Goal: Task Accomplishment & Management: Manage account settings

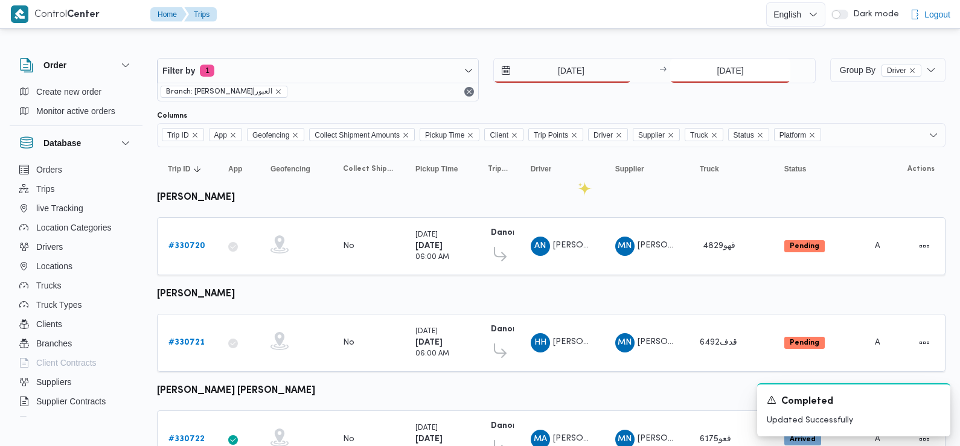
click at [744, 62] on input "[DATE]" at bounding box center [730, 71] width 120 height 24
click at [747, 72] on input "13/8/2025" at bounding box center [730, 71] width 120 height 24
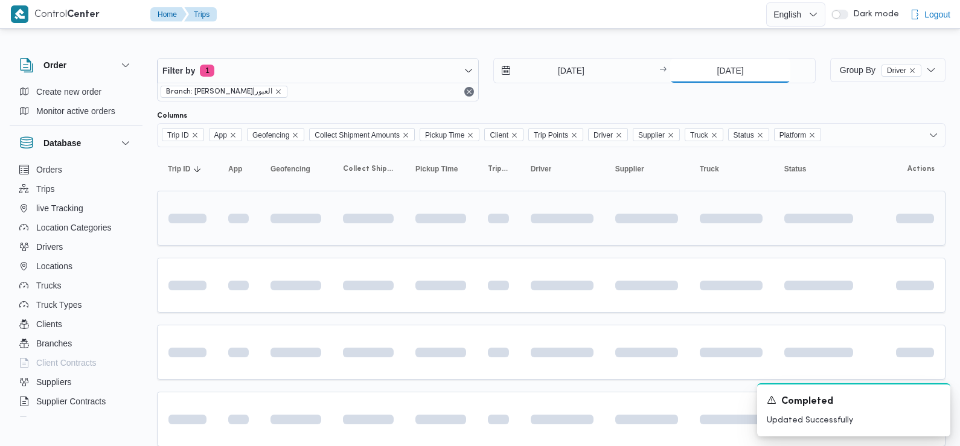
type input "17/8/2025"
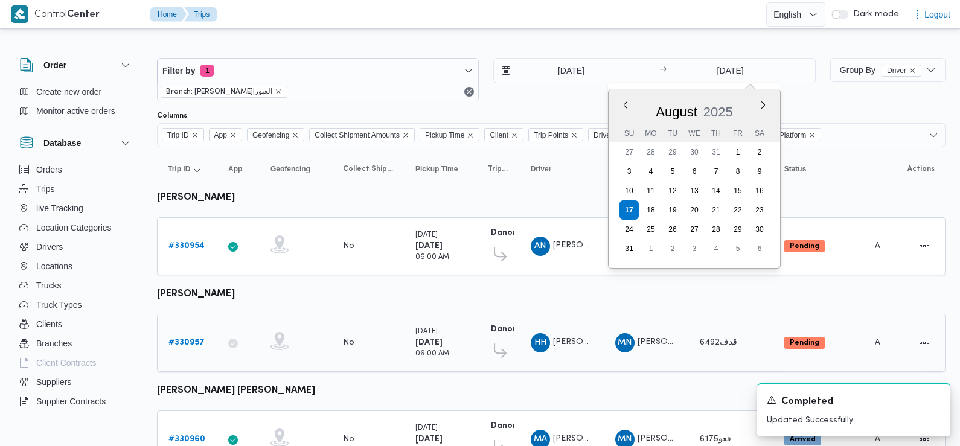
click at [192, 342] on b "# 330957" at bounding box center [186, 343] width 36 height 8
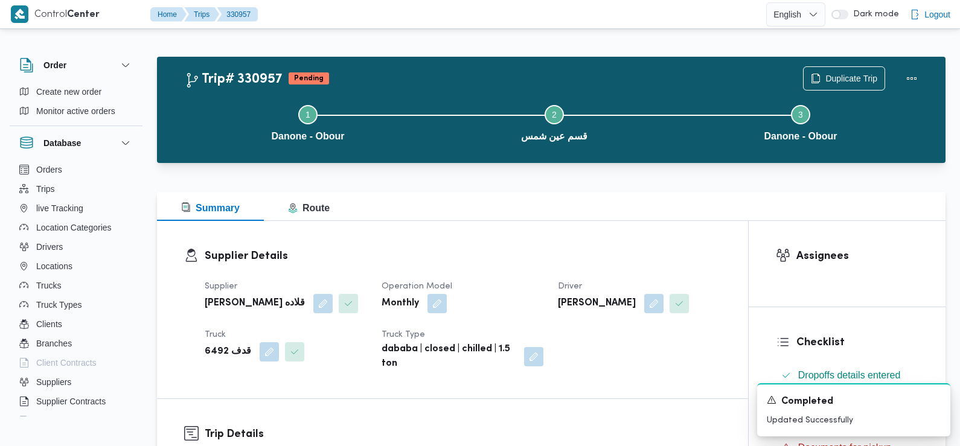
click at [653, 298] on span at bounding box center [650, 303] width 25 height 19
click at [664, 299] on button "button" at bounding box center [653, 302] width 19 height 19
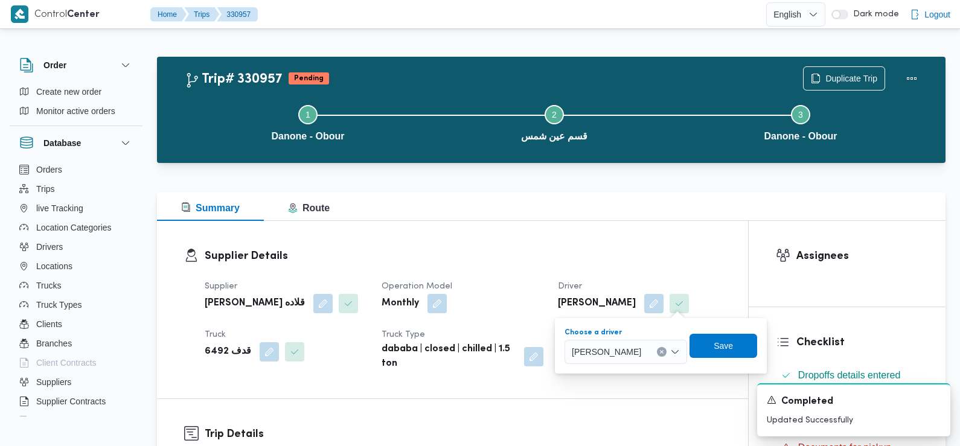
click at [641, 350] on span "هشام حسين عبدالله عبدالجواد" at bounding box center [606, 351] width 69 height 13
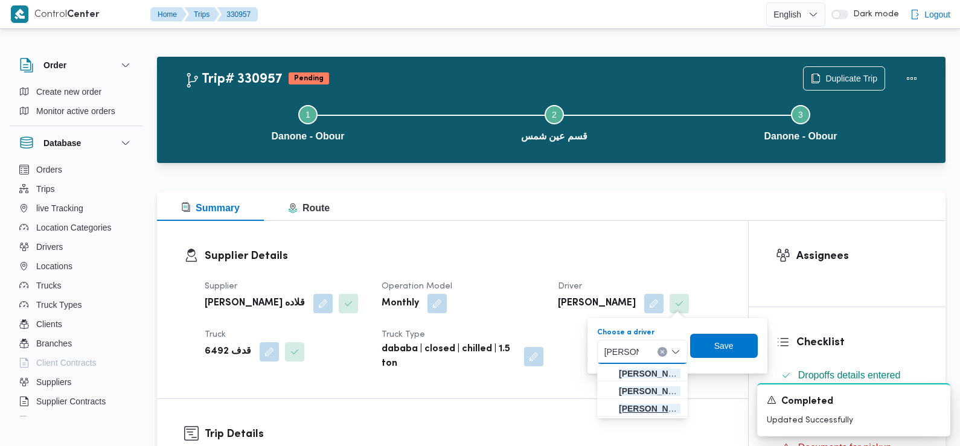
type input "محمد عيد"
click at [646, 407] on span "محمد عيد عبدالنبي عيد" at bounding box center [650, 408] width 62 height 14
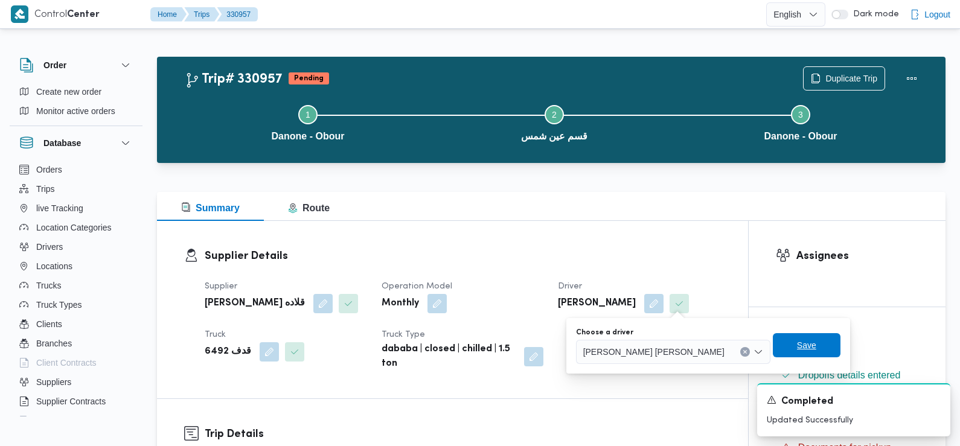
drag, startPoint x: 736, startPoint y: 351, endPoint x: 731, endPoint y: 339, distance: 13.2
click at [773, 339] on span "Save" at bounding box center [807, 345] width 68 height 24
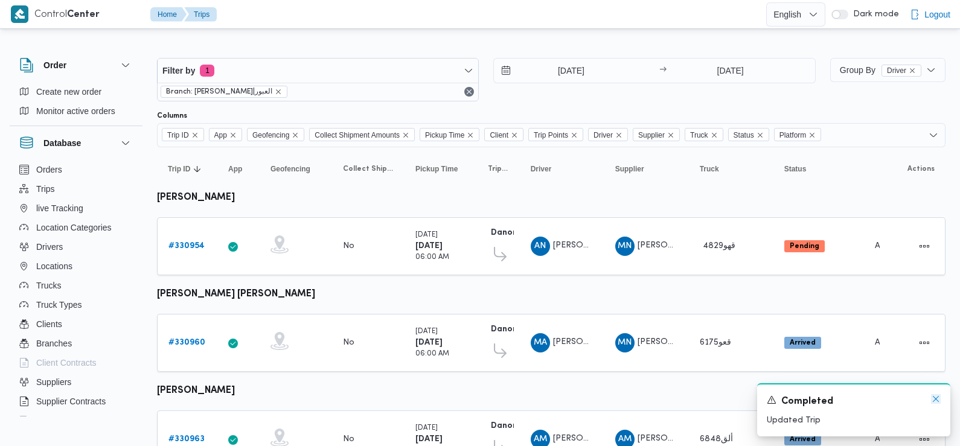
click at [933, 400] on icon "Dismiss toast" at bounding box center [936, 399] width 10 height 10
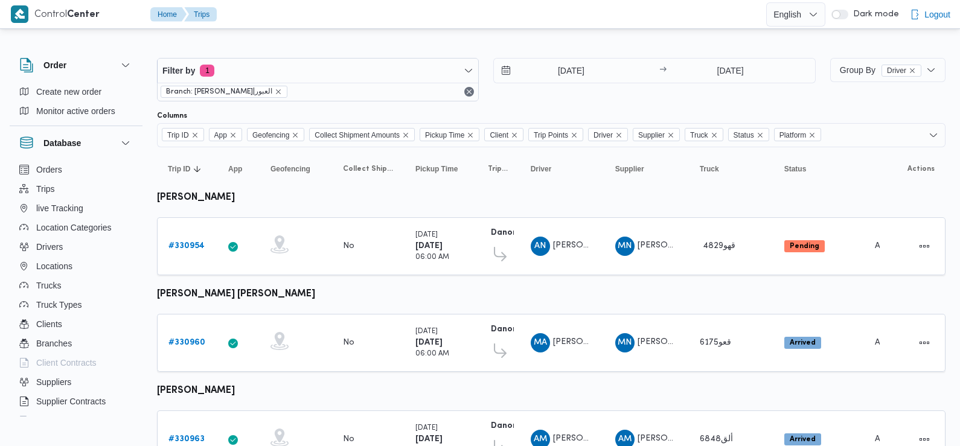
click at [636, 90] on div "17/8/2025 → 17/8/2025" at bounding box center [654, 79] width 322 height 43
drag, startPoint x: 307, startPoint y: 183, endPoint x: 323, endPoint y: 117, distance: 67.7
click at [323, 117] on div "Columns" at bounding box center [551, 116] width 788 height 10
click at [186, 243] on b "# 330954" at bounding box center [186, 246] width 36 height 8
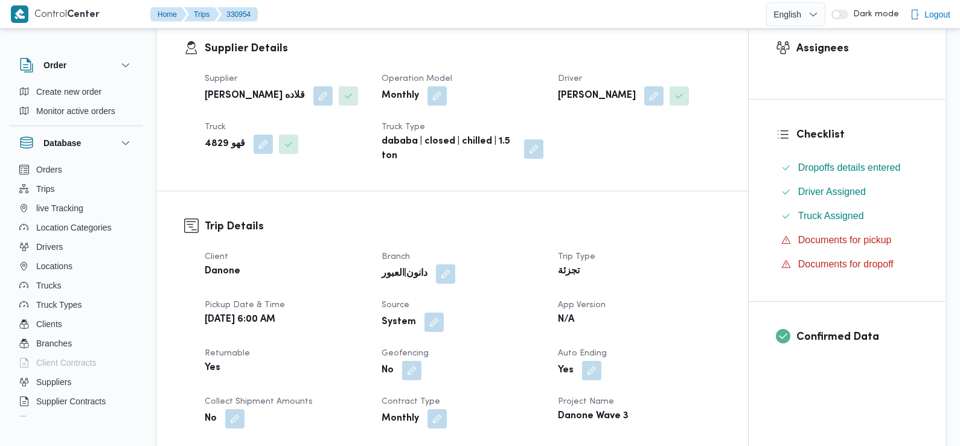
scroll to position [249, 0]
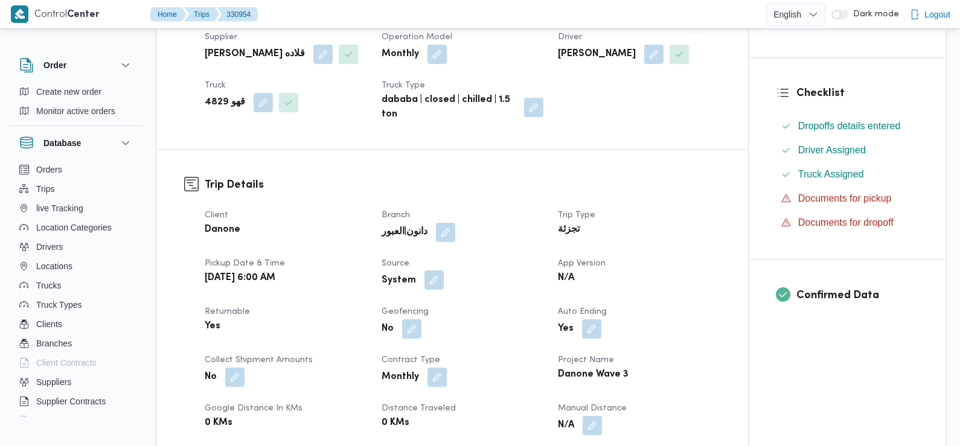
click at [430, 283] on button "button" at bounding box center [433, 279] width 19 height 19
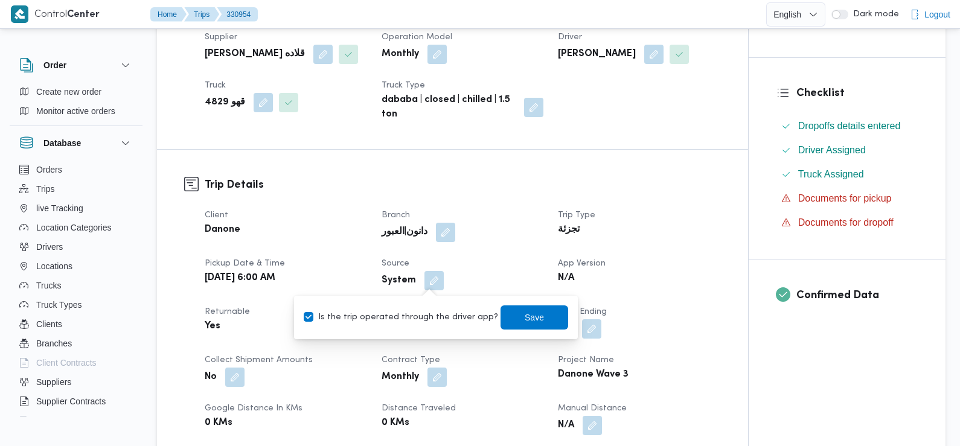
click at [427, 315] on label "Is the trip operated through the driver app?" at bounding box center [401, 317] width 194 height 14
checkbox input "false"
click at [506, 313] on span "Save" at bounding box center [535, 317] width 68 height 24
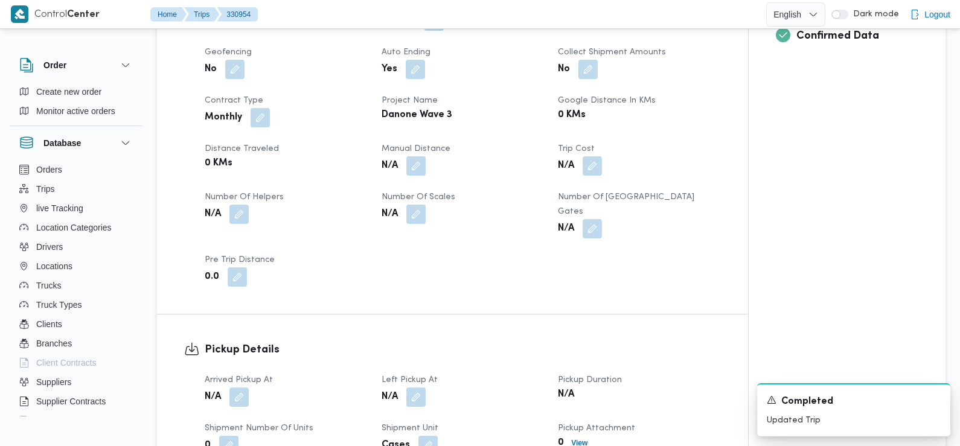
scroll to position [652, 0]
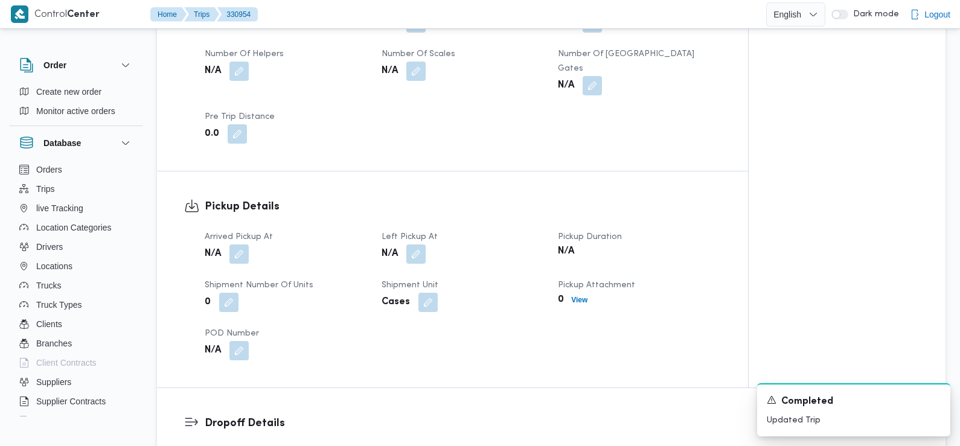
click at [243, 233] on span "Arrived Pickup At" at bounding box center [239, 237] width 68 height 8
click at [243, 244] on button "button" at bounding box center [238, 253] width 19 height 19
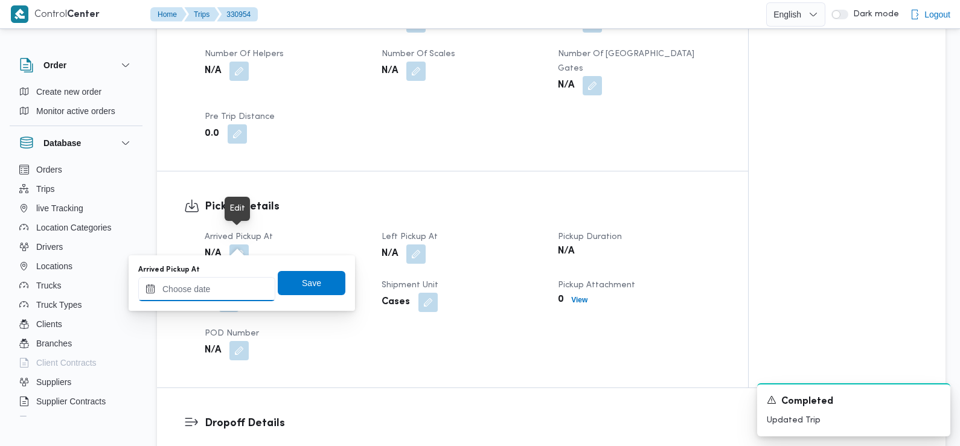
click at [242, 287] on input "Arrived Pickup At" at bounding box center [206, 289] width 137 height 24
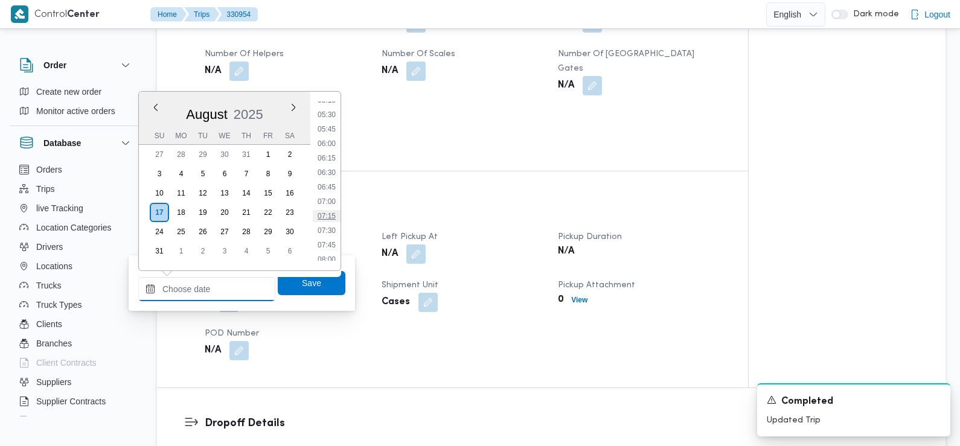
scroll to position [312, 0]
click at [330, 234] on li "07:30" at bounding box center [327, 230] width 28 height 12
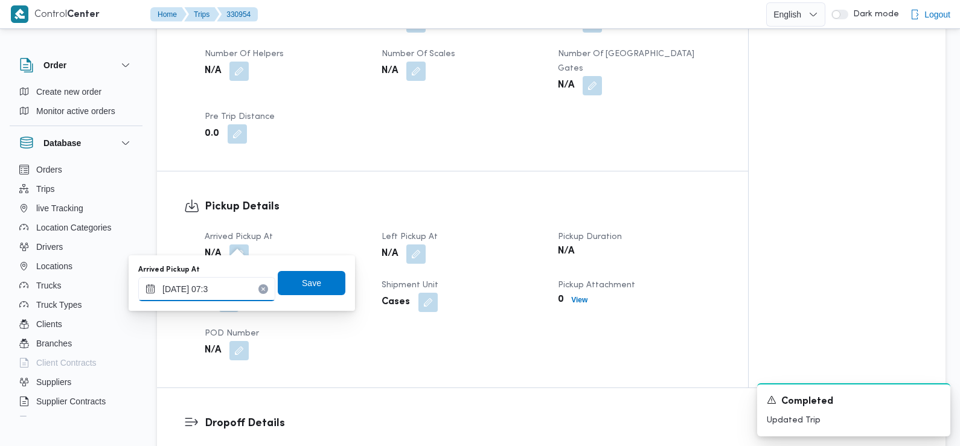
type input "17/08/2025 07:32"
click at [302, 278] on span "Save" at bounding box center [311, 282] width 19 height 14
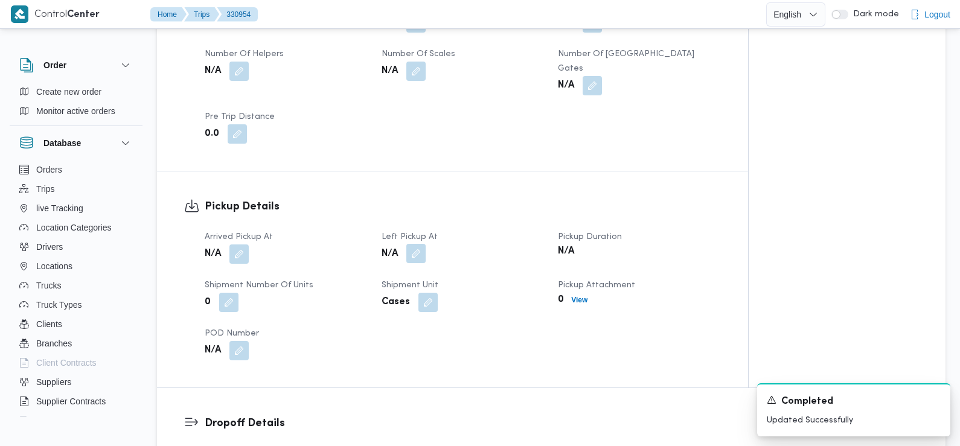
click at [415, 244] on button "button" at bounding box center [415, 253] width 19 height 19
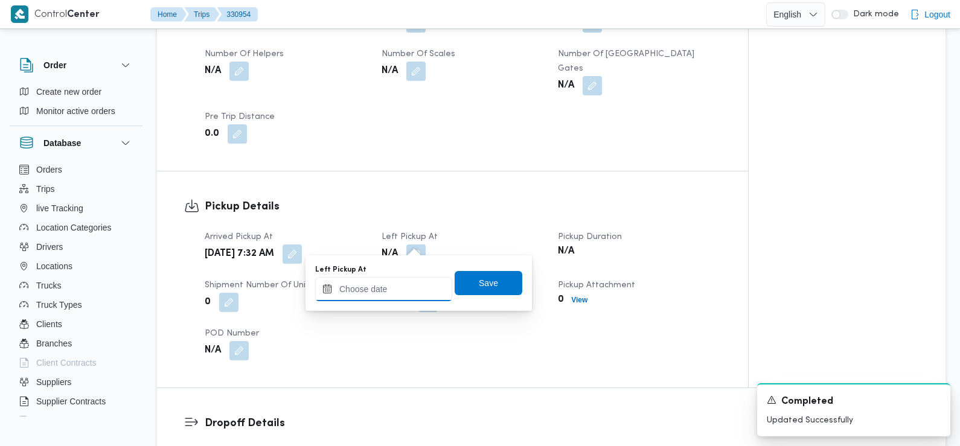
click at [398, 290] on input "Left Pickup At" at bounding box center [383, 289] width 137 height 24
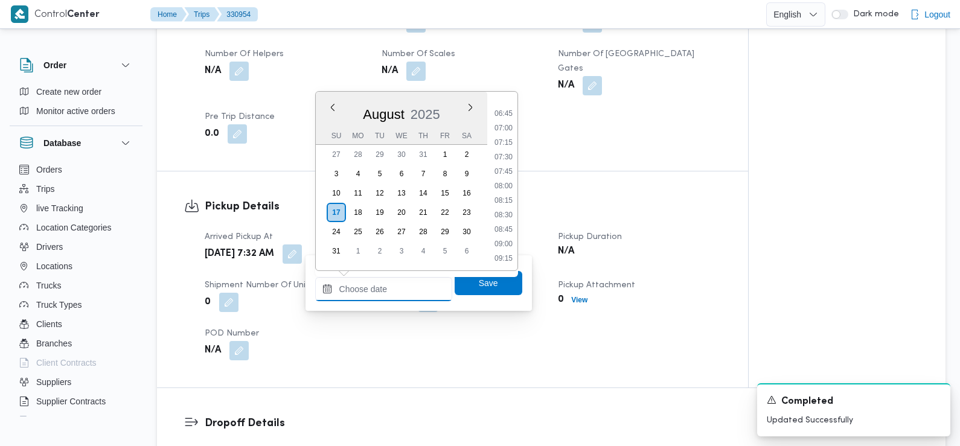
scroll to position [385, 0]
click at [504, 213] on li "08:30" at bounding box center [504, 215] width 28 height 12
type input "17/08/2025 08:30"
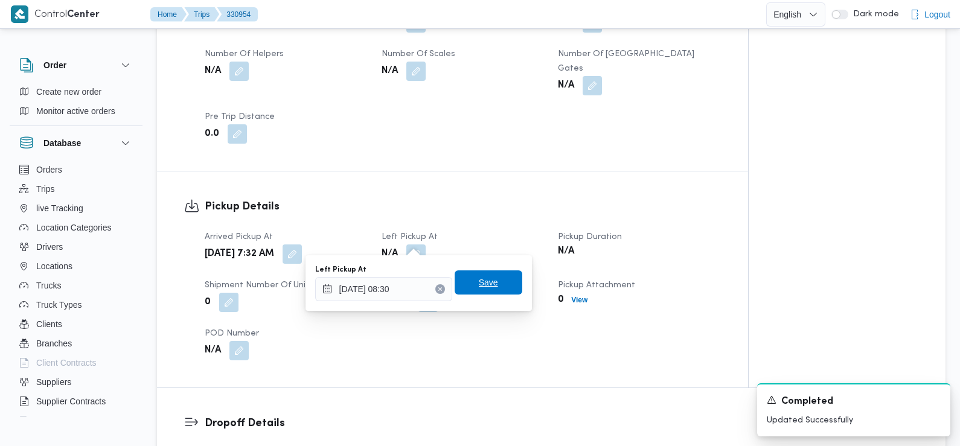
click at [502, 285] on span "Save" at bounding box center [489, 282] width 68 height 24
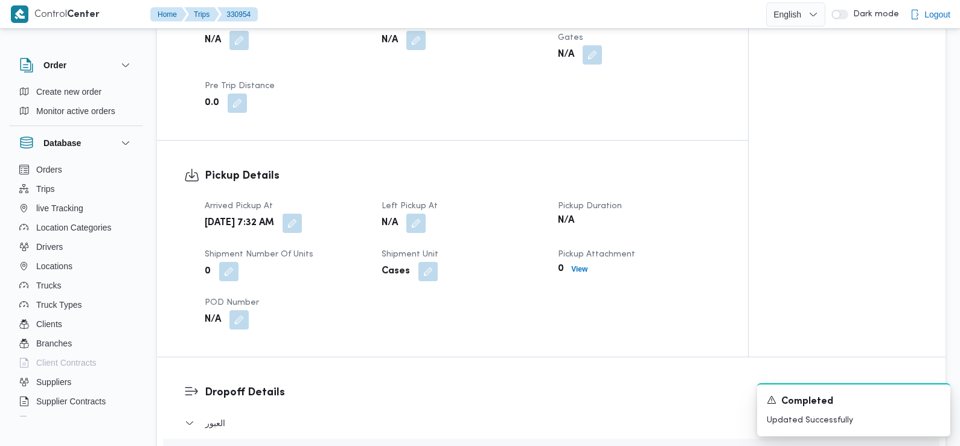
scroll to position [817, 0]
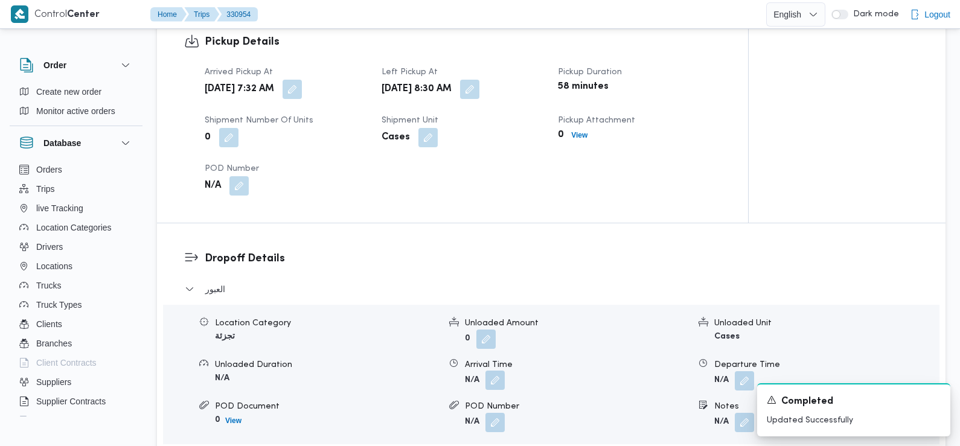
click at [500, 371] on button "button" at bounding box center [494, 380] width 19 height 19
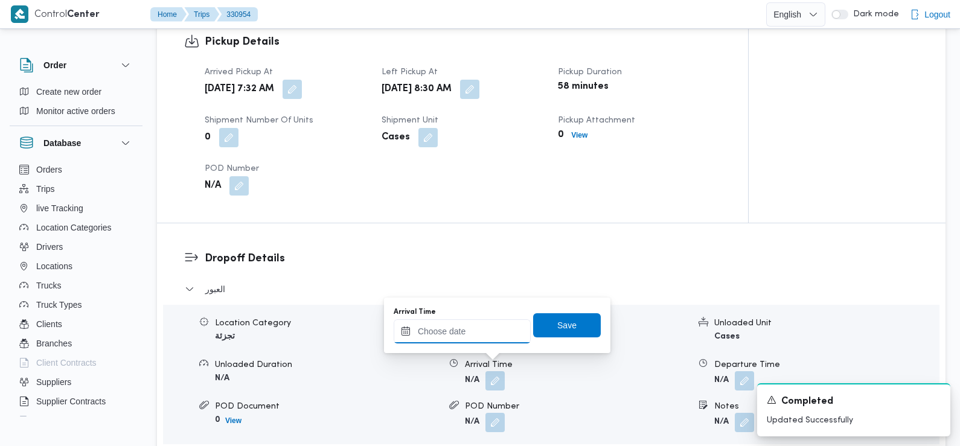
click at [496, 334] on input "Arrival Time" at bounding box center [462, 331] width 137 height 24
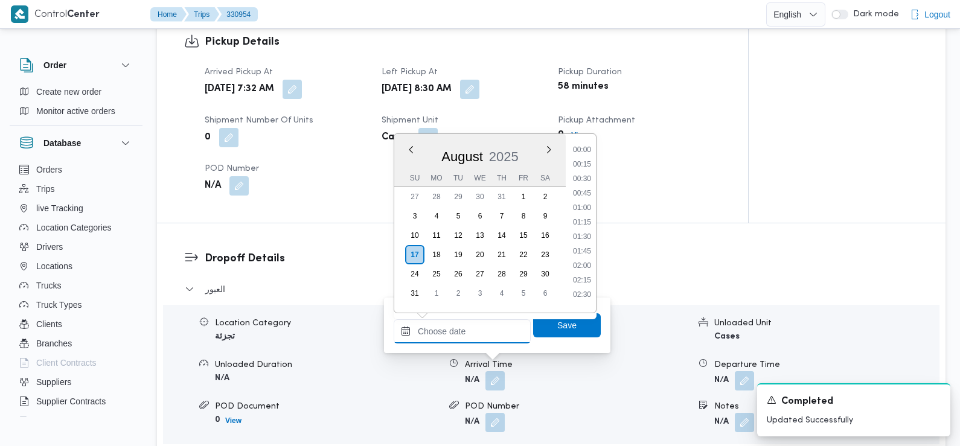
scroll to position [525, 0]
drag, startPoint x: 586, startPoint y: 176, endPoint x: 590, endPoint y: 193, distance: 17.3
click at [586, 176] on li "09:30" at bounding box center [582, 175] width 28 height 12
type input "17/08/2025 09:30"
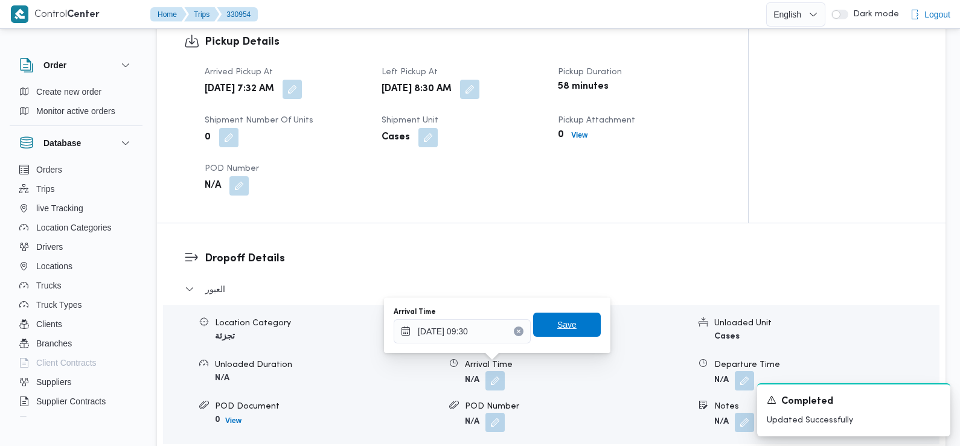
click at [565, 318] on span "Save" at bounding box center [566, 325] width 19 height 14
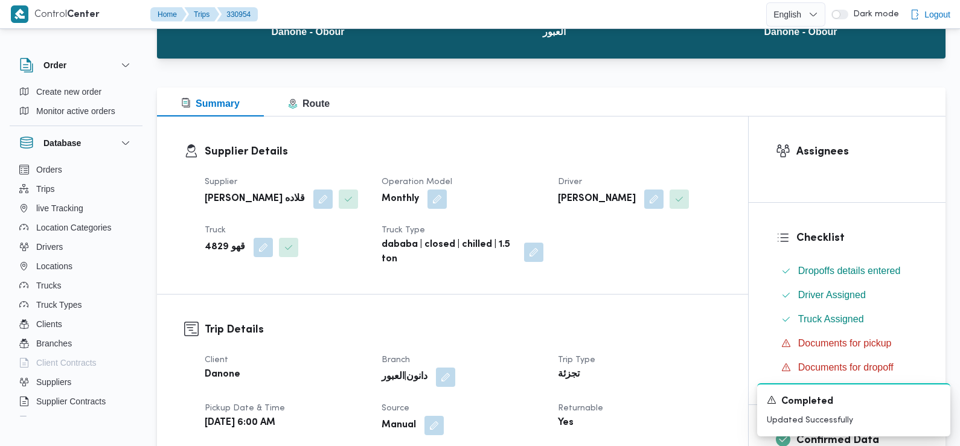
scroll to position [0, 0]
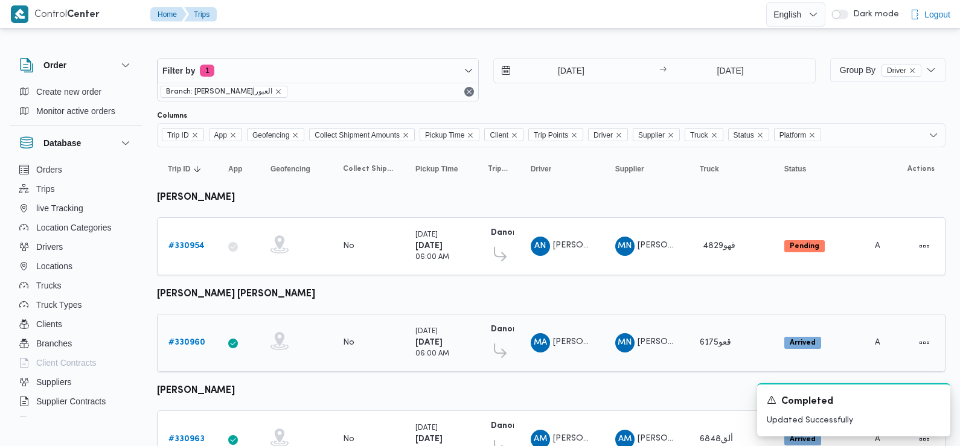
click at [191, 340] on b "# 330960" at bounding box center [186, 343] width 37 height 8
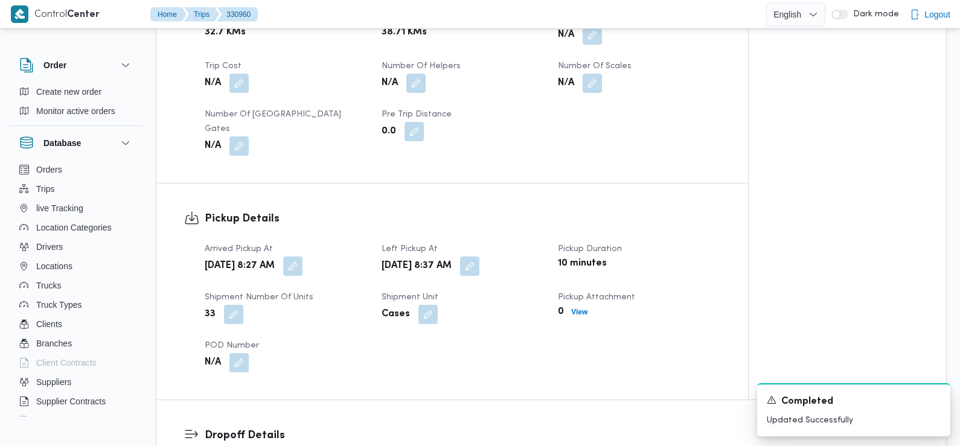
scroll to position [668, 0]
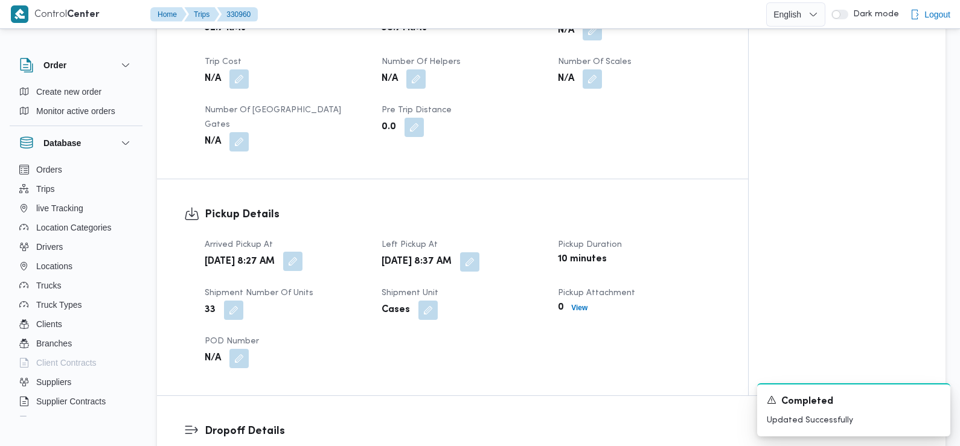
click at [302, 252] on button "button" at bounding box center [292, 261] width 19 height 19
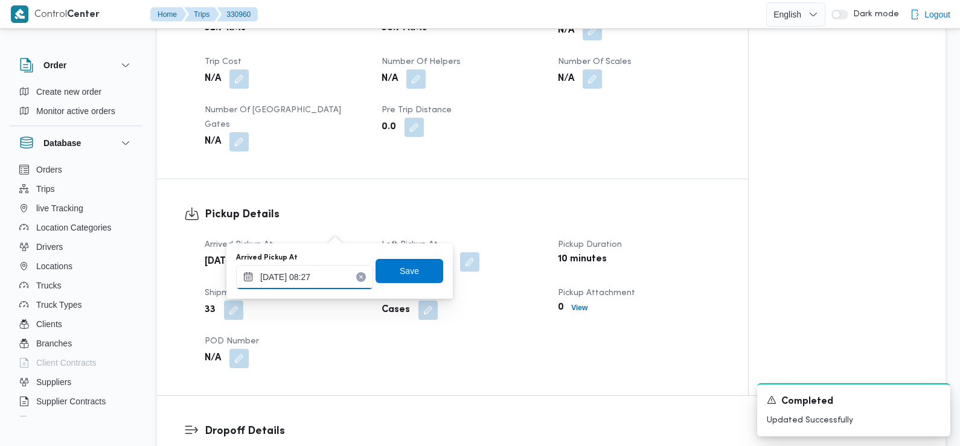
click at [336, 282] on input "17/08/2025 08:27" at bounding box center [304, 277] width 137 height 24
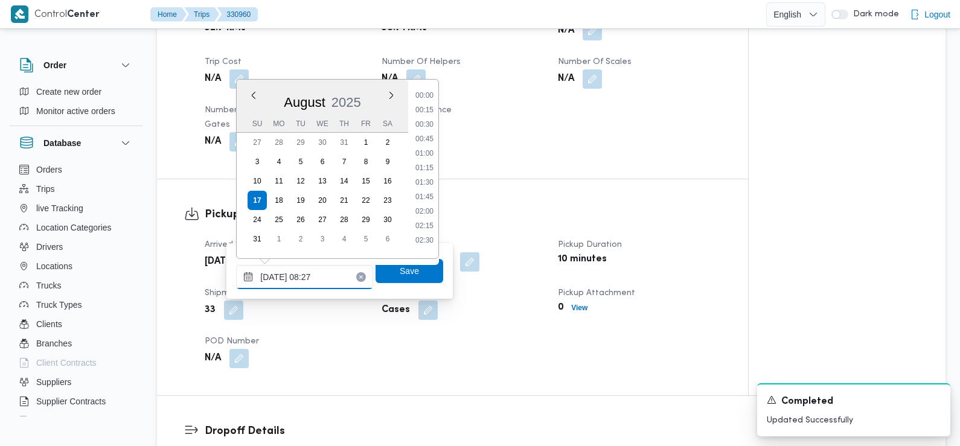
scroll to position [395, 0]
click at [427, 136] on li "07:30" at bounding box center [425, 135] width 28 height 12
type input "17/08/2025 07:30"
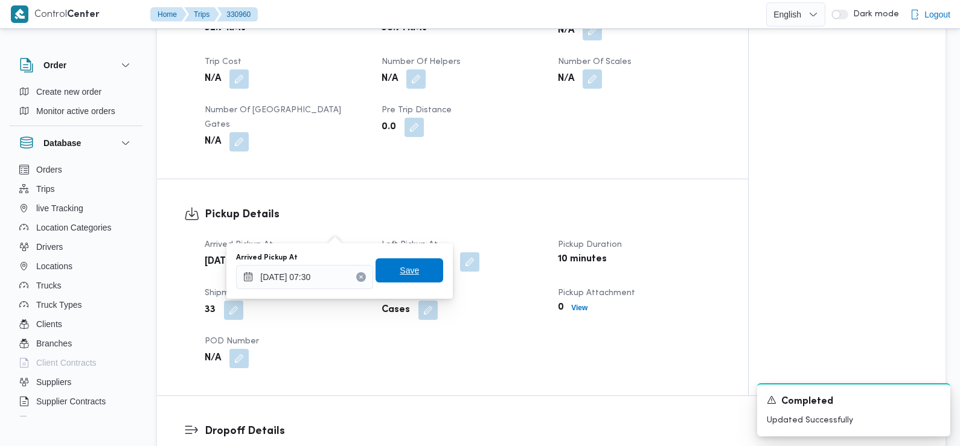
click at [407, 280] on span "Save" at bounding box center [410, 270] width 68 height 24
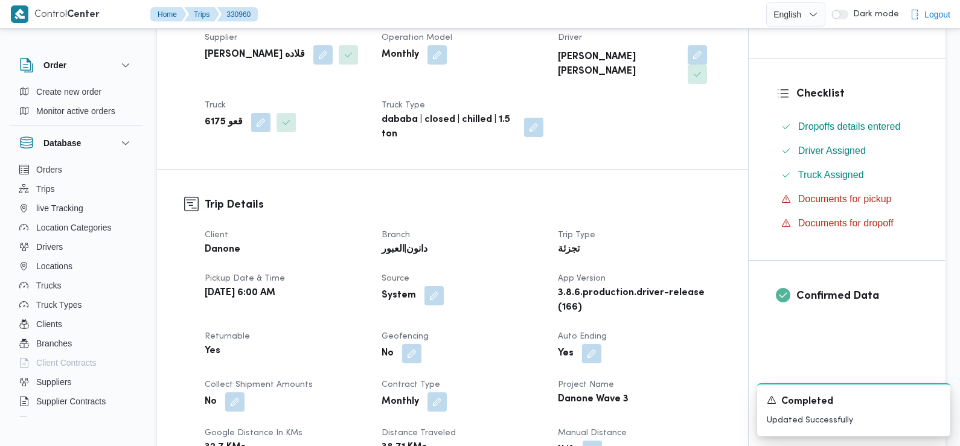
scroll to position [0, 0]
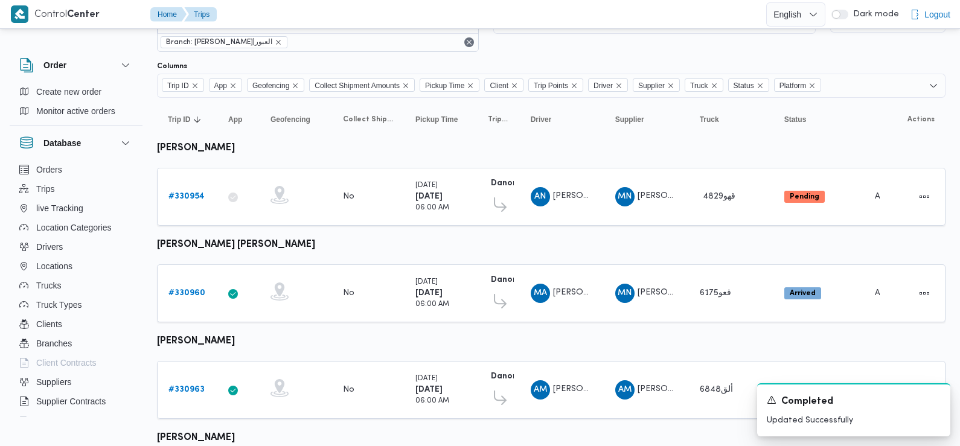
scroll to position [181, 0]
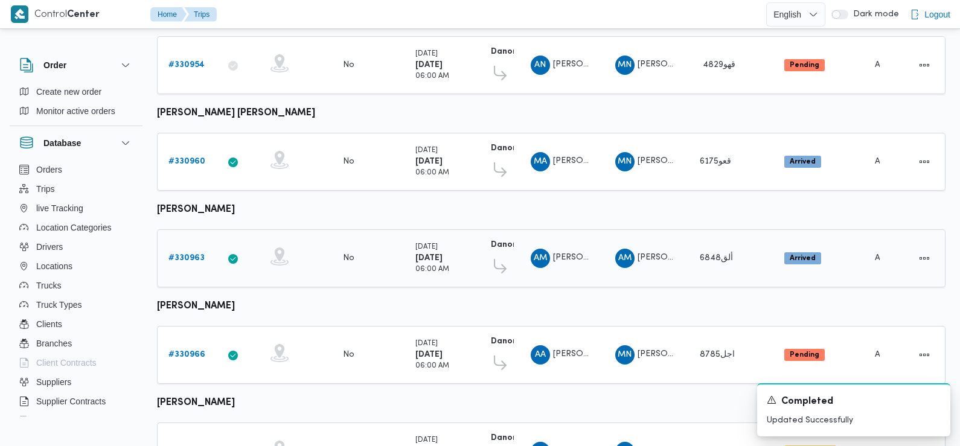
click at [187, 254] on b "# 330963" at bounding box center [186, 258] width 36 height 8
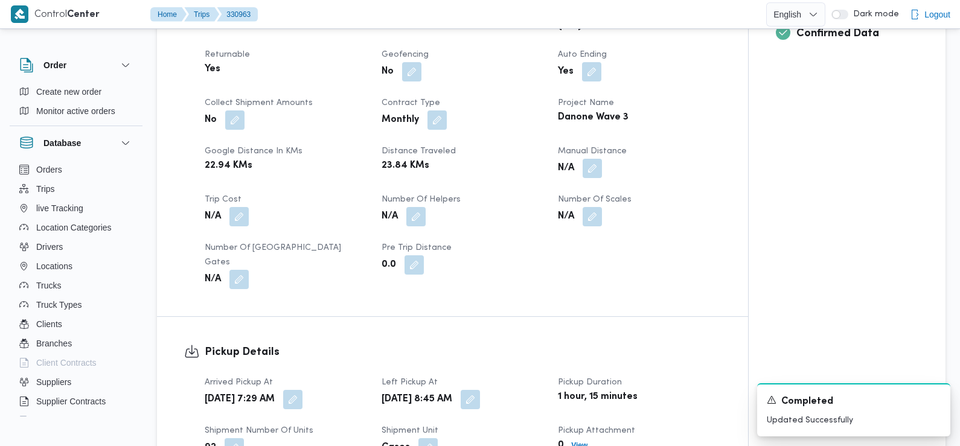
scroll to position [515, 0]
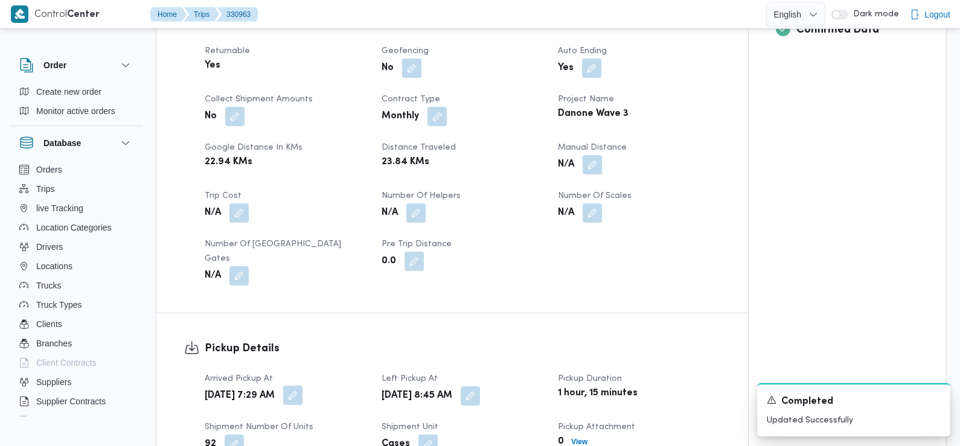
click at [302, 391] on button "button" at bounding box center [292, 395] width 19 height 19
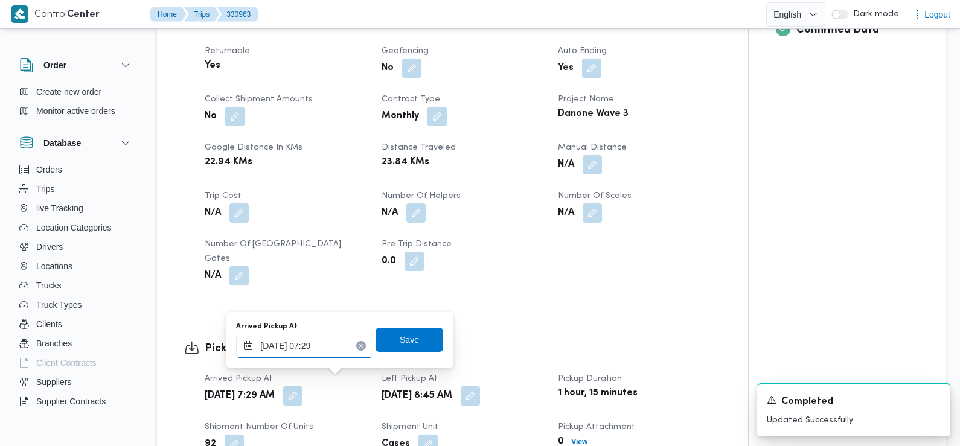
click at [322, 342] on input "17/08/2025 07:29" at bounding box center [304, 346] width 137 height 24
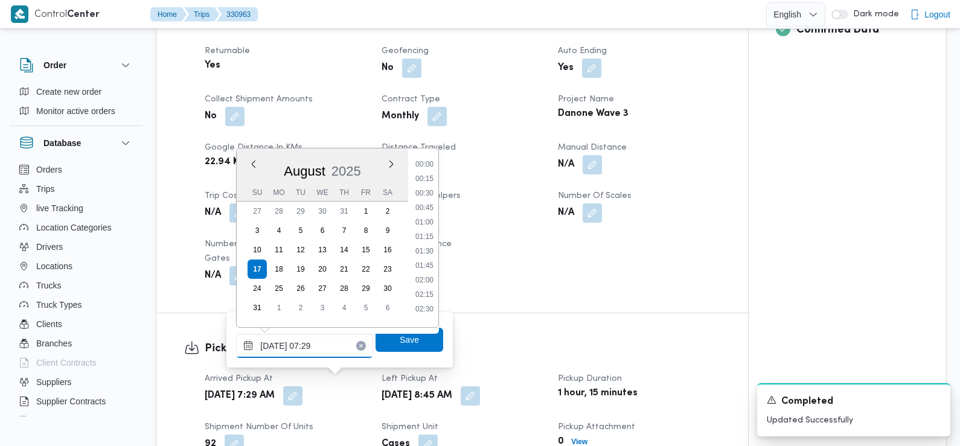
scroll to position [337, 0]
click at [428, 248] on li "07:15" at bounding box center [425, 247] width 28 height 12
type input "17/08/2025 07:15"
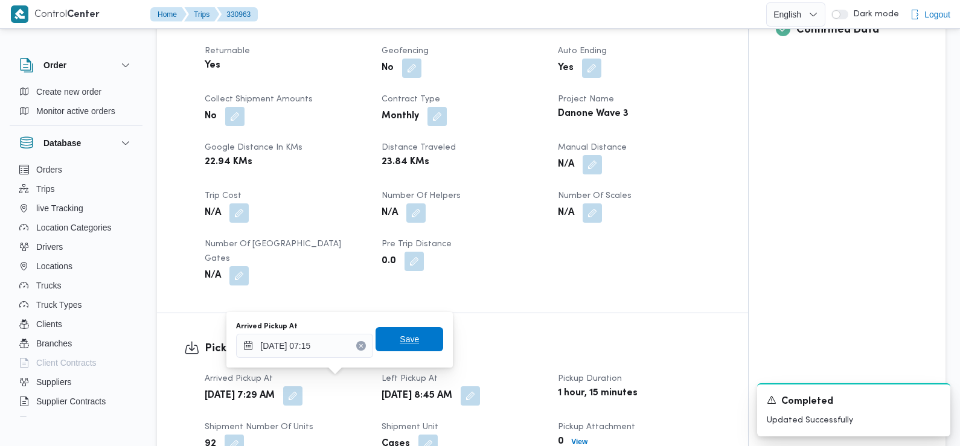
click at [409, 343] on span "Save" at bounding box center [410, 339] width 68 height 24
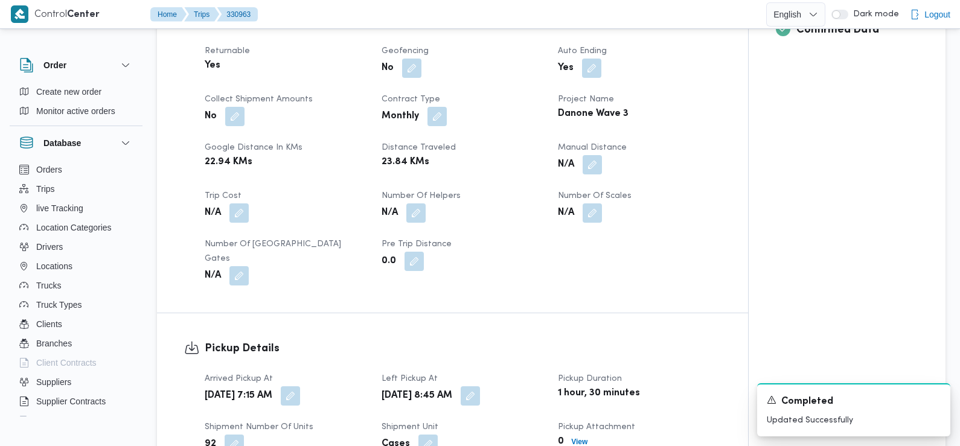
click at [346, 294] on div "Trip Details Client Danone Branch دانون|العبور Trip Type تجزئة Pickup date & ti…" at bounding box center [452, 98] width 591 height 429
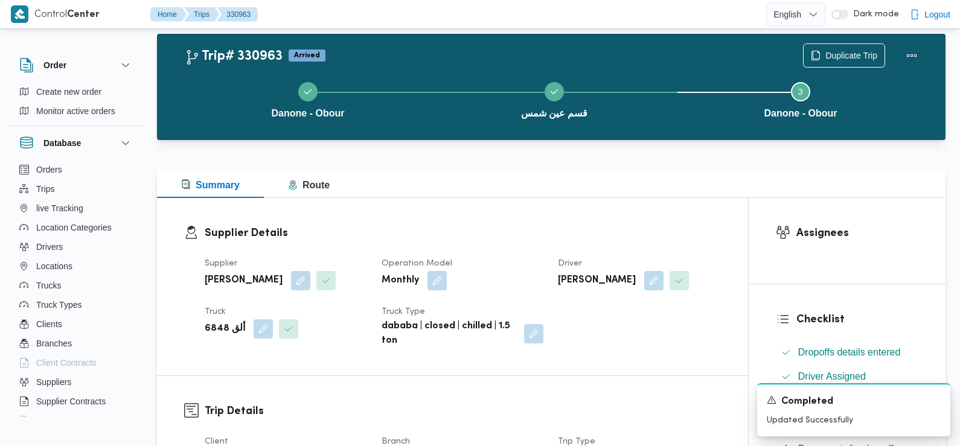
scroll to position [0, 0]
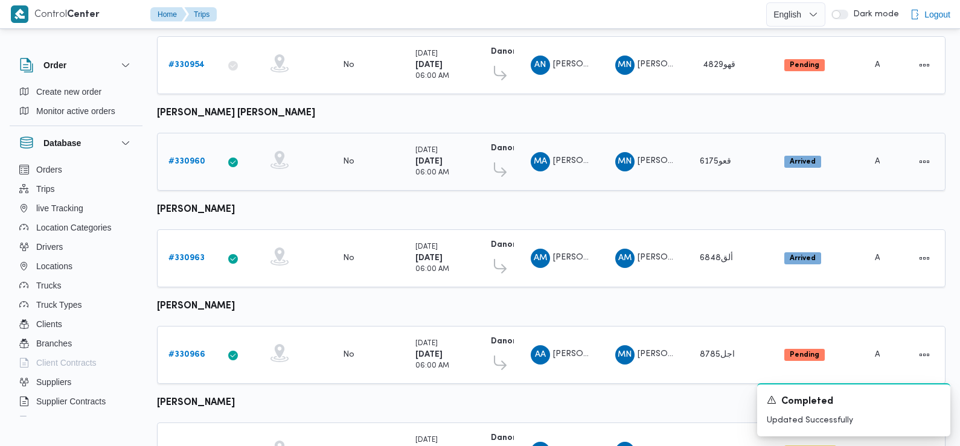
scroll to position [208, 0]
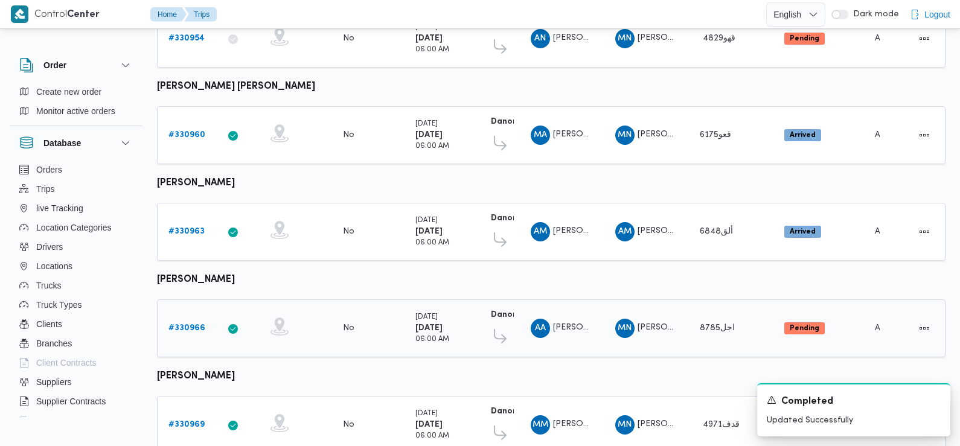
click at [183, 324] on b "# 330966" at bounding box center [186, 328] width 37 height 8
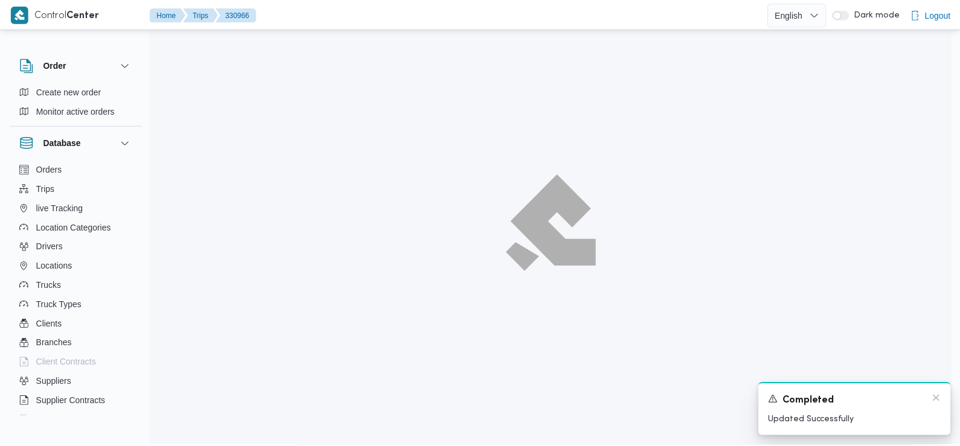
scroll to position [208, 0]
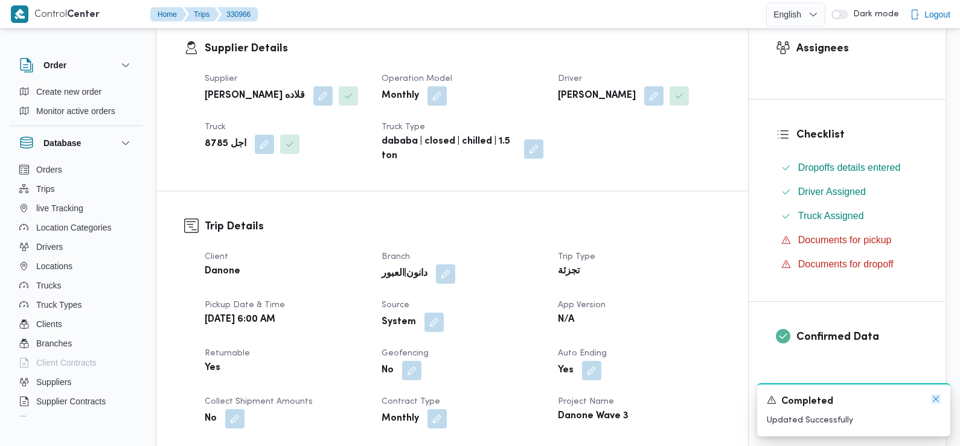
click at [937, 398] on icon "Dismiss toast" at bounding box center [936, 399] width 10 height 10
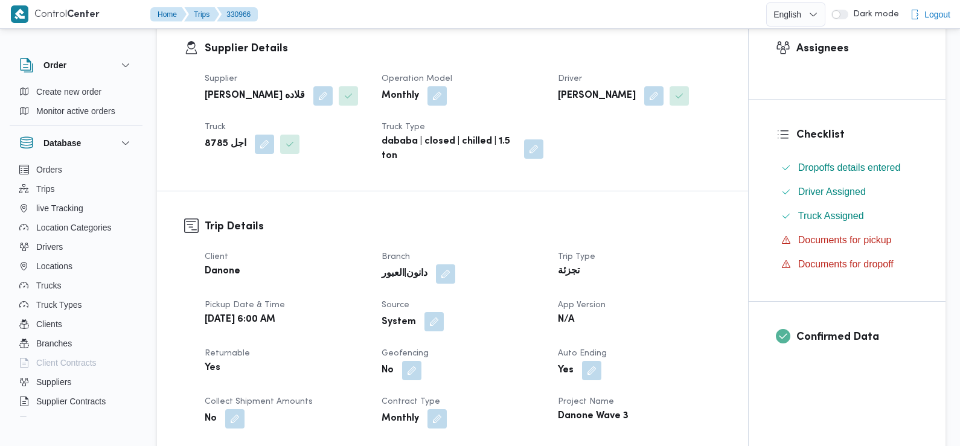
click at [426, 324] on button "button" at bounding box center [433, 321] width 19 height 19
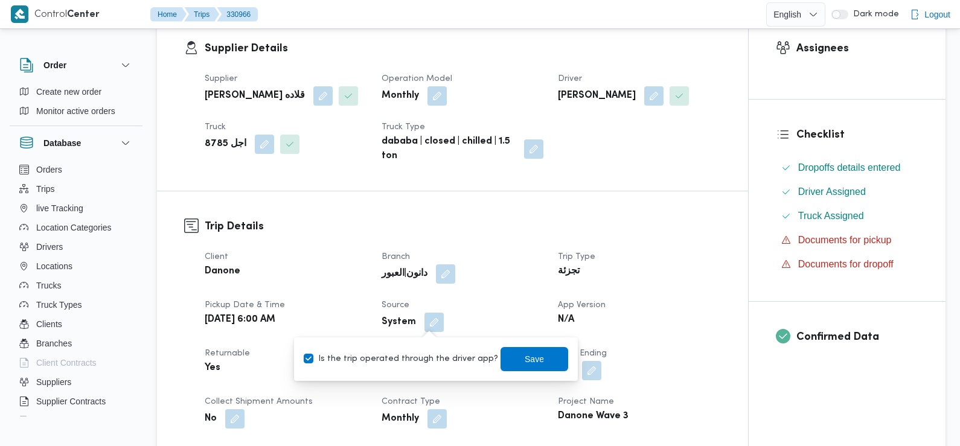
click at [429, 359] on label "Is the trip operated through the driver app?" at bounding box center [401, 359] width 194 height 14
checkbox input "false"
click at [525, 357] on span "Save" at bounding box center [534, 358] width 19 height 14
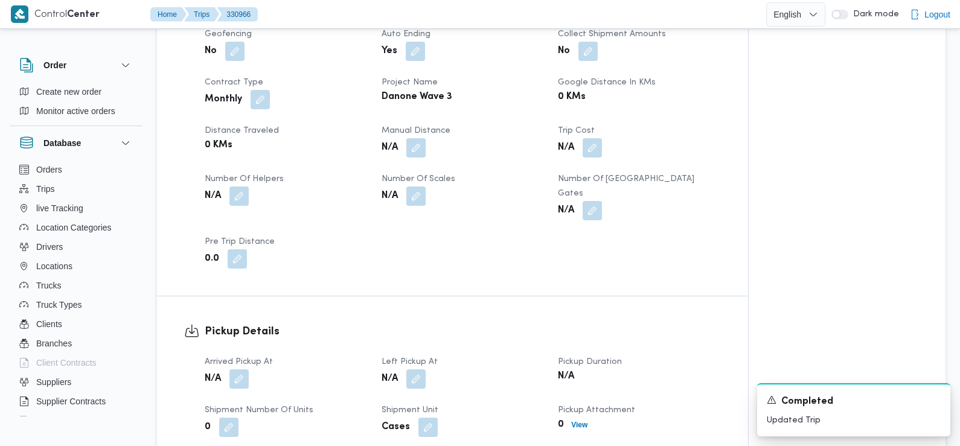
scroll to position [543, 0]
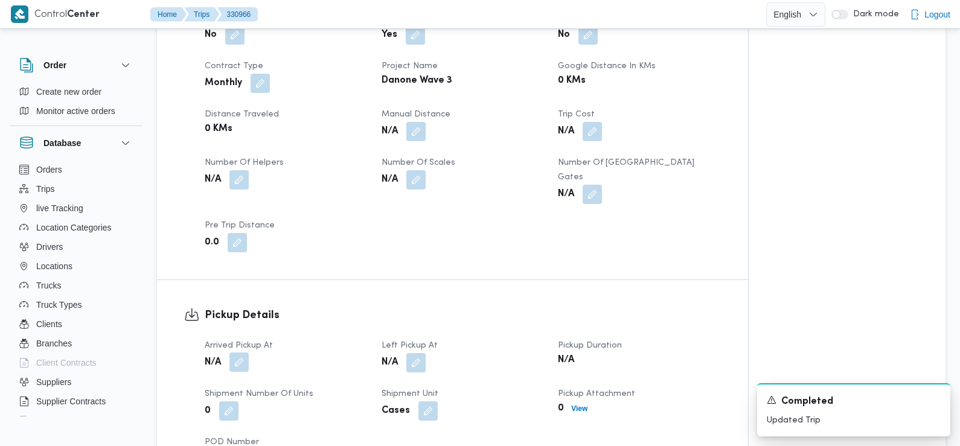
click at [241, 353] on button "button" at bounding box center [238, 362] width 19 height 19
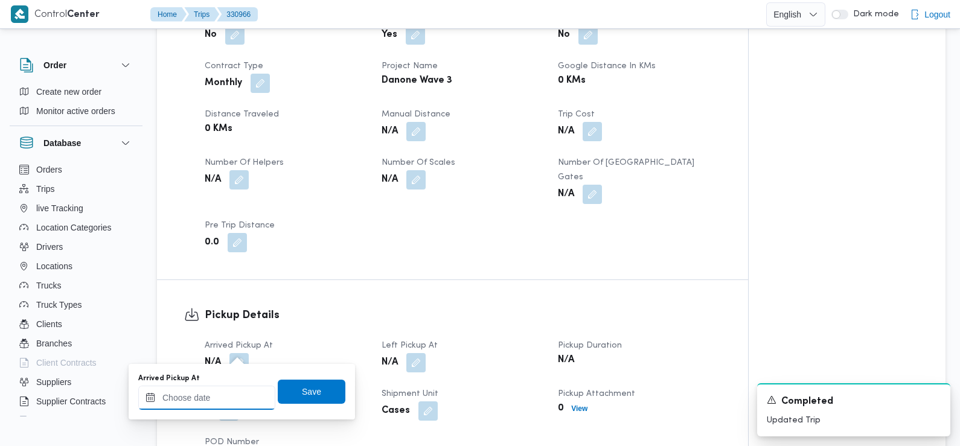
click at [235, 396] on input "Arrived Pickup At" at bounding box center [206, 398] width 137 height 24
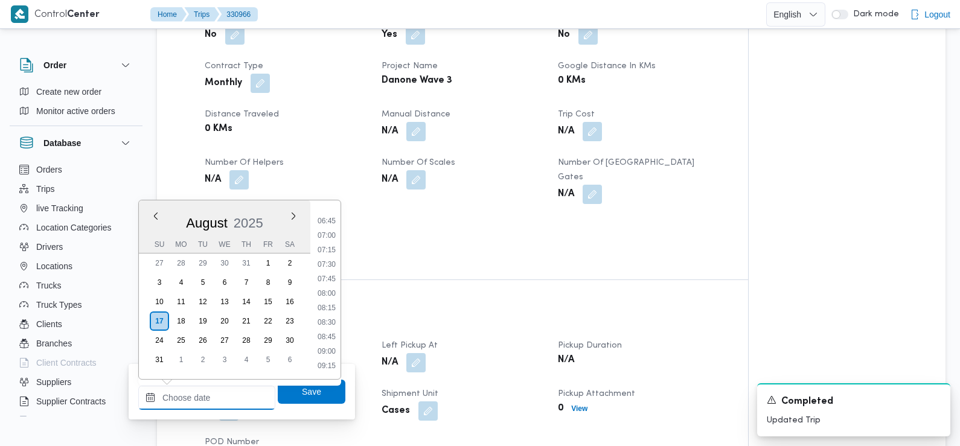
scroll to position [385, 0]
click at [330, 226] on li "06:45" at bounding box center [327, 223] width 28 height 12
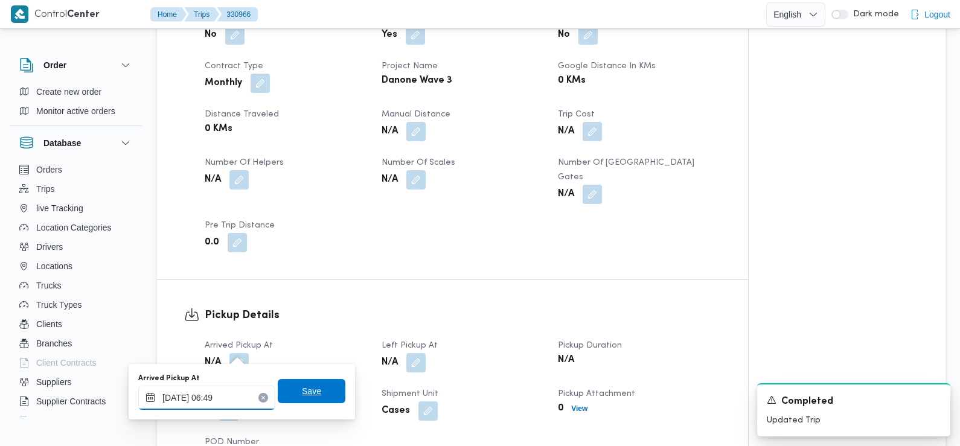
type input "17/08/2025 06:49"
click at [313, 394] on span "Save" at bounding box center [312, 391] width 68 height 24
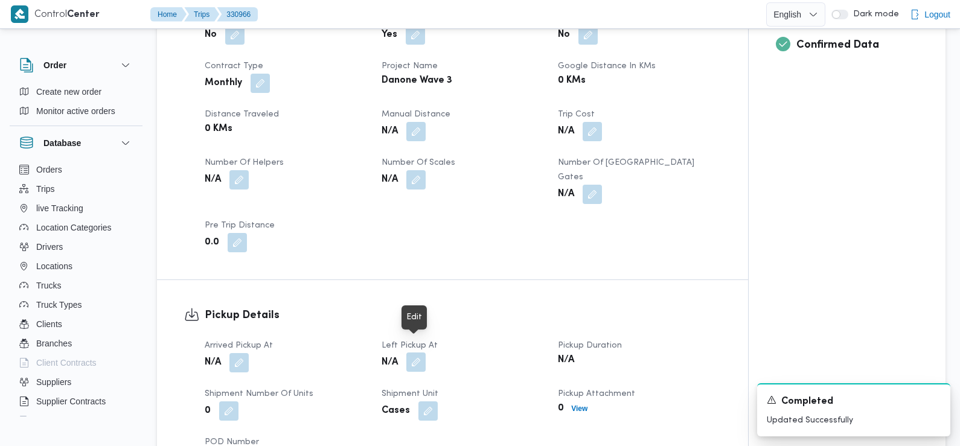
click at [419, 353] on button "button" at bounding box center [415, 362] width 19 height 19
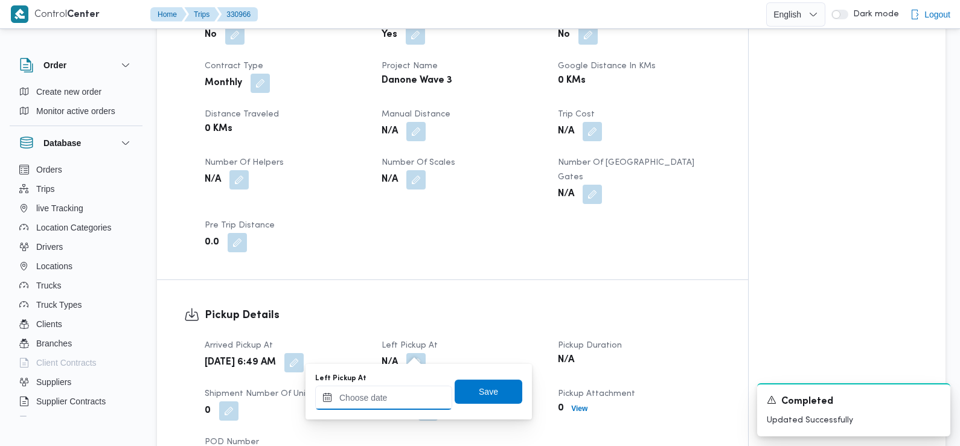
click at [403, 403] on input "Left Pickup At" at bounding box center [383, 398] width 137 height 24
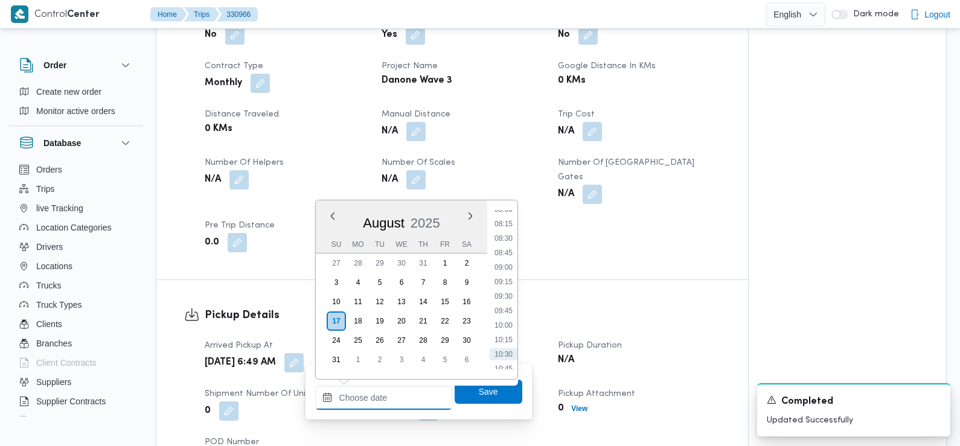
scroll to position [453, 0]
click at [511, 259] on li "08:30" at bounding box center [504, 256] width 28 height 12
type input "17/08/2025 08:30"
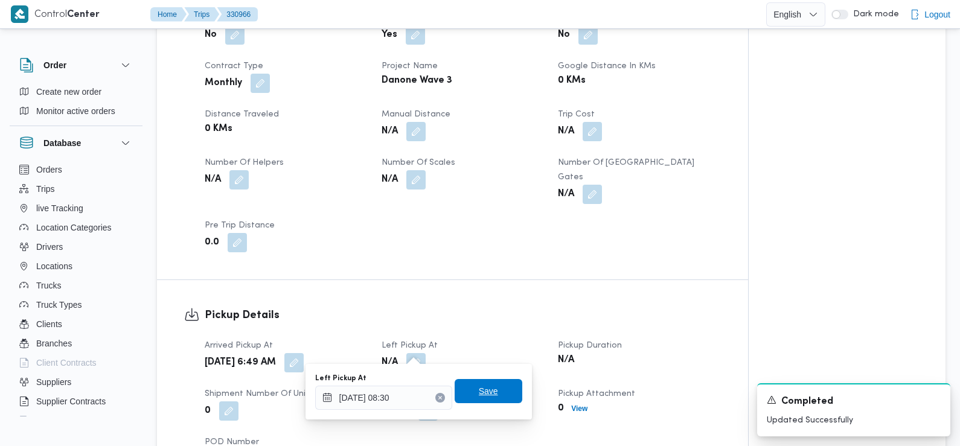
click at [479, 389] on span "Save" at bounding box center [488, 391] width 19 height 14
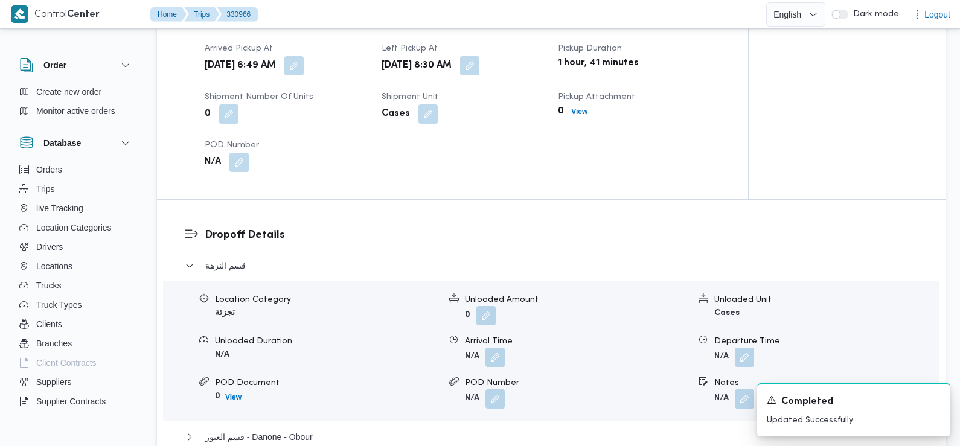
scroll to position [849, 0]
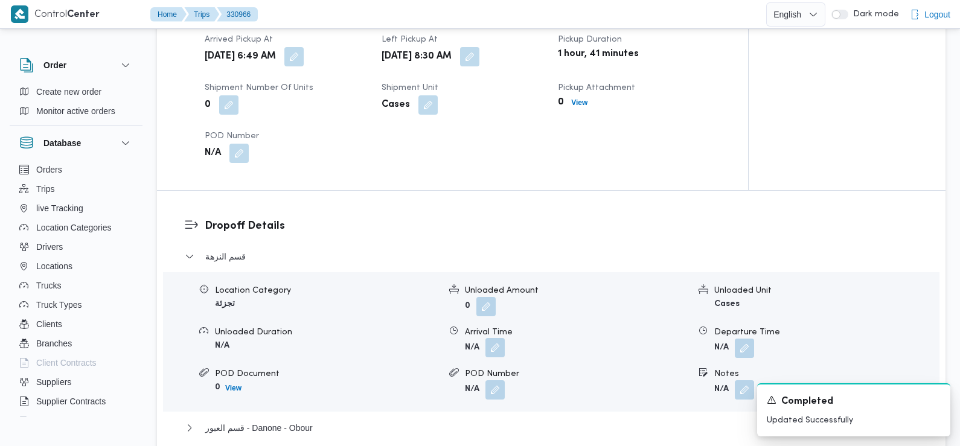
click at [498, 338] on button "button" at bounding box center [494, 347] width 19 height 19
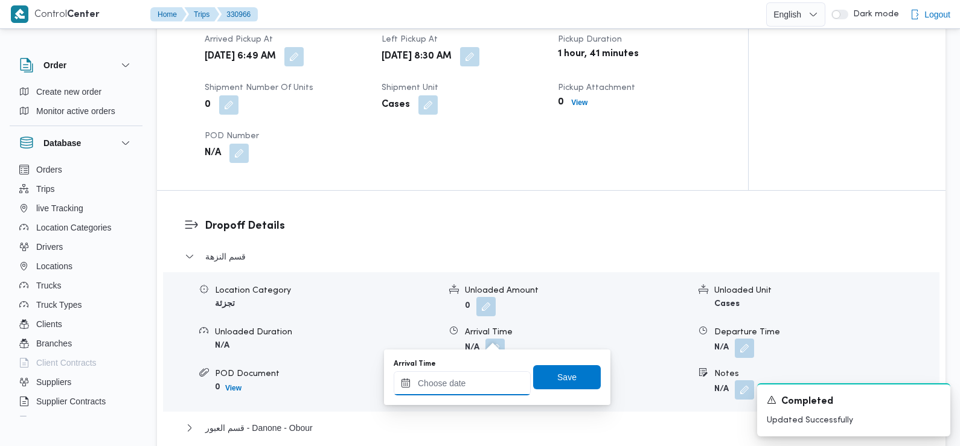
click at [494, 384] on input "Arrival Time" at bounding box center [462, 383] width 137 height 24
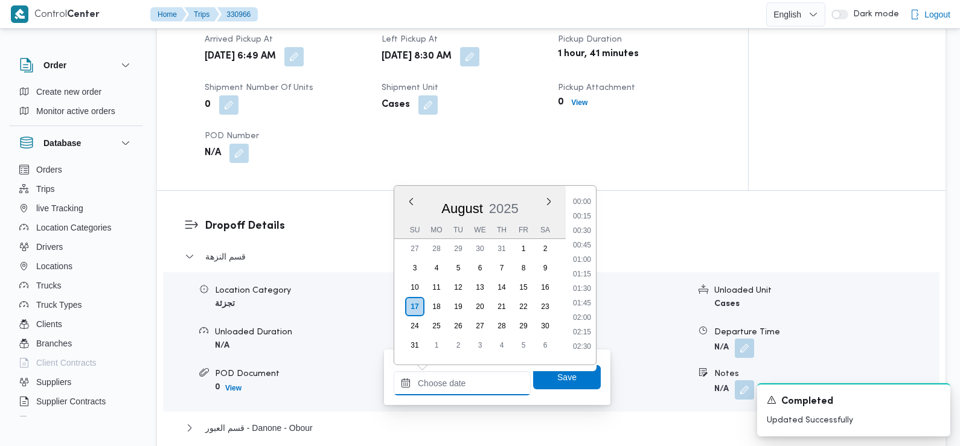
scroll to position [525, 0]
click at [585, 215] on li "09:15" at bounding box center [582, 212] width 28 height 12
type input "17/08/2025 09:15"
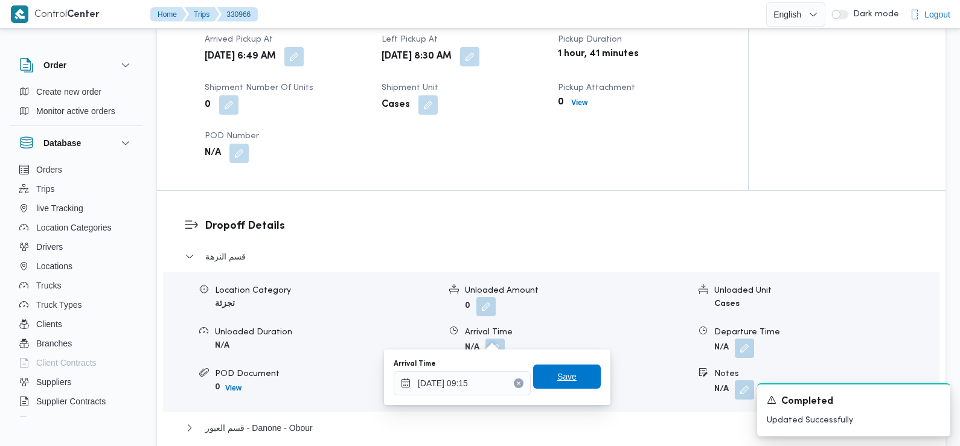
click at [571, 386] on span "Save" at bounding box center [567, 377] width 68 height 24
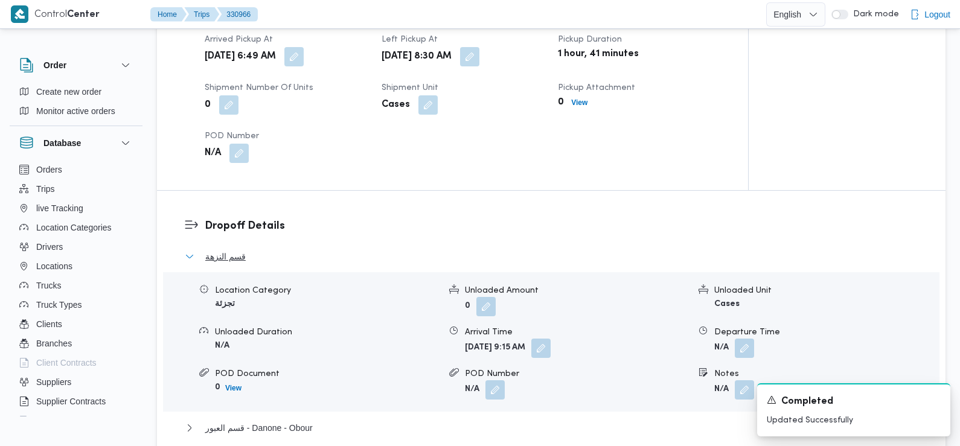
click at [360, 249] on button "قسم النزهة" at bounding box center [552, 256] width 734 height 14
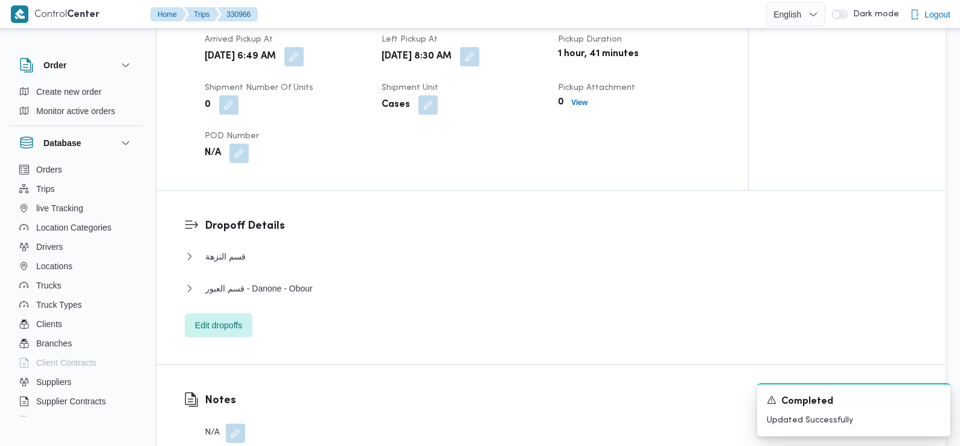
click at [369, 232] on dl "Dropoff Details قسم النزهة Location Category تجزئة Unloaded Amount 0 Unloaded U…" at bounding box center [562, 278] width 714 height 120
click at [256, 249] on button "قسم النزهة" at bounding box center [552, 256] width 734 height 14
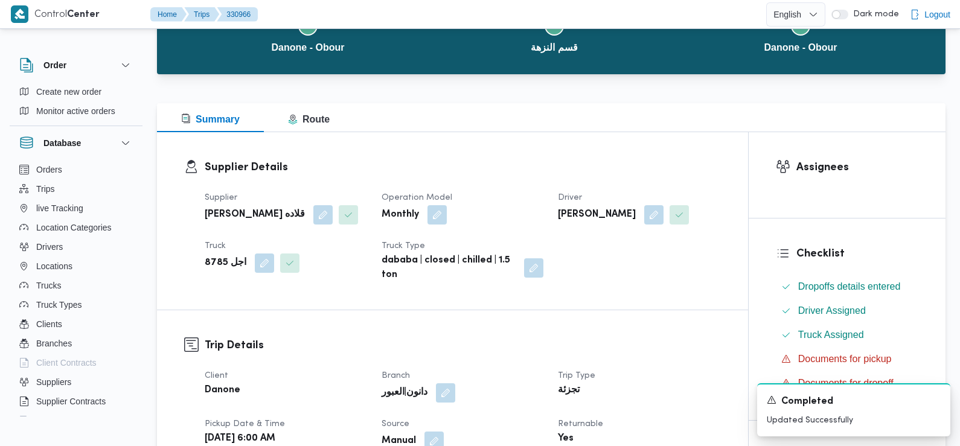
scroll to position [0, 0]
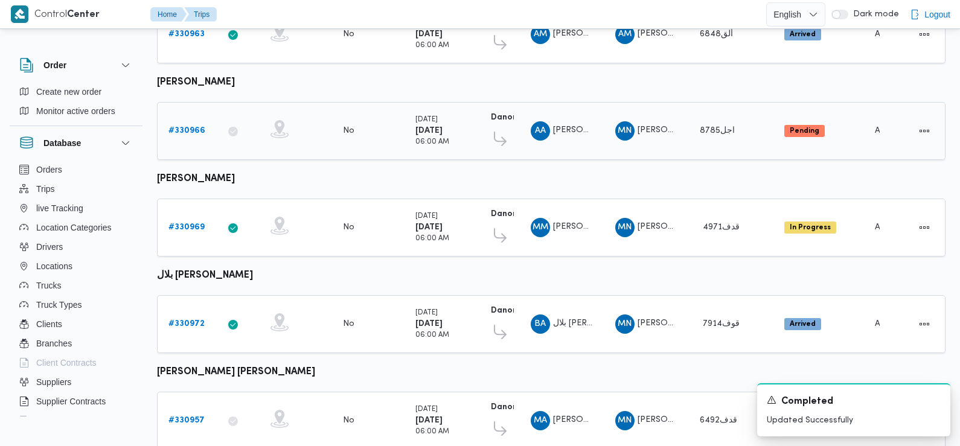
scroll to position [409, 0]
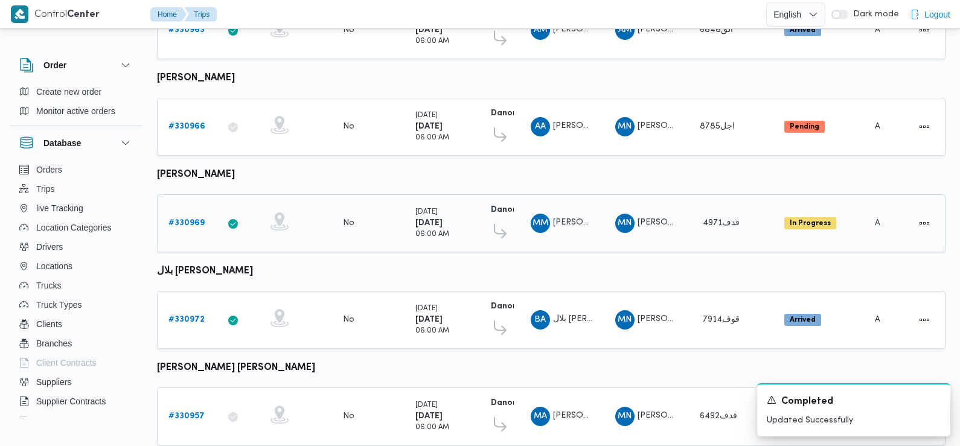
click at [184, 219] on b "# 330969" at bounding box center [186, 223] width 36 height 8
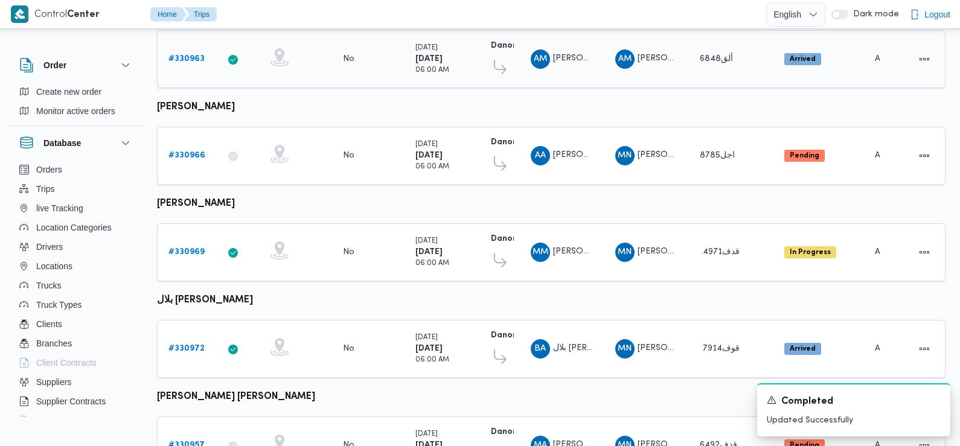
scroll to position [442, 0]
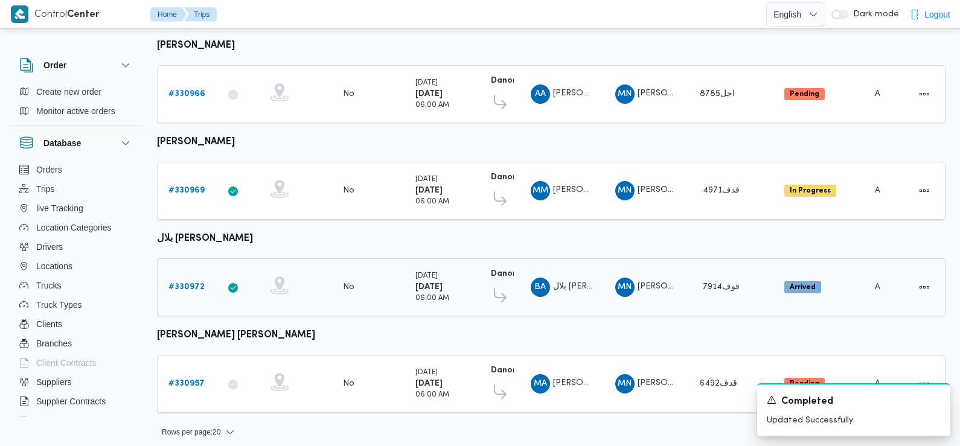
click at [191, 283] on b "# 330972" at bounding box center [186, 287] width 36 height 8
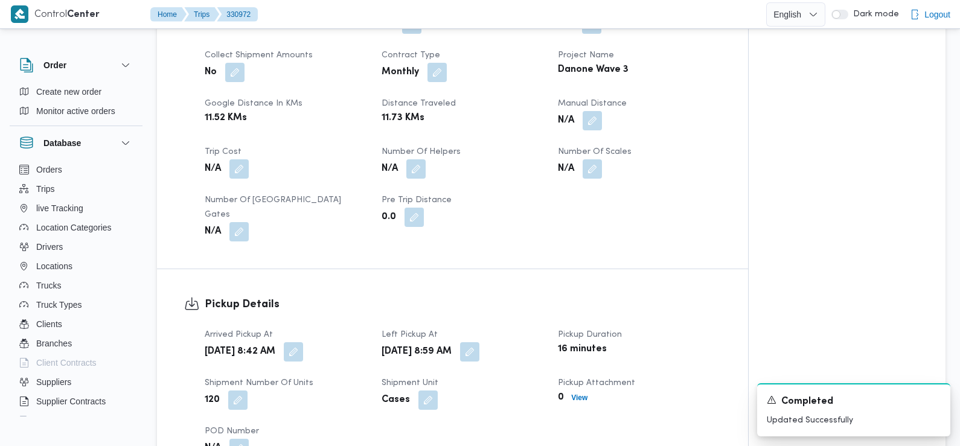
scroll to position [560, 0]
drag, startPoint x: 371, startPoint y: 424, endPoint x: 344, endPoint y: 374, distance: 57.3
click at [365, 410] on div "Arrived Pickup At Sun, Aug 17, 2025 8:42 AM Left Pickup At Sun, Aug 17, 2025 8:…" at bounding box center [462, 392] width 531 height 145
click at [303, 343] on button "button" at bounding box center [293, 350] width 19 height 19
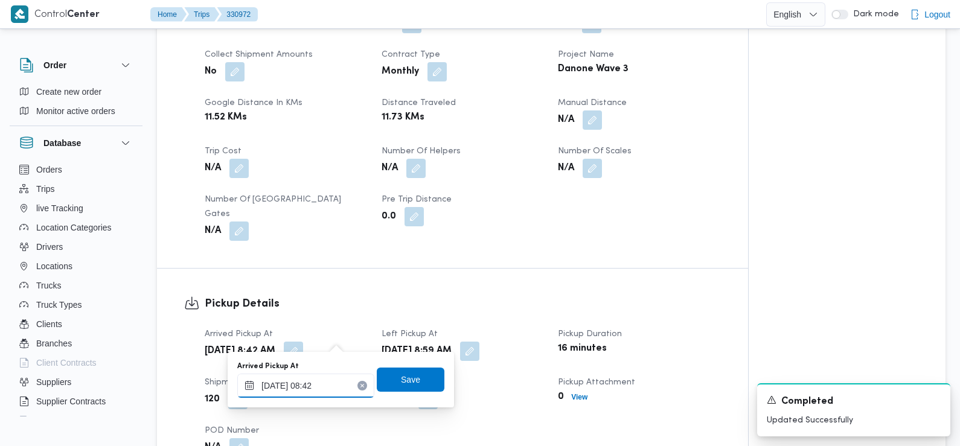
click at [321, 386] on input "17/08/2025 08:42" at bounding box center [305, 386] width 137 height 24
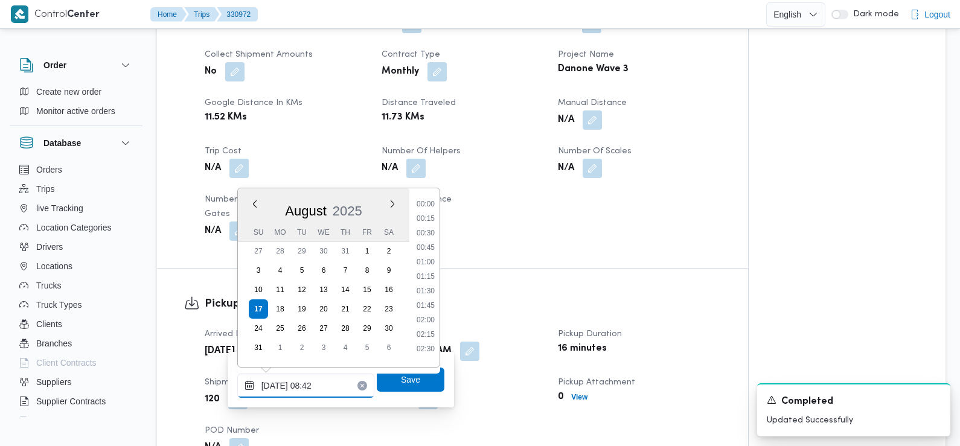
scroll to position [409, 0]
click at [431, 231] on li "07:30" at bounding box center [426, 229] width 28 height 12
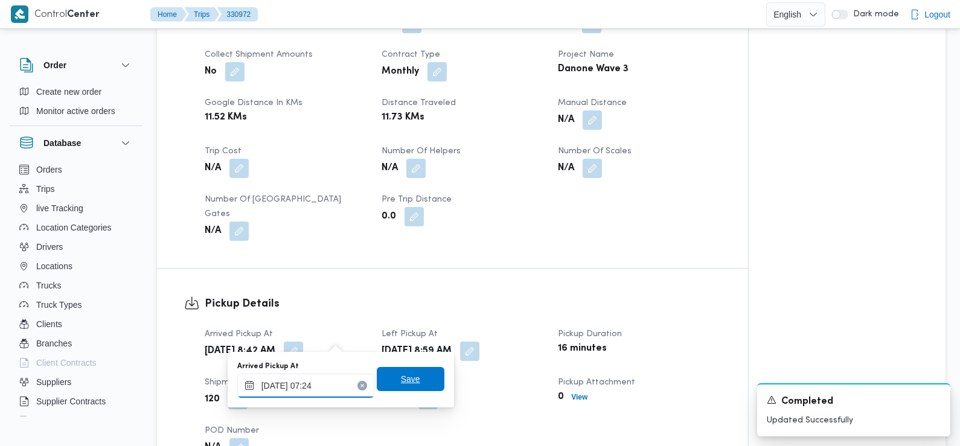
type input "17/08/2025 07:24"
click at [401, 385] on span "Save" at bounding box center [410, 379] width 19 height 14
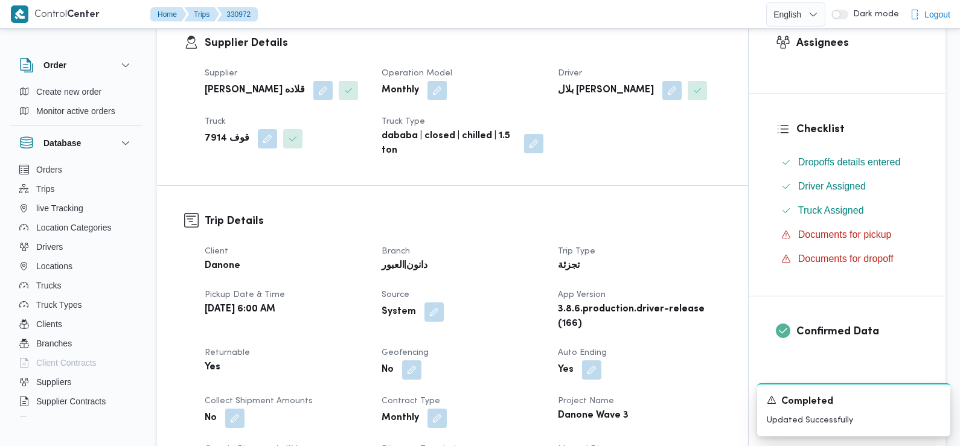
scroll to position [0, 0]
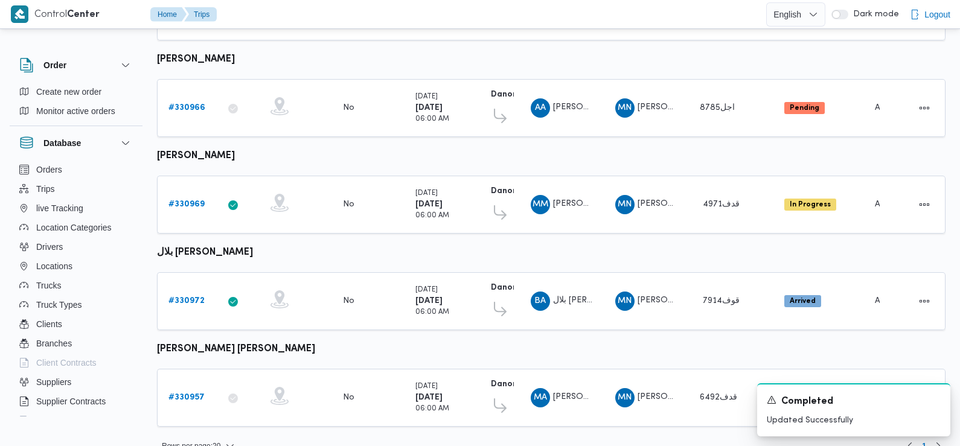
scroll to position [442, 0]
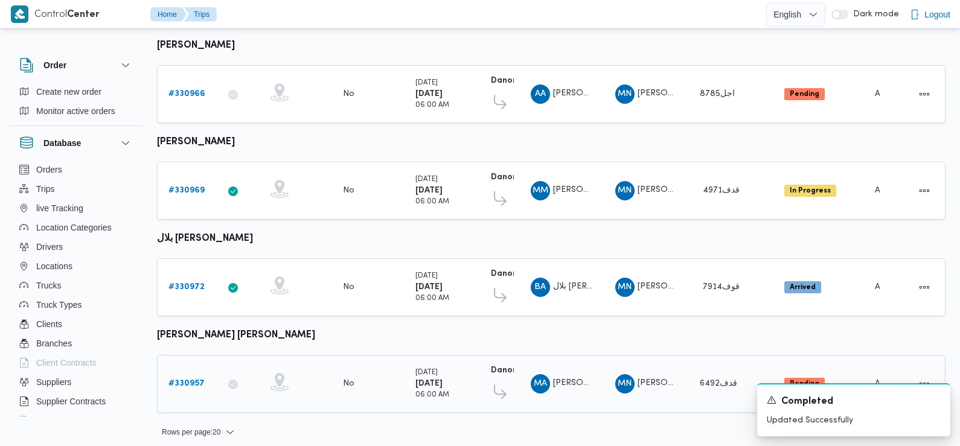
click at [187, 380] on b "# 330957" at bounding box center [186, 384] width 36 height 8
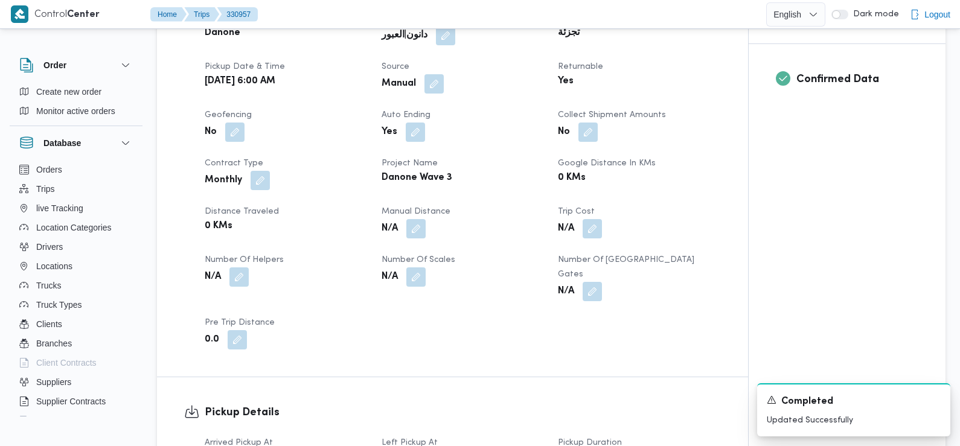
scroll to position [600, 0]
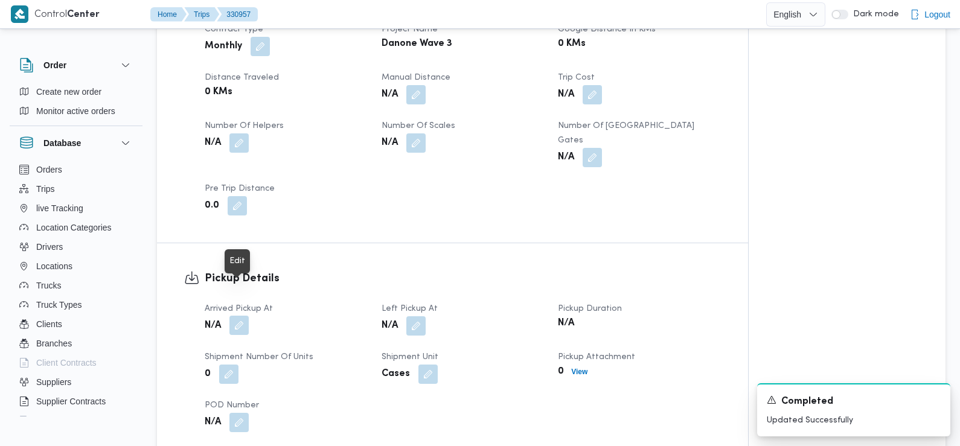
click at [243, 316] on button "button" at bounding box center [238, 325] width 19 height 19
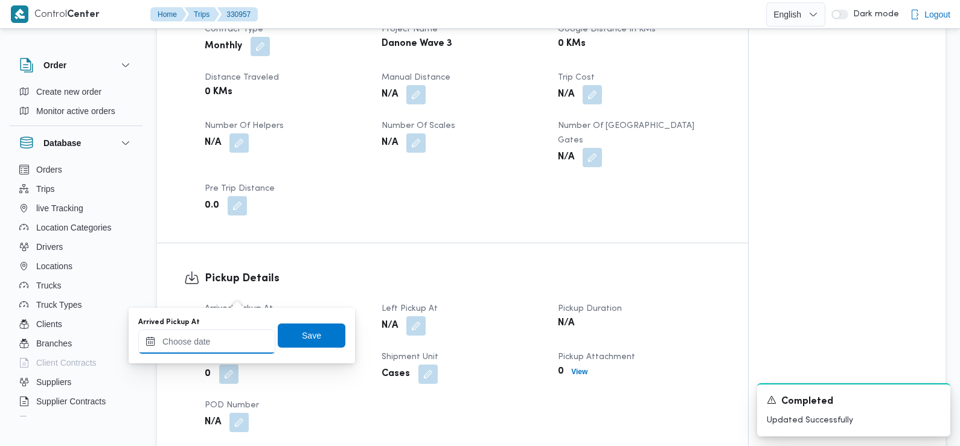
click at [237, 341] on input "Arrived Pickup At" at bounding box center [206, 342] width 137 height 24
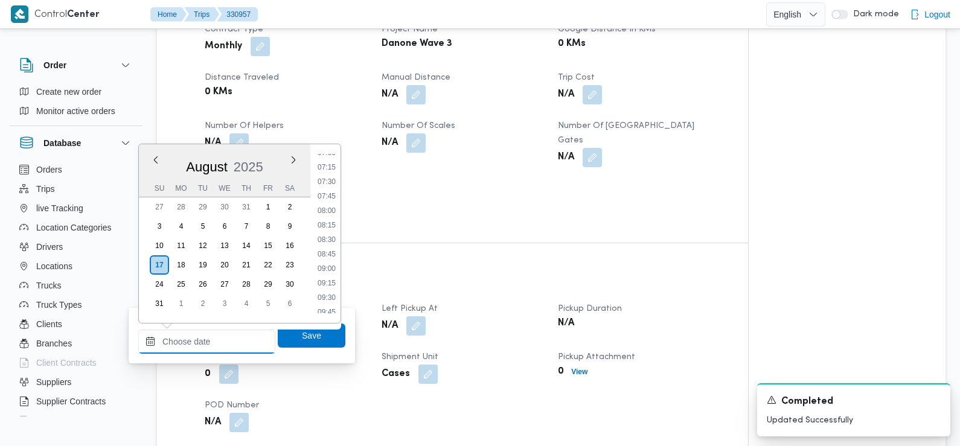
scroll to position [412, 0]
click at [330, 181] on li "07:30" at bounding box center [327, 182] width 28 height 12
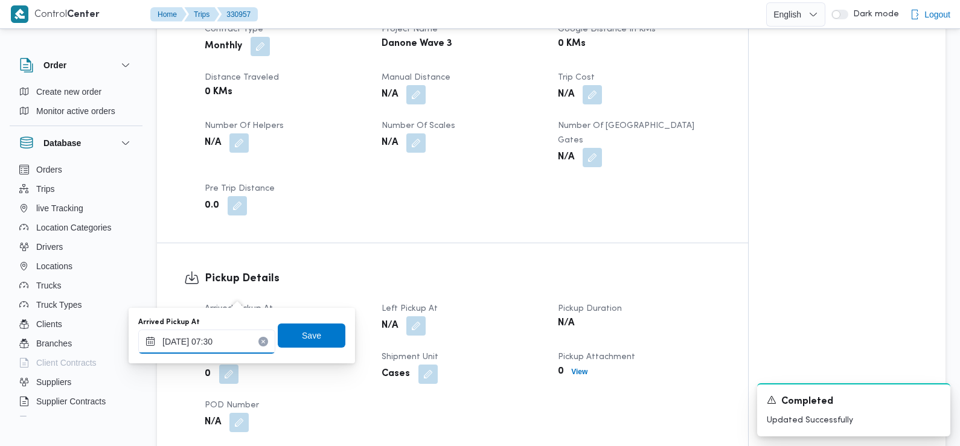
type input "17/08/2025 07:30"
click at [318, 339] on span "Save" at bounding box center [312, 335] width 68 height 24
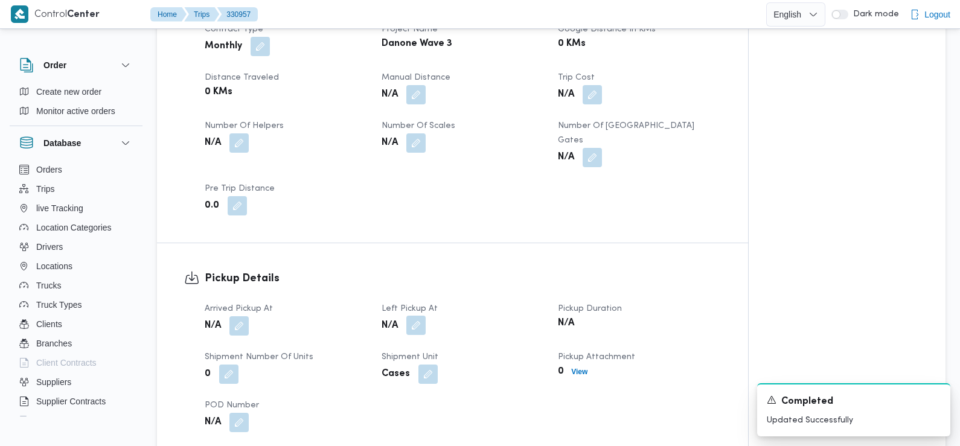
click at [414, 316] on button "button" at bounding box center [415, 325] width 19 height 19
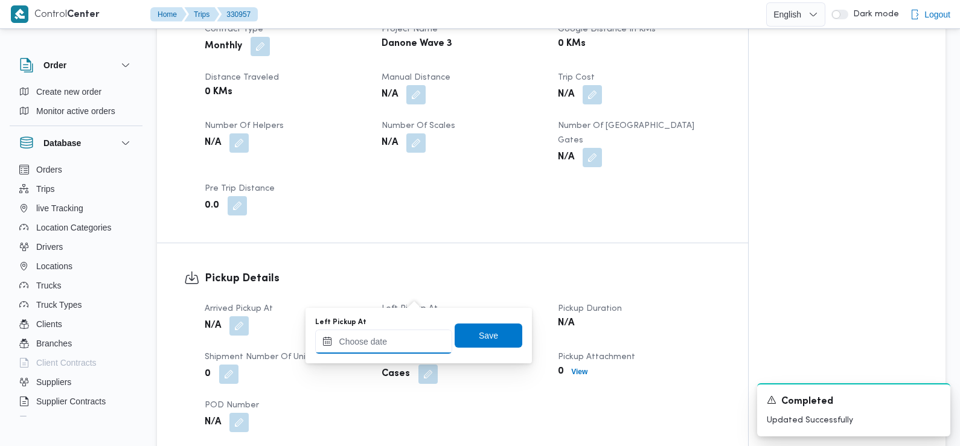
click at [405, 341] on input "Left Pickup At" at bounding box center [383, 342] width 137 height 24
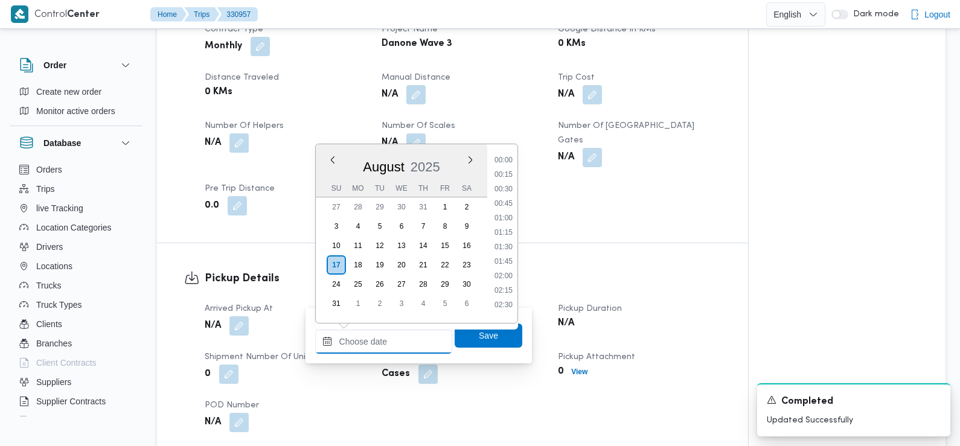
scroll to position [525, 0]
click at [507, 241] on li "10:30" at bounding box center [504, 243] width 28 height 12
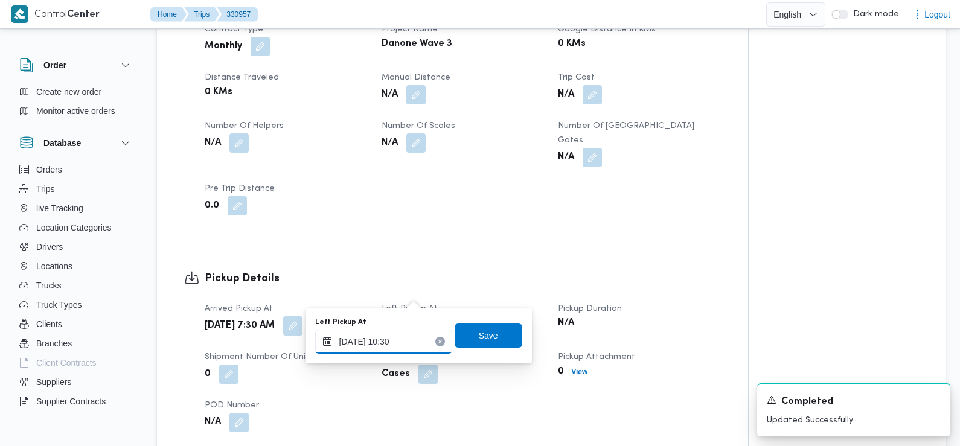
click at [384, 339] on input "17/08/2025 10:30" at bounding box center [383, 342] width 137 height 24
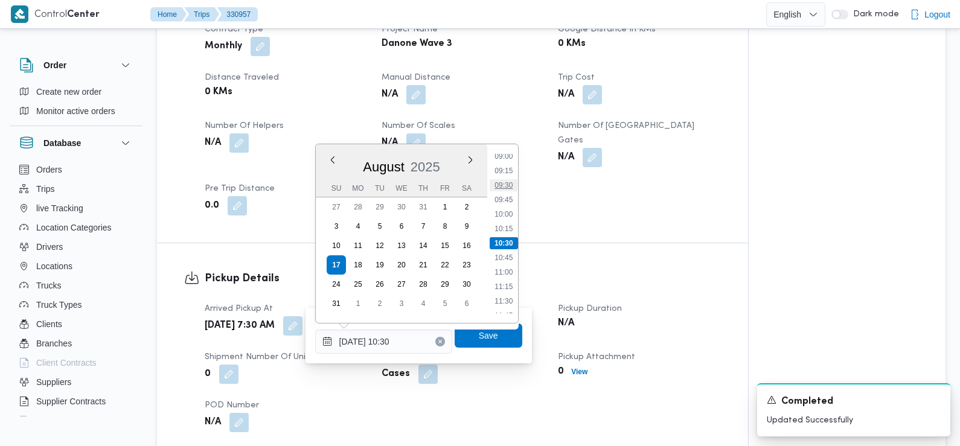
click at [507, 190] on li "09:30" at bounding box center [504, 185] width 28 height 12
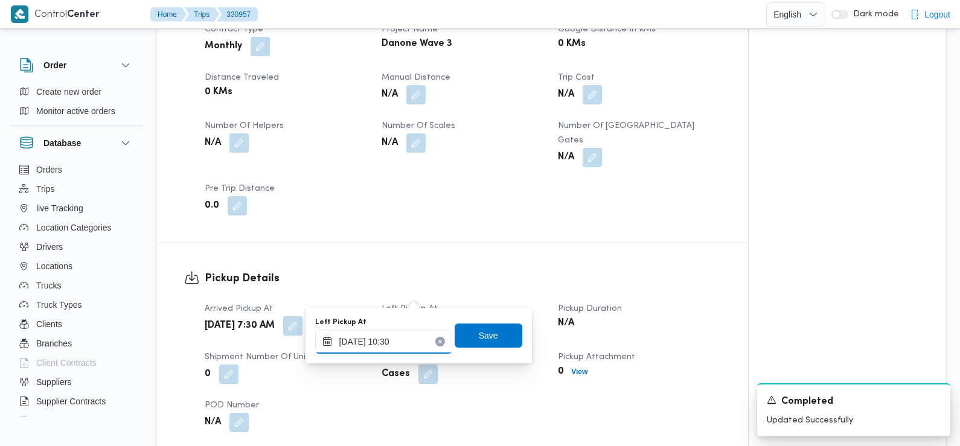
type input "17/08/2025 09:30"
click at [479, 333] on span "Save" at bounding box center [488, 335] width 19 height 14
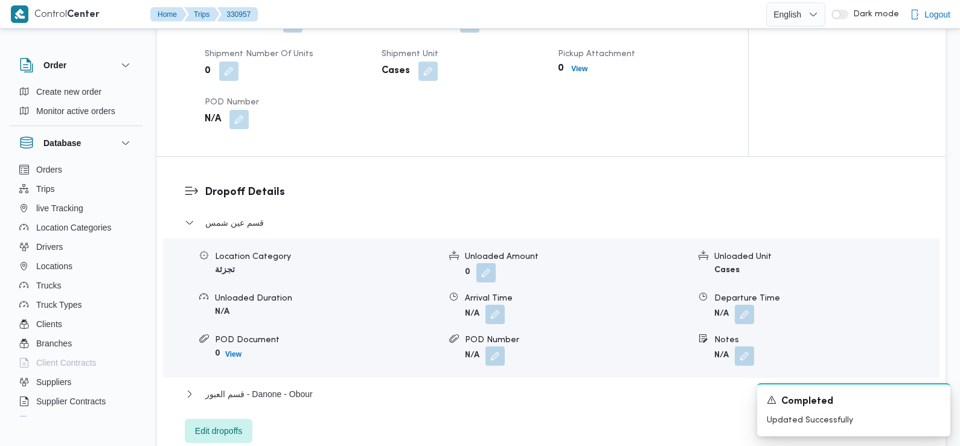
scroll to position [906, 0]
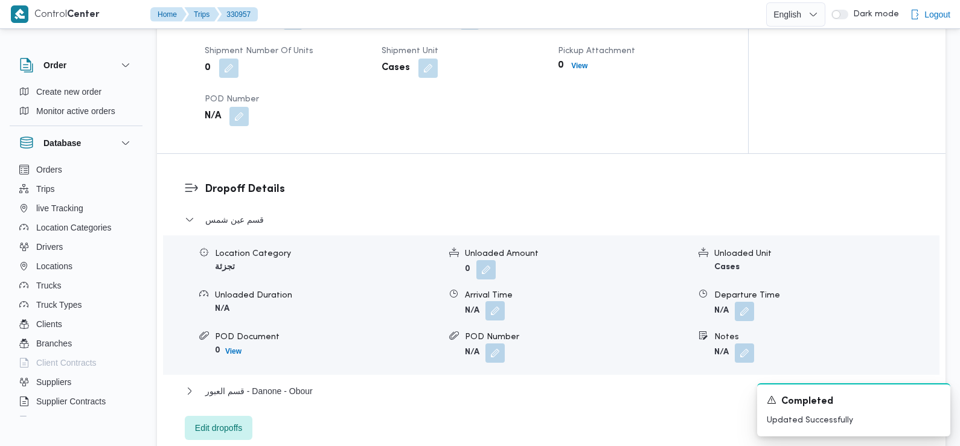
click at [497, 301] on button "button" at bounding box center [494, 310] width 19 height 19
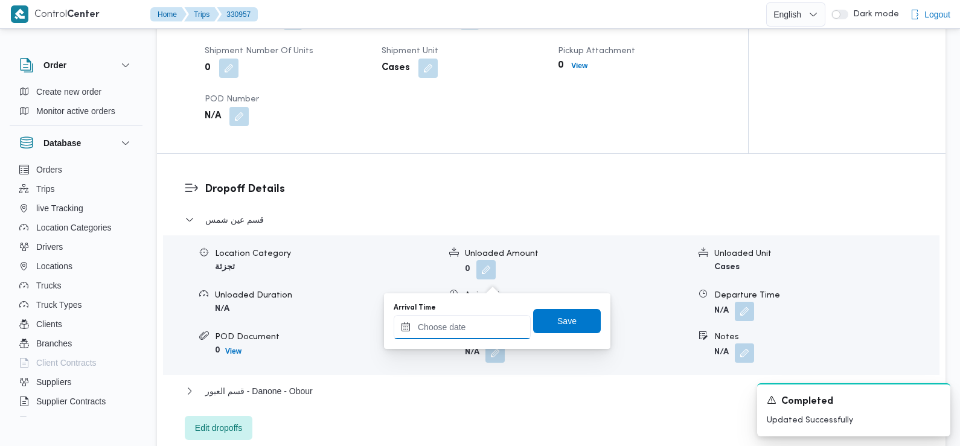
click at [490, 320] on input "Arrival Time" at bounding box center [462, 327] width 137 height 24
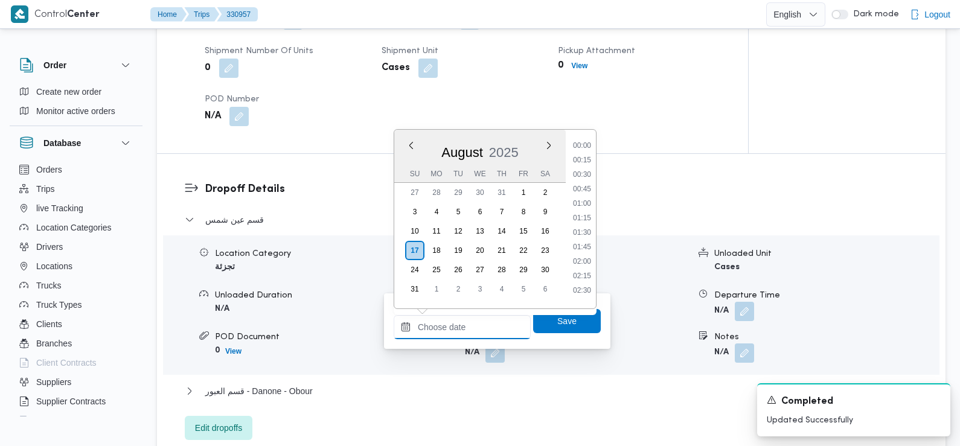
scroll to position [525, 0]
click at [587, 204] on li "10:00" at bounding box center [582, 200] width 28 height 12
type input "17/08/2025 10:00"
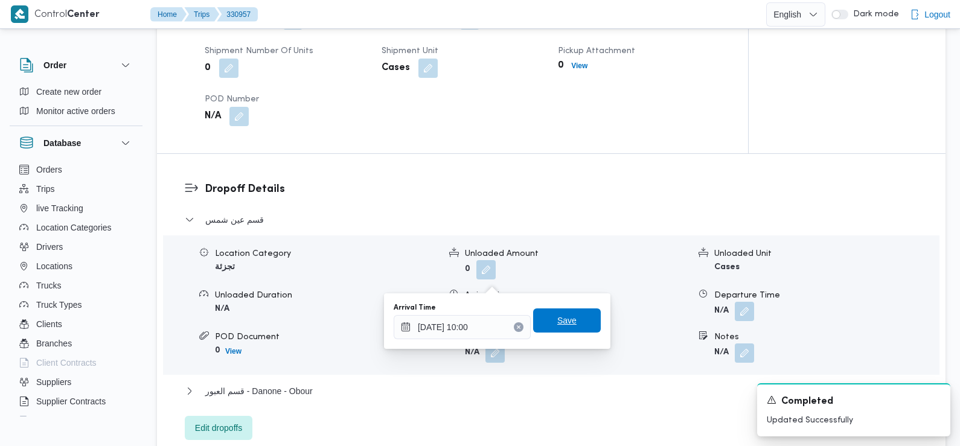
click at [562, 325] on span "Save" at bounding box center [566, 320] width 19 height 14
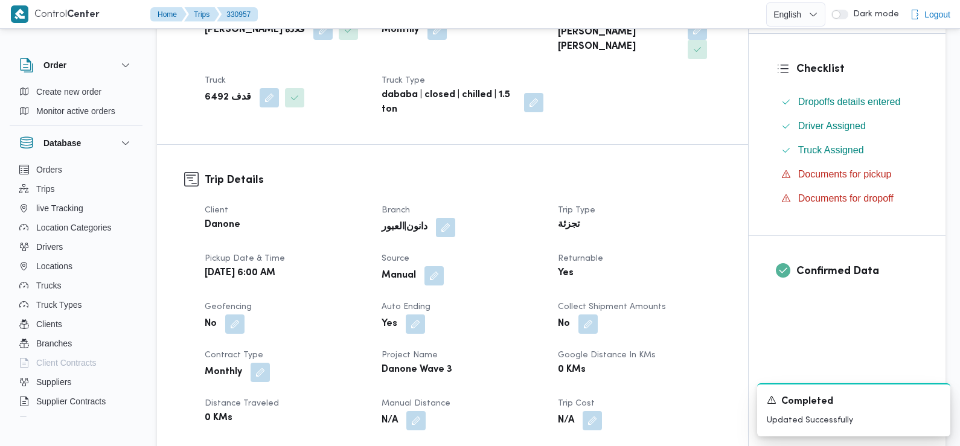
scroll to position [0, 0]
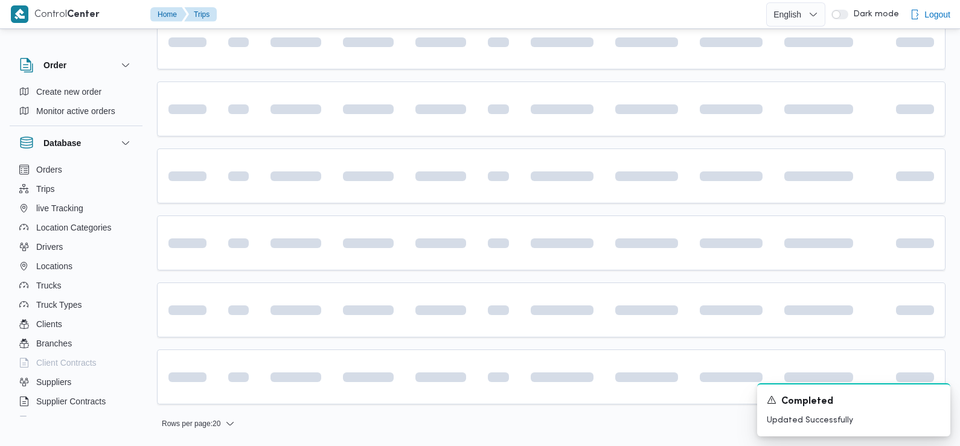
scroll to position [270, 0]
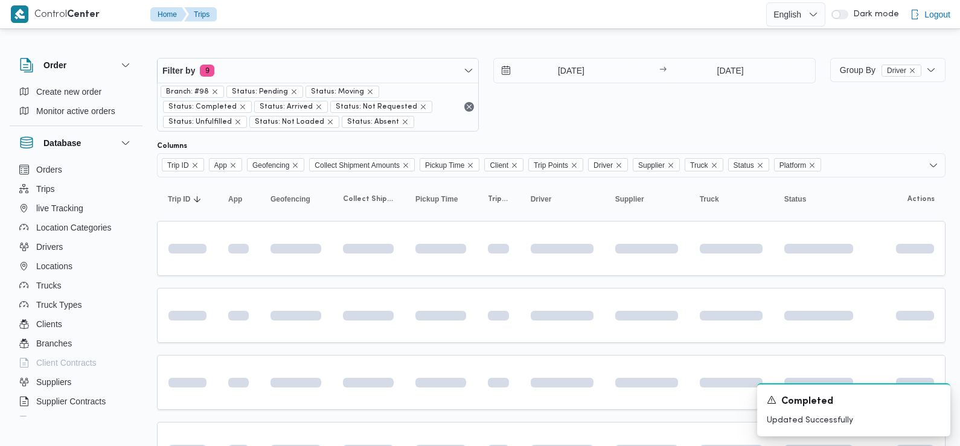
scroll to position [676, 0]
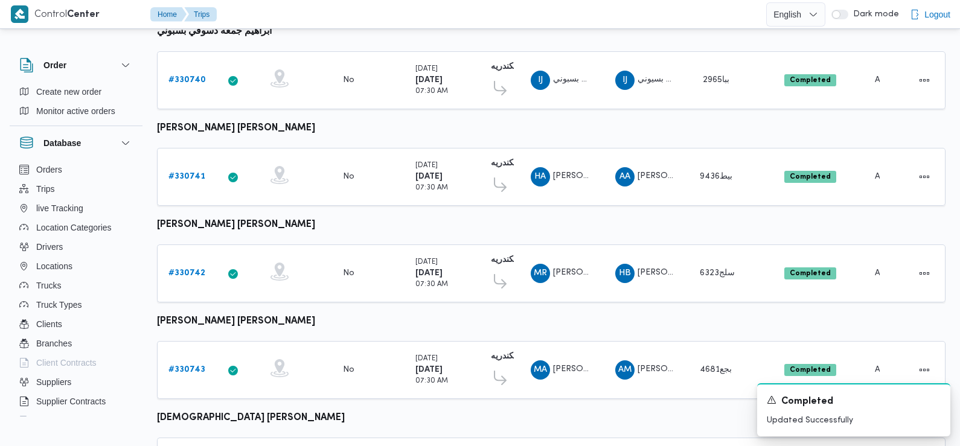
click at [450, 85] on tbody "محمود سامى عبدالله ابراهيم خليفة Trip ID # 330738 App Geofencing Collect Shipme…" at bounding box center [551, 454] width 788 height 1244
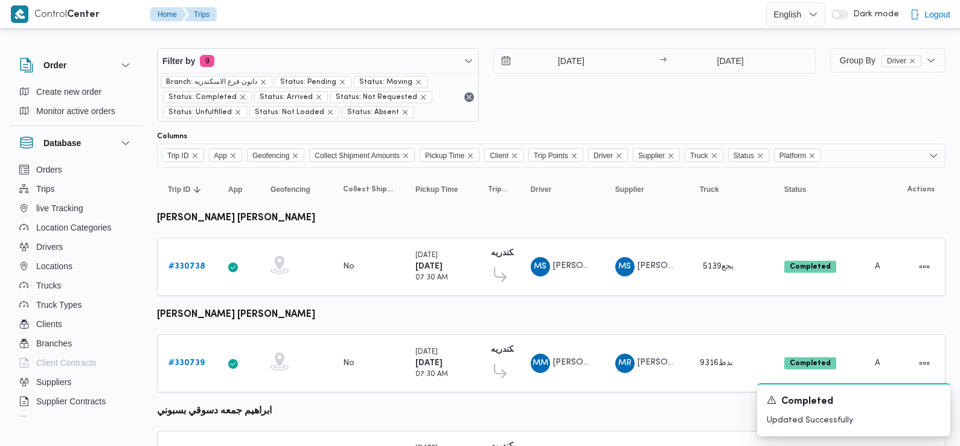
scroll to position [0, 0]
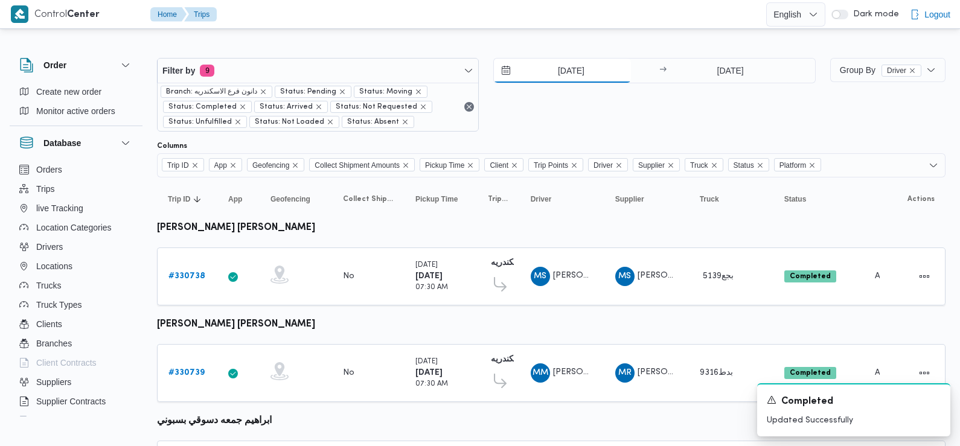
click at [559, 77] on input "13/8/2025" at bounding box center [562, 71] width 137 height 24
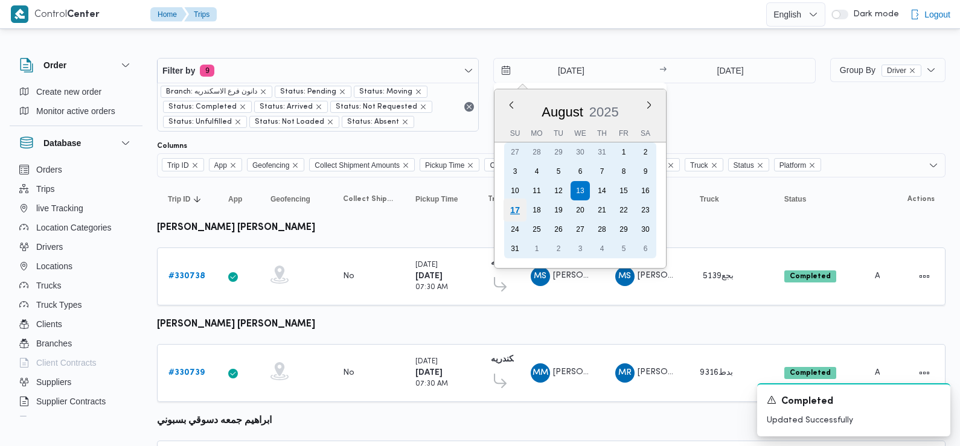
click at [510, 214] on div "17" at bounding box center [515, 210] width 23 height 23
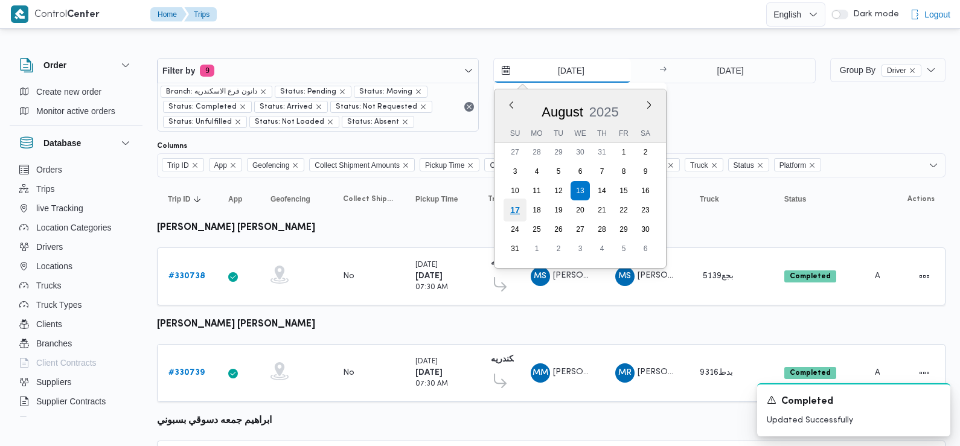
type input "17/8/2025"
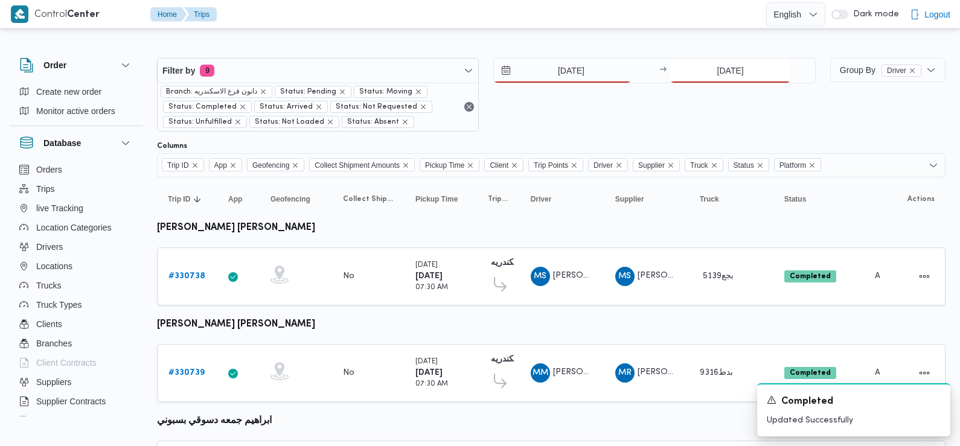
click at [726, 70] on input "13/8/2025" at bounding box center [730, 71] width 120 height 24
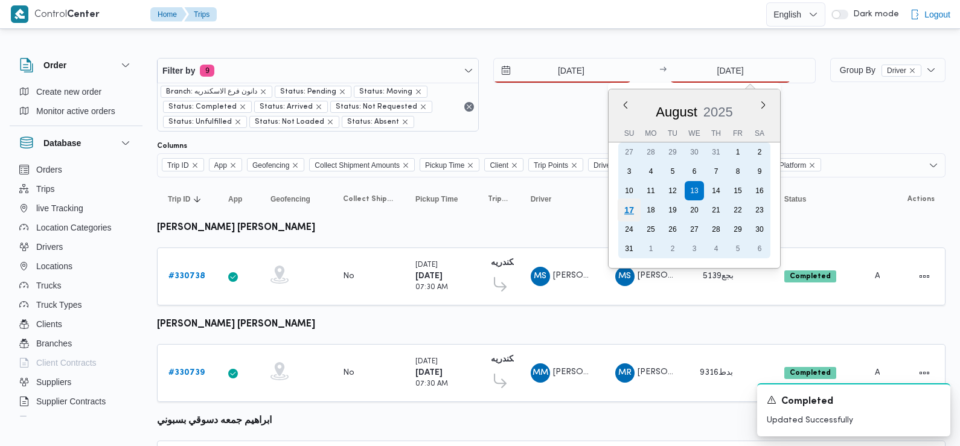
click at [628, 207] on div "17" at bounding box center [629, 210] width 23 height 23
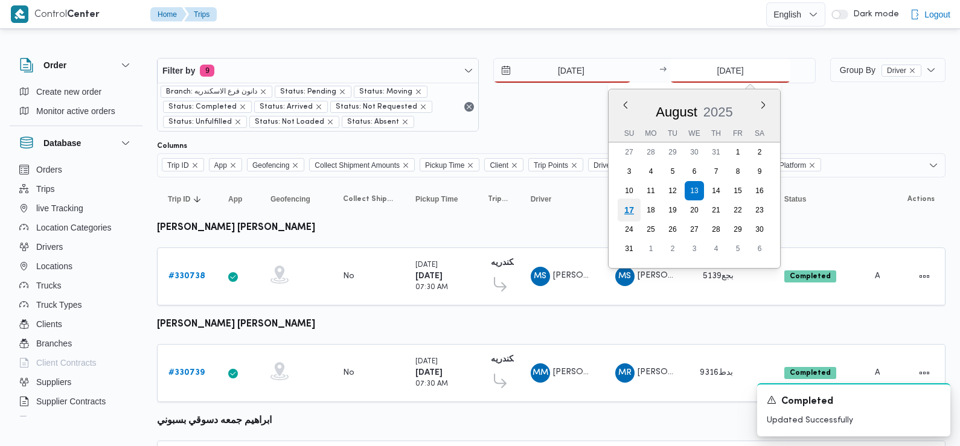
type input "17/8/2025"
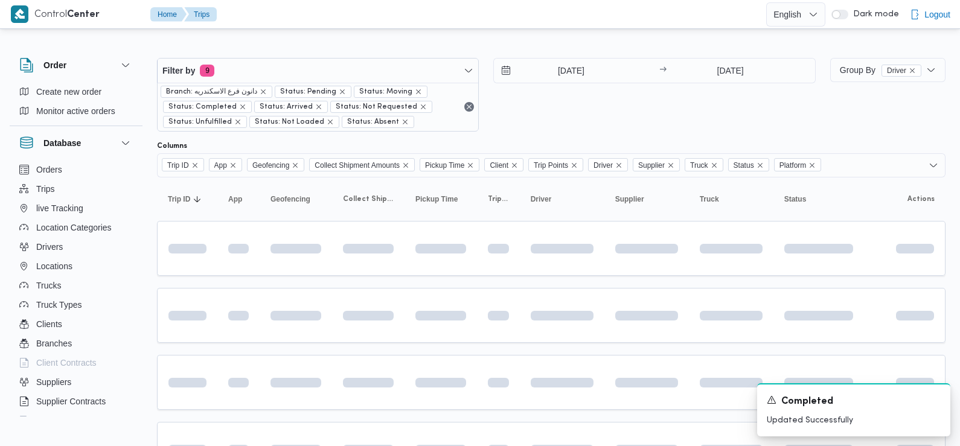
click at [573, 109] on div "17/8/2025 → 17/8/2025" at bounding box center [654, 95] width 322 height 74
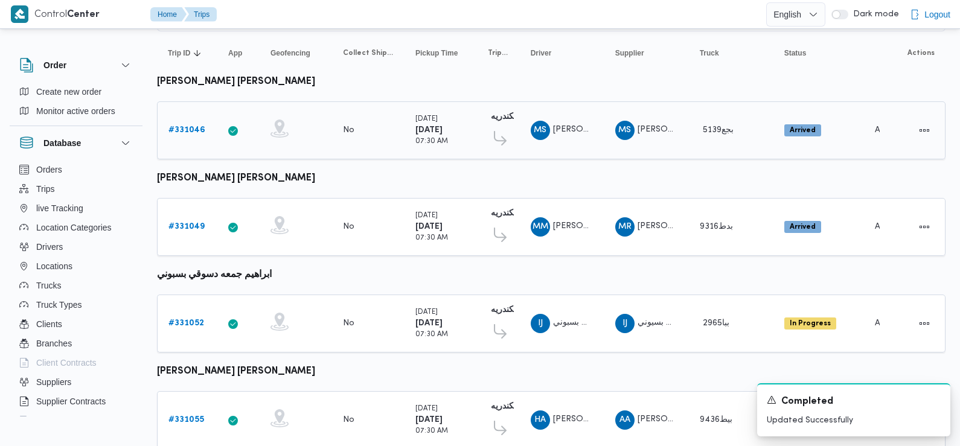
scroll to position [153, 0]
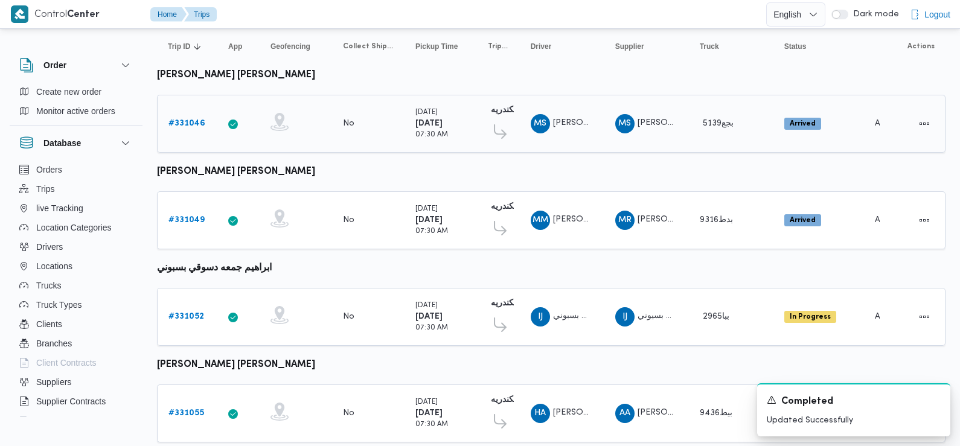
click at [185, 120] on b "# 331046" at bounding box center [186, 124] width 37 height 8
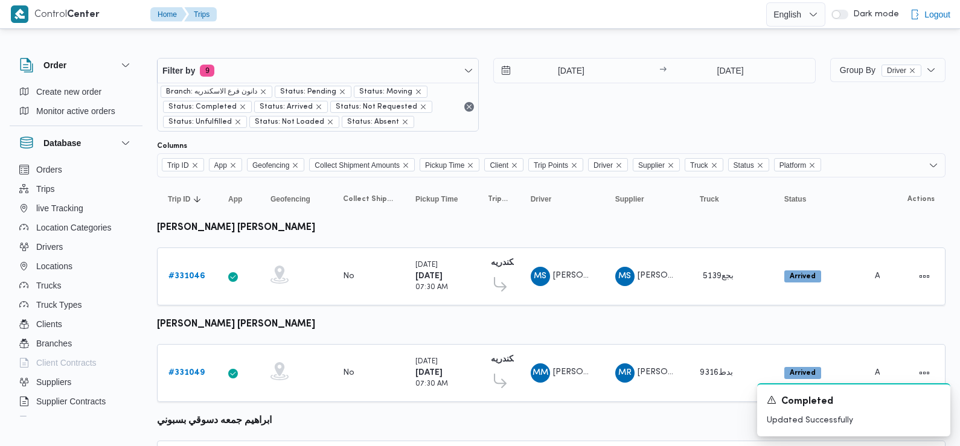
click at [567, 114] on div "17/8/2025 → 17/8/2025" at bounding box center [654, 95] width 322 height 74
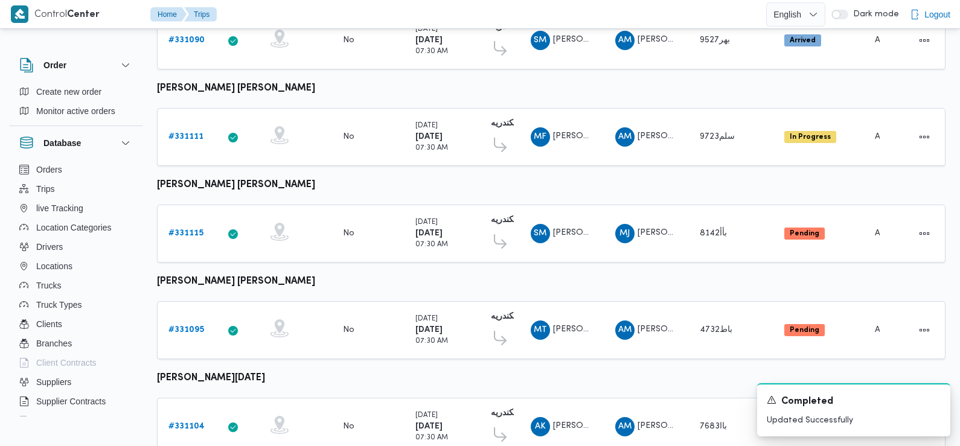
scroll to position [1044, 0]
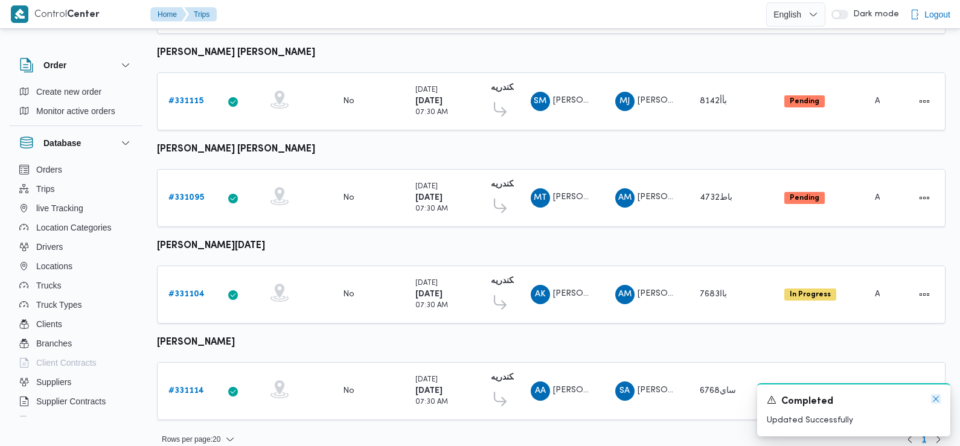
click at [939, 400] on icon "Dismiss toast" at bounding box center [936, 399] width 10 height 10
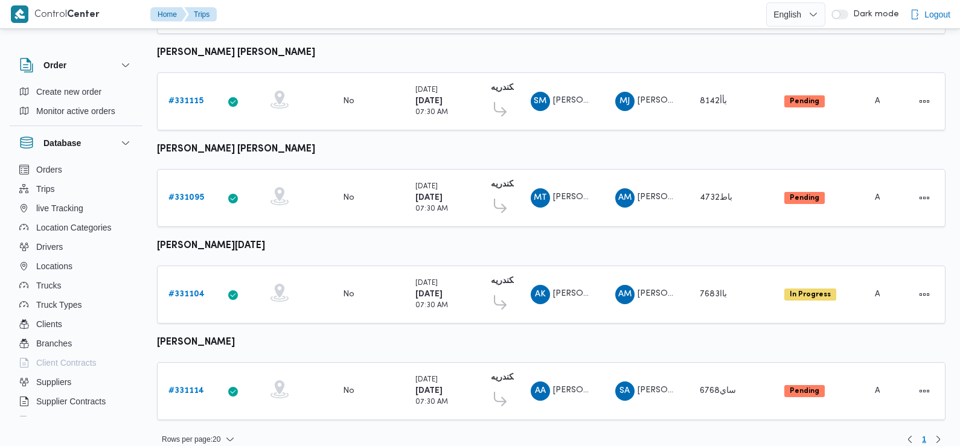
click at [184, 387] on b "# 331114" at bounding box center [186, 391] width 36 height 8
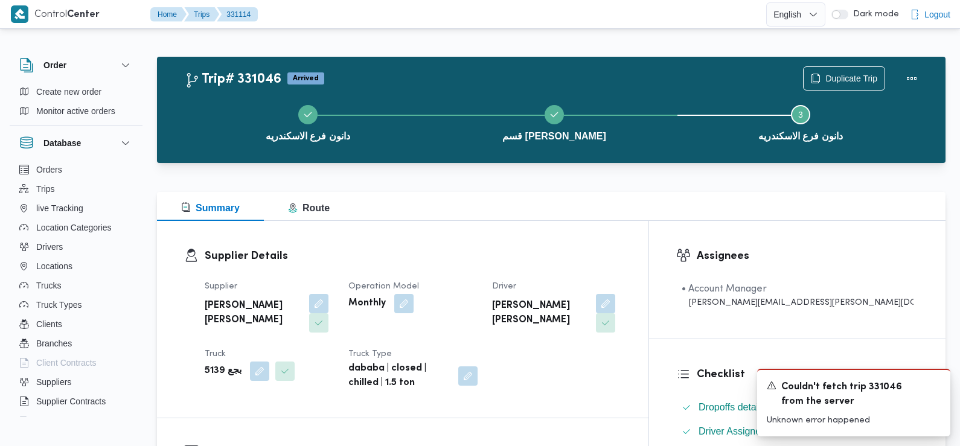
click at [459, 225] on div "Supplier Details Supplier محمود سامى عبدالله ابراهيم خليفة Operation Model Mont…" at bounding box center [402, 319] width 491 height 197
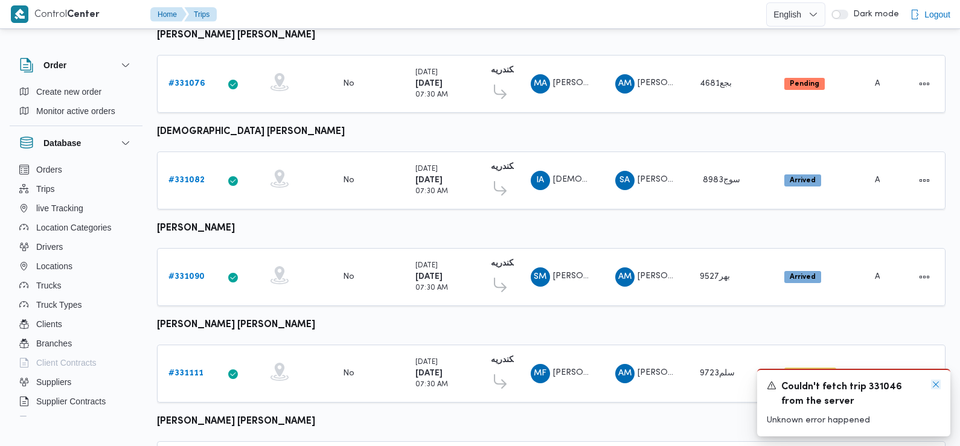
scroll to position [872, 0]
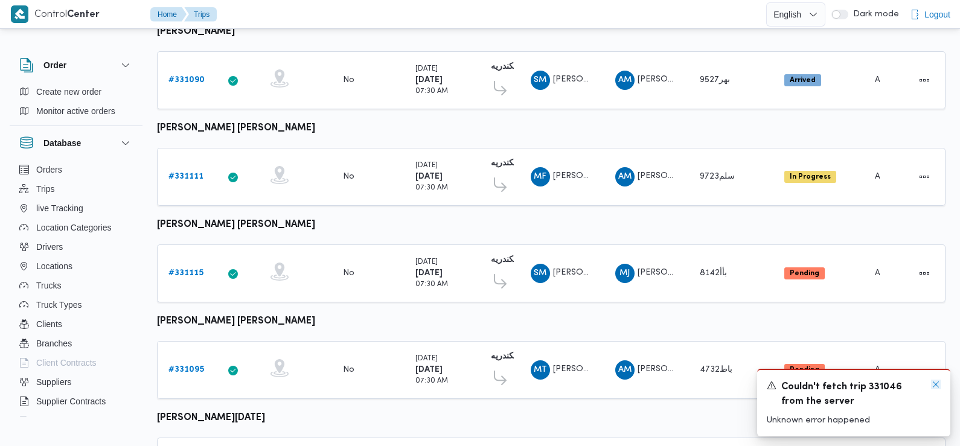
click at [937, 387] on icon "Dismiss toast" at bounding box center [936, 385] width 10 height 10
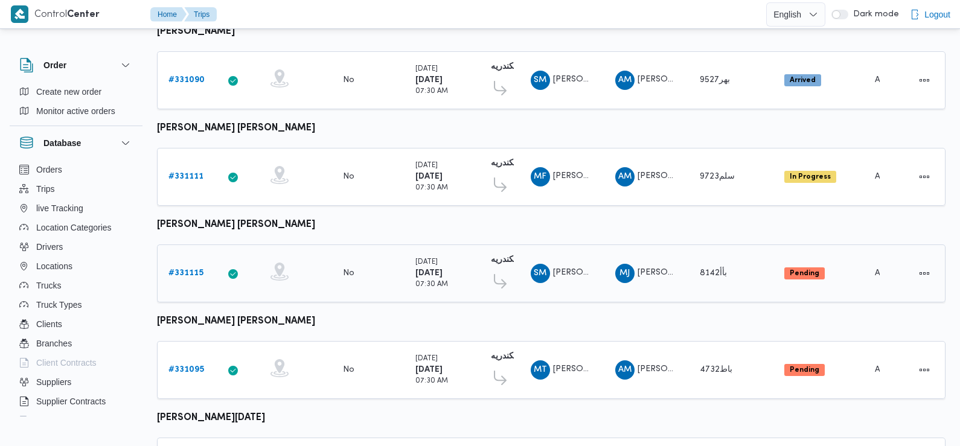
scroll to position [1044, 0]
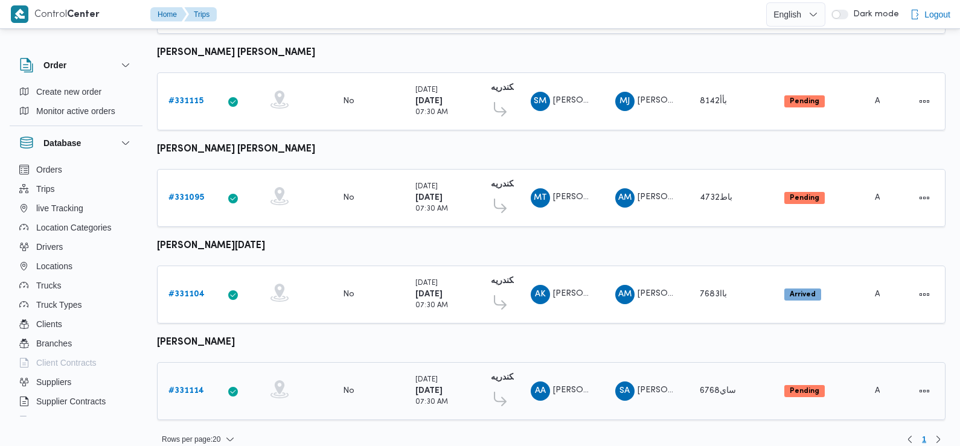
click at [182, 387] on b "# 331114" at bounding box center [186, 391] width 36 height 8
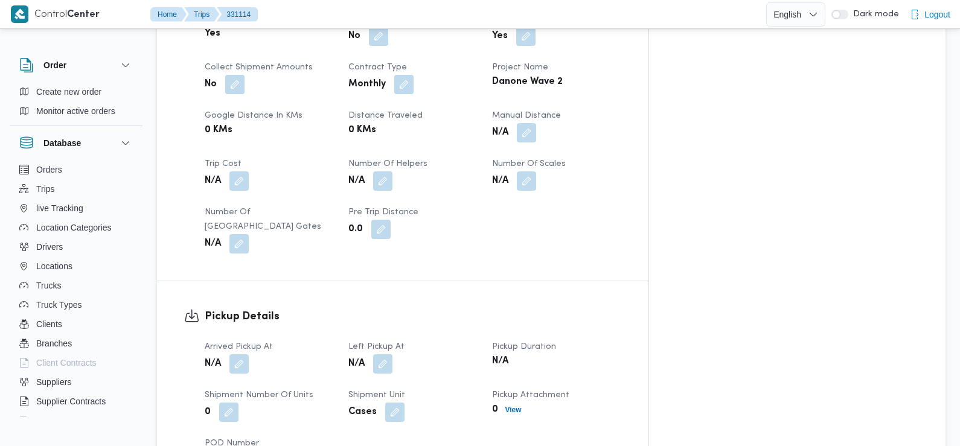
scroll to position [568, 0]
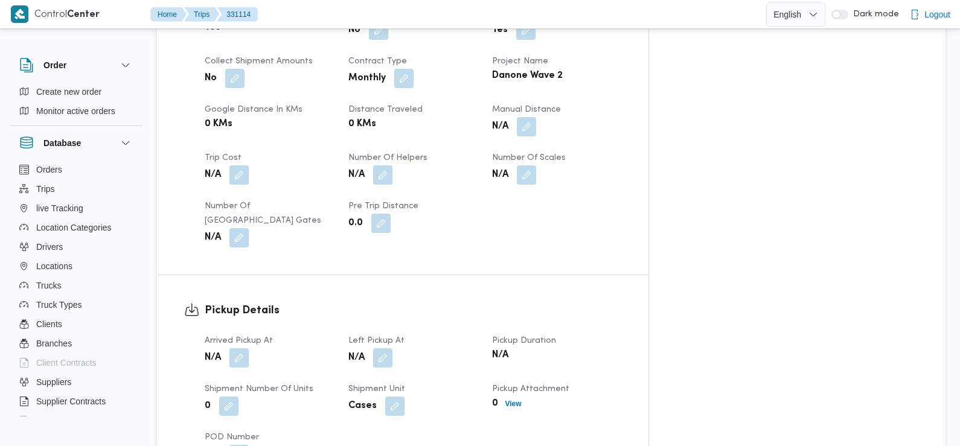
click at [255, 118] on div "Google distance in KMs 0 KMs" at bounding box center [269, 120] width 129 height 34
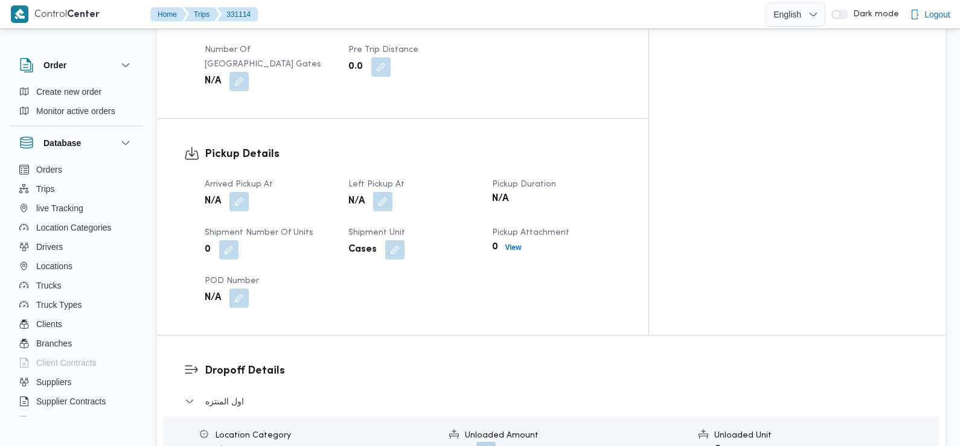
scroll to position [737, 0]
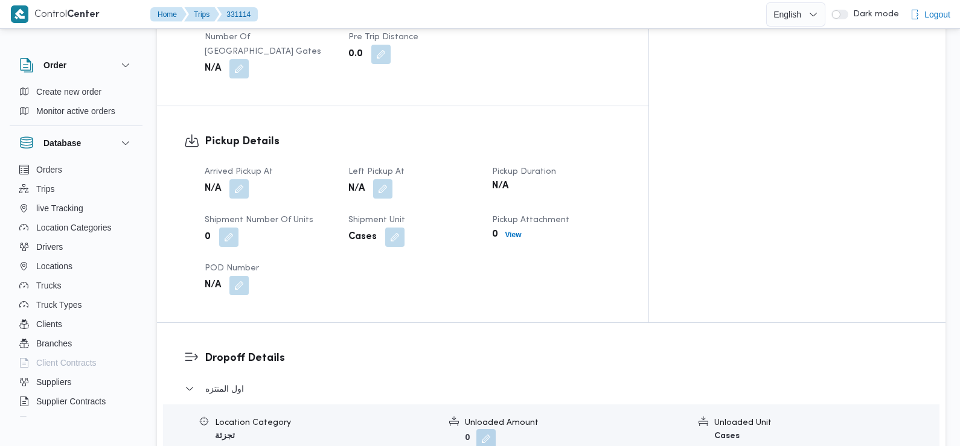
click at [251, 167] on div "Arrived Pickup At N/A Left Pickup At N/A Pickup Duration N/A Shipment Number of…" at bounding box center [412, 230] width 431 height 145
click at [235, 179] on button "button" at bounding box center [238, 188] width 19 height 19
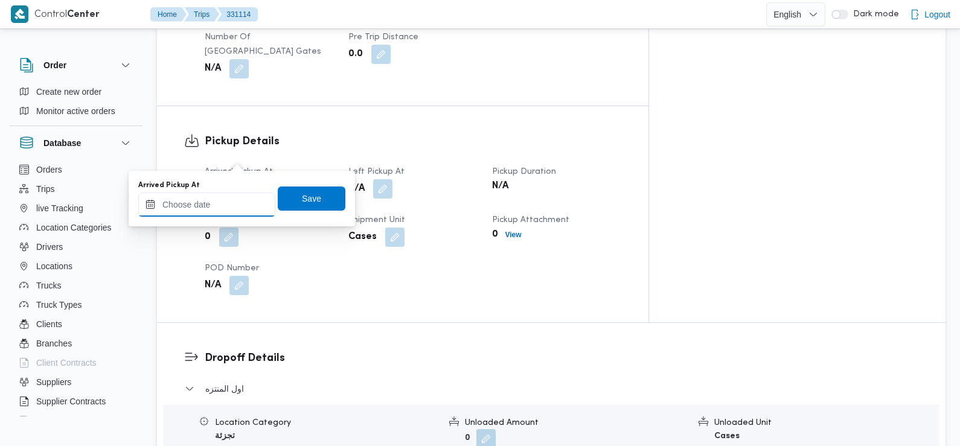
click at [231, 210] on input "Arrived Pickup At" at bounding box center [206, 205] width 137 height 24
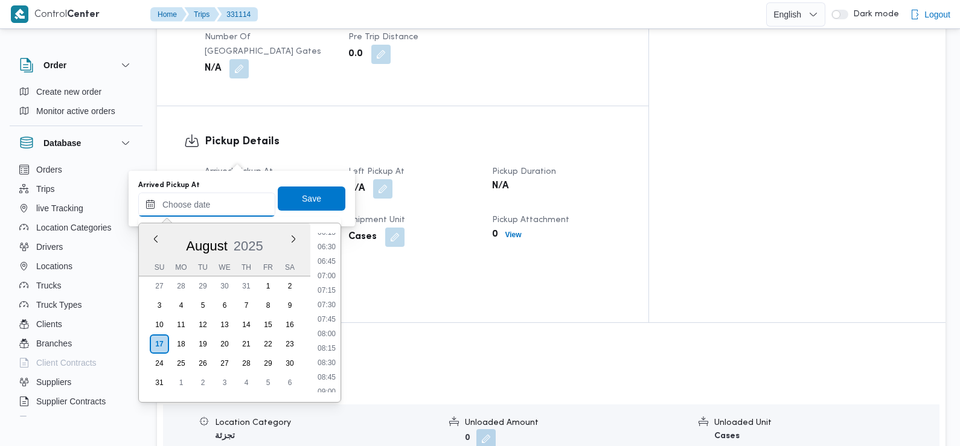
scroll to position [368, 0]
click at [327, 307] on li "07:30" at bounding box center [327, 306] width 28 height 12
type input "17/08/2025 07:30"
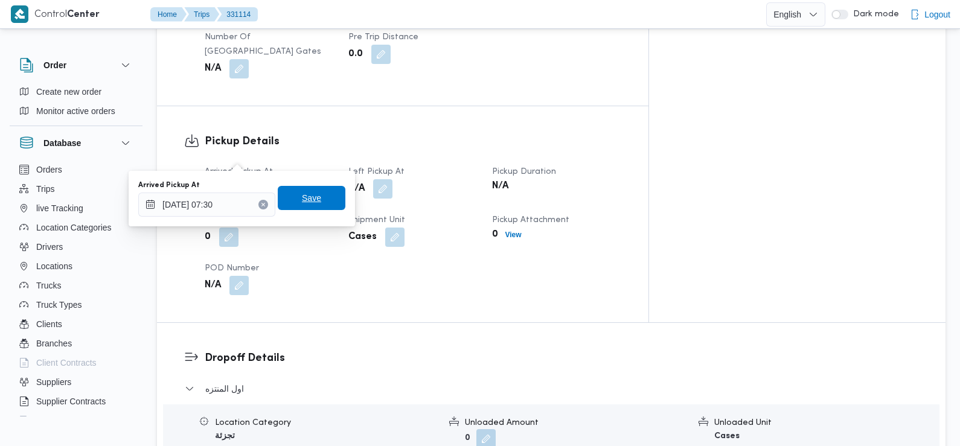
click at [304, 202] on span "Save" at bounding box center [311, 198] width 19 height 14
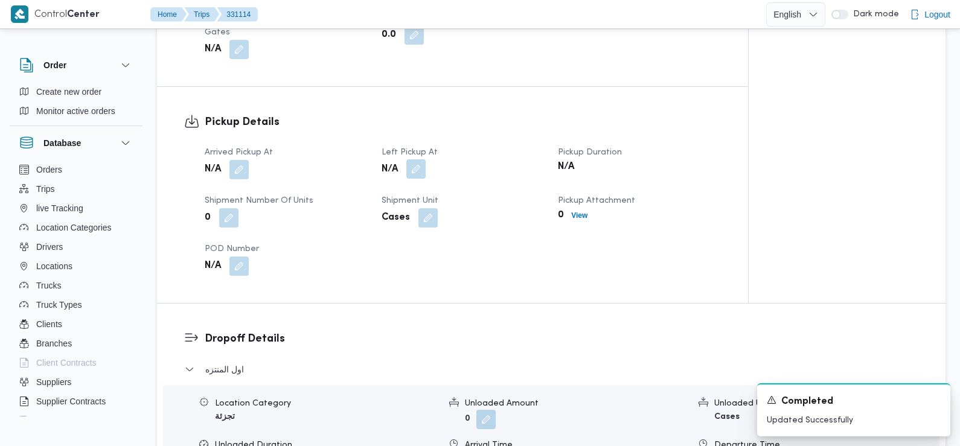
click at [414, 159] on button "button" at bounding box center [415, 168] width 19 height 19
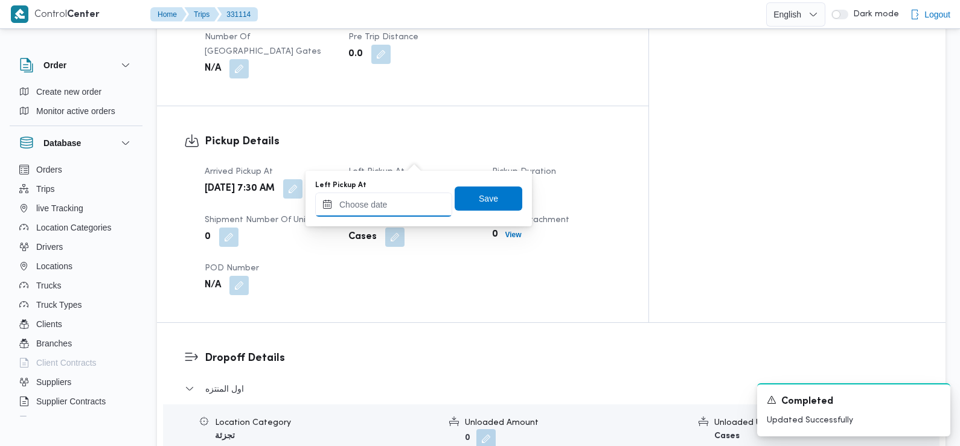
click at [391, 209] on input "Left Pickup At" at bounding box center [383, 205] width 137 height 24
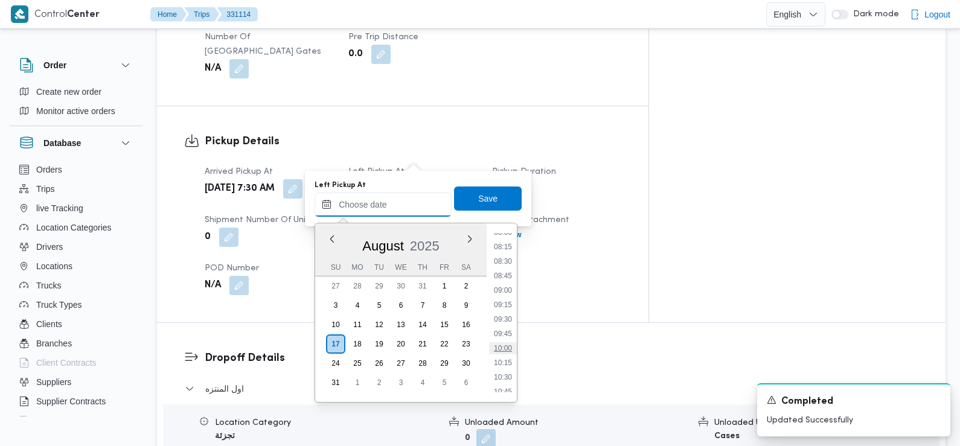
scroll to position [468, 0]
click at [510, 272] on li "08:45" at bounding box center [503, 278] width 28 height 12
type input "17/08/2025 08:45"
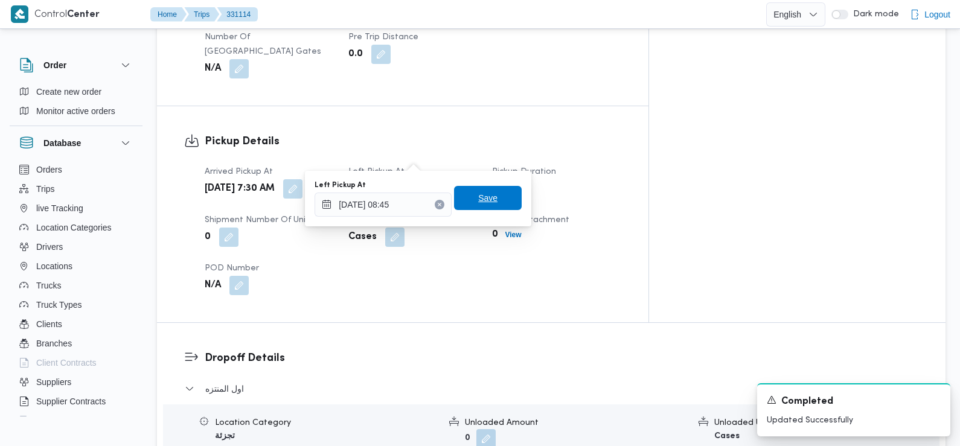
click at [501, 200] on span "Save" at bounding box center [488, 198] width 68 height 24
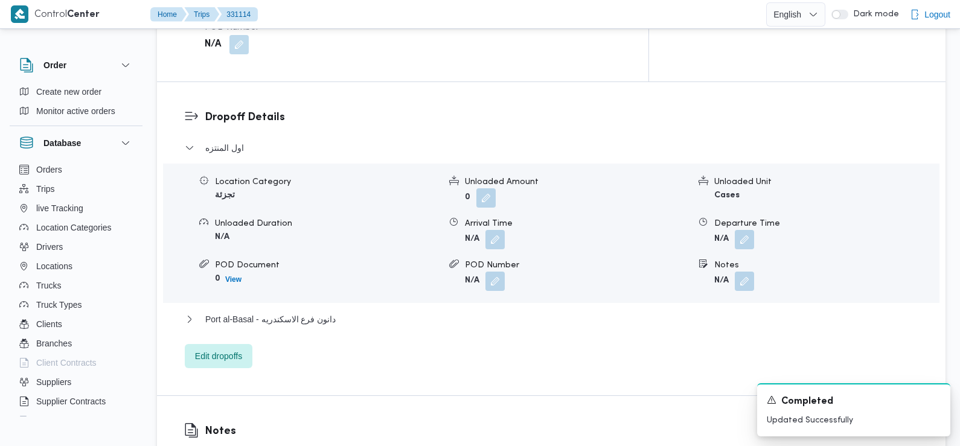
scroll to position [978, 0]
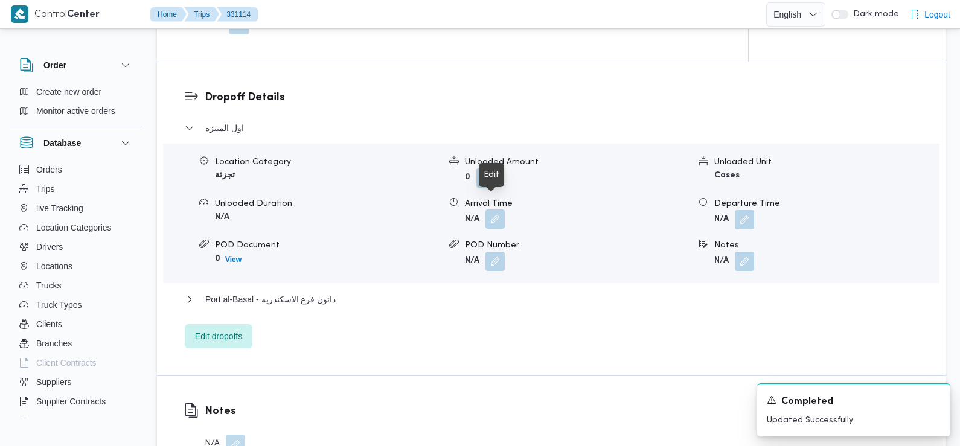
click at [501, 209] on button "button" at bounding box center [494, 218] width 19 height 19
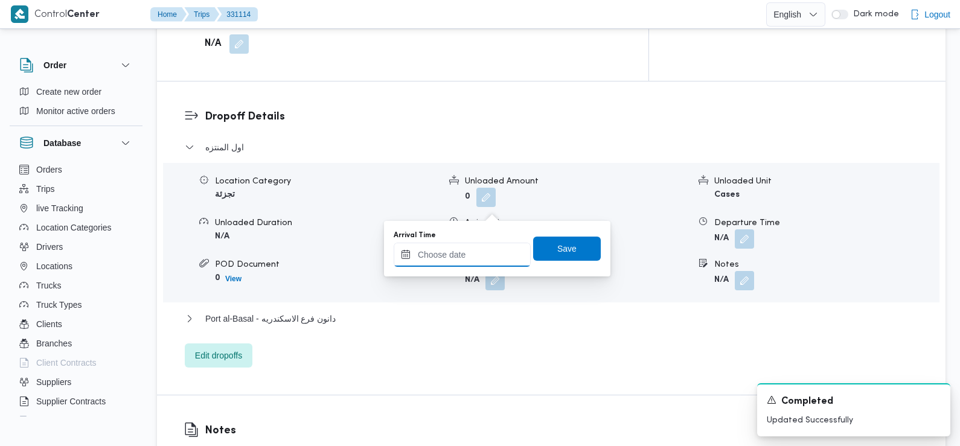
click at [461, 255] on input "Arrival Time" at bounding box center [462, 255] width 137 height 24
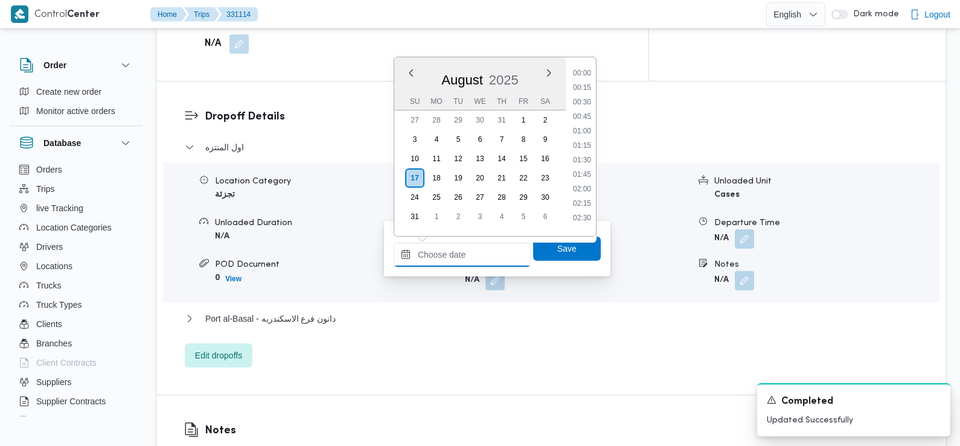
scroll to position [569, 0]
click at [584, 65] on div "Time 00:00 00:15 00:30 00:45 01:00 01:15 01:30 01:45 02:00 02:15 02:30 02:45 03…" at bounding box center [581, 146] width 30 height 179
click at [587, 69] on li "09:45" at bounding box center [582, 69] width 28 height 12
type input "17/08/2025 09:45"
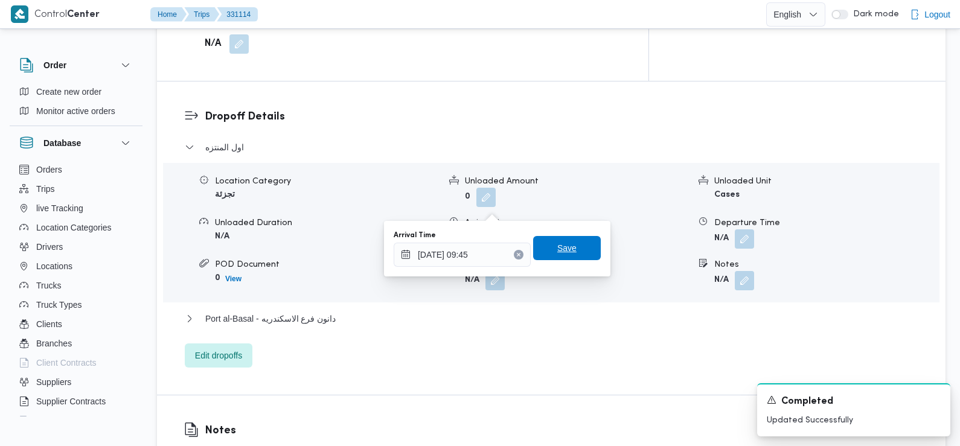
click at [560, 245] on span "Save" at bounding box center [566, 248] width 19 height 14
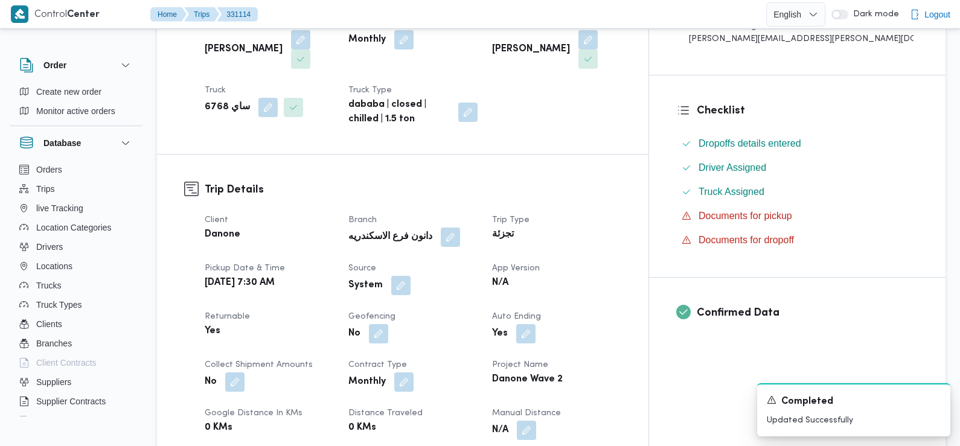
scroll to position [266, 0]
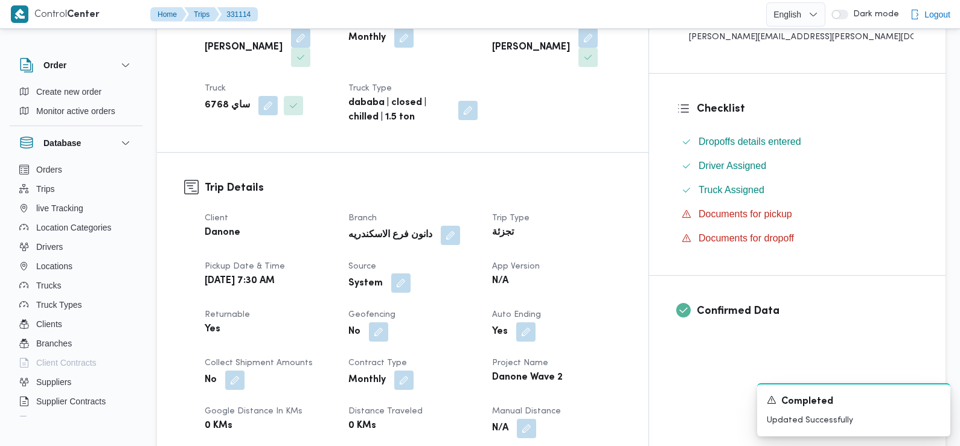
click at [411, 273] on button "button" at bounding box center [400, 282] width 19 height 19
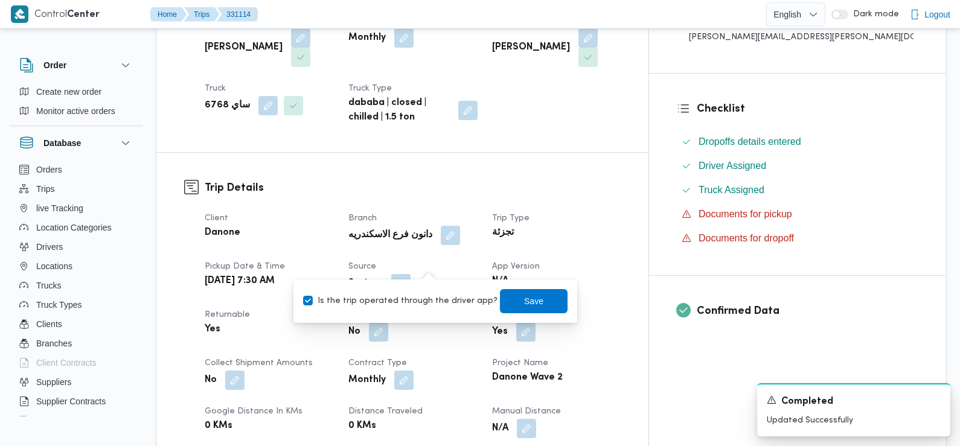
click at [420, 295] on label "Is the trip operated through the driver app?" at bounding box center [400, 301] width 194 height 14
checkbox input "false"
click at [525, 293] on span "Save" at bounding box center [534, 301] width 68 height 24
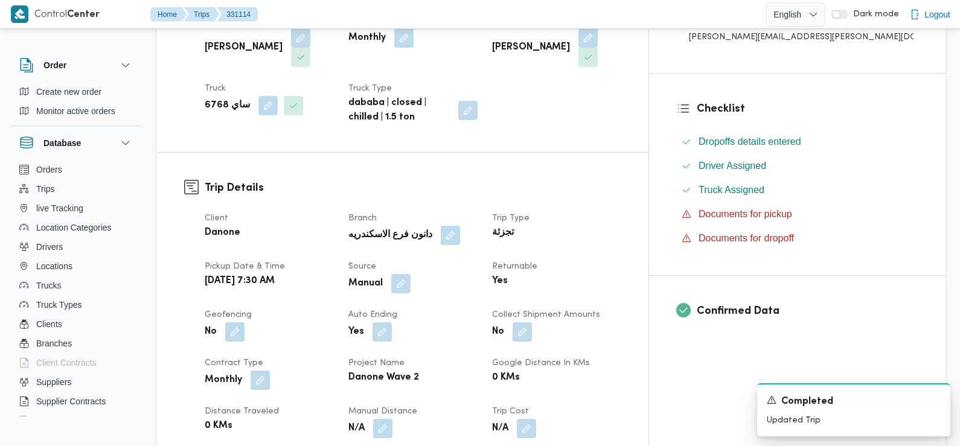
scroll to position [0, 0]
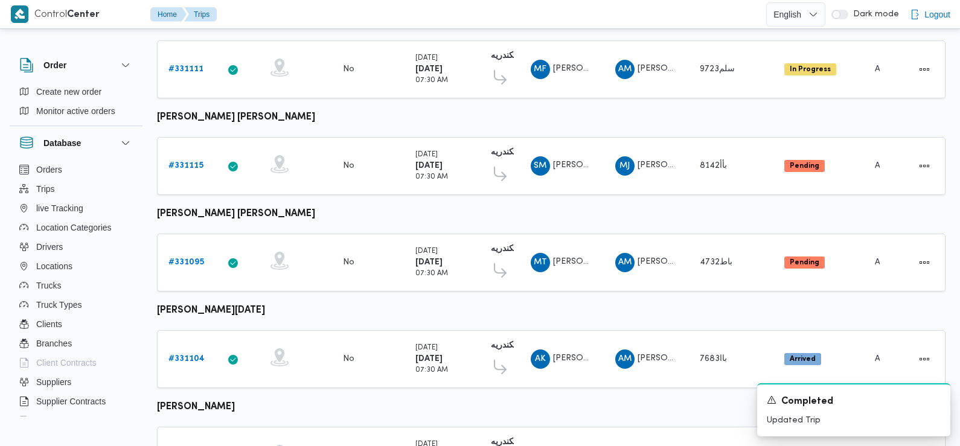
scroll to position [1044, 0]
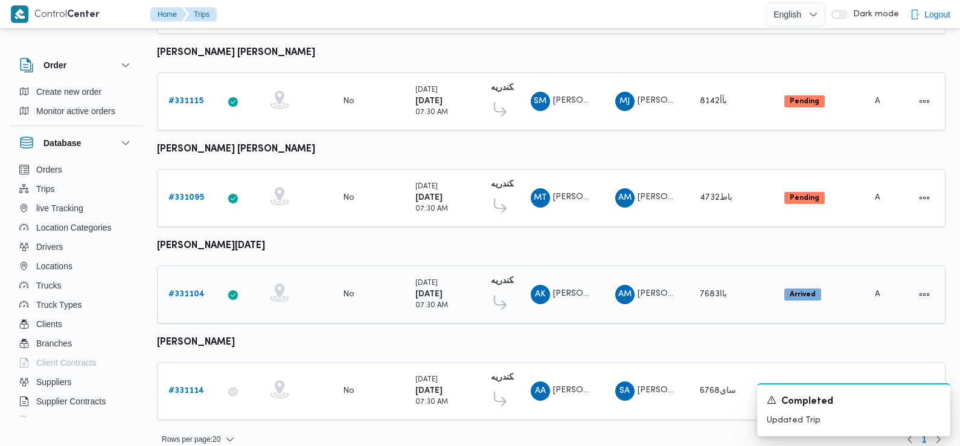
click at [190, 290] on b "# 331104" at bounding box center [186, 294] width 36 height 8
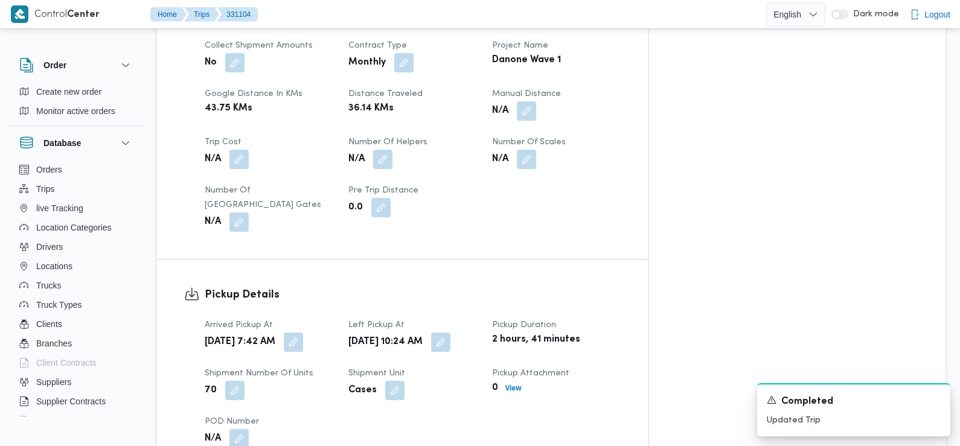
scroll to position [596, 0]
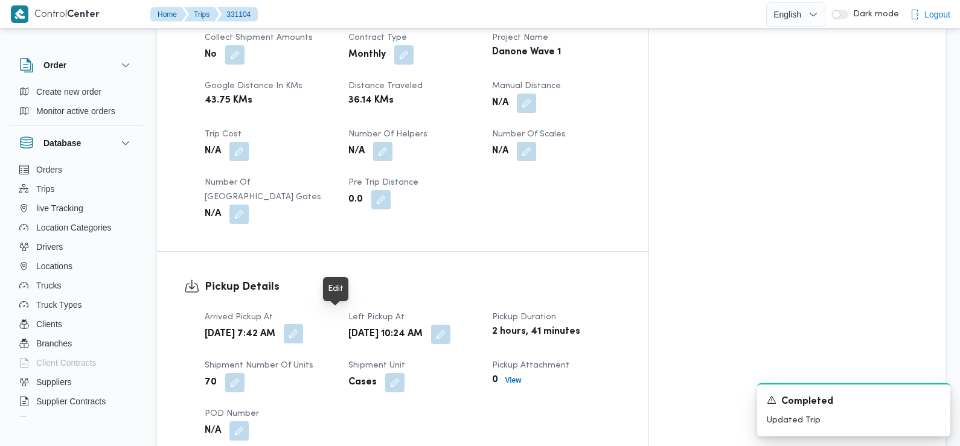
click at [303, 324] on button "button" at bounding box center [293, 333] width 19 height 19
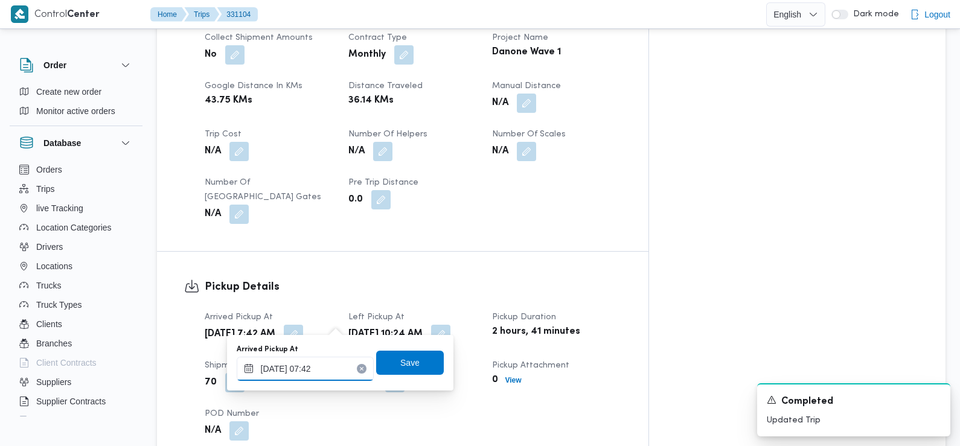
click at [322, 366] on input "17/08/2025 07:42" at bounding box center [305, 369] width 137 height 24
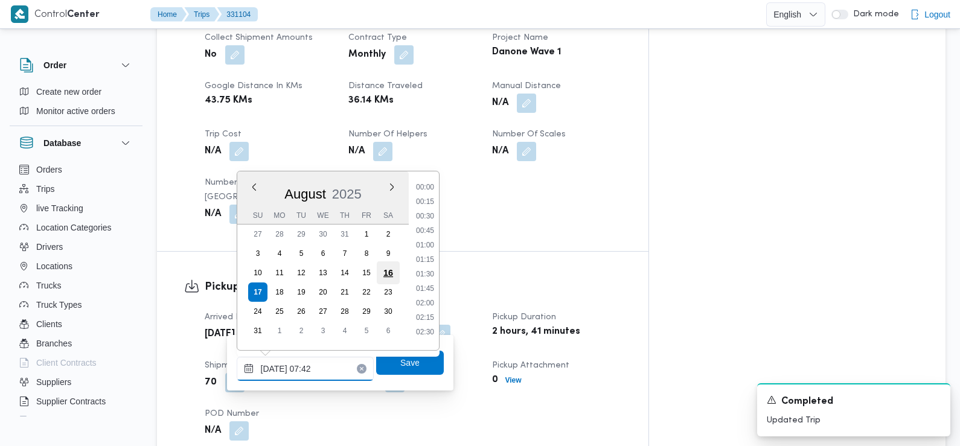
scroll to position [351, 0]
click at [426, 269] on li "07:30" at bounding box center [425, 270] width 28 height 12
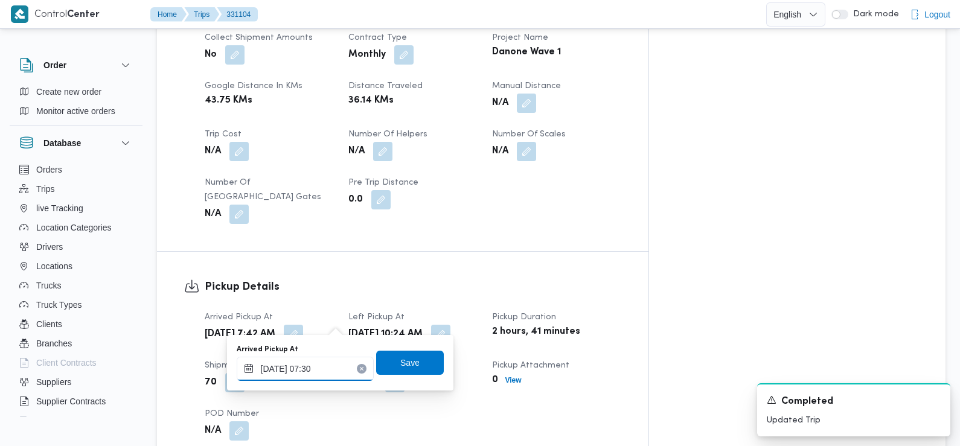
type input "17/08/2025 07:30"
click at [403, 365] on span "Save" at bounding box center [409, 362] width 19 height 14
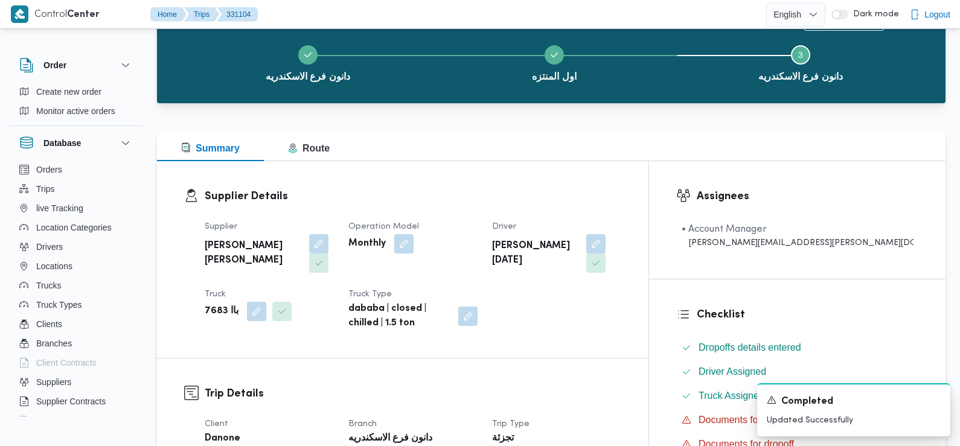
scroll to position [0, 0]
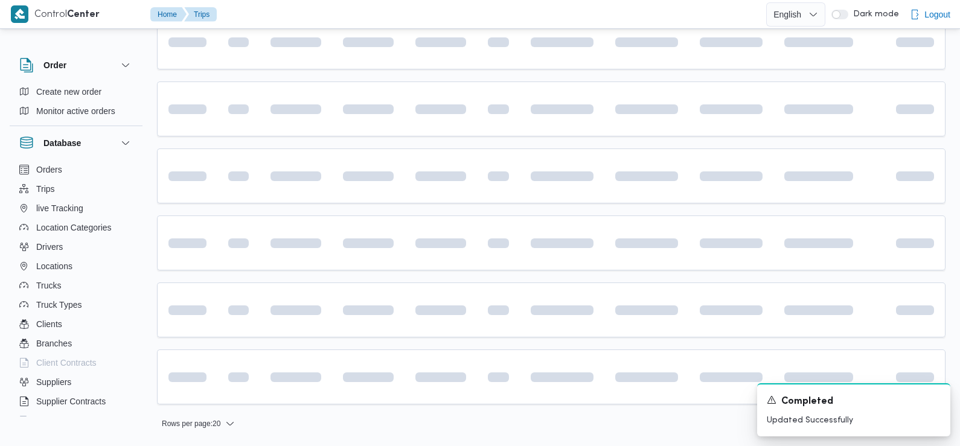
scroll to position [872, 0]
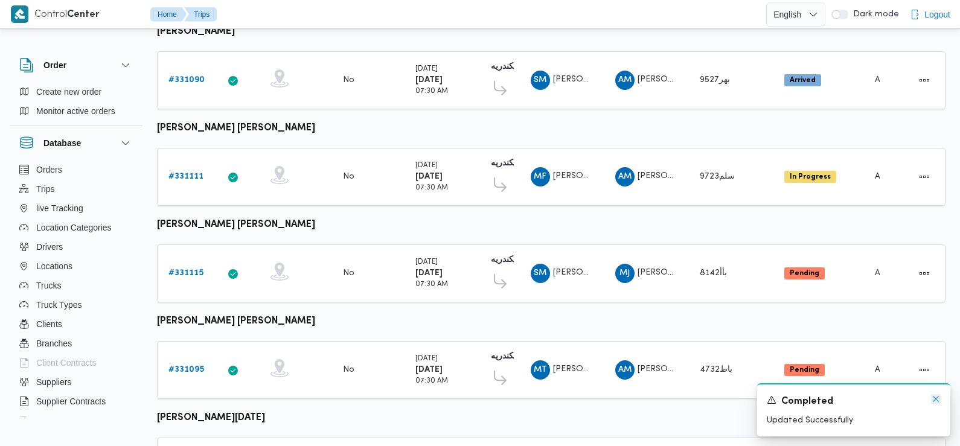
click at [936, 402] on icon "Dismiss toast" at bounding box center [936, 399] width 10 height 10
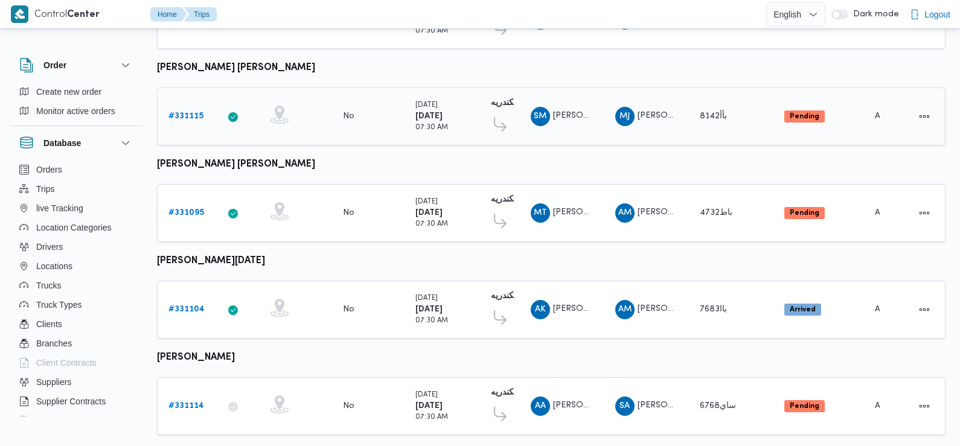
scroll to position [1044, 0]
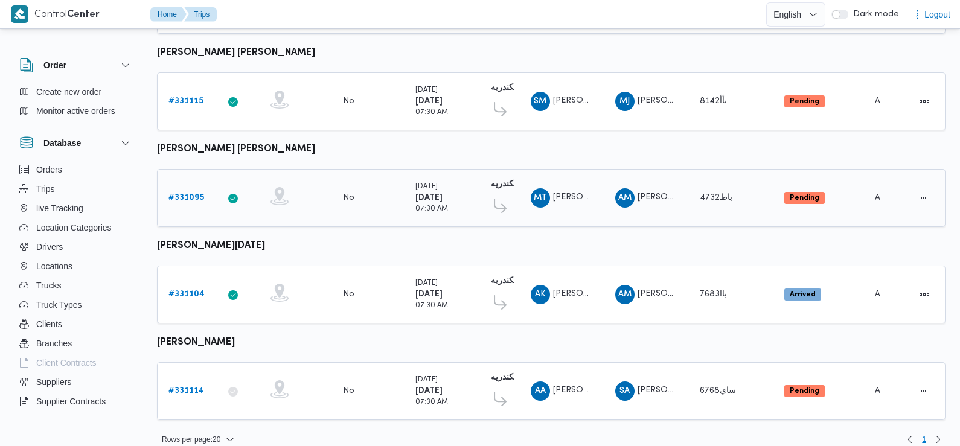
click at [185, 194] on b "# 331095" at bounding box center [186, 198] width 36 height 8
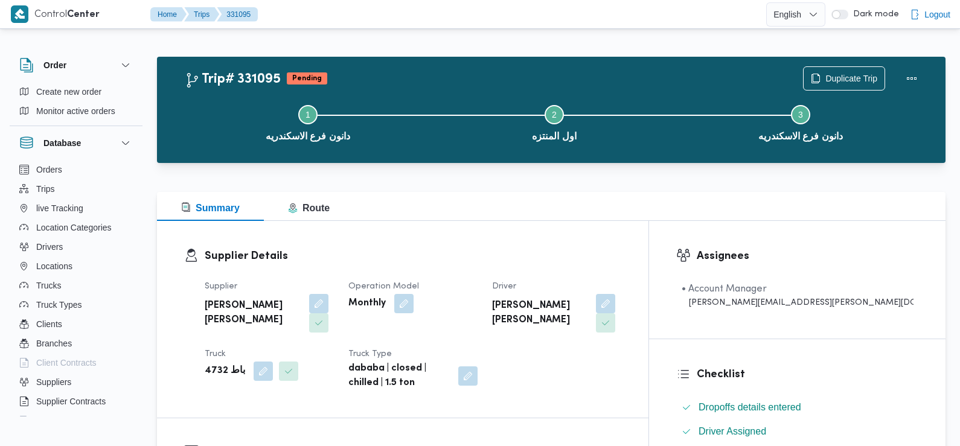
click at [478, 325] on div "Operation Model Monthly" at bounding box center [412, 306] width 129 height 53
click at [588, 304] on b "محمود طارق وحيده عبدالجليل" at bounding box center [540, 313] width 96 height 29
click at [615, 304] on button "button" at bounding box center [605, 302] width 19 height 19
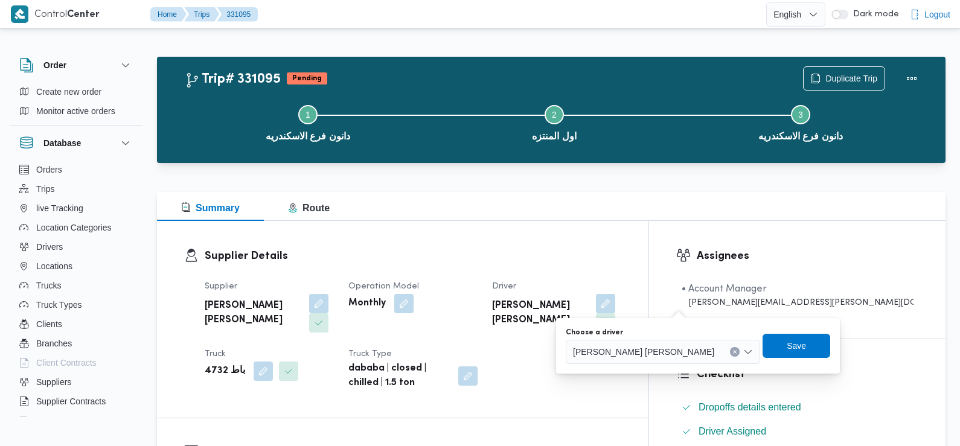
click at [641, 354] on span "محمود طارق وحيده عبدالجليل" at bounding box center [643, 351] width 141 height 13
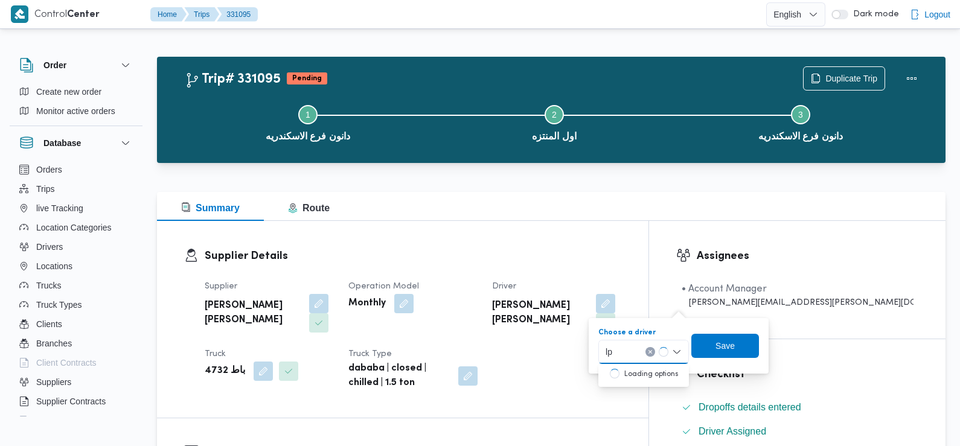
type input "l"
type input "محمد صبحي"
click at [642, 367] on span "محمد صبحي محمد اسماعيل" at bounding box center [651, 373] width 64 height 14
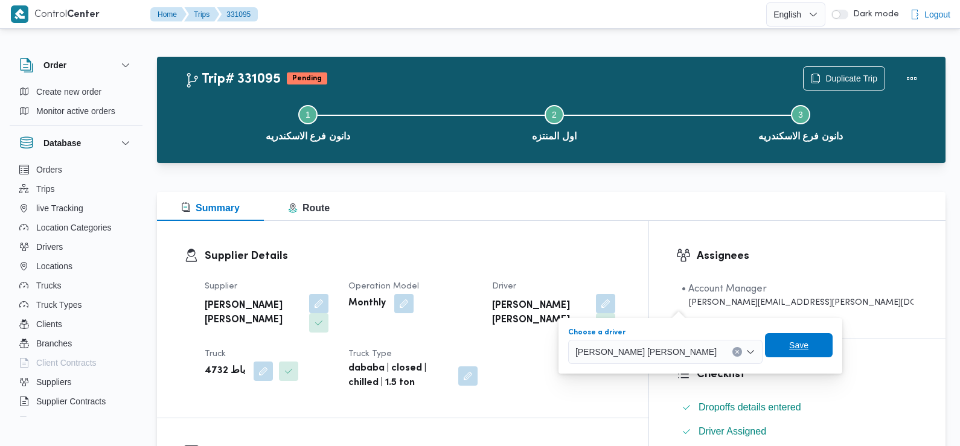
click at [789, 347] on span "Save" at bounding box center [798, 345] width 19 height 14
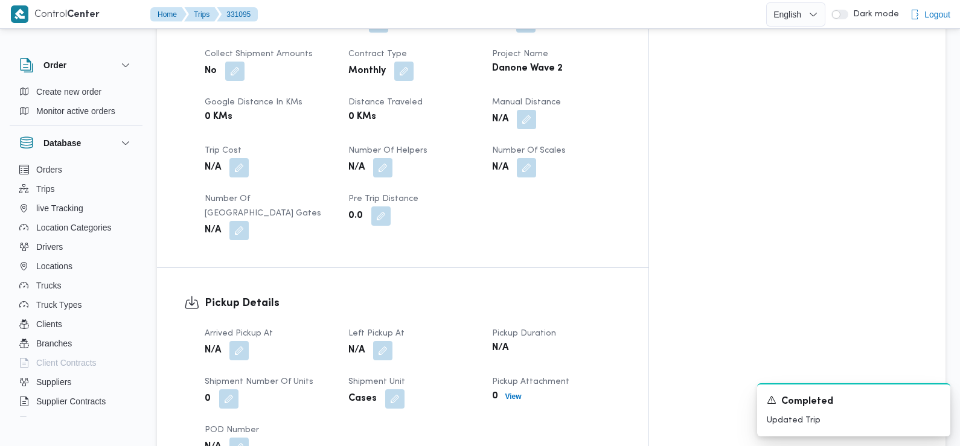
scroll to position [575, 0]
click at [245, 340] on button "button" at bounding box center [238, 349] width 19 height 19
click at [204, 409] on div "Arrived Pickup At N/A Left Pickup At N/A Pickup Duration N/A Shipment Number of…" at bounding box center [412, 391] width 431 height 145
click at [241, 341] on button "button" at bounding box center [238, 349] width 19 height 19
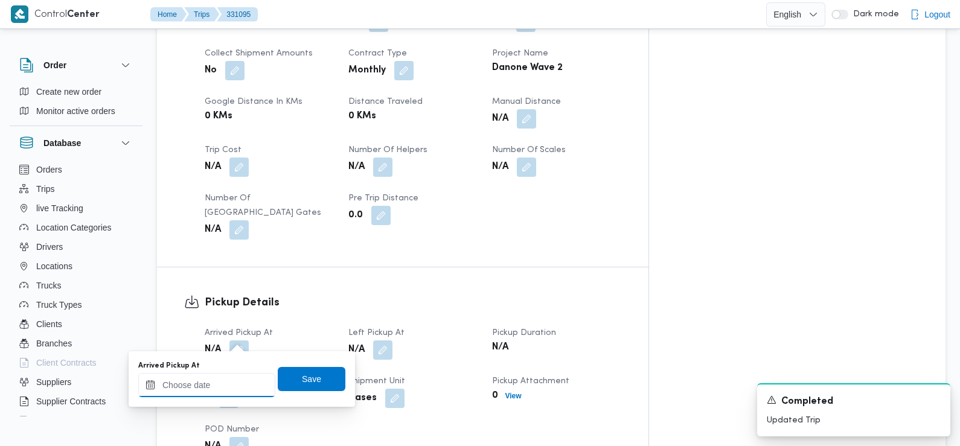
click at [224, 380] on input "Arrived Pickup At" at bounding box center [206, 385] width 137 height 24
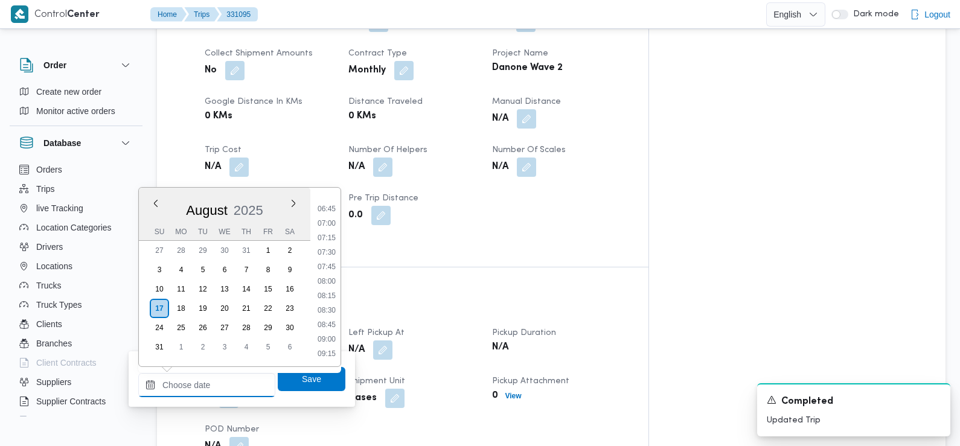
scroll to position [368, 0]
click at [328, 270] on li "07:30" at bounding box center [327, 270] width 28 height 12
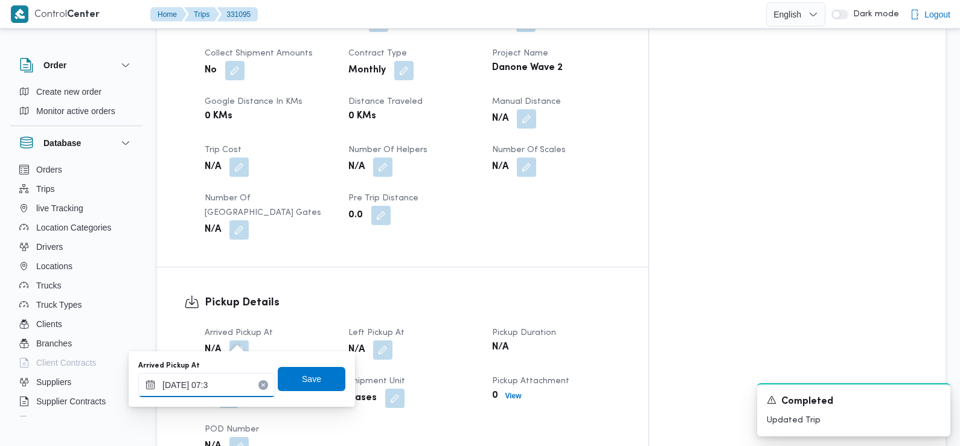
type input "17/08/2025 07:35"
click at [291, 377] on span "Save" at bounding box center [312, 378] width 68 height 24
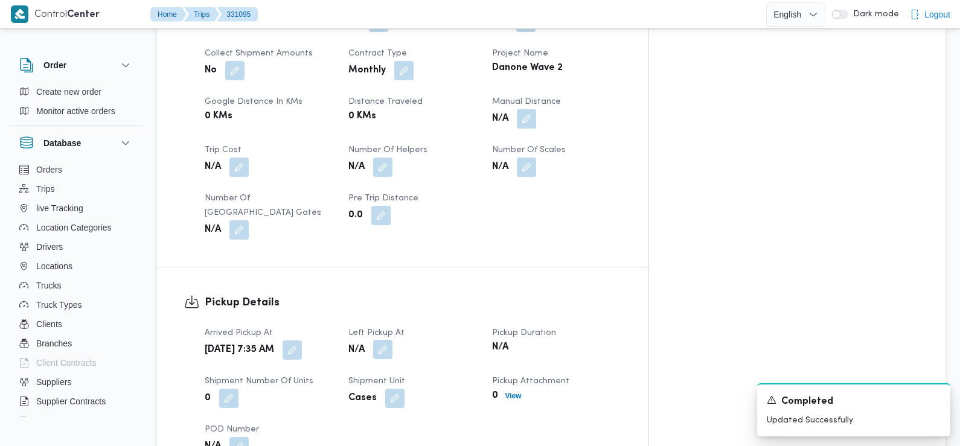
click at [392, 340] on button "button" at bounding box center [382, 349] width 19 height 19
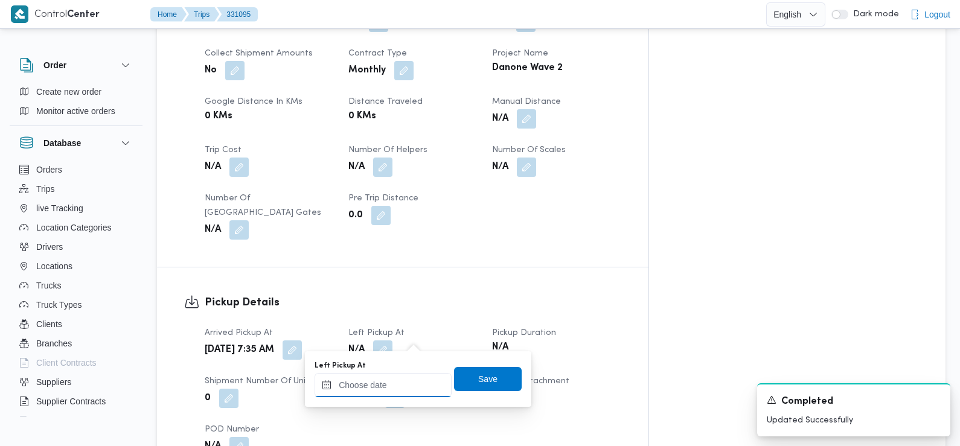
click at [382, 384] on input "Left Pickup At" at bounding box center [383, 385] width 137 height 24
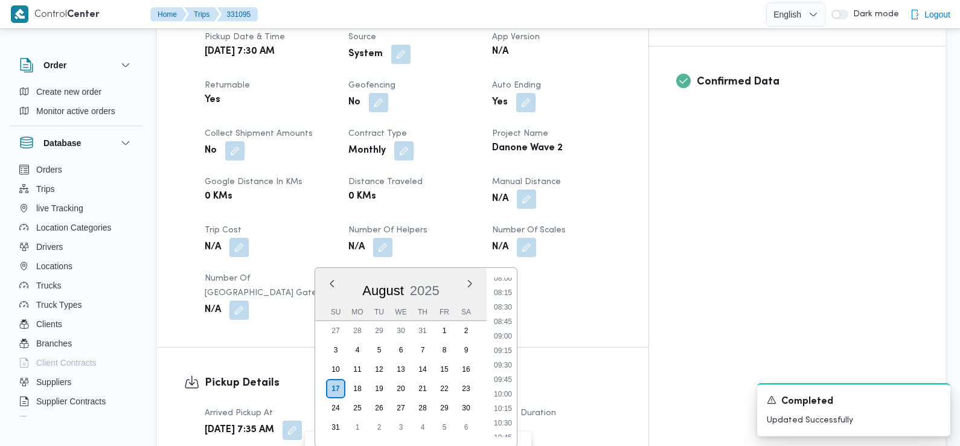
scroll to position [468, 0]
click at [506, 310] on li "08:30" at bounding box center [503, 308] width 28 height 12
type input "17/08/2025 08:30"
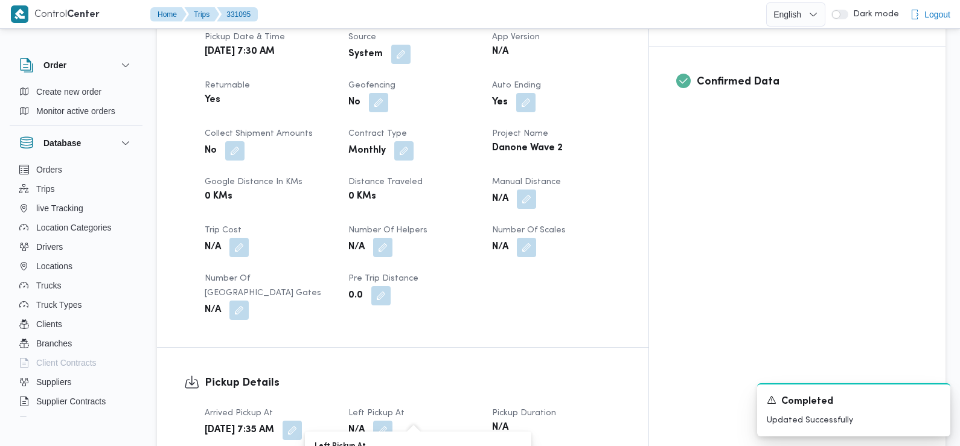
scroll to position [737, 0]
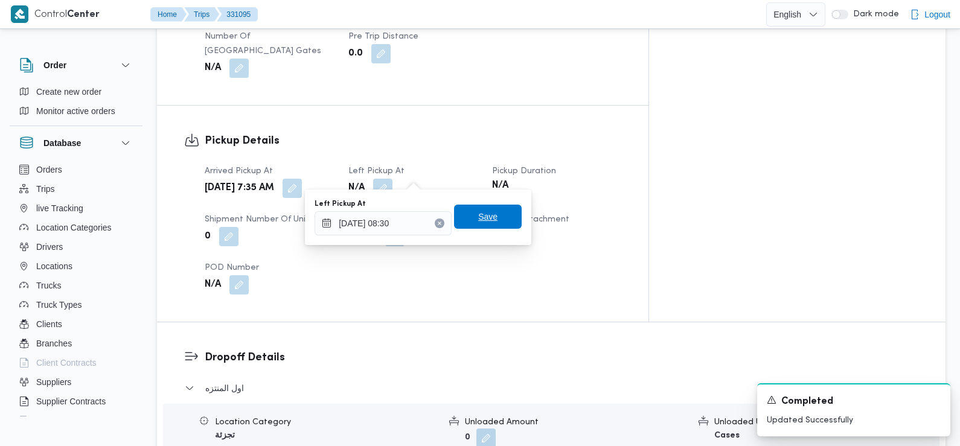
click at [496, 219] on span "Save" at bounding box center [488, 217] width 68 height 24
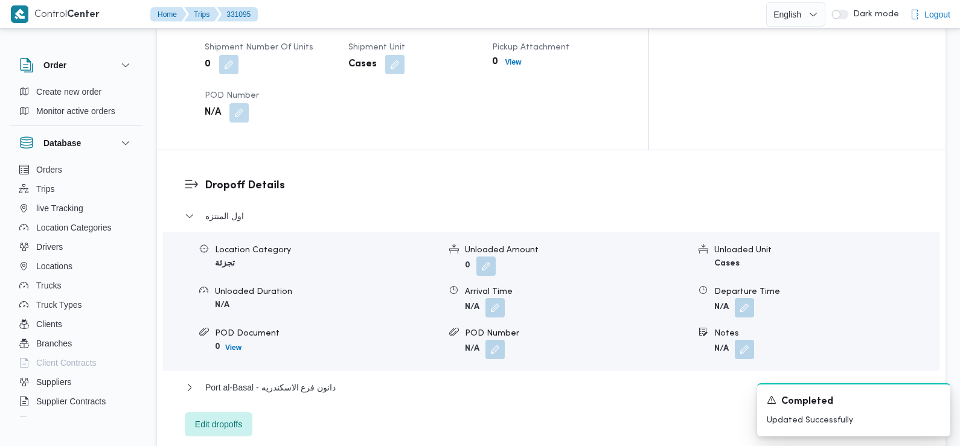
scroll to position [910, 0]
click at [490, 296] on button "button" at bounding box center [494, 305] width 19 height 19
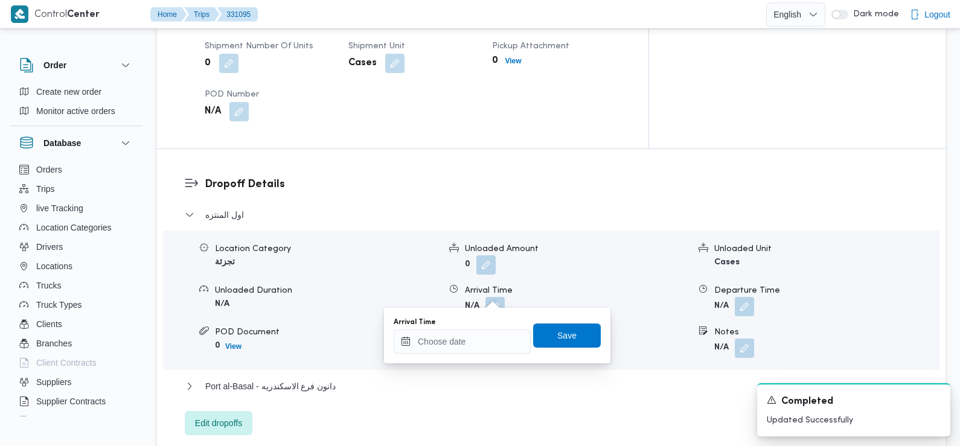
click at [482, 329] on div "Arrival Time" at bounding box center [462, 336] width 137 height 36
click at [482, 339] on input "Arrival Time" at bounding box center [462, 342] width 137 height 24
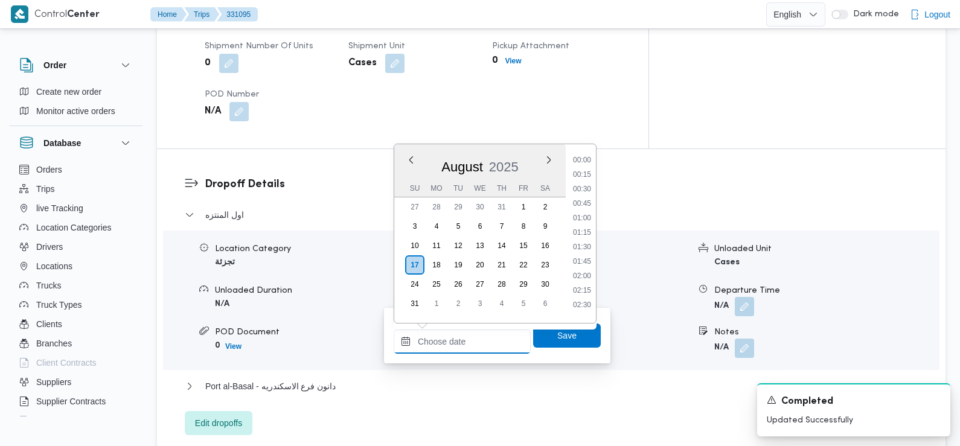
scroll to position [569, 0]
click at [590, 159] on li "09:45" at bounding box center [582, 156] width 28 height 12
type input "17/08/2025 09:45"
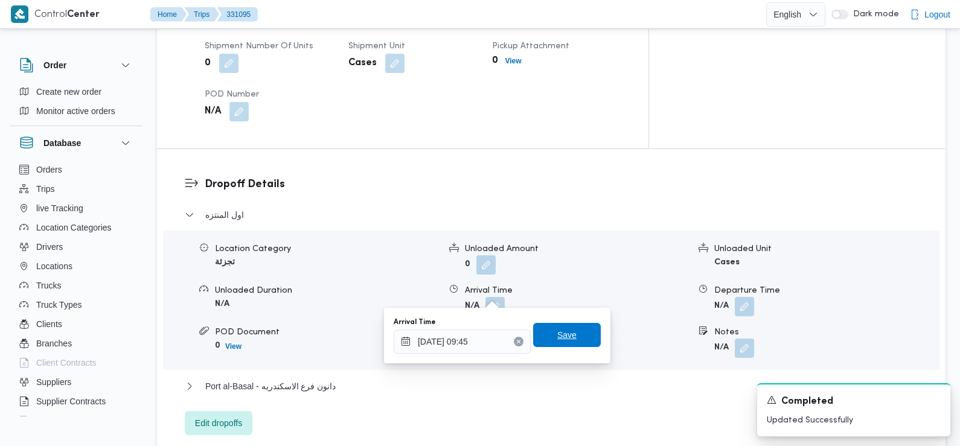
click at [572, 341] on span "Save" at bounding box center [567, 335] width 68 height 24
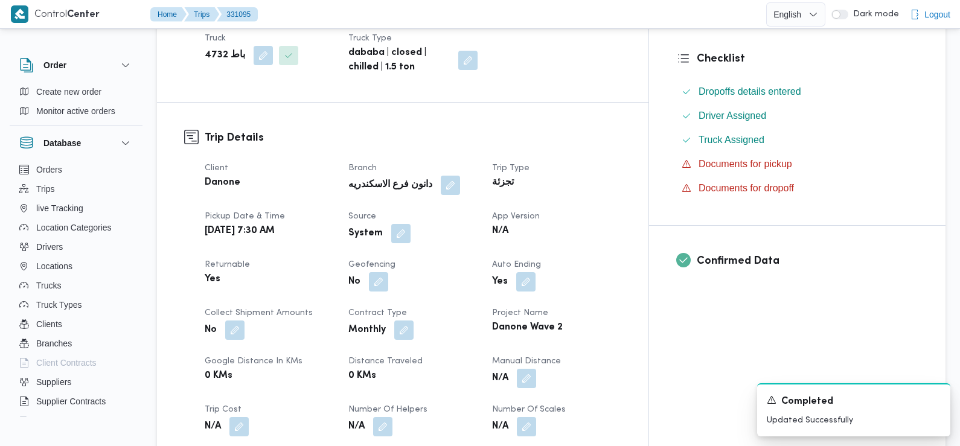
scroll to position [298, 0]
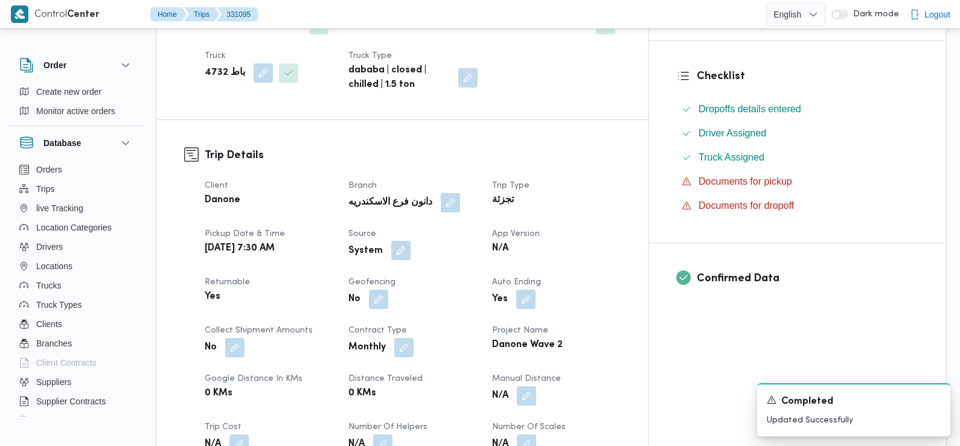
click at [411, 256] on button "button" at bounding box center [400, 250] width 19 height 19
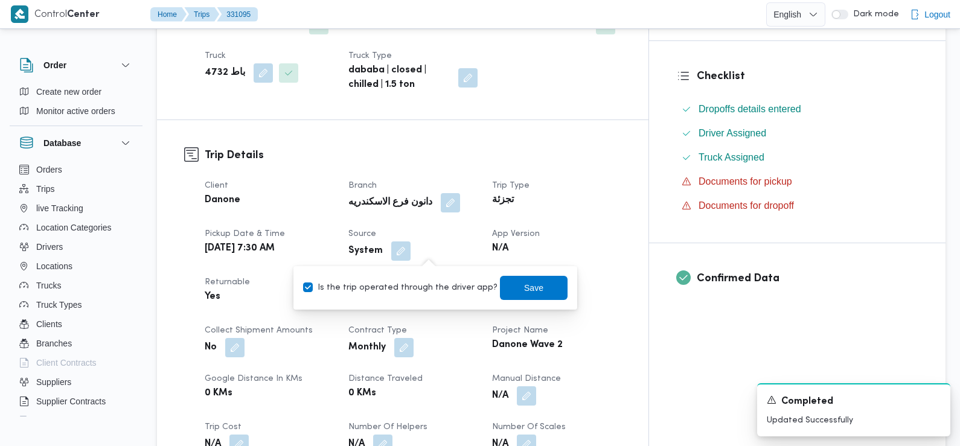
click at [421, 283] on label "Is the trip operated through the driver app?" at bounding box center [400, 288] width 194 height 14
checkbox input "false"
click at [524, 292] on span "Save" at bounding box center [533, 287] width 19 height 14
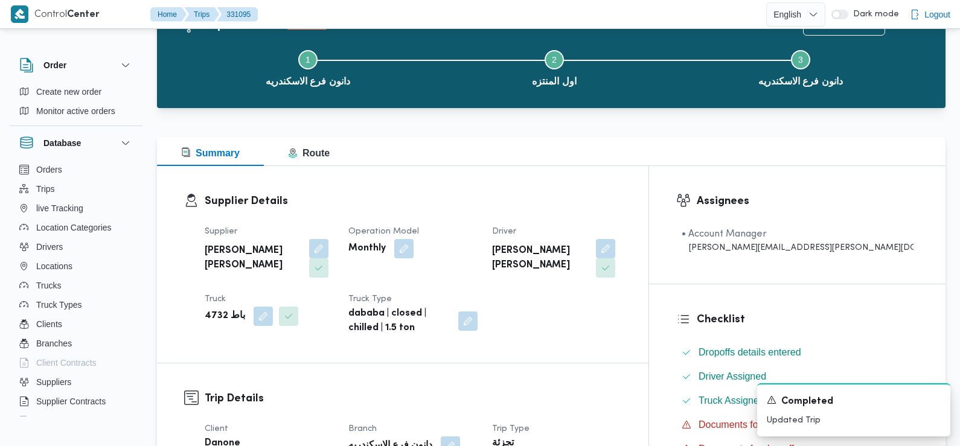
scroll to position [0, 0]
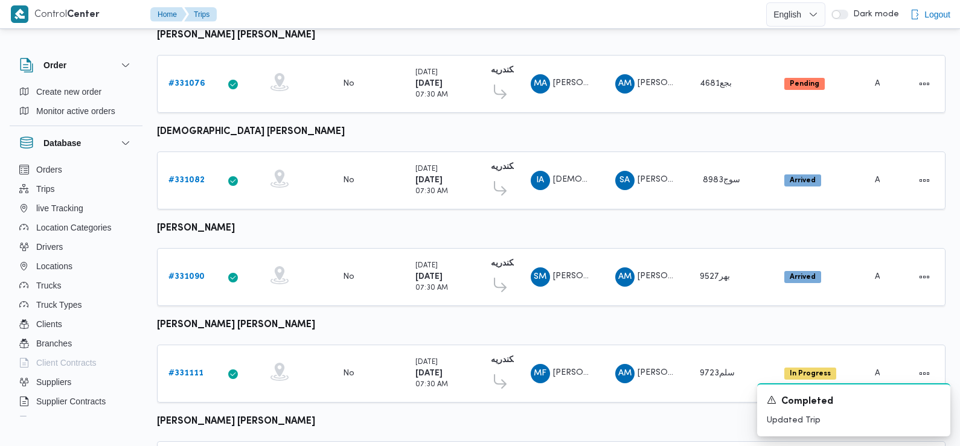
scroll to position [872, 0]
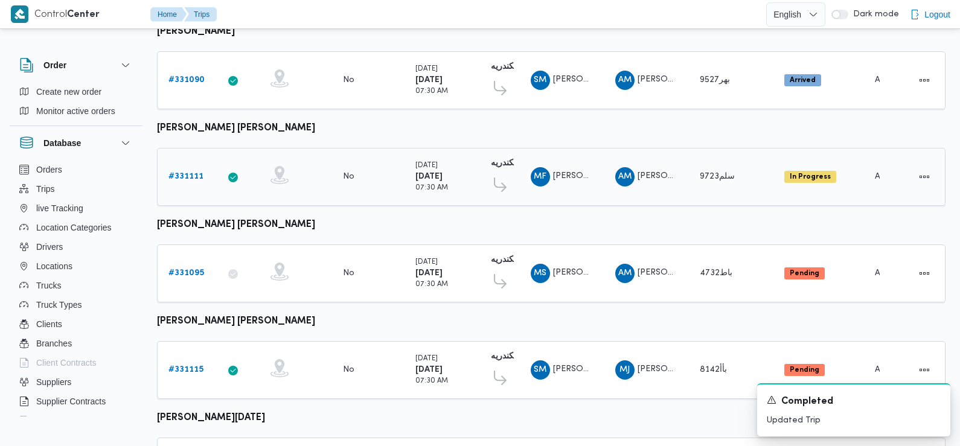
click at [177, 173] on b "# 331111" at bounding box center [185, 177] width 35 height 8
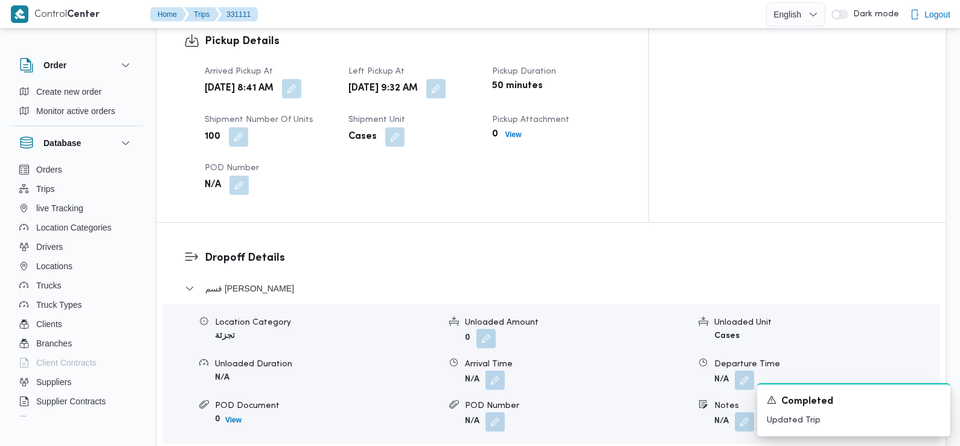
scroll to position [760, 0]
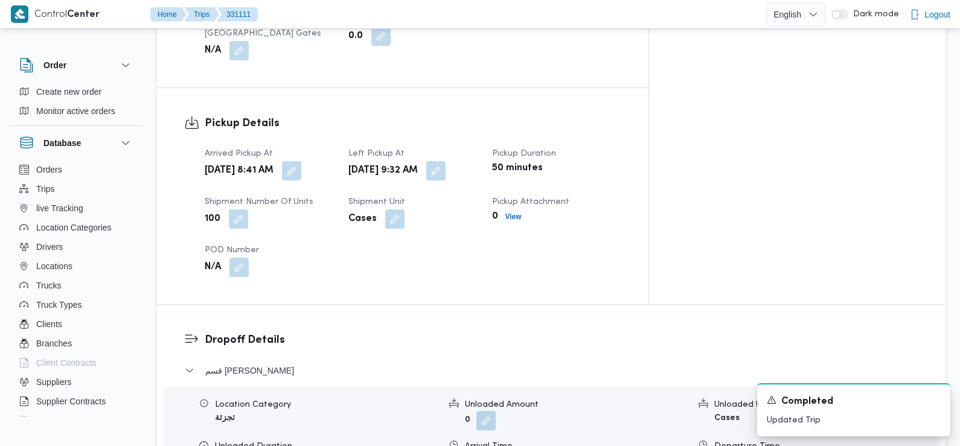
click at [335, 160] on div "Sun, Aug 17, 2025 8:41 AM" at bounding box center [269, 171] width 132 height 22
click at [301, 161] on button "button" at bounding box center [291, 170] width 19 height 19
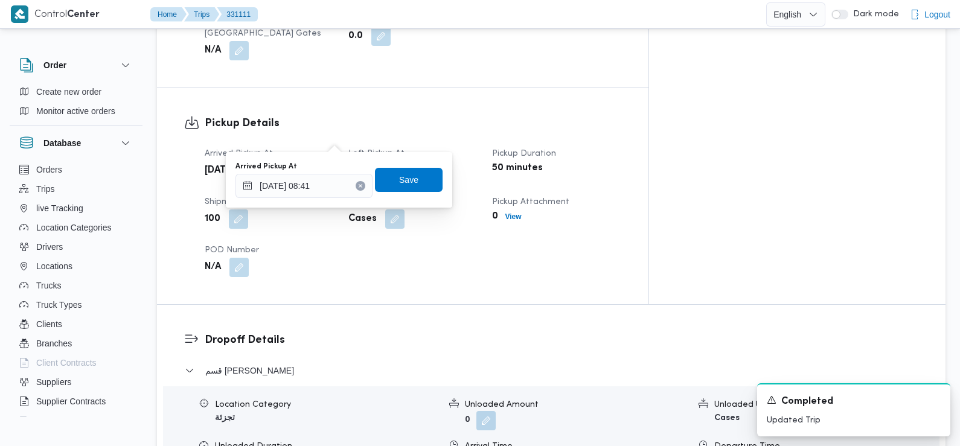
click at [317, 243] on dt "POD Number" at bounding box center [269, 250] width 129 height 14
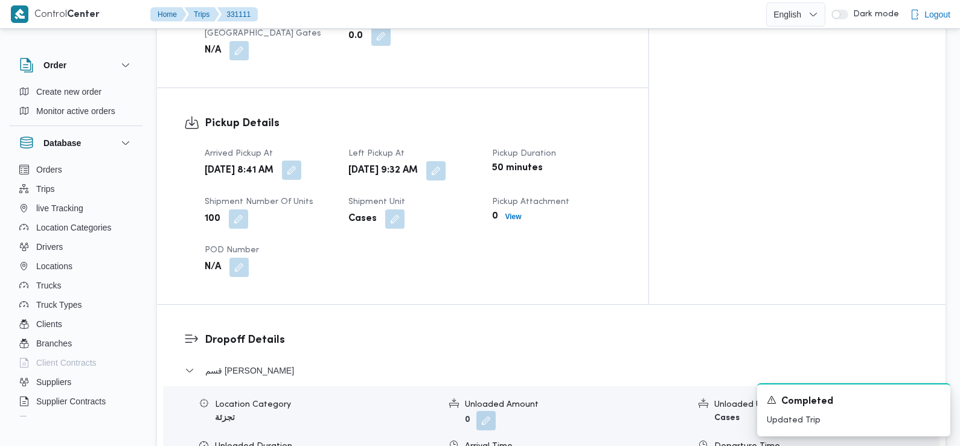
click at [301, 161] on button "button" at bounding box center [291, 170] width 19 height 19
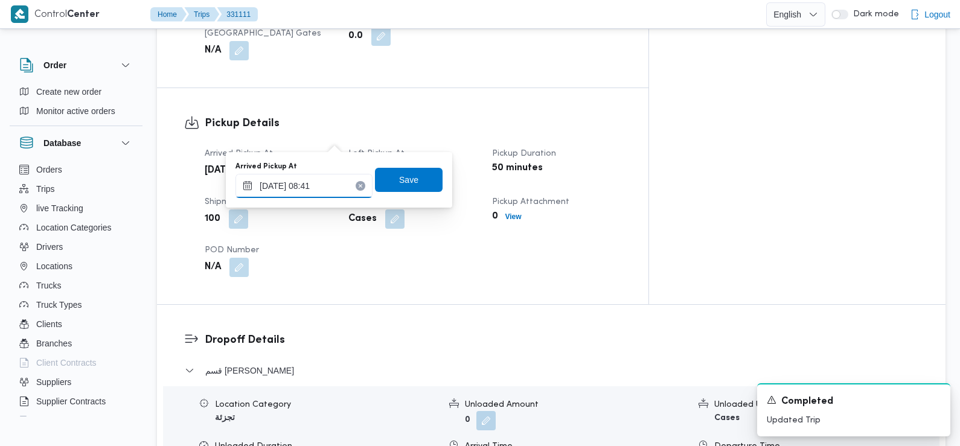
click at [325, 188] on input "17/08/2025 08:41" at bounding box center [303, 186] width 137 height 24
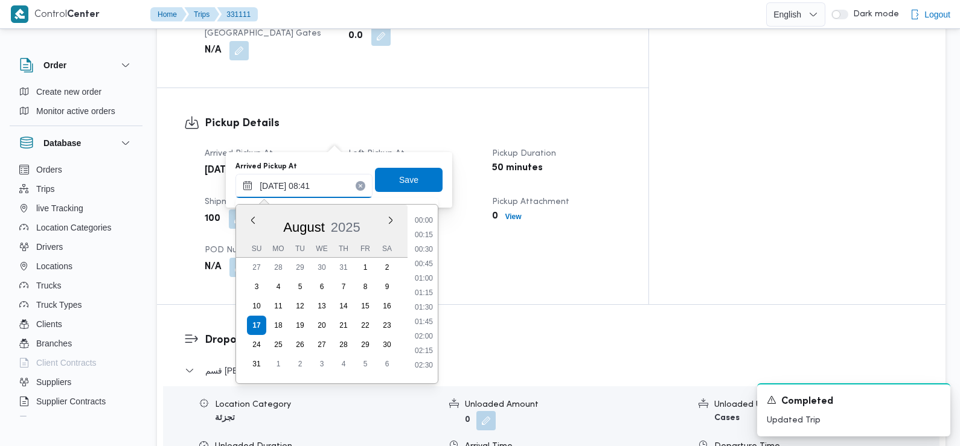
scroll to position [409, 0]
click at [427, 233] on li "07:15" at bounding box center [424, 231] width 28 height 12
type input "17/08/2025 07:15"
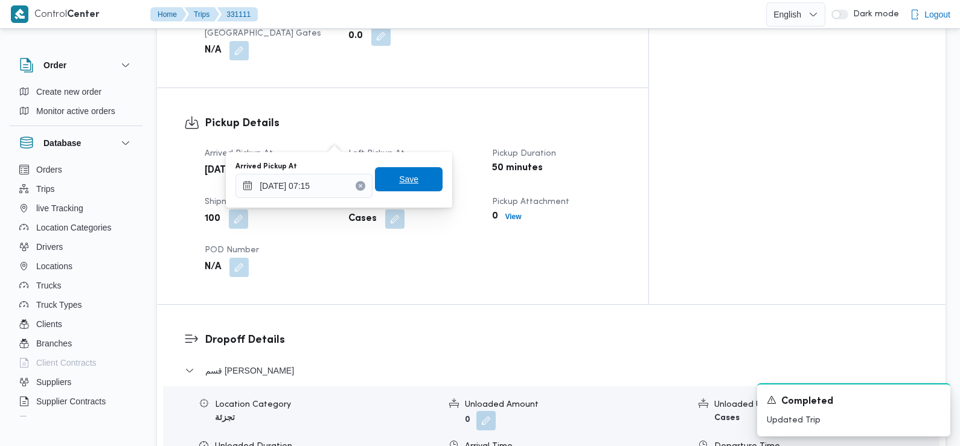
click at [401, 176] on span "Save" at bounding box center [408, 179] width 19 height 14
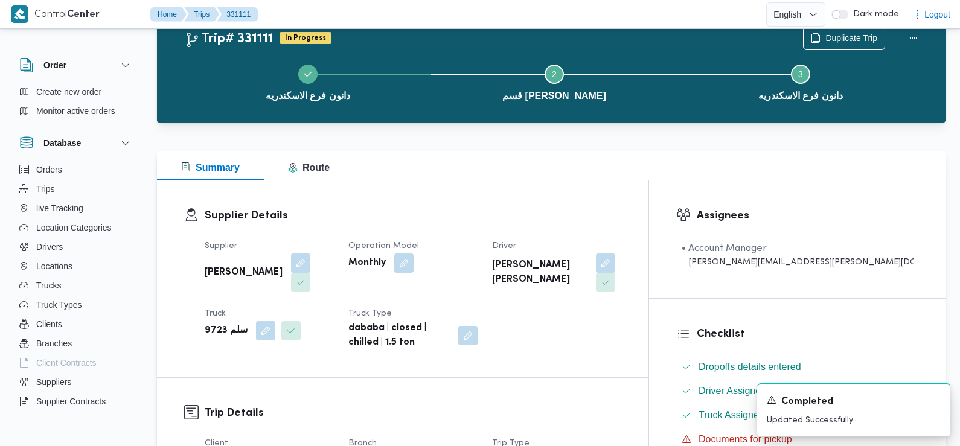
scroll to position [0, 0]
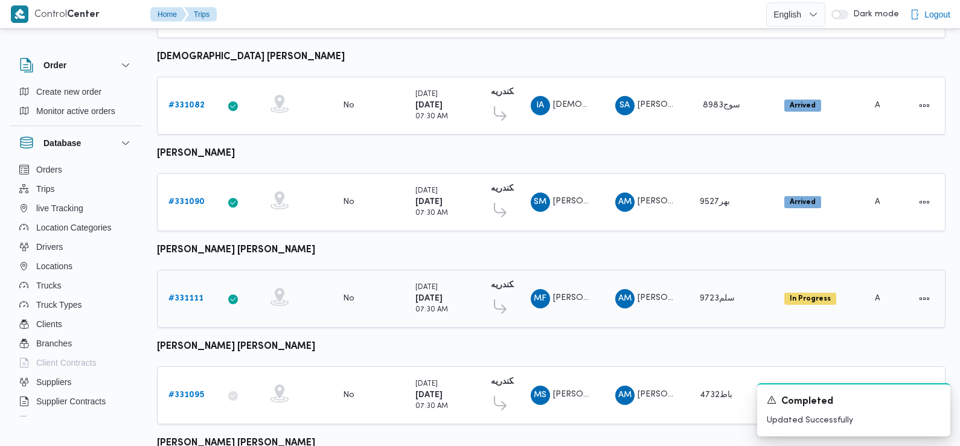
scroll to position [740, 0]
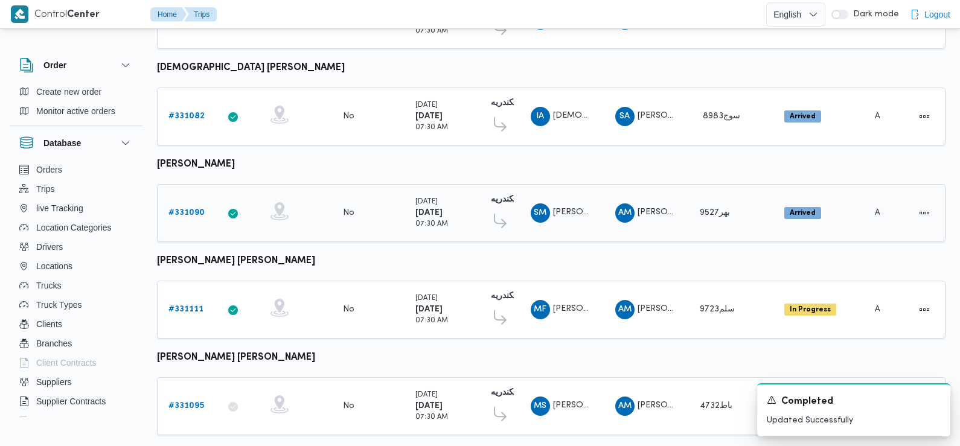
click at [179, 209] on b "# 331090" at bounding box center [186, 213] width 36 height 8
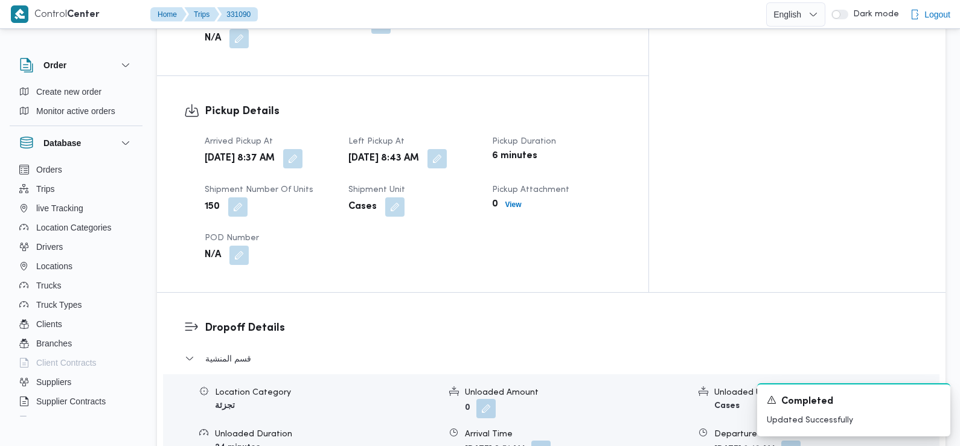
scroll to position [756, 0]
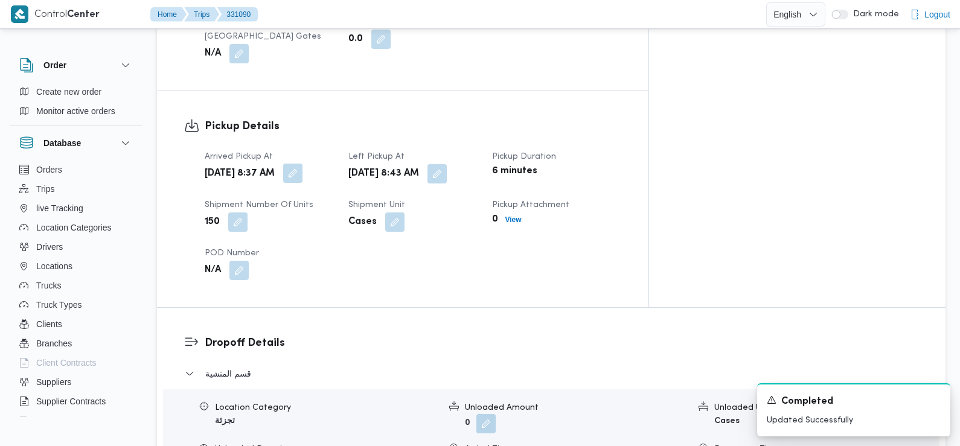
click at [302, 164] on button "button" at bounding box center [292, 173] width 19 height 19
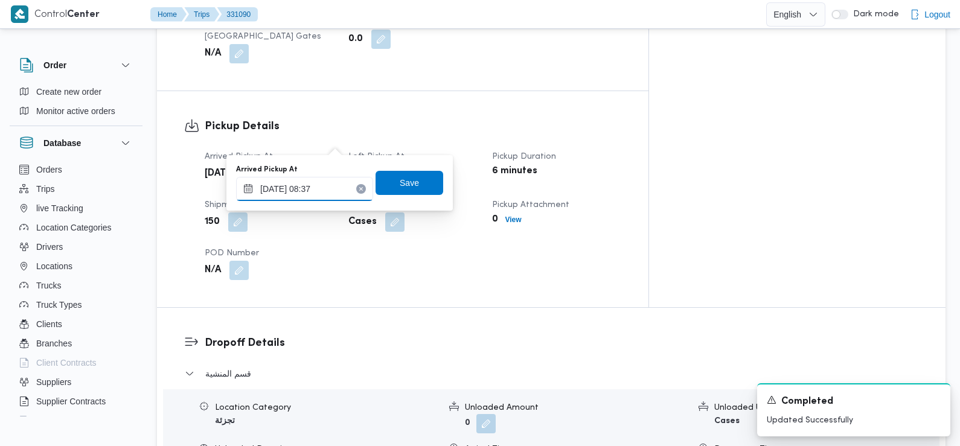
click at [337, 188] on input "17/08/2025 08:37" at bounding box center [304, 189] width 137 height 24
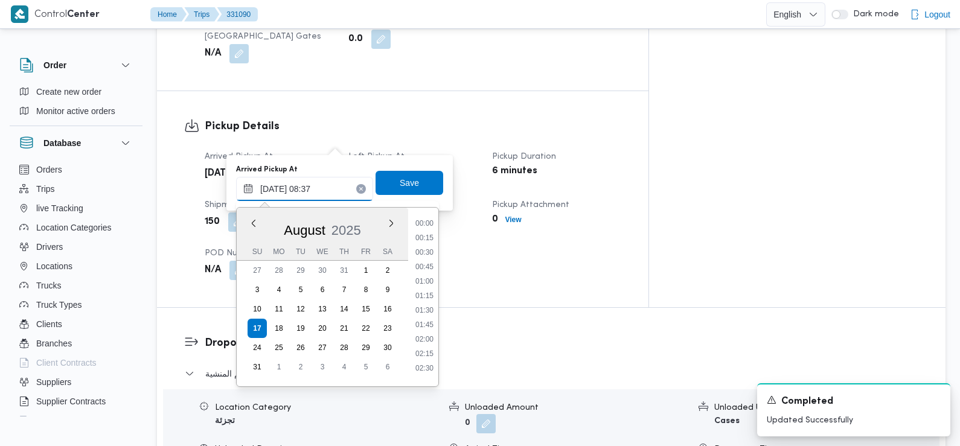
scroll to position [409, 0]
click at [426, 263] on li "07:45" at bounding box center [425, 263] width 28 height 12
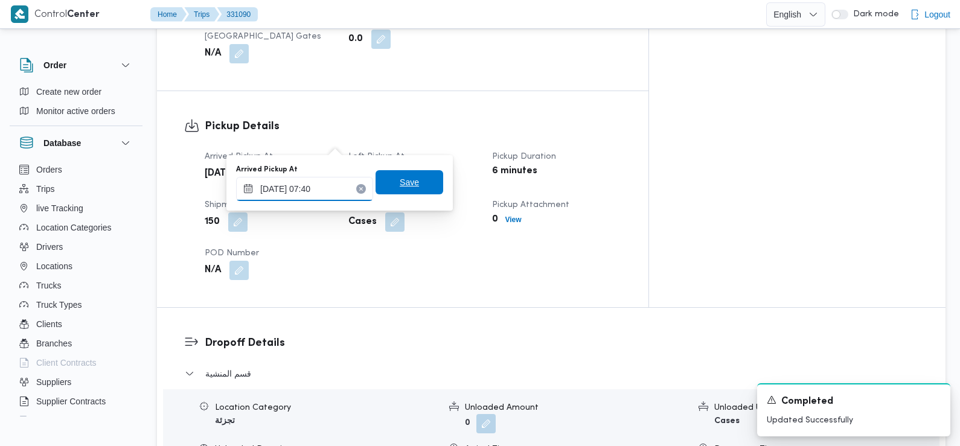
type input "17/08/2025 07:40"
click at [406, 186] on span "Save" at bounding box center [409, 182] width 19 height 14
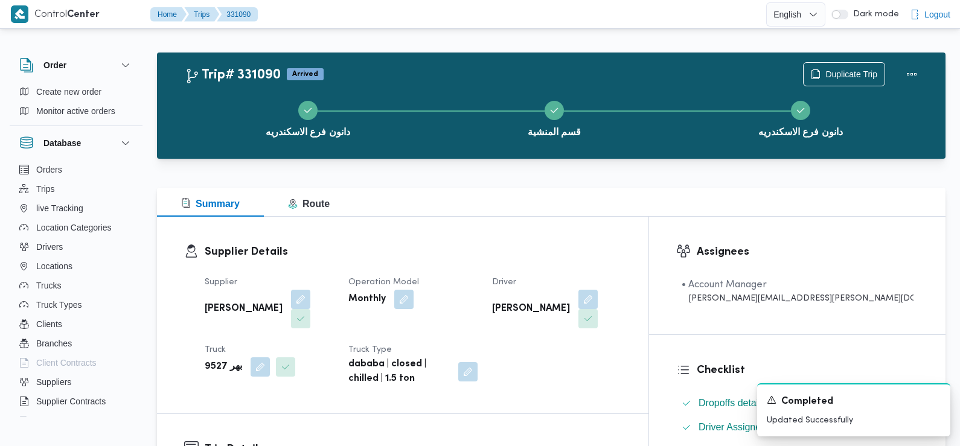
scroll to position [0, 0]
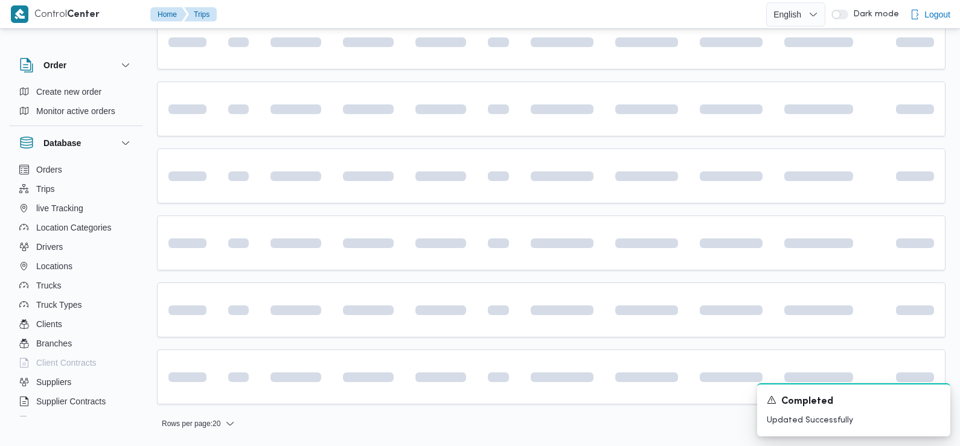
scroll to position [872, 0]
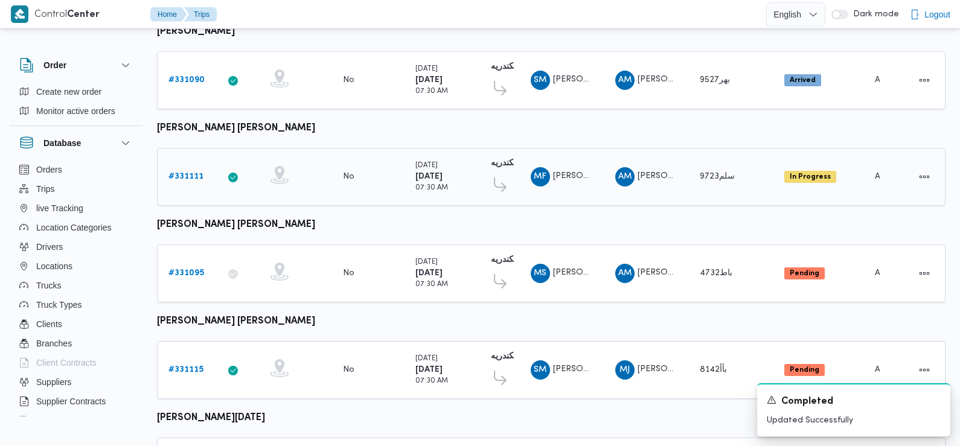
click at [181, 173] on b "# 331111" at bounding box center [185, 177] width 35 height 8
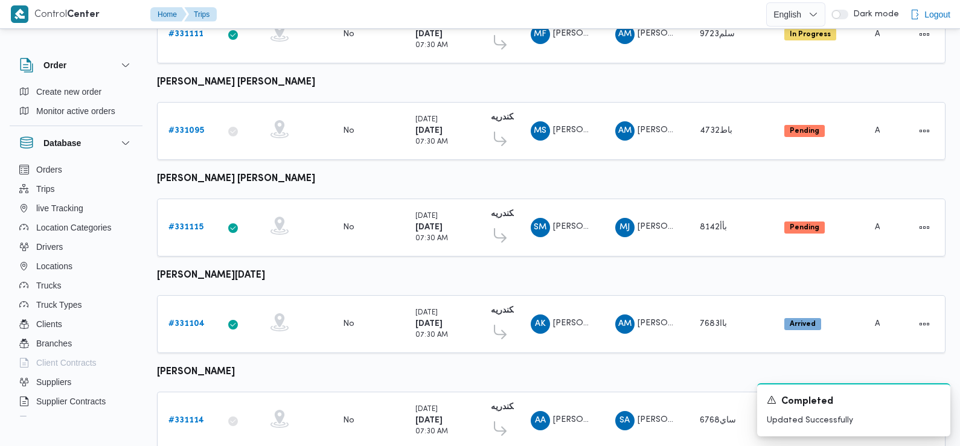
scroll to position [1017, 0]
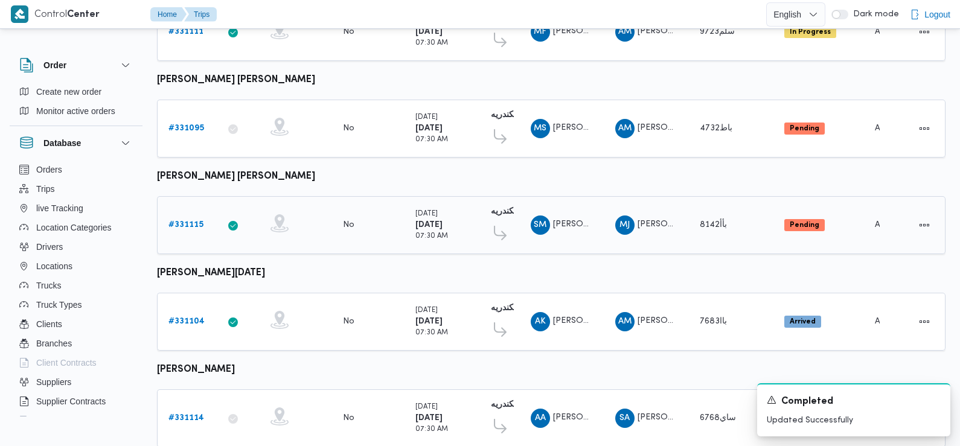
click at [187, 221] on b "# 331115" at bounding box center [185, 225] width 35 height 8
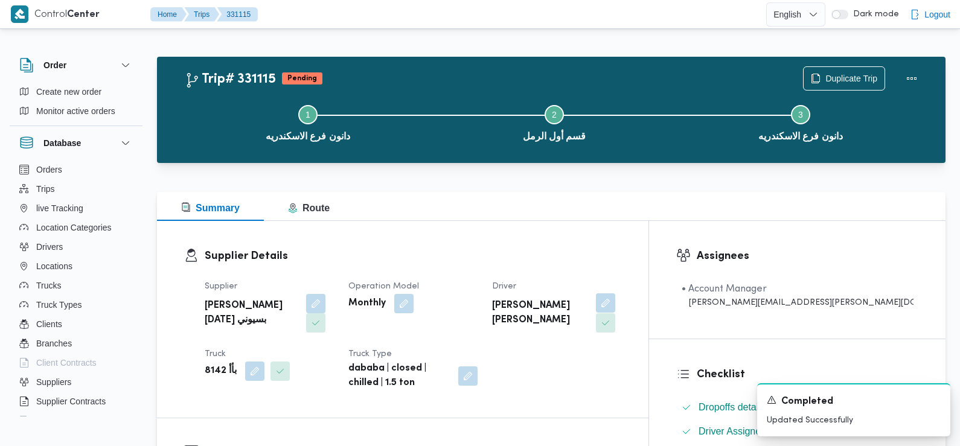
click at [615, 298] on button "button" at bounding box center [605, 302] width 19 height 19
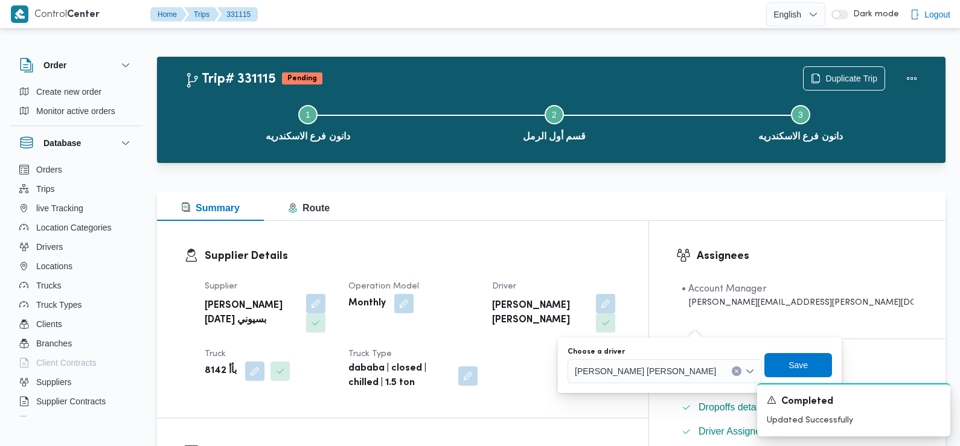
click at [656, 374] on span "شهاب محمد عبدالنبى عبدالسلام محمد" at bounding box center [645, 370] width 141 height 13
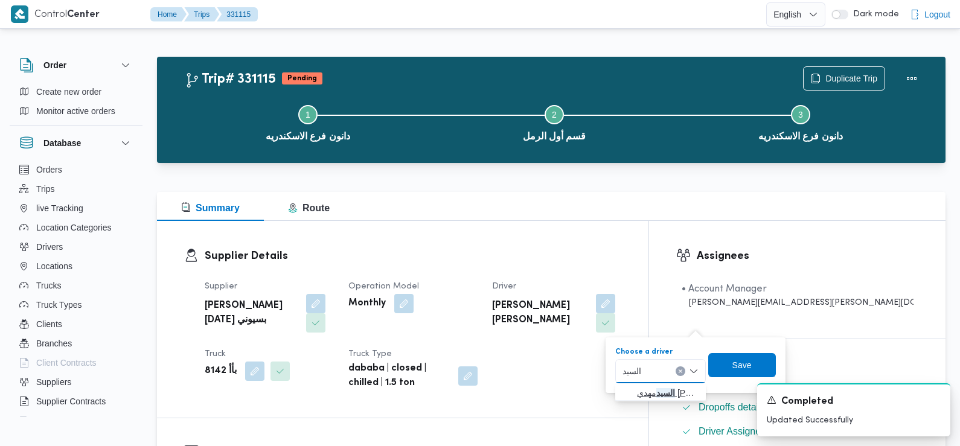
type input "السيد"
click at [651, 393] on span "السيد مهدي السيد العدوي سعد" at bounding box center [668, 393] width 62 height 14
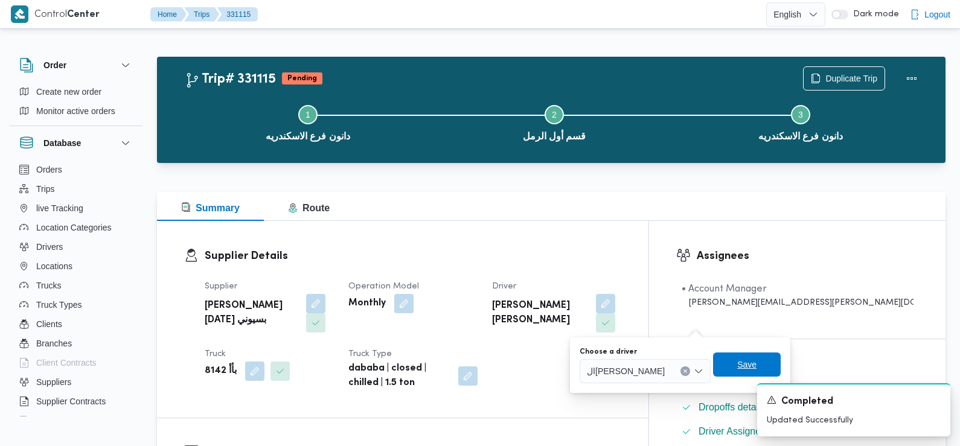
click at [770, 354] on span "Save" at bounding box center [747, 365] width 68 height 24
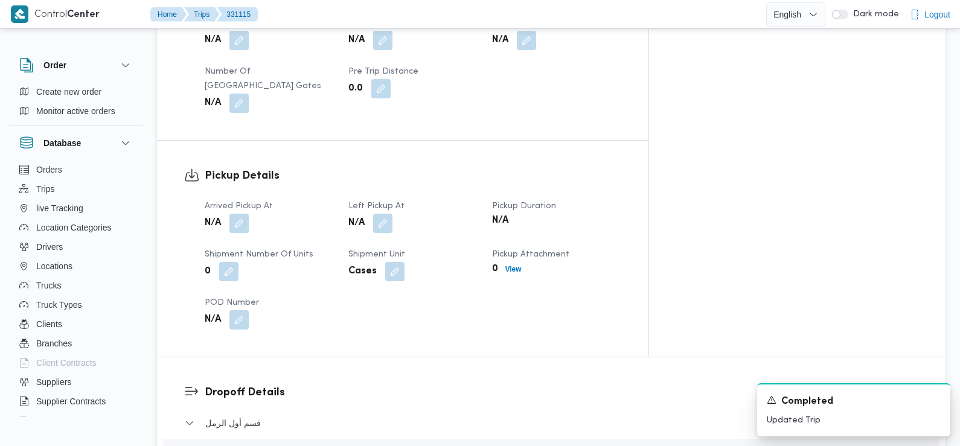
scroll to position [720, 0]
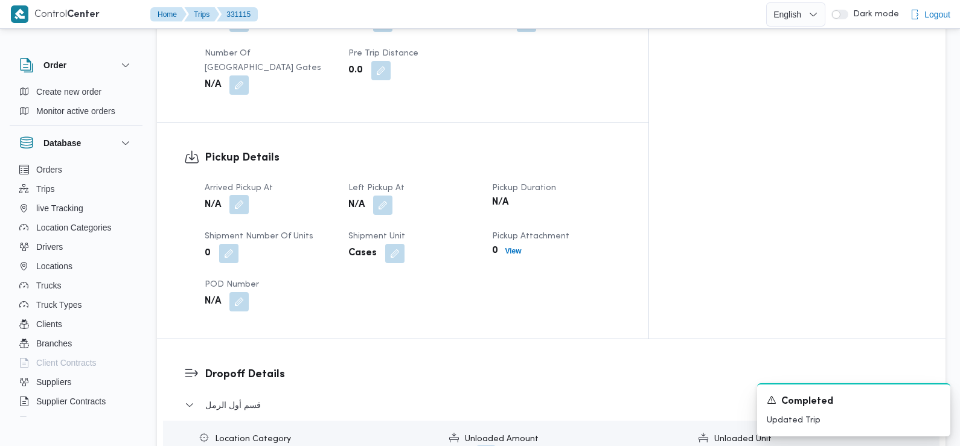
click at [241, 195] on button "button" at bounding box center [238, 204] width 19 height 19
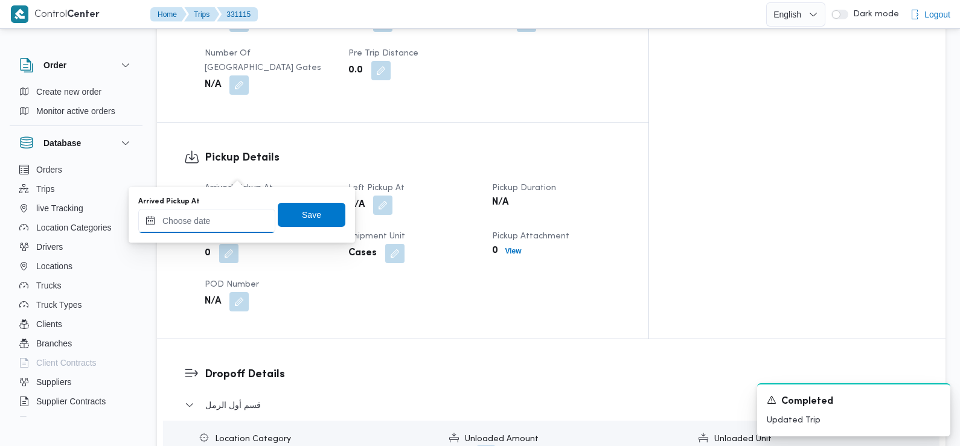
click at [232, 214] on input "Arrived Pickup At" at bounding box center [206, 221] width 137 height 24
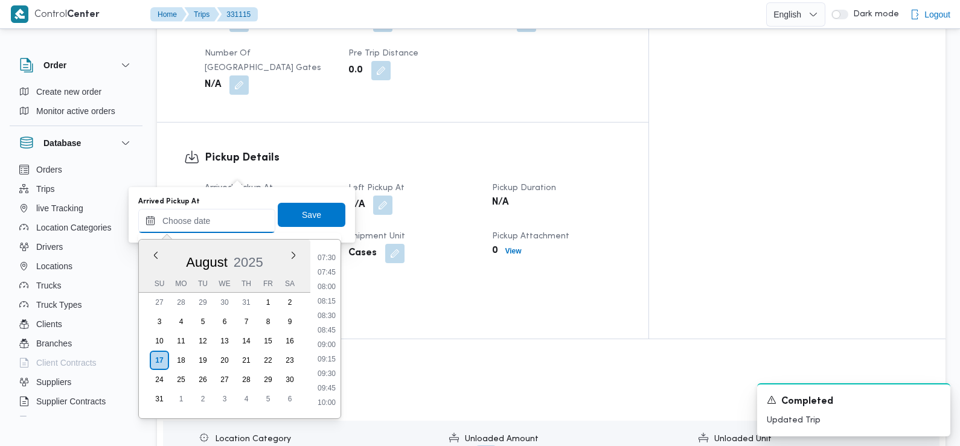
scroll to position [432, 0]
click at [326, 266] on ul "00:00 00:15 00:30 00:45 01:00 01:15 01:30 01:45 02:00 02:15 02:30 02:45 03:00 0…" at bounding box center [327, 328] width 28 height 159
click at [325, 258] on li "07:30" at bounding box center [327, 258] width 28 height 12
type input "17/08/2025 07:30"
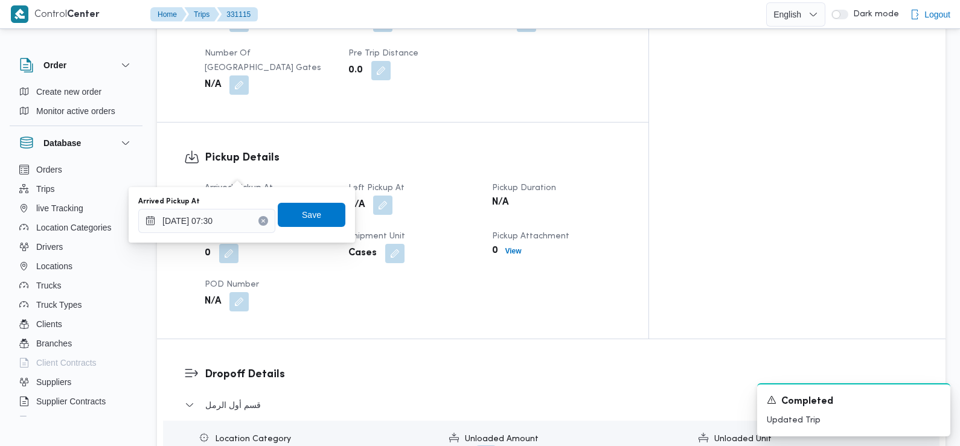
click at [318, 202] on div "Arrived Pickup At 17/08/2025 07:30 Save" at bounding box center [241, 215] width 209 height 39
click at [316, 215] on span "Save" at bounding box center [312, 214] width 68 height 24
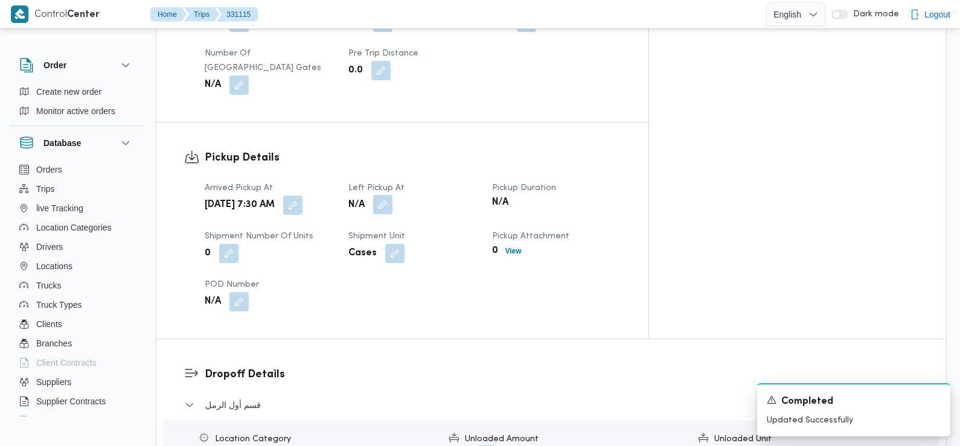
click at [392, 195] on button "button" at bounding box center [382, 204] width 19 height 19
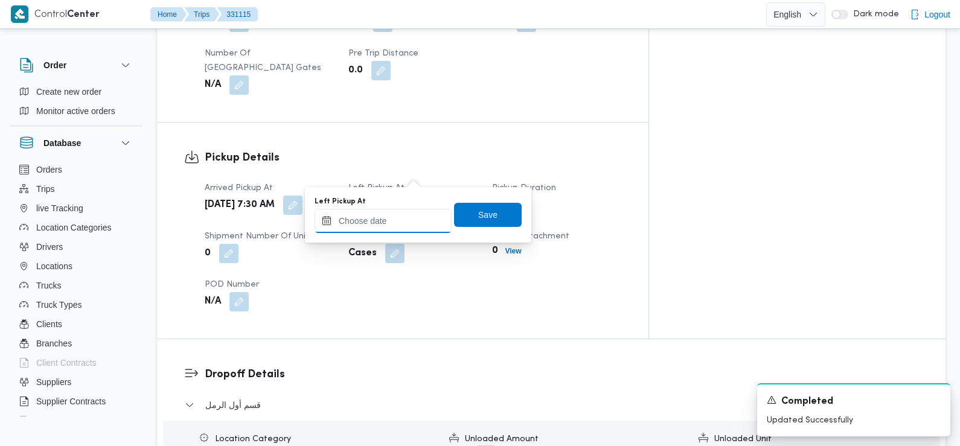
click at [414, 216] on input "Left Pickup At" at bounding box center [383, 221] width 137 height 24
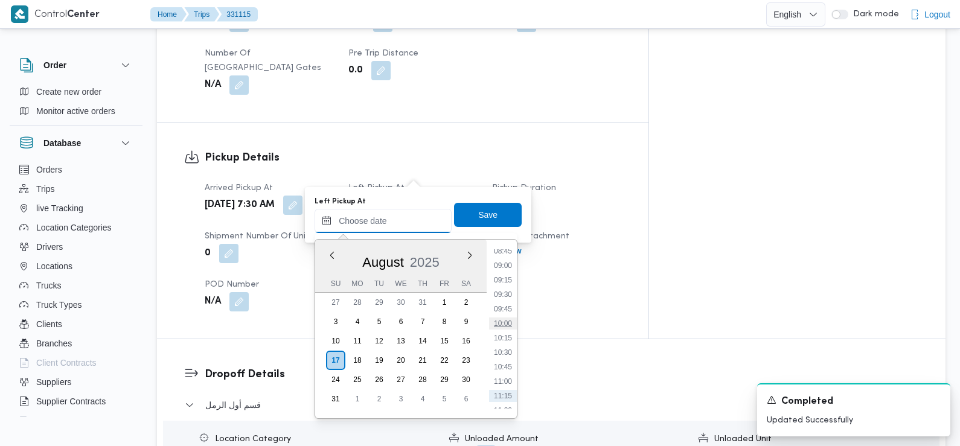
scroll to position [484, 0]
click at [508, 264] on li "08:30" at bounding box center [503, 264] width 28 height 12
type input "17/08/2025 08:30"
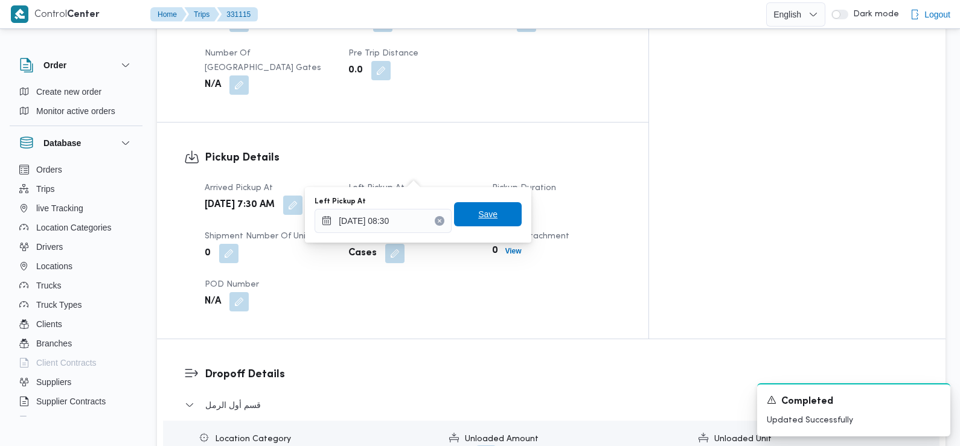
click at [491, 220] on span "Save" at bounding box center [488, 214] width 68 height 24
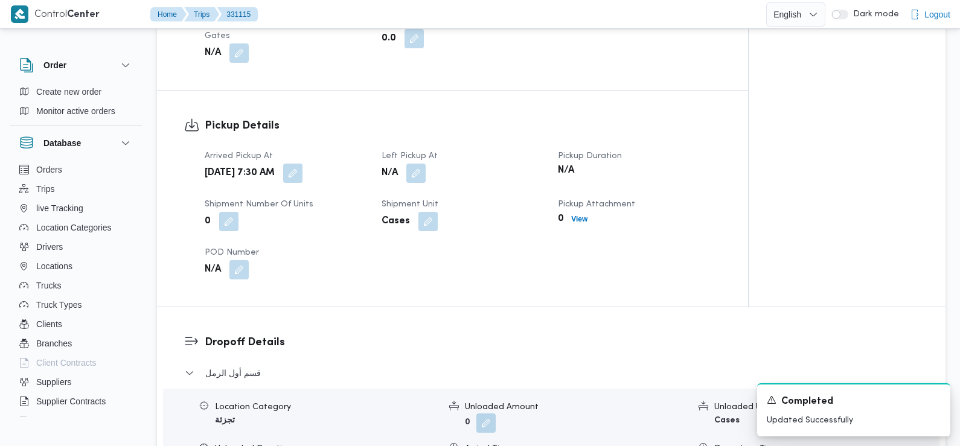
scroll to position [881, 0]
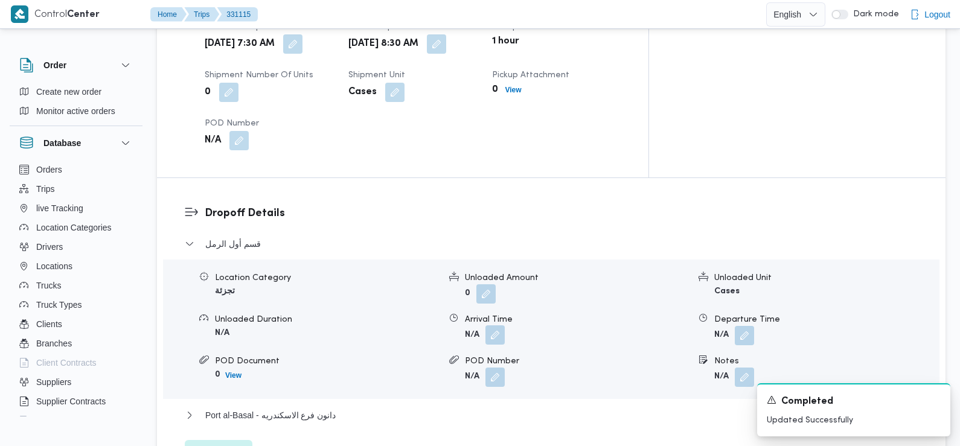
click at [497, 325] on button "button" at bounding box center [494, 334] width 19 height 19
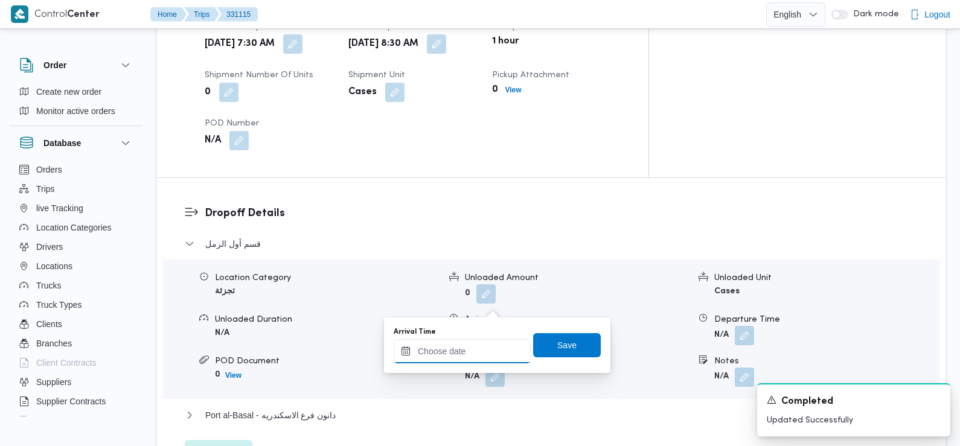
click at [476, 359] on input "Arrival Time" at bounding box center [462, 351] width 137 height 24
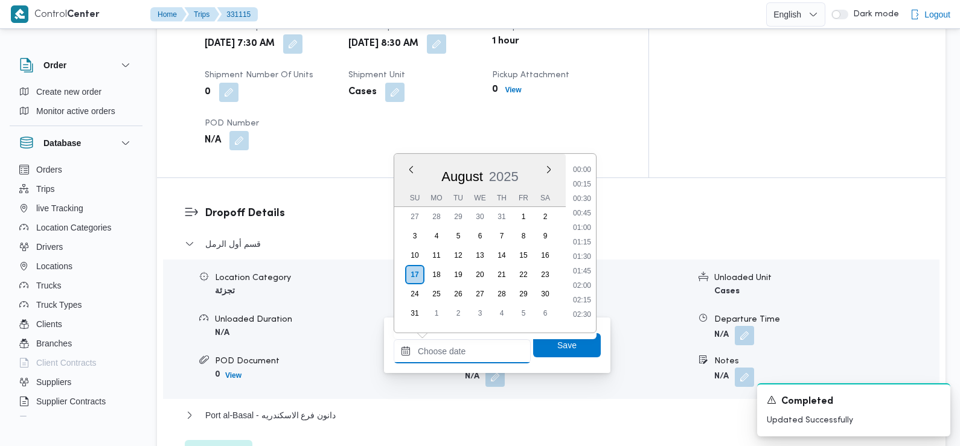
scroll to position [569, 0]
click at [587, 167] on li "09:45" at bounding box center [582, 166] width 28 height 12
type input "17/08/2025 09:45"
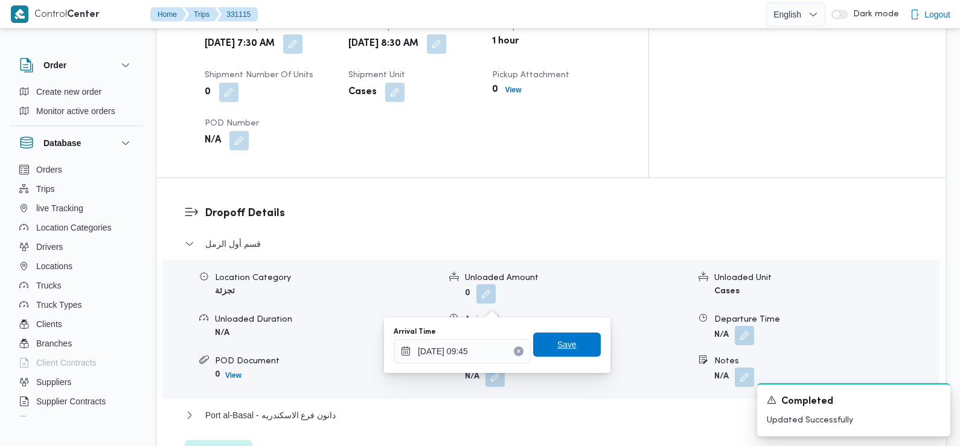
click at [560, 342] on span "Save" at bounding box center [566, 344] width 19 height 14
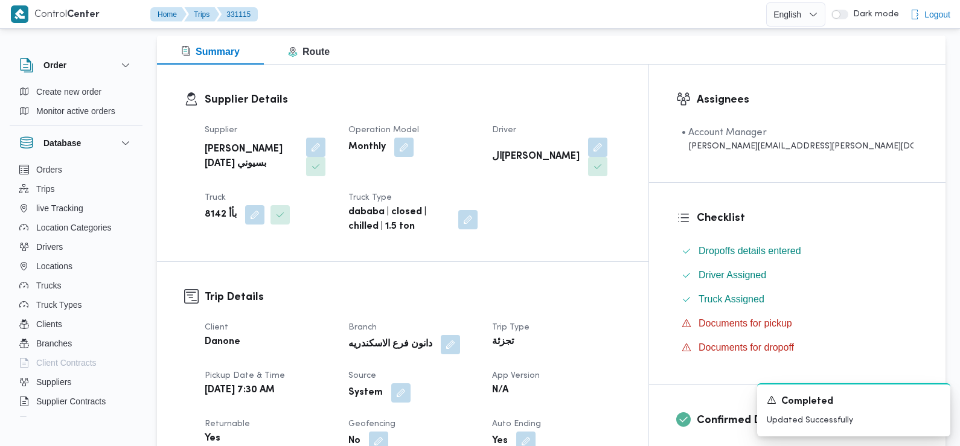
scroll to position [165, 0]
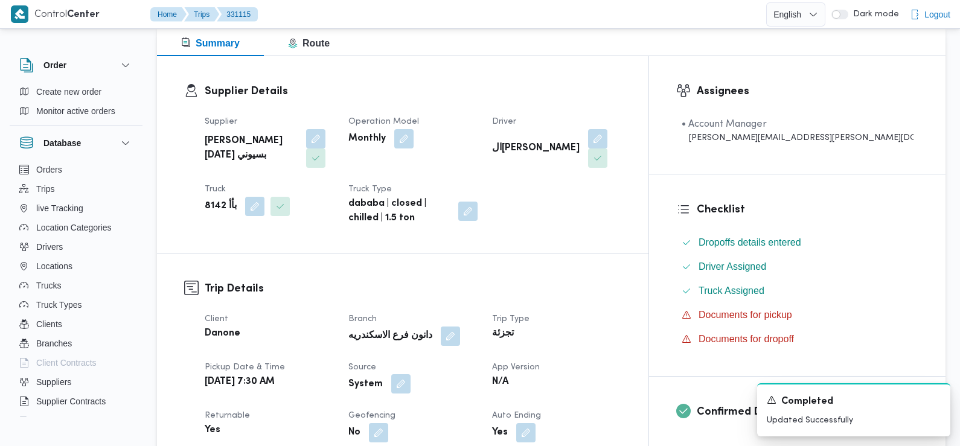
click at [411, 374] on button "button" at bounding box center [400, 383] width 19 height 19
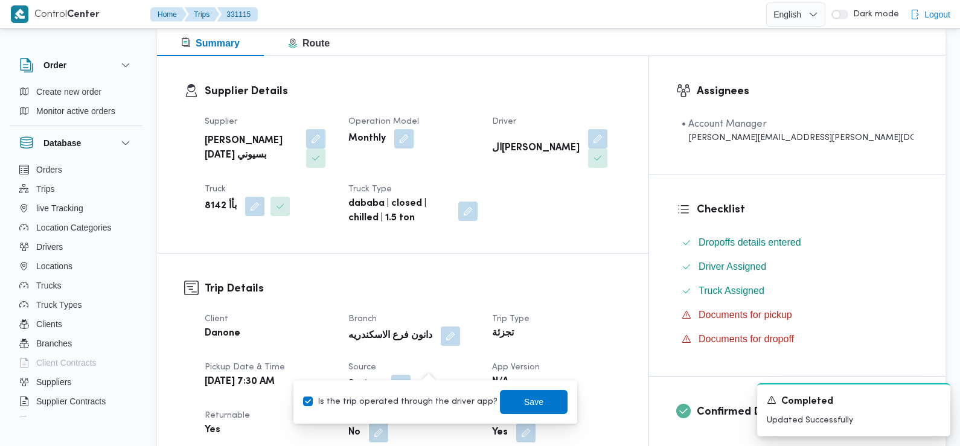
click at [429, 403] on label "Is the trip operated through the driver app?" at bounding box center [400, 402] width 194 height 14
checkbox input "false"
click at [505, 409] on span "Save" at bounding box center [534, 401] width 68 height 24
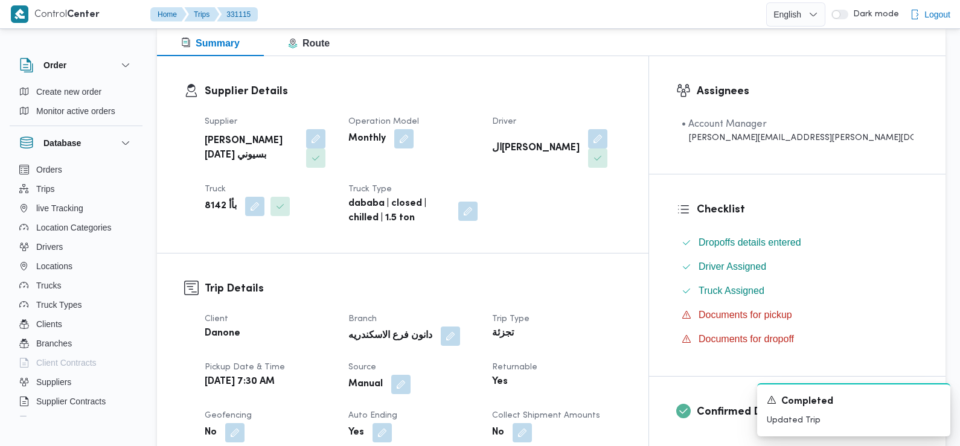
scroll to position [0, 0]
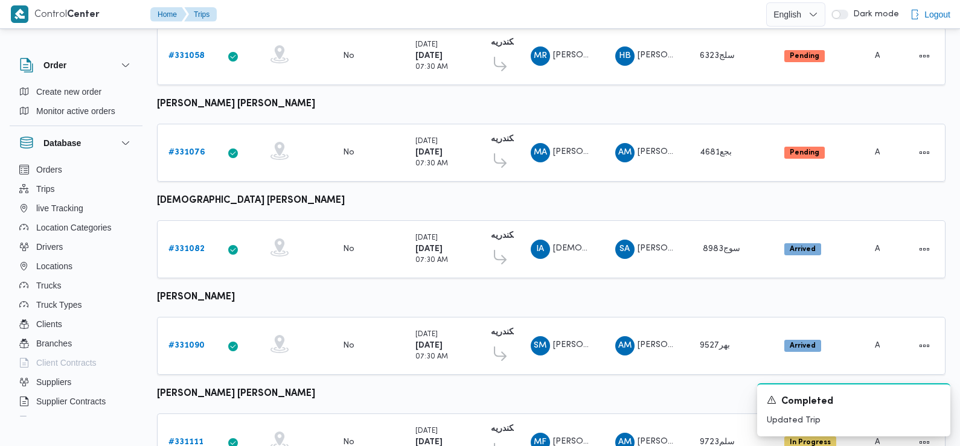
scroll to position [606, 0]
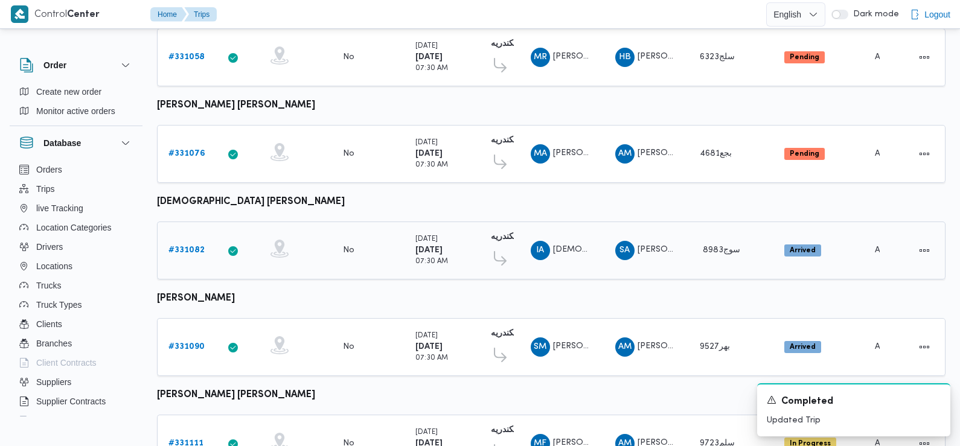
click at [194, 246] on b "# 331082" at bounding box center [186, 250] width 36 height 8
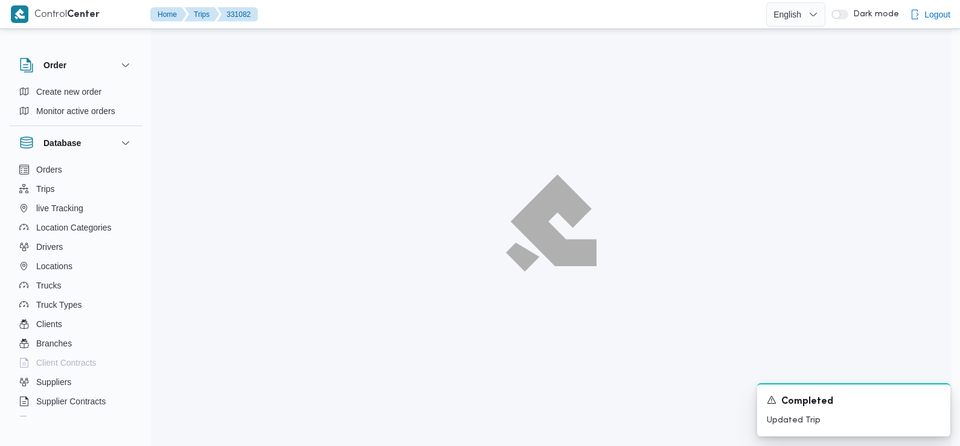
scroll to position [33, 0]
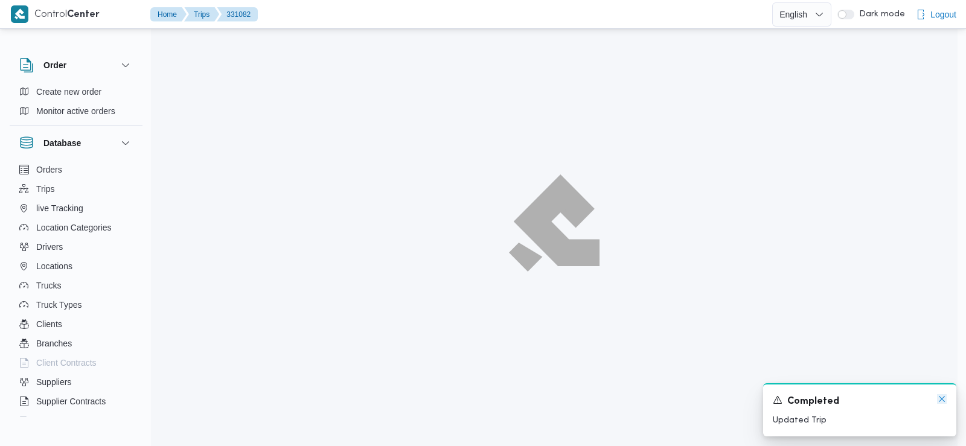
click at [940, 400] on icon "Dismiss toast" at bounding box center [942, 399] width 10 height 10
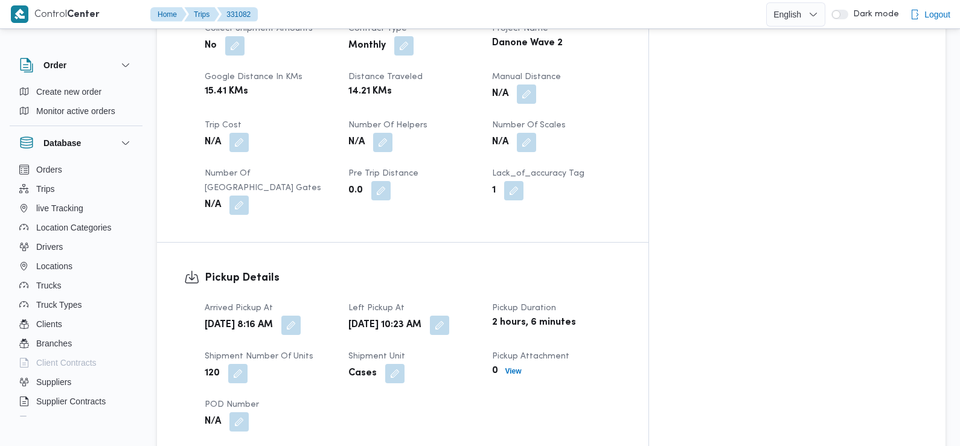
scroll to position [677, 0]
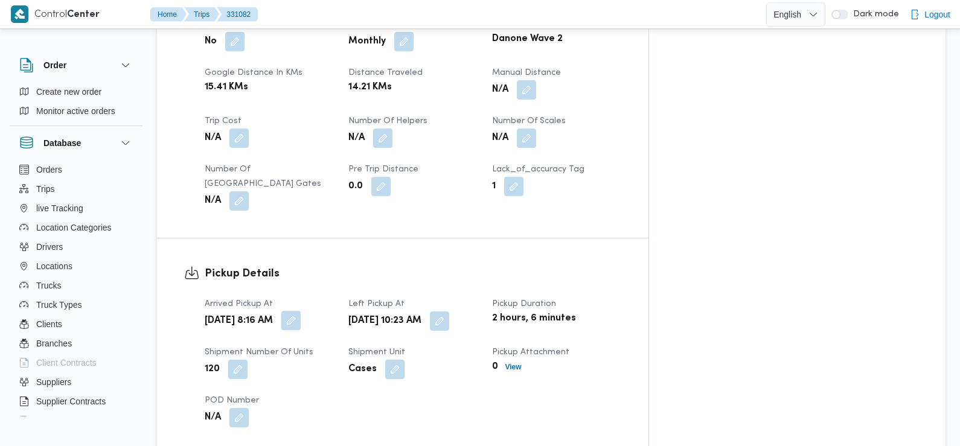
click at [301, 311] on button "button" at bounding box center [290, 320] width 19 height 19
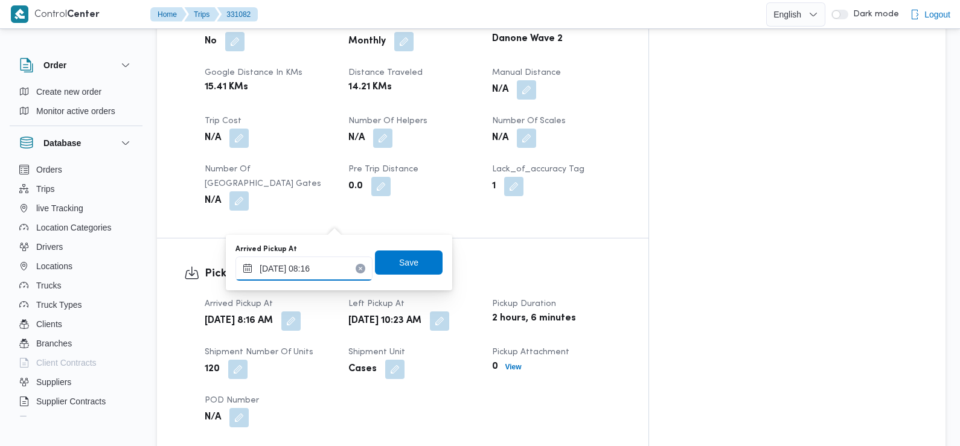
click at [325, 270] on input "17/08/2025 08:16" at bounding box center [303, 269] width 137 height 24
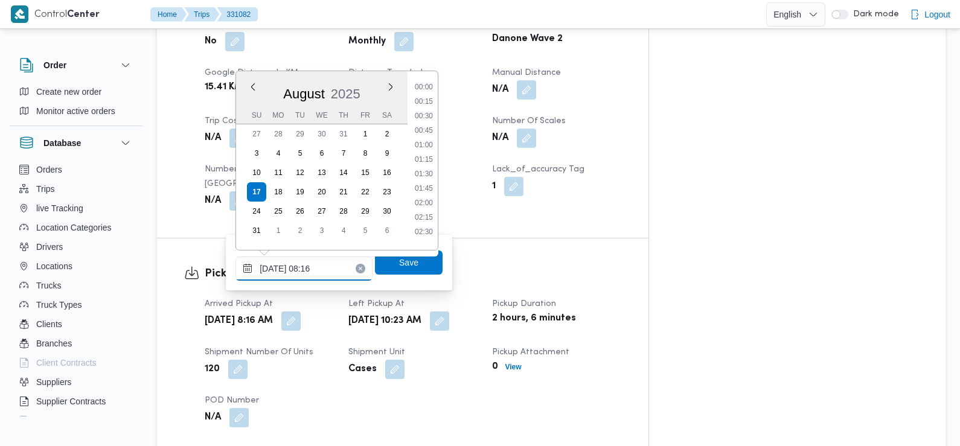
scroll to position [395, 0]
click at [429, 115] on li "07:15" at bounding box center [424, 112] width 28 height 12
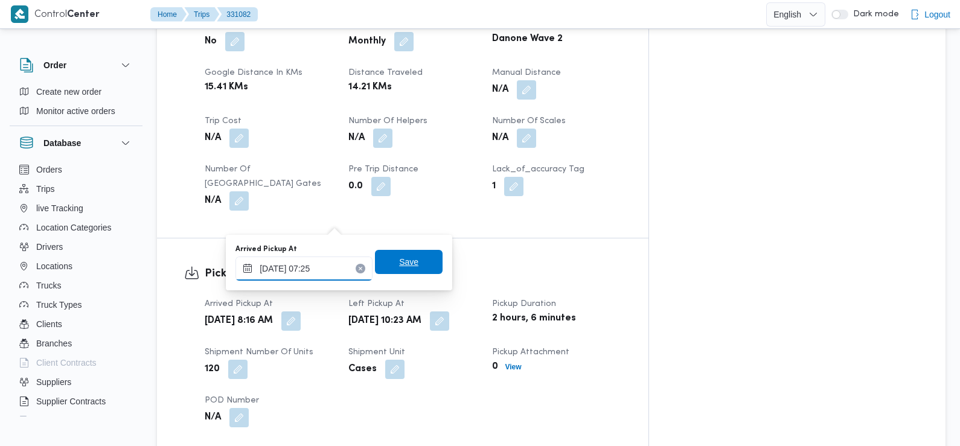
type input "17/08/2025 07:25"
click at [400, 266] on span "Save" at bounding box center [408, 262] width 19 height 14
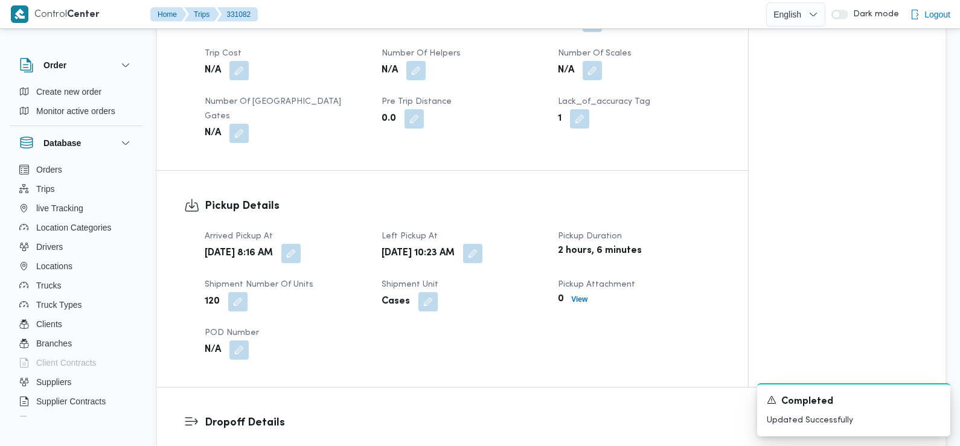
click at [348, 287] on div "Arrived Pickup At Sun, Aug 17, 2025 8:16 AM Left Pickup At Sun, Aug 17, 2025 10…" at bounding box center [462, 294] width 531 height 145
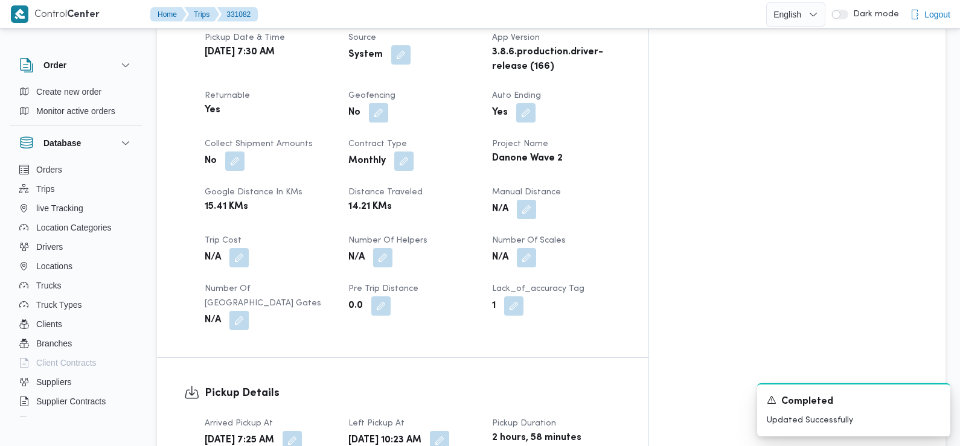
scroll to position [560, 0]
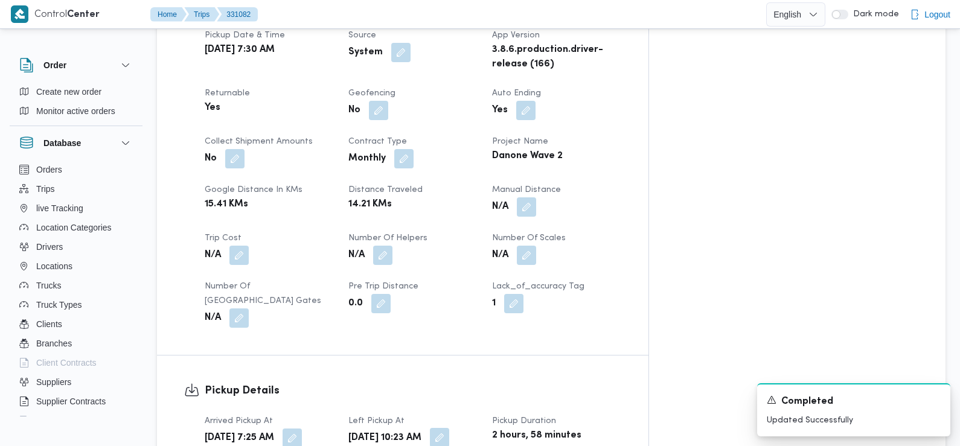
click at [449, 428] on button "button" at bounding box center [439, 437] width 19 height 19
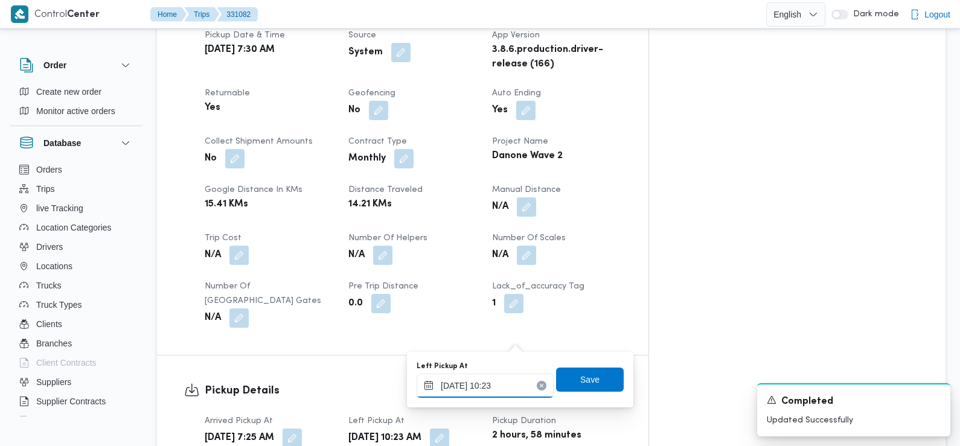
click at [503, 385] on input "17/08/2025 10:23" at bounding box center [485, 386] width 137 height 24
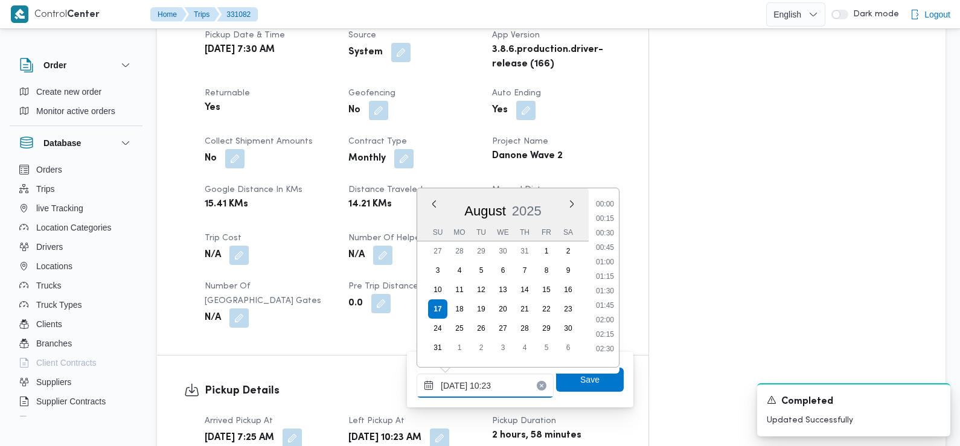
scroll to position [511, 0]
click at [608, 194] on div "Time 00:00 00:15 00:30 00:45 01:00 01:15 01:30 01:45 02:00 02:15 02:30 02:45 03…" at bounding box center [604, 277] width 30 height 179
click at [607, 203] on li "08:45" at bounding box center [605, 200] width 28 height 12
type input "17/08/2025 08:45"
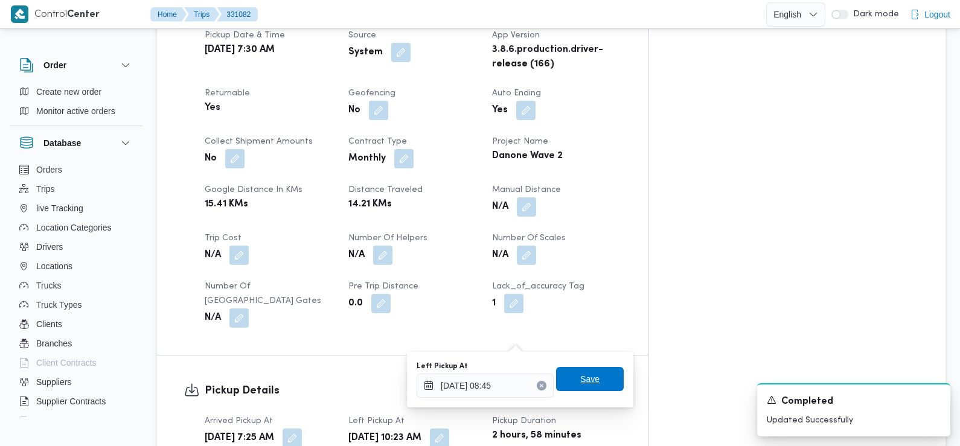
click at [589, 378] on span "Save" at bounding box center [589, 379] width 19 height 14
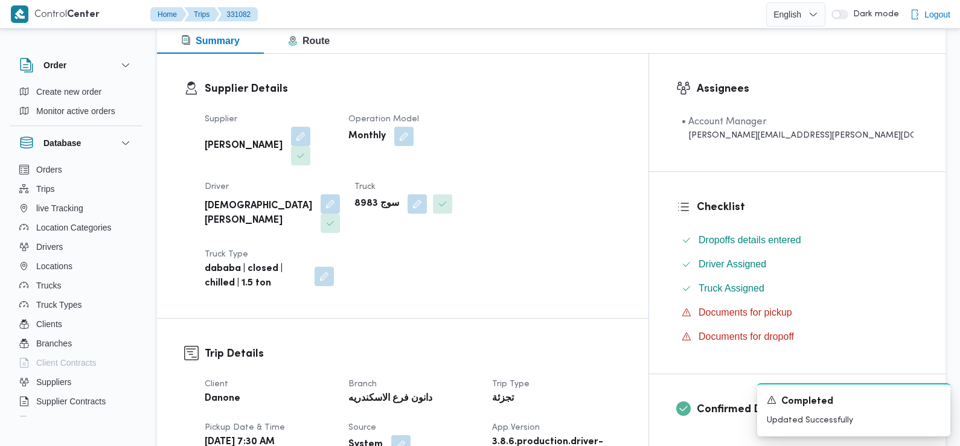
scroll to position [0, 0]
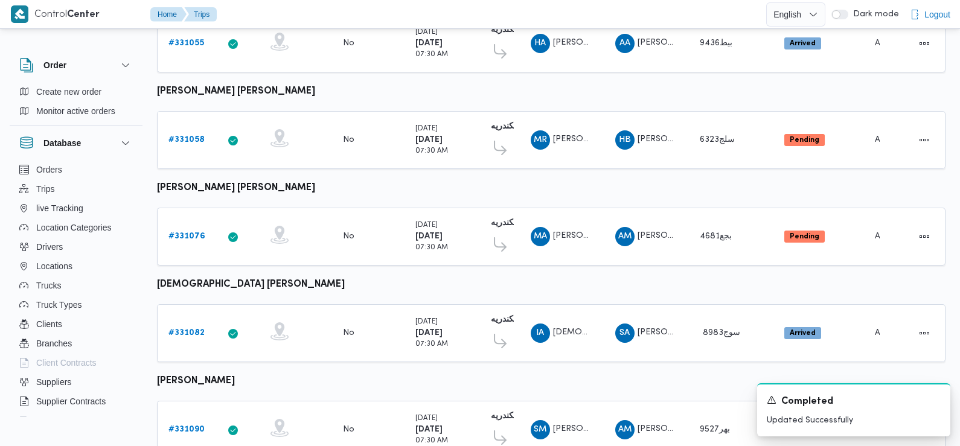
scroll to position [520, 0]
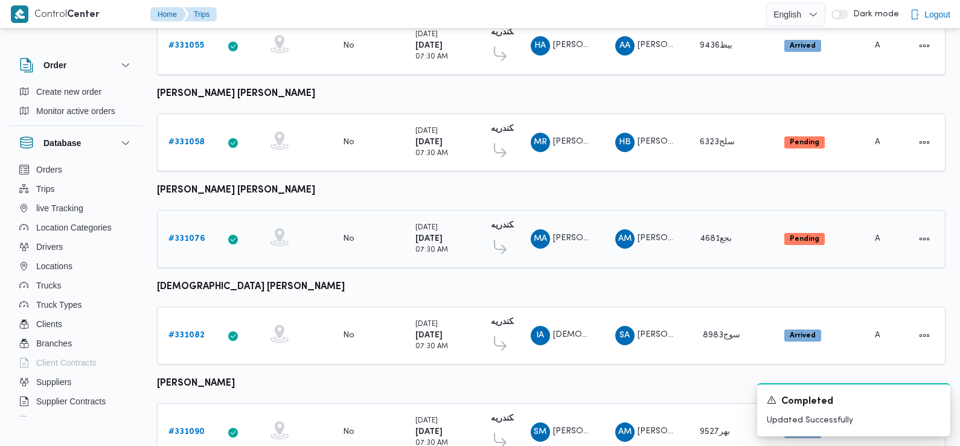
click at [188, 235] on b "# 331076" at bounding box center [186, 239] width 37 height 8
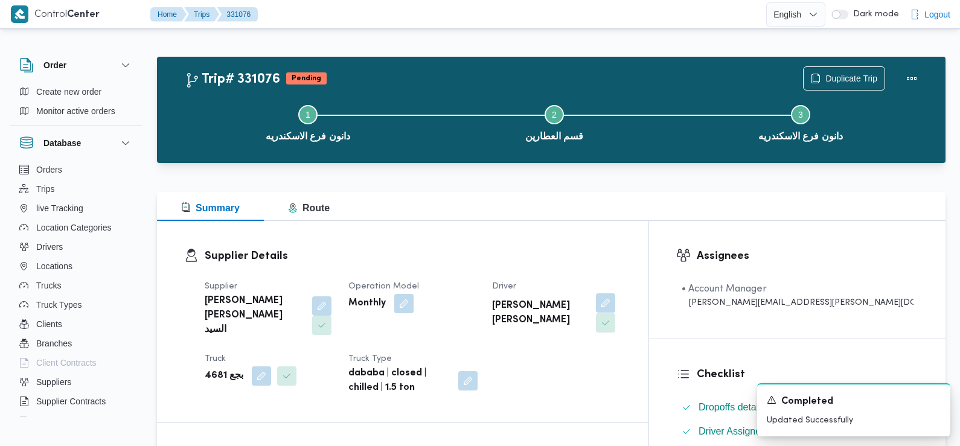
click at [615, 312] on button "button" at bounding box center [605, 302] width 19 height 19
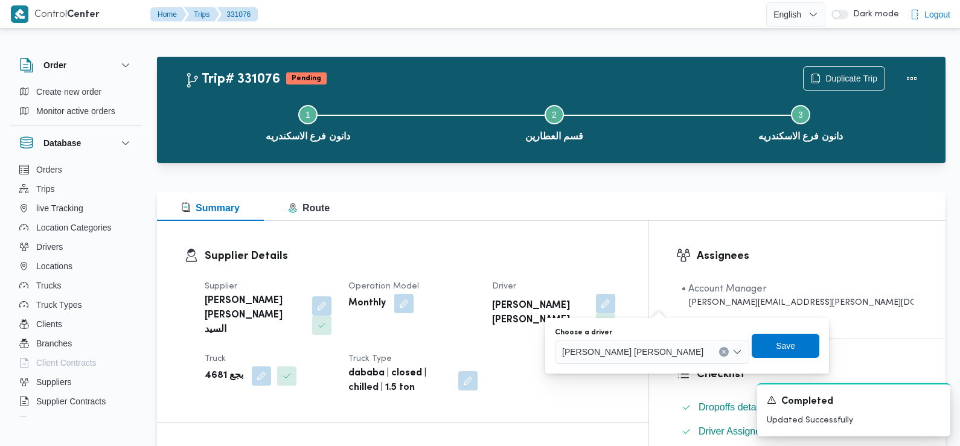
click at [630, 350] on span "محمد عوض محمد قطب" at bounding box center [632, 351] width 141 height 13
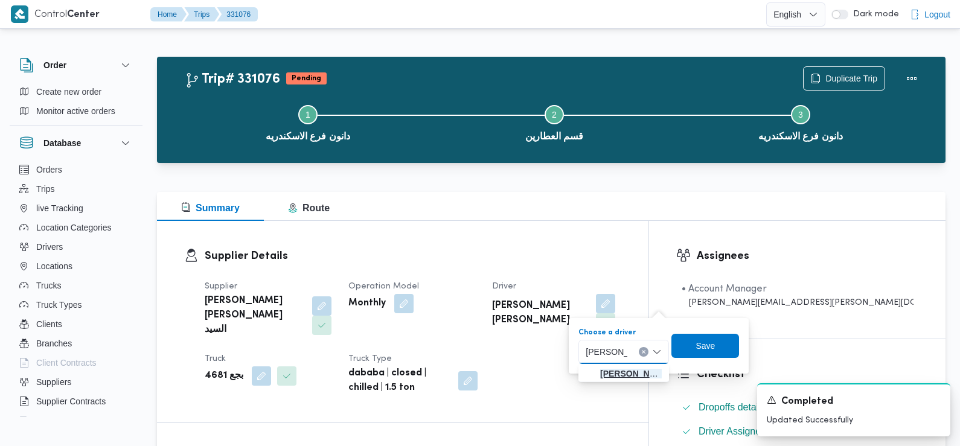
type input "محمد السيد"
click at [630, 374] on span "محمد السيد عيد حميده علي" at bounding box center [631, 373] width 62 height 14
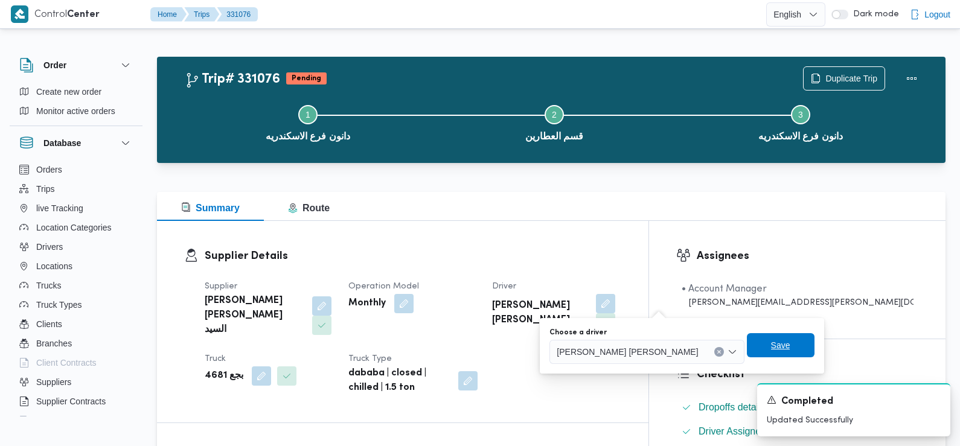
click at [747, 339] on span "Save" at bounding box center [781, 345] width 68 height 24
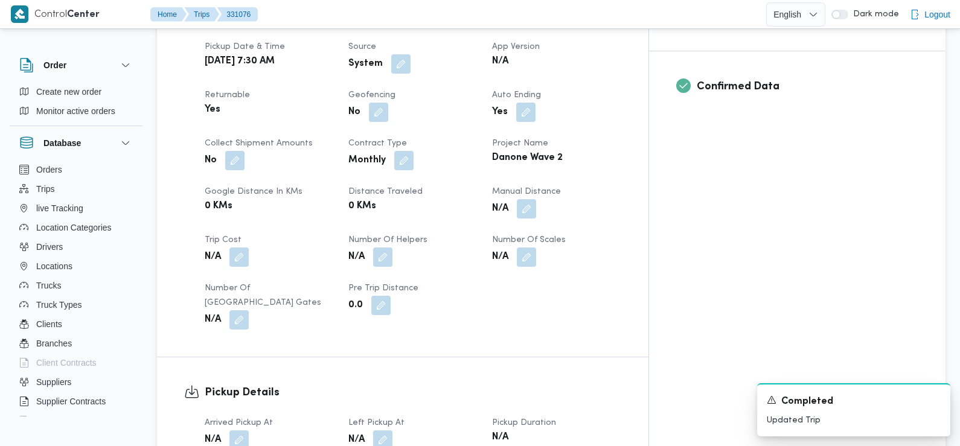
scroll to position [539, 0]
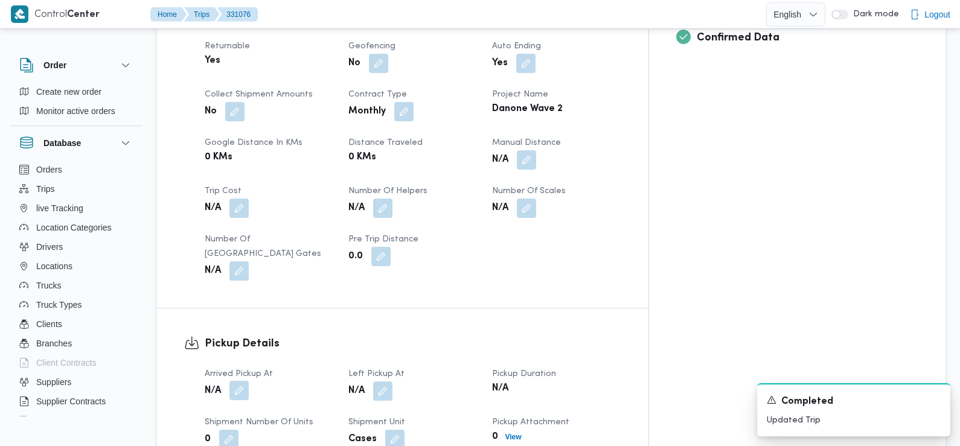
click at [243, 381] on button "button" at bounding box center [238, 390] width 19 height 19
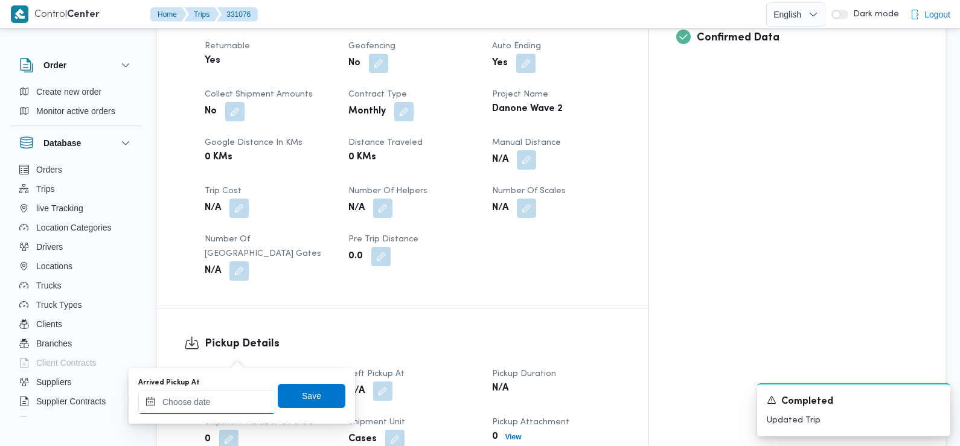
click at [235, 402] on input "Arrived Pickup At" at bounding box center [206, 402] width 137 height 24
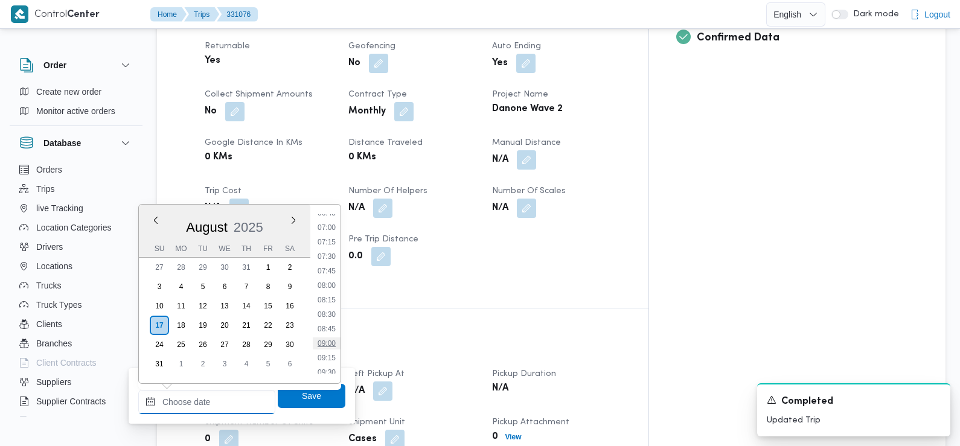
scroll to position [376, 0]
click at [330, 267] on li "07:15" at bounding box center [327, 265] width 28 height 12
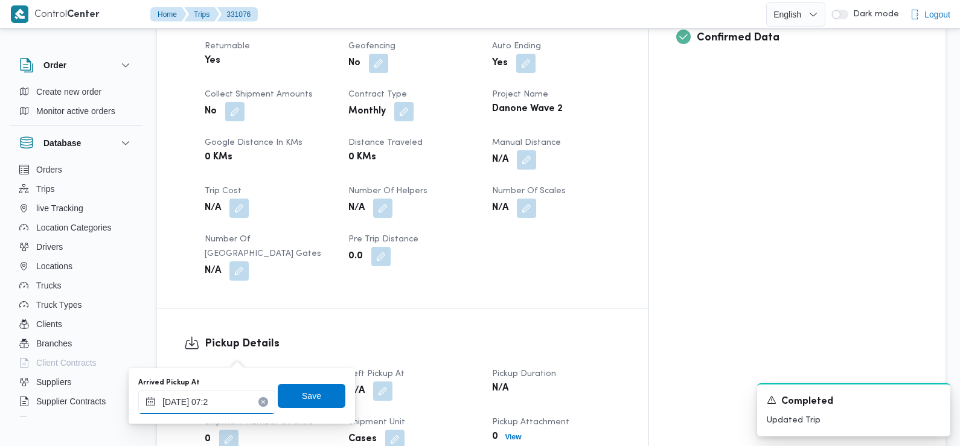
type input "17/08/2025 07:25"
click at [307, 392] on span "Save" at bounding box center [311, 395] width 19 height 14
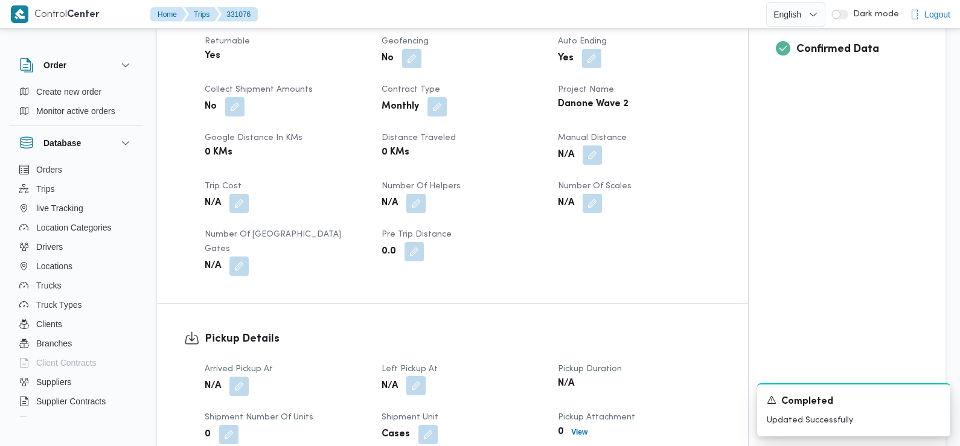
click at [415, 376] on button "button" at bounding box center [415, 385] width 19 height 19
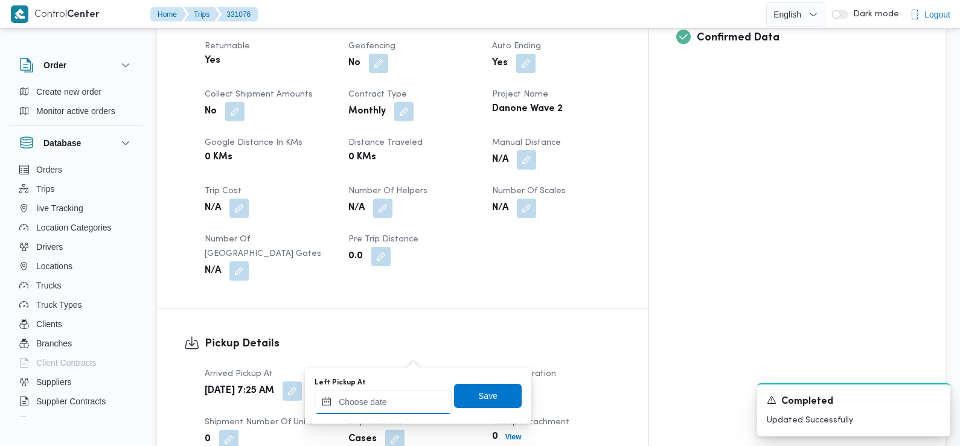
click at [397, 409] on input "Left Pickup At" at bounding box center [383, 402] width 137 height 24
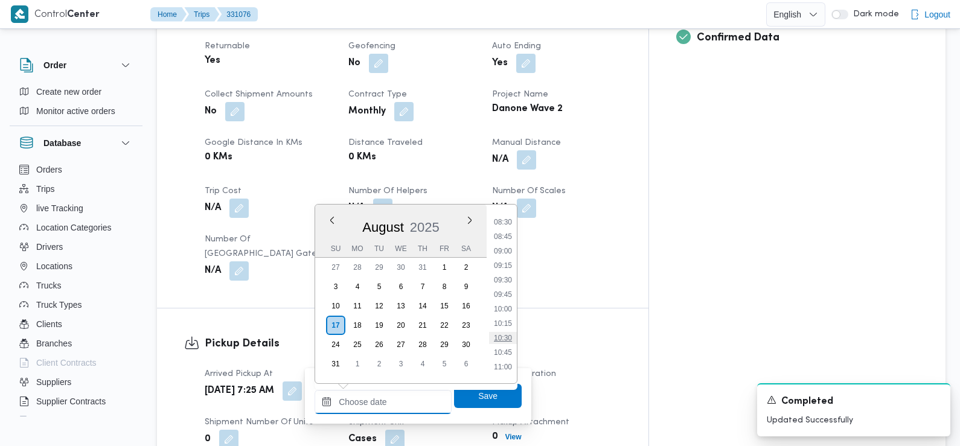
scroll to position [488, 0]
click at [505, 231] on ul "00:00 00:15 00:30 00:45 01:00 01:15 01:30 01:45 02:00 02:15 02:30 02:45 03:00 0…" at bounding box center [503, 293] width 28 height 159
click at [505, 226] on li "08:30" at bounding box center [503, 225] width 28 height 12
type input "17/08/2025 08:30"
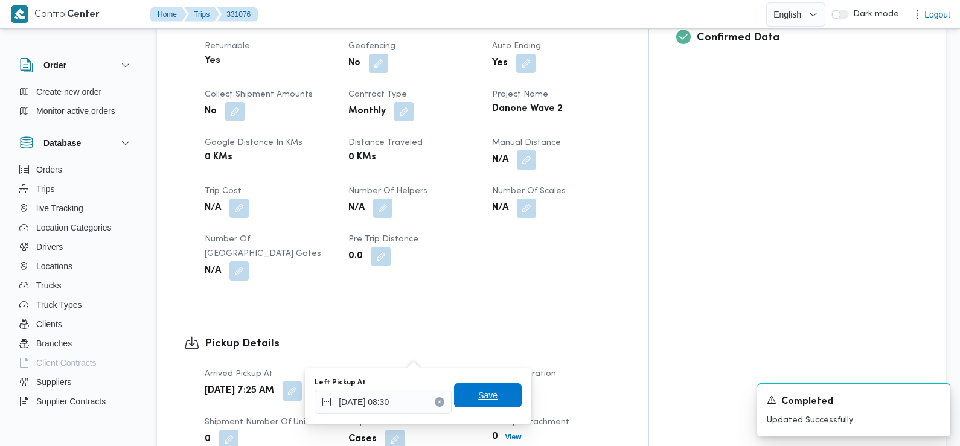
click at [494, 392] on span "Save" at bounding box center [488, 395] width 68 height 24
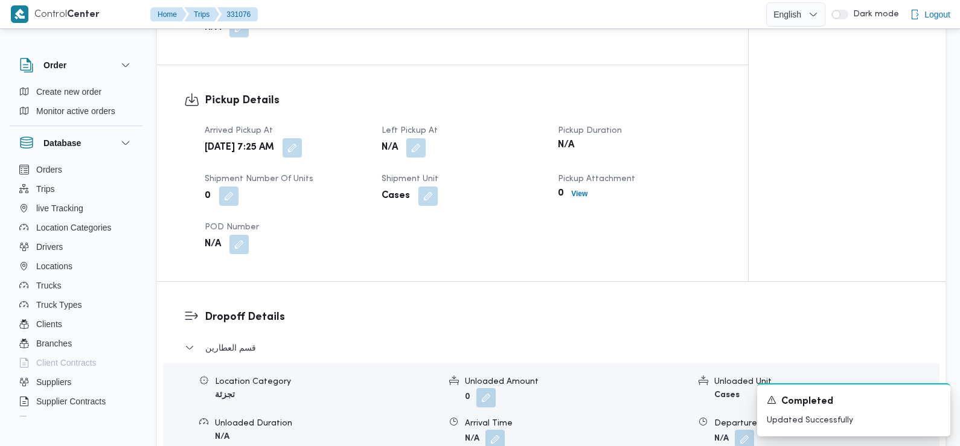
scroll to position [781, 0]
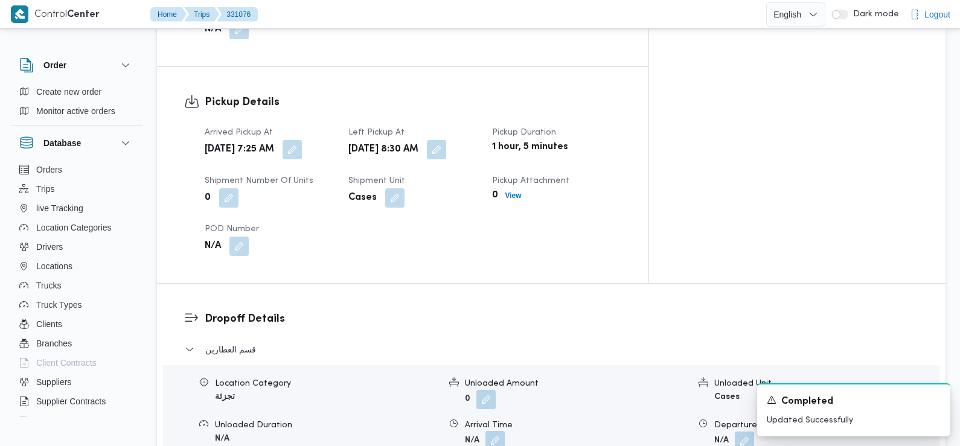
click at [497, 431] on button "button" at bounding box center [494, 440] width 19 height 19
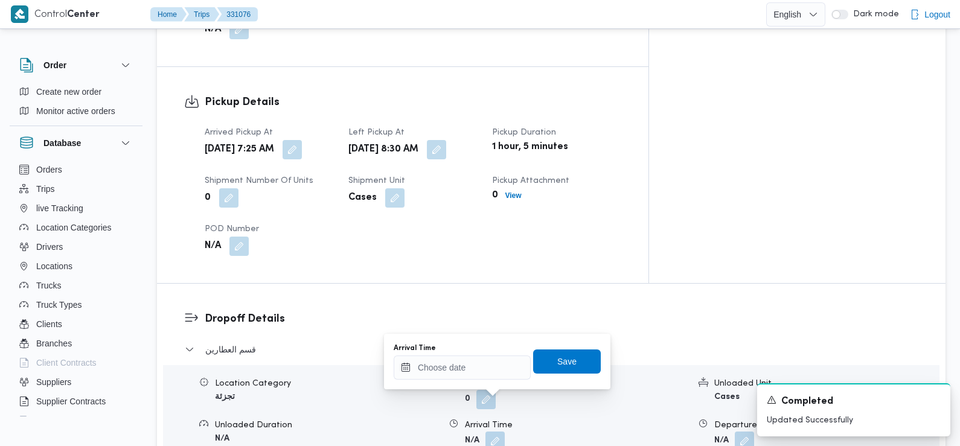
click at [494, 380] on div "Arrival Time Save" at bounding box center [496, 361] width 209 height 39
click at [493, 373] on input "Arrival Time" at bounding box center [462, 368] width 137 height 24
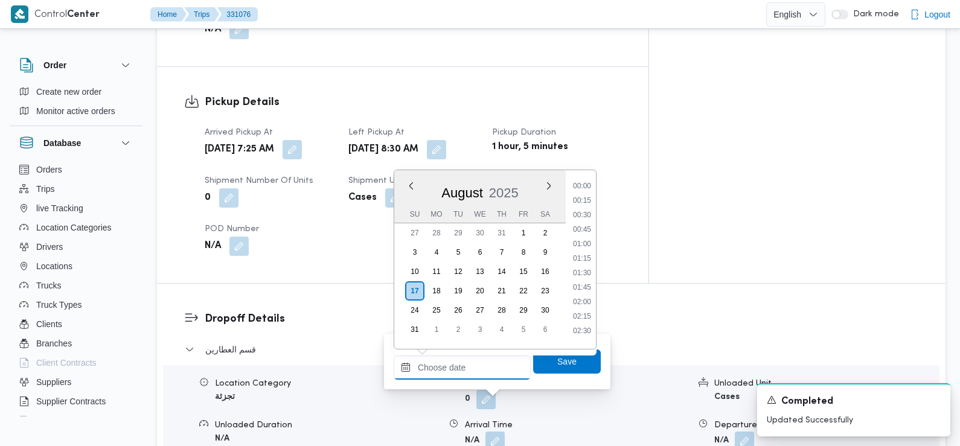
scroll to position [569, 0]
click at [581, 186] on li "09:45" at bounding box center [582, 182] width 28 height 12
type input "17/08/2025 09:45"
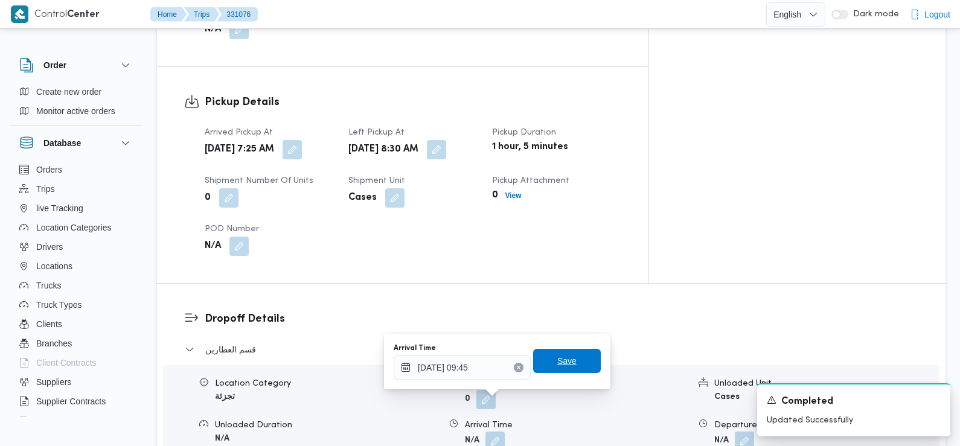
click at [581, 361] on span "Save" at bounding box center [567, 361] width 68 height 24
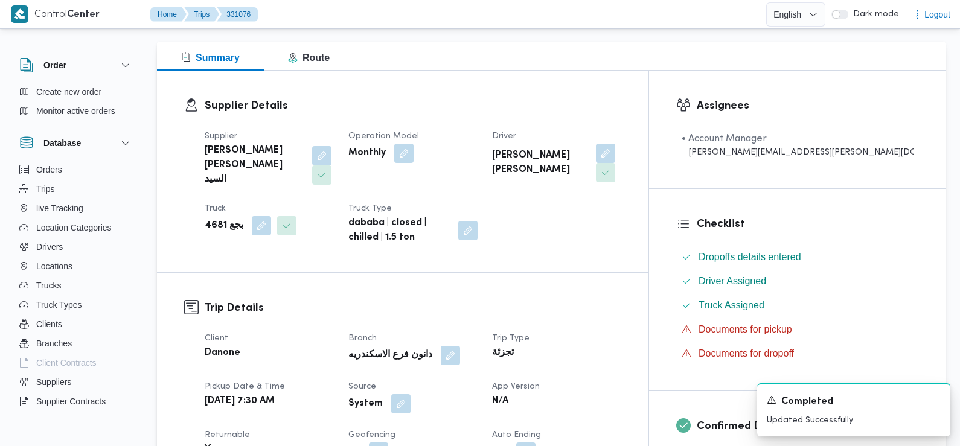
scroll to position [249, 0]
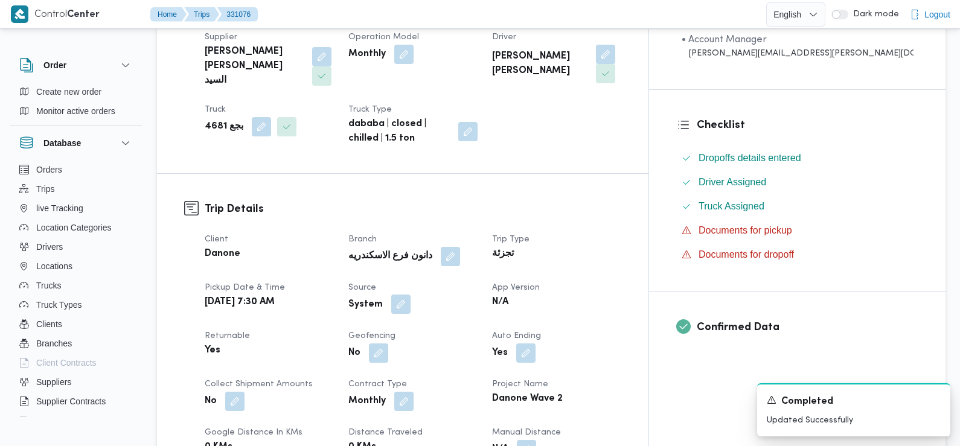
click at [411, 295] on button "button" at bounding box center [400, 304] width 19 height 19
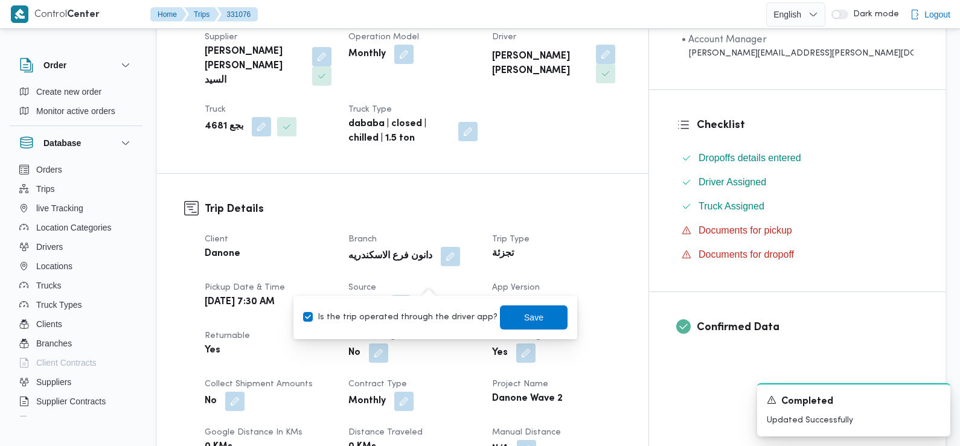
click at [423, 314] on label "Is the trip operated through the driver app?" at bounding box center [400, 317] width 194 height 14
checkbox input "false"
click at [524, 313] on span "Save" at bounding box center [533, 317] width 19 height 14
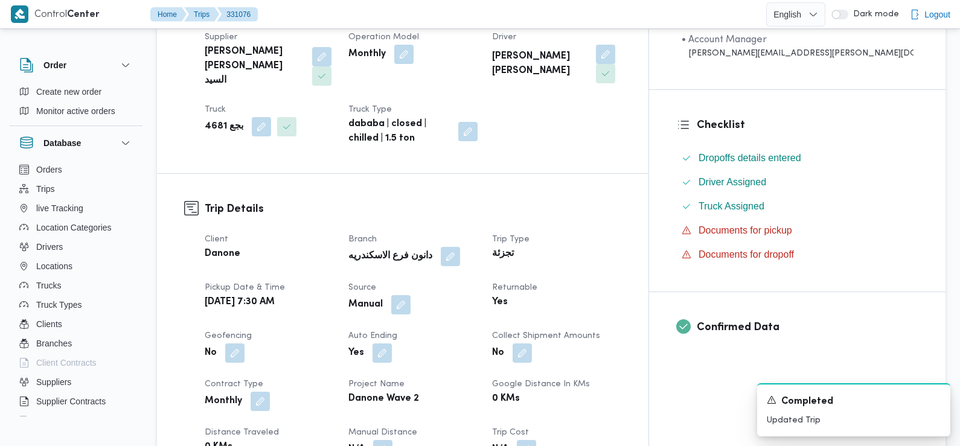
scroll to position [0, 0]
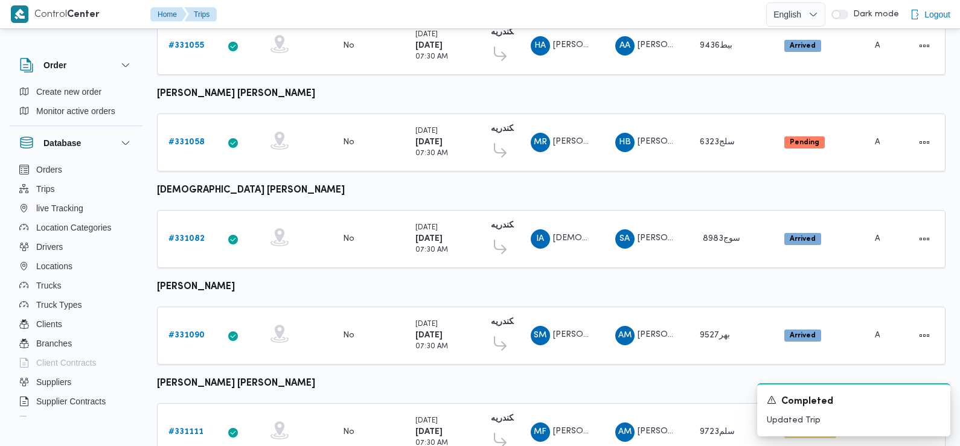
scroll to position [659, 0]
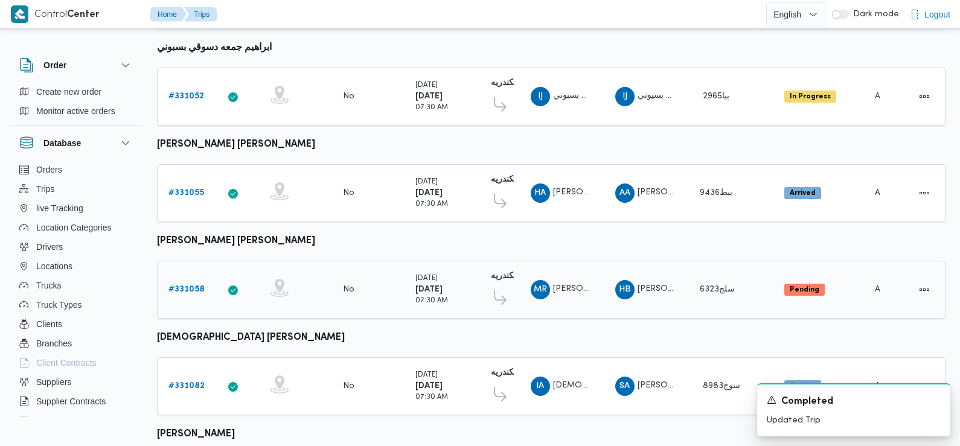
click at [195, 286] on b "# 331058" at bounding box center [186, 290] width 36 height 8
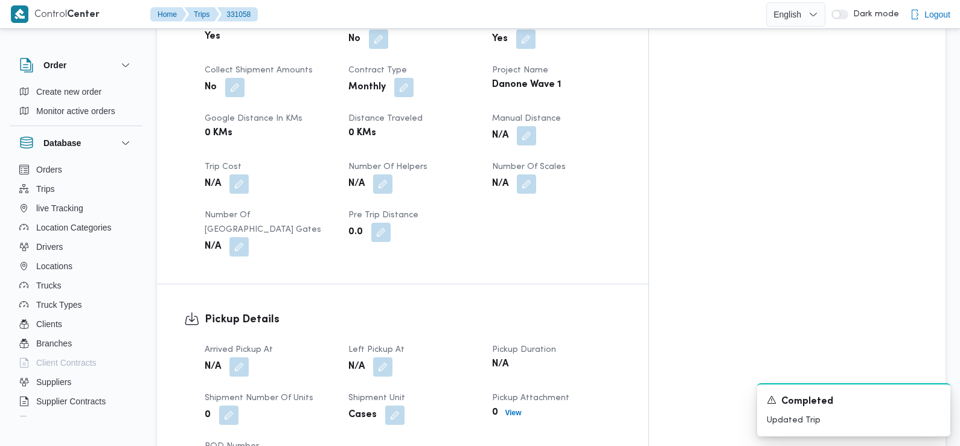
scroll to position [618, 0]
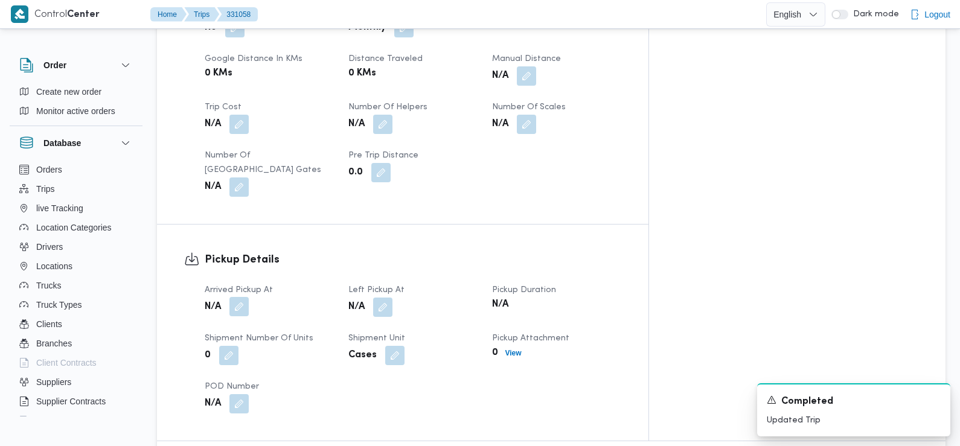
click at [243, 297] on button "button" at bounding box center [238, 306] width 19 height 19
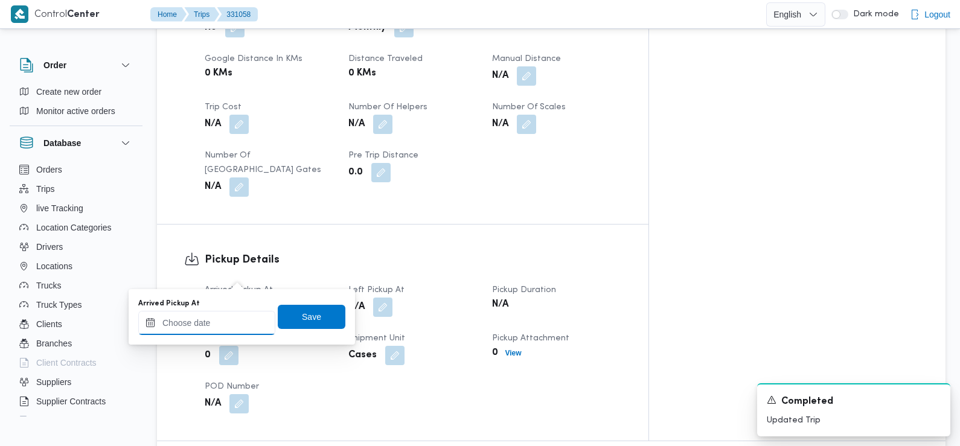
click at [240, 322] on input "Arrived Pickup At" at bounding box center [206, 323] width 137 height 24
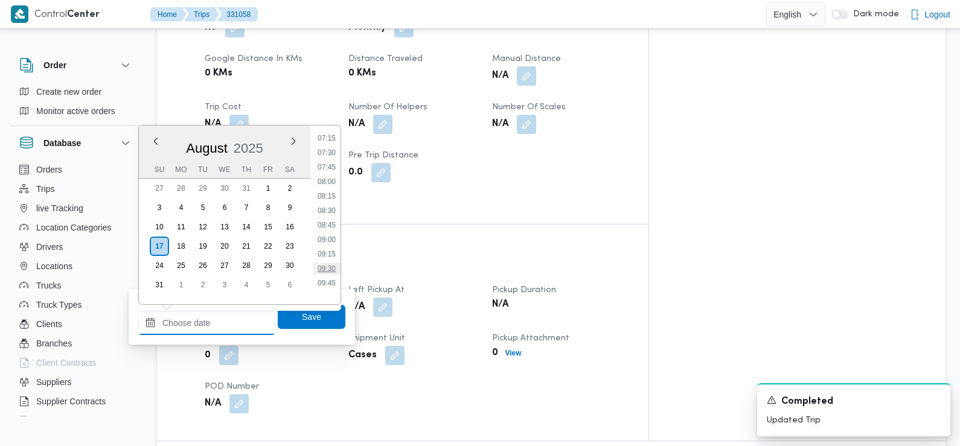
scroll to position [400, 0]
click at [332, 162] on li "07:15" at bounding box center [327, 162] width 28 height 12
type input "17/08/2025 07:15"
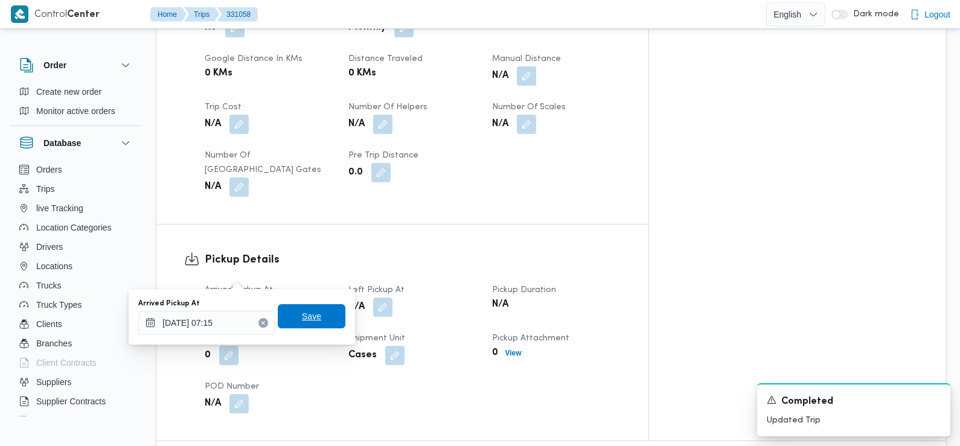
click at [309, 318] on span "Save" at bounding box center [311, 316] width 19 height 14
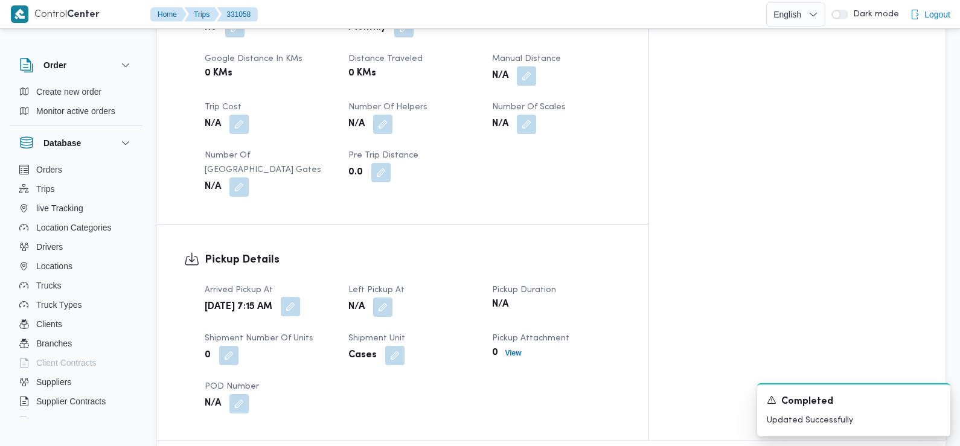
click at [300, 297] on button "button" at bounding box center [290, 306] width 19 height 19
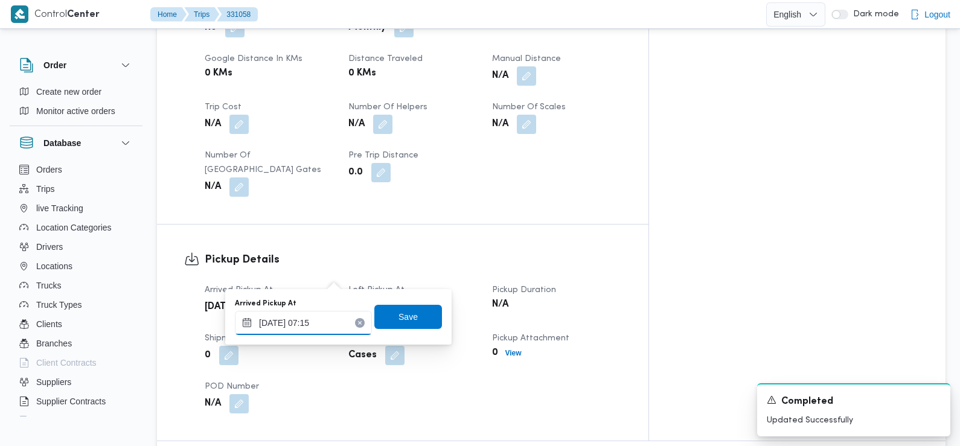
click at [323, 326] on input "17/08/2025 07:15" at bounding box center [303, 323] width 137 height 24
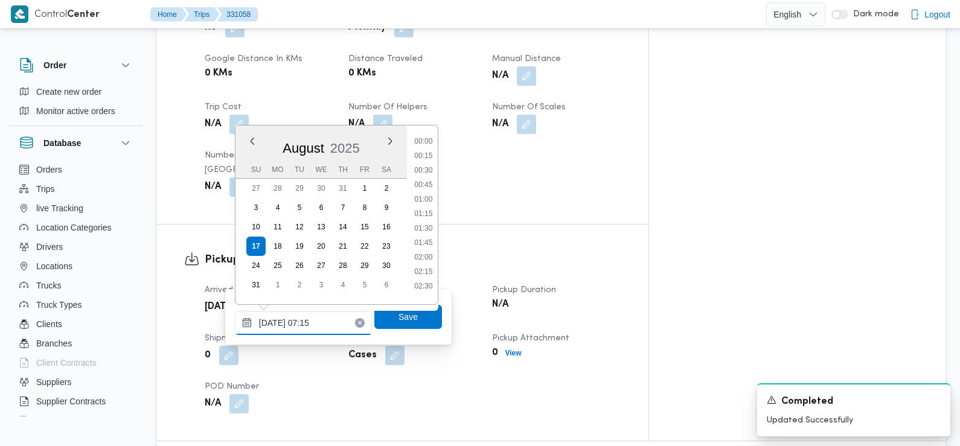
scroll to position [337, 0]
click at [427, 235] on li "07:30" at bounding box center [423, 239] width 28 height 12
type input "17/08/2025 07:15"
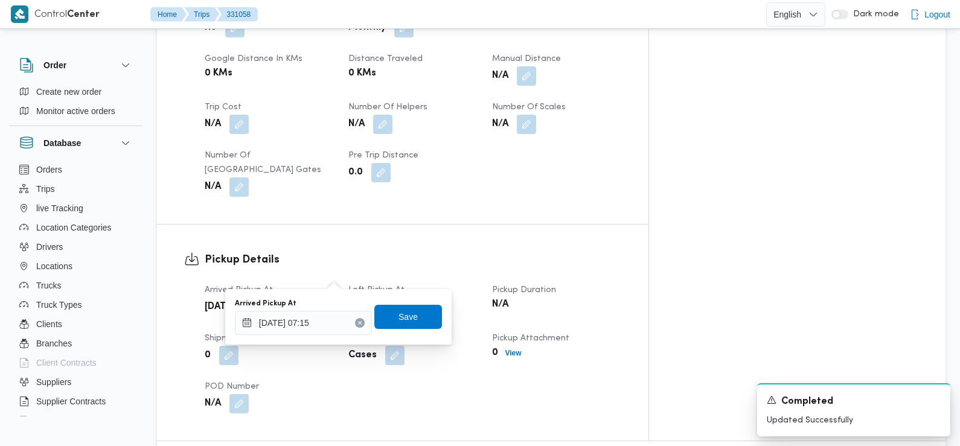
click at [406, 329] on div "Arrived Pickup At 17/08/2025 07:15 Save" at bounding box center [338, 317] width 209 height 39
click at [402, 321] on span "Save" at bounding box center [407, 316] width 19 height 14
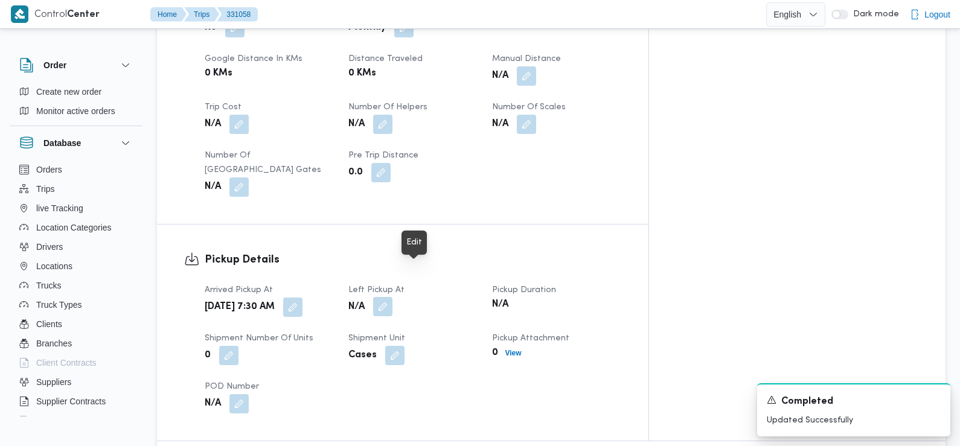
click at [392, 297] on button "button" at bounding box center [382, 306] width 19 height 19
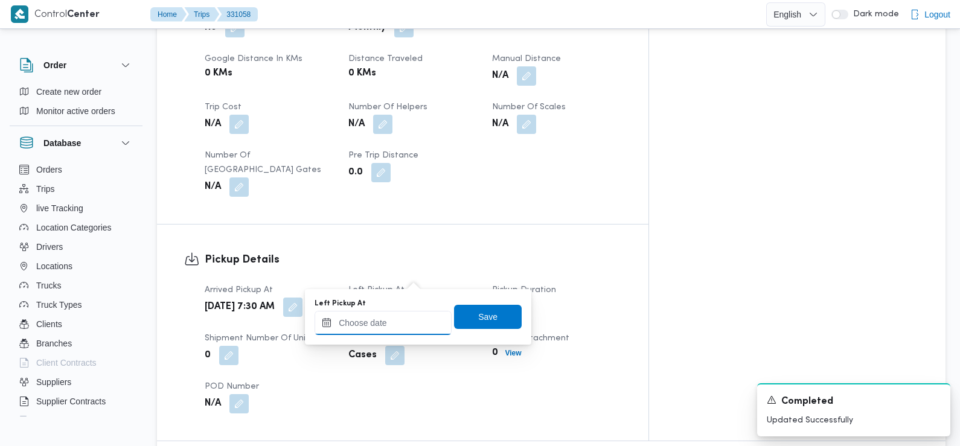
click at [409, 315] on input "Left Pickup At" at bounding box center [383, 323] width 137 height 24
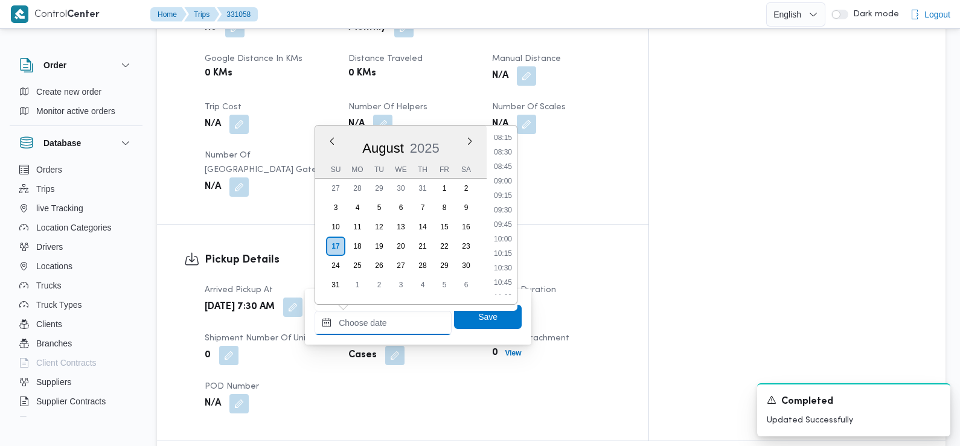
scroll to position [488, 0]
click at [504, 183] on li "09:15" at bounding box center [503, 189] width 28 height 12
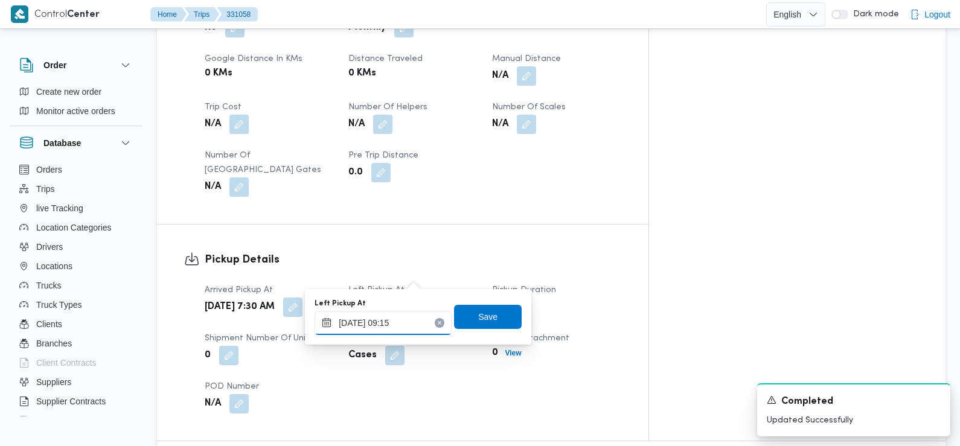
type input "17/08/2025 09:15"
click at [492, 312] on span "Save" at bounding box center [488, 316] width 68 height 24
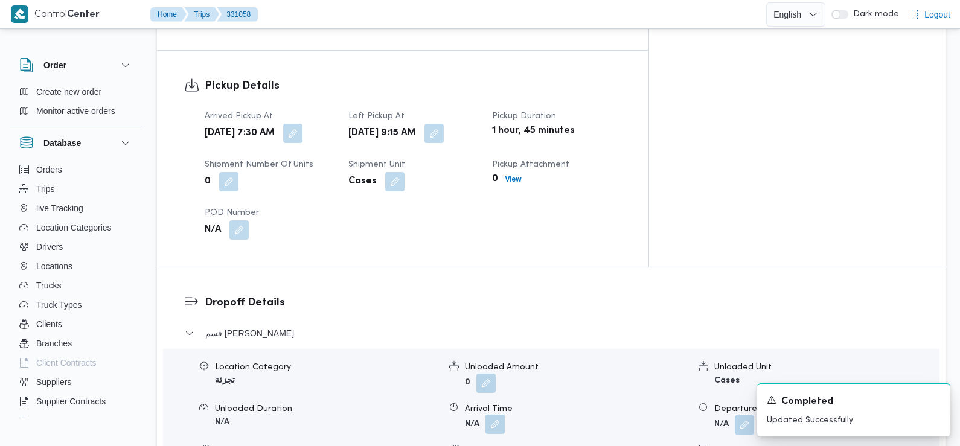
scroll to position [872, 0]
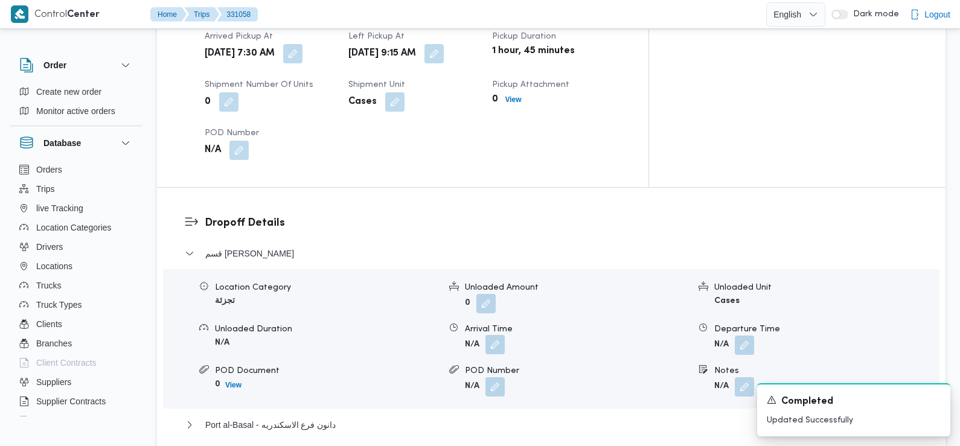
click at [500, 335] on button "button" at bounding box center [494, 344] width 19 height 19
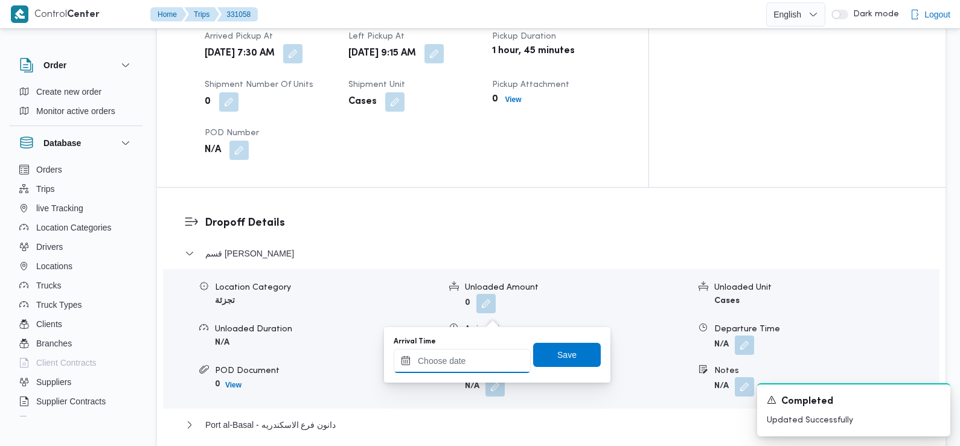
click at [487, 359] on input "Arrival Time" at bounding box center [462, 361] width 137 height 24
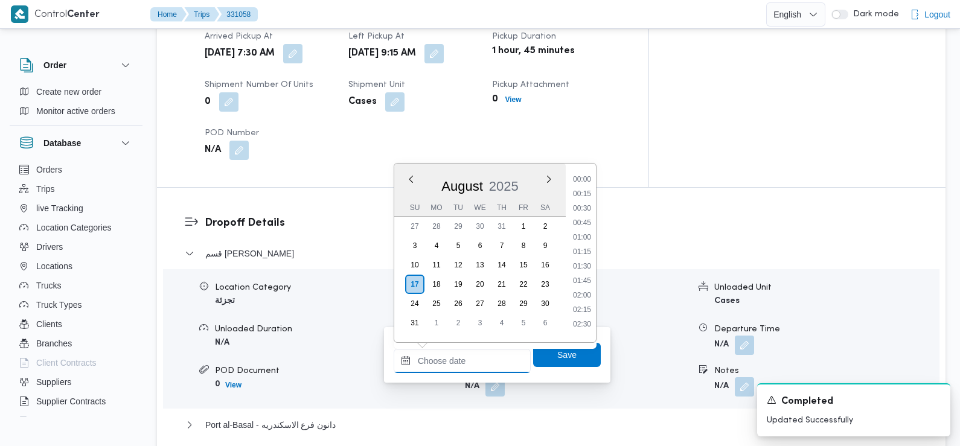
scroll to position [569, 0]
click at [586, 179] on li "09:45" at bounding box center [582, 176] width 28 height 12
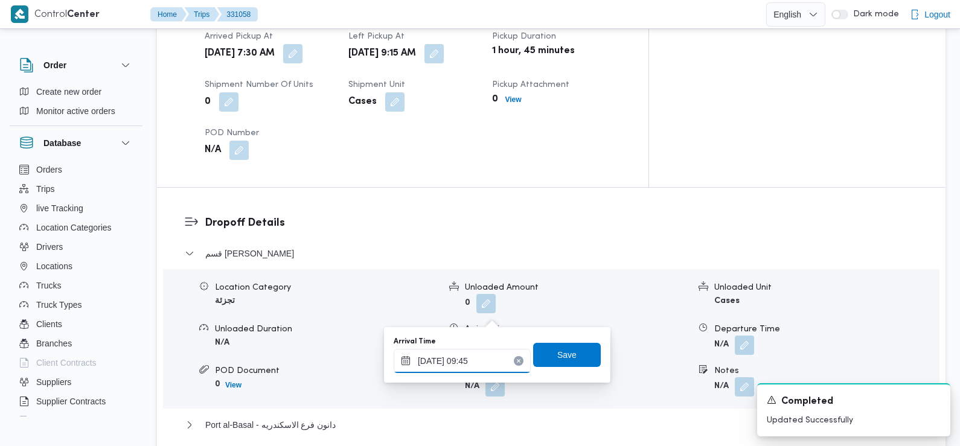
type input "17/08/2025 09:45"
click at [559, 359] on span "Save" at bounding box center [566, 354] width 19 height 14
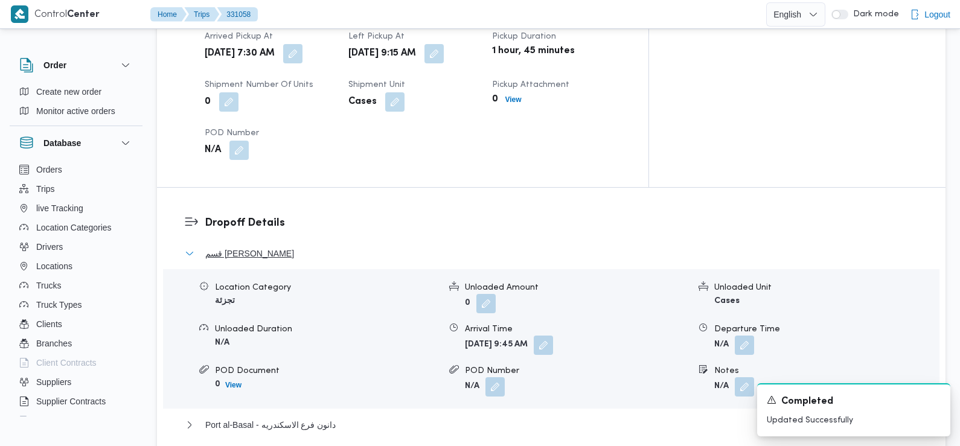
click at [359, 246] on button "قسم [PERSON_NAME]" at bounding box center [552, 253] width 734 height 14
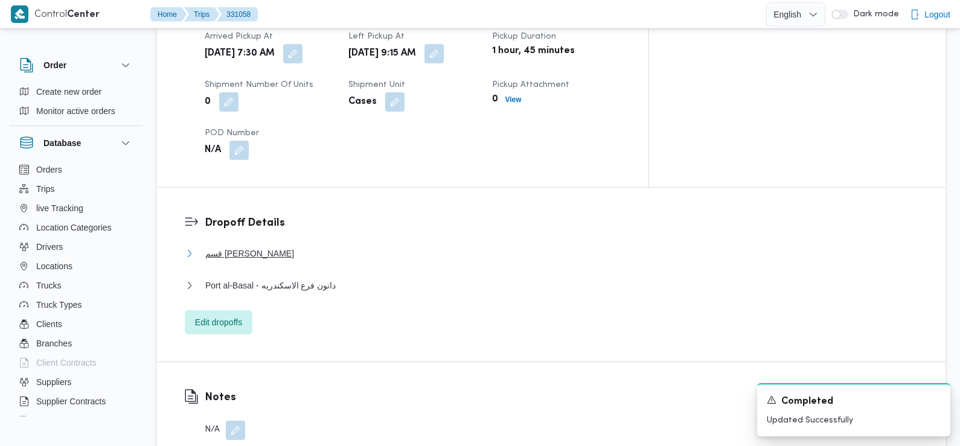
click at [359, 246] on button "قسم [PERSON_NAME]" at bounding box center [552, 253] width 734 height 14
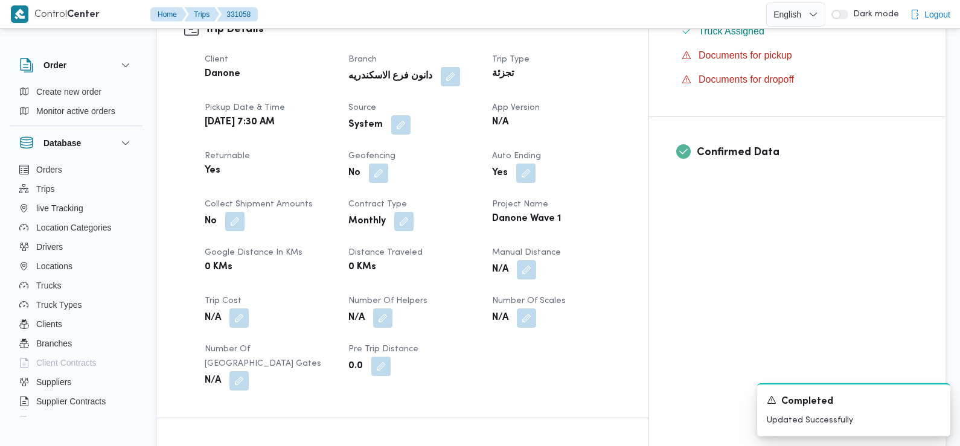
scroll to position [385, 0]
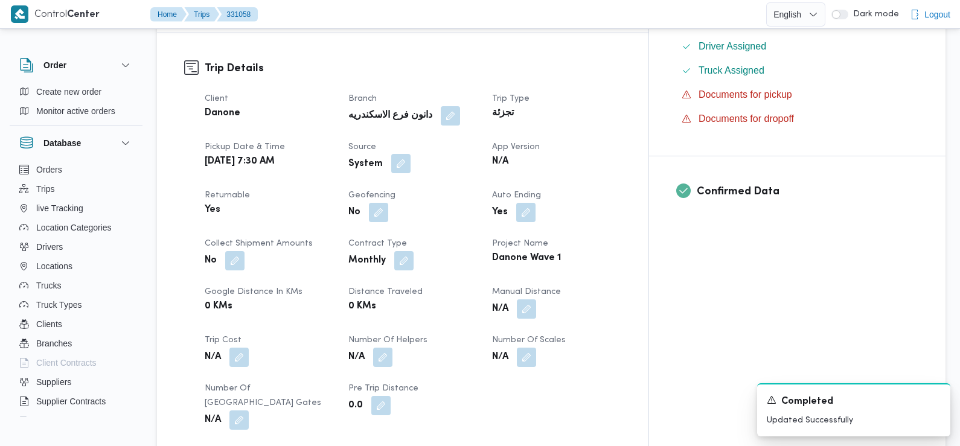
click at [411, 154] on button "button" at bounding box center [400, 163] width 19 height 19
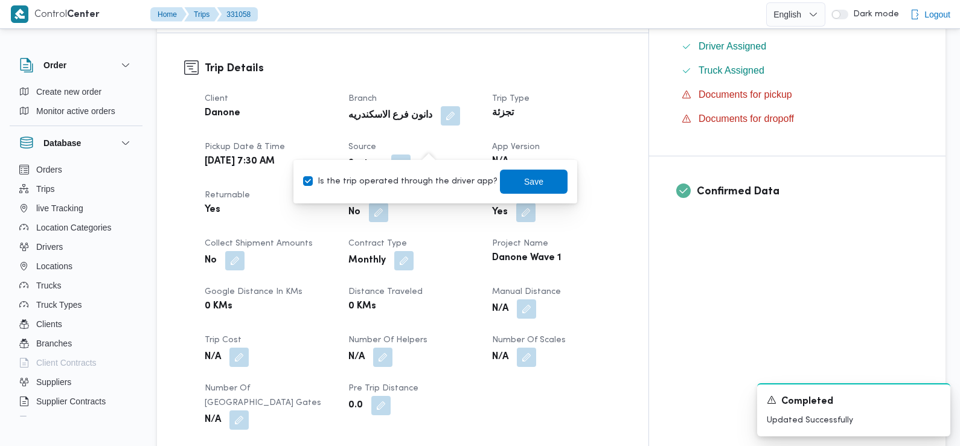
click at [432, 174] on label "Is the trip operated through the driver app?" at bounding box center [400, 181] width 194 height 14
click at [432, 177] on label "Is the trip operated through the driver app?" at bounding box center [400, 181] width 194 height 14
click at [439, 177] on label "Is the trip operated through the driver app?" at bounding box center [400, 181] width 194 height 14
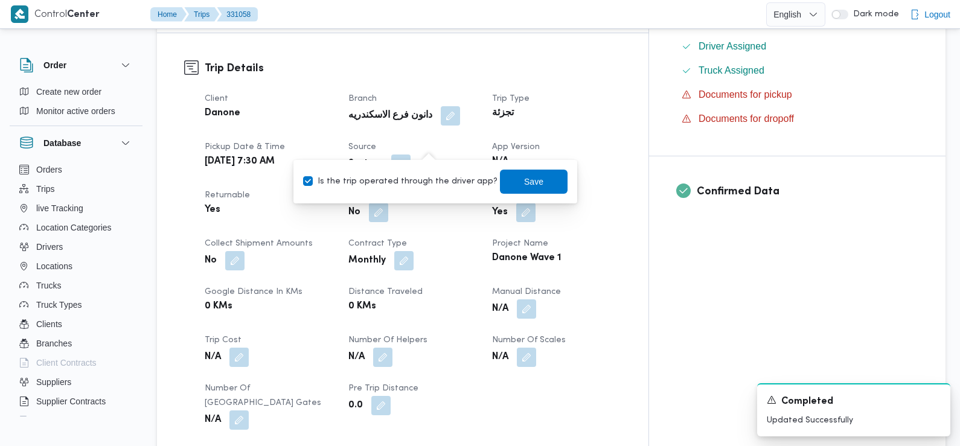
checkbox input "false"
click at [500, 175] on span "Save" at bounding box center [534, 181] width 68 height 24
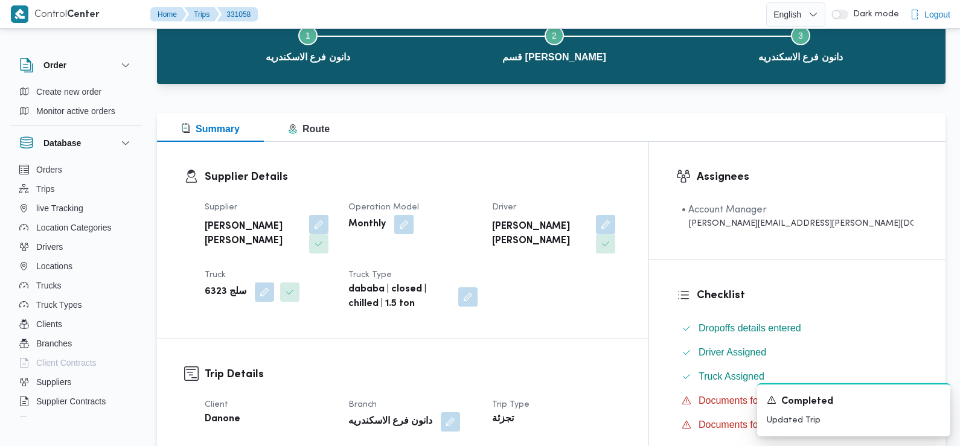
scroll to position [0, 0]
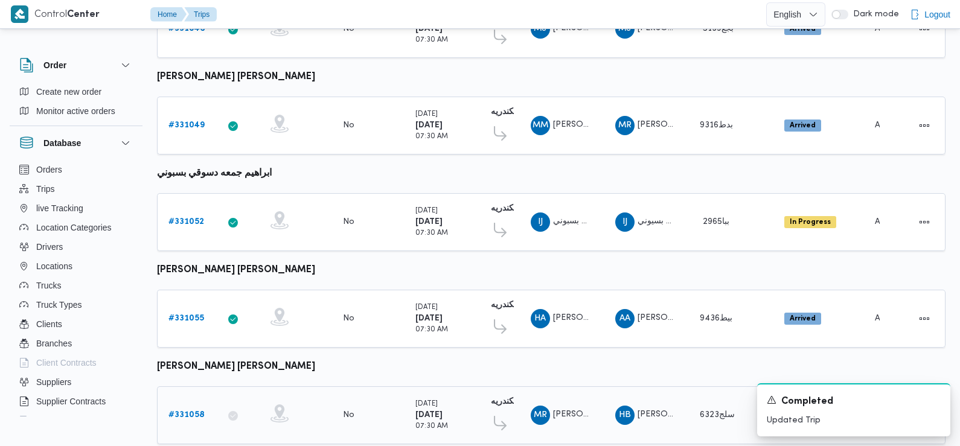
scroll to position [245, 0]
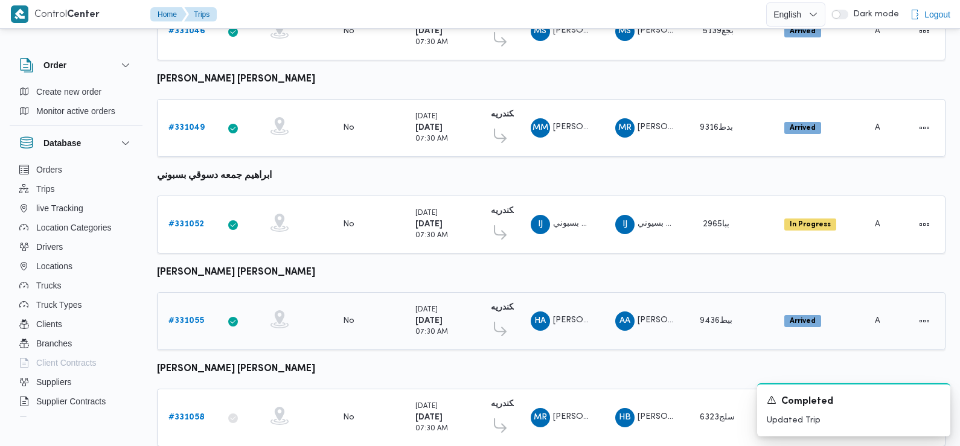
click at [186, 317] on b "# 331055" at bounding box center [186, 321] width 36 height 8
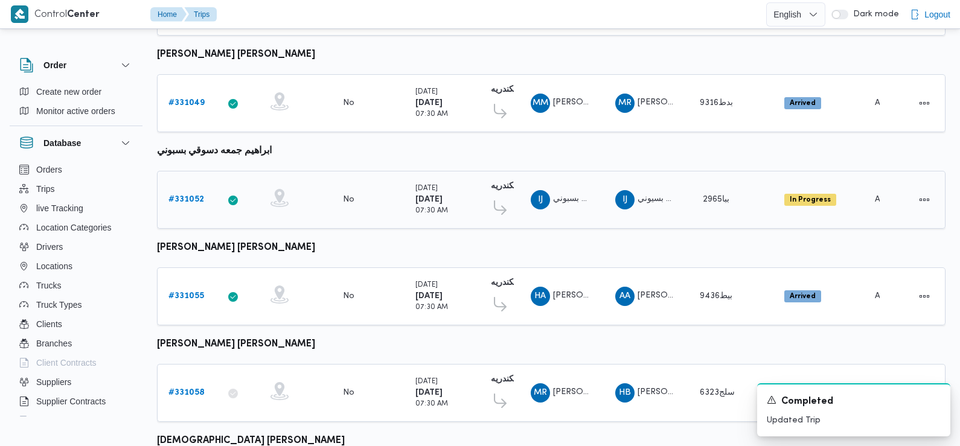
click at [189, 199] on b "# 331052" at bounding box center [186, 200] width 36 height 8
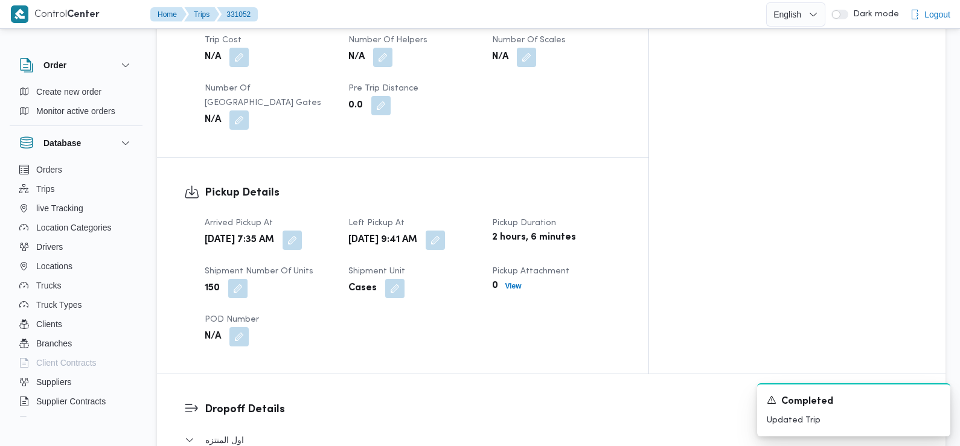
scroll to position [697, 0]
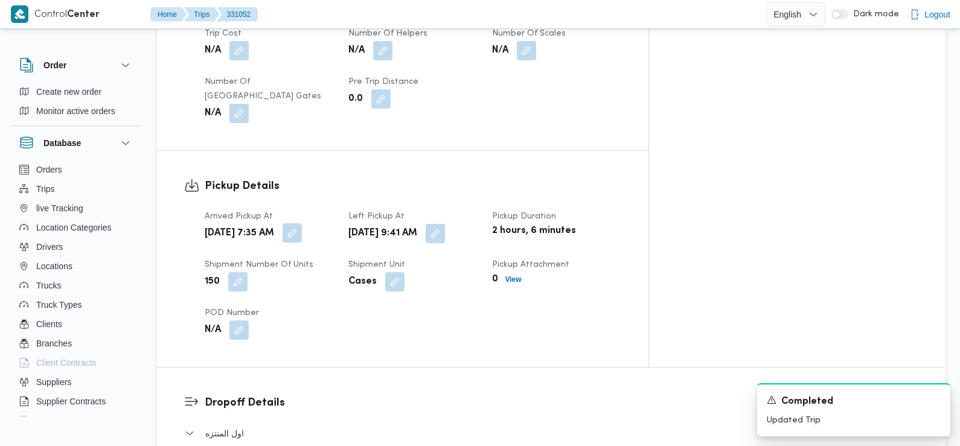
click at [302, 223] on button "button" at bounding box center [292, 232] width 19 height 19
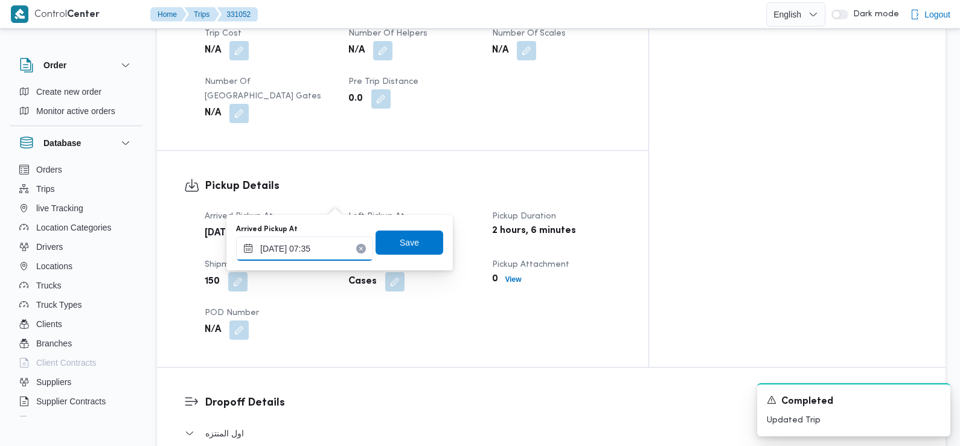
click at [338, 243] on input "17/08/2025 07:35" at bounding box center [304, 249] width 137 height 24
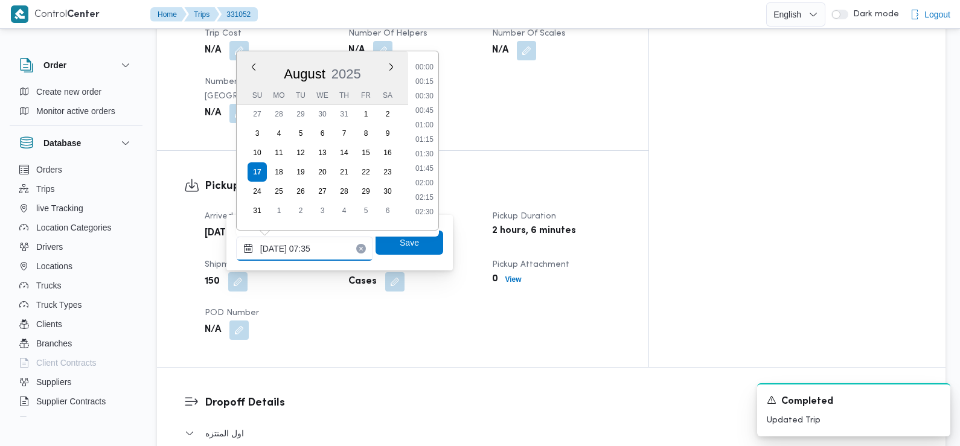
scroll to position [351, 0]
click at [427, 150] on li "07:30" at bounding box center [425, 150] width 28 height 12
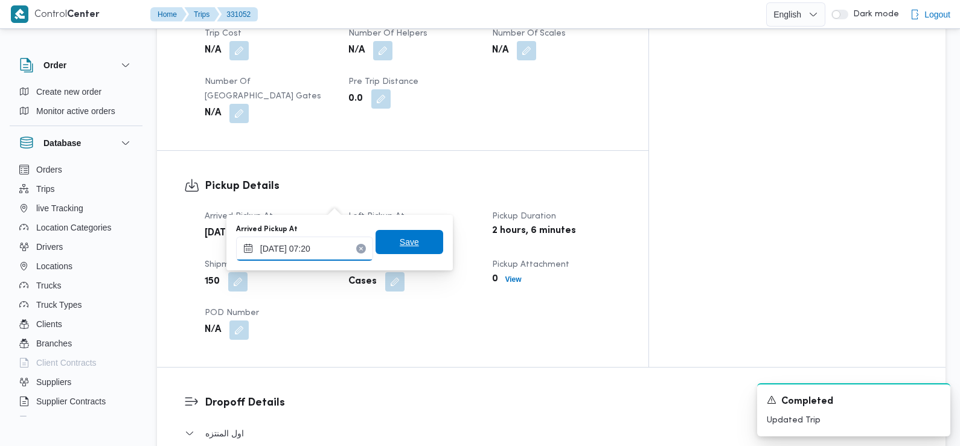
type input "17/08/2025 07:20"
click at [408, 238] on span "Save" at bounding box center [409, 242] width 19 height 14
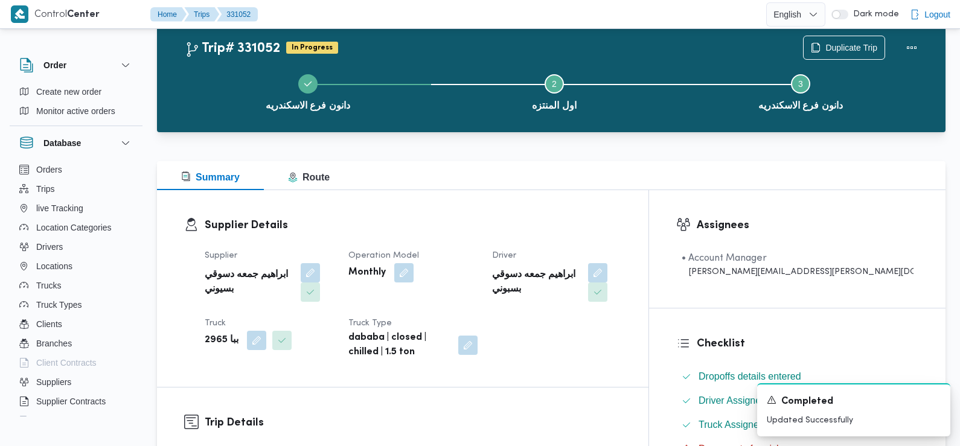
scroll to position [0, 0]
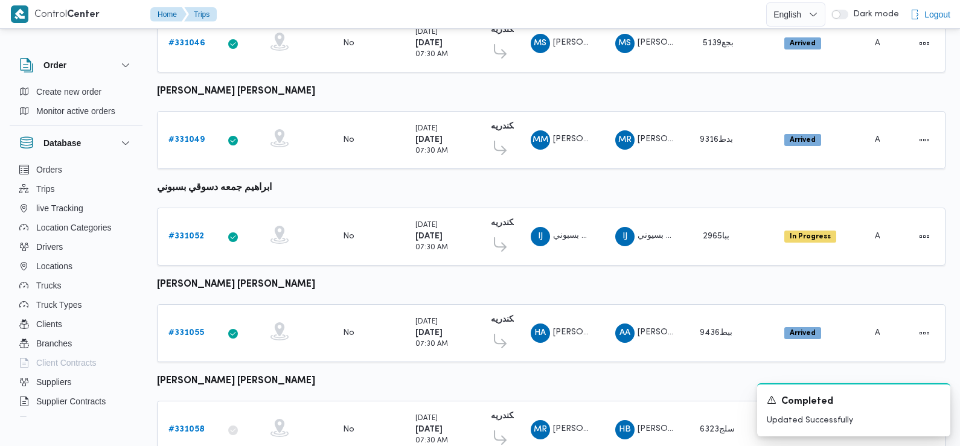
scroll to position [192, 0]
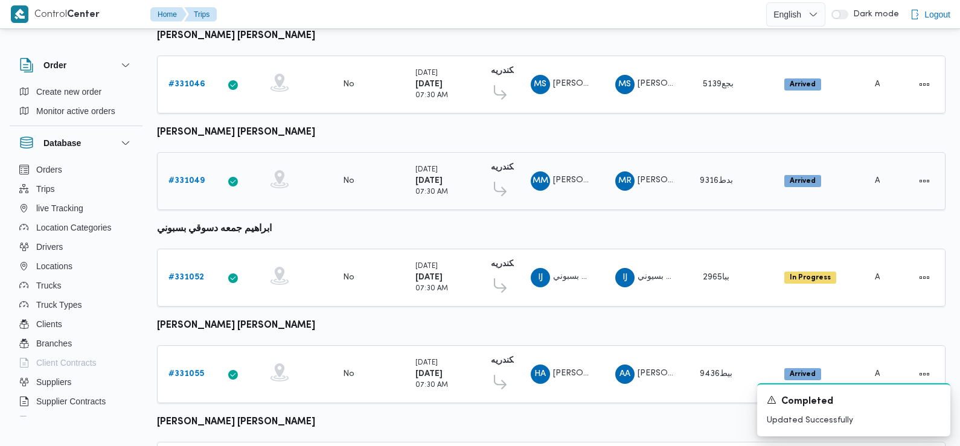
click at [191, 177] on b "# 331049" at bounding box center [186, 181] width 36 height 8
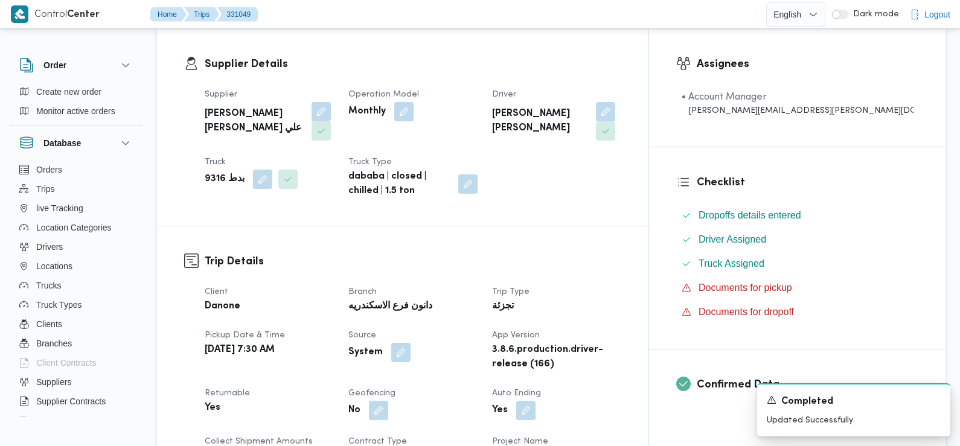
scroll to position [558, 0]
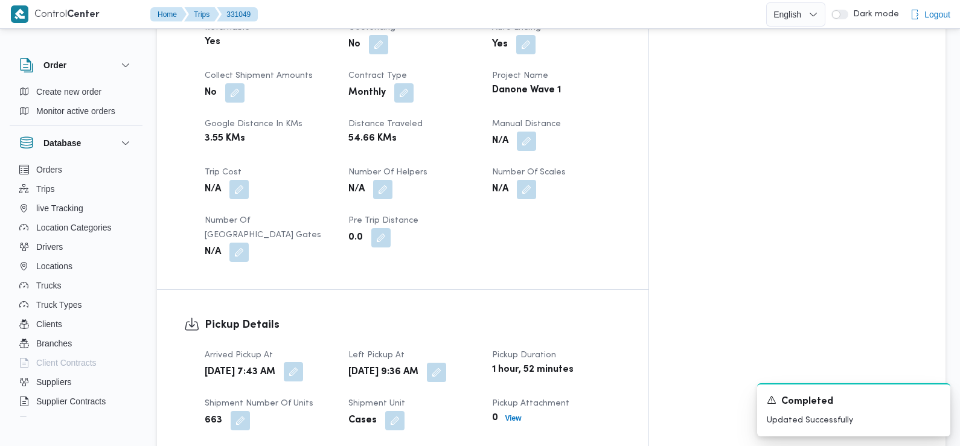
click at [303, 362] on button "button" at bounding box center [293, 371] width 19 height 19
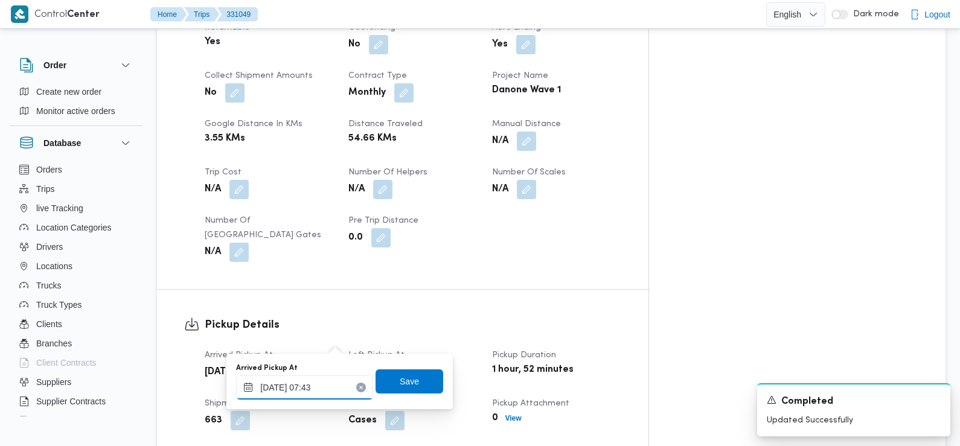
click at [328, 389] on input "17/08/2025 07:43" at bounding box center [304, 388] width 137 height 24
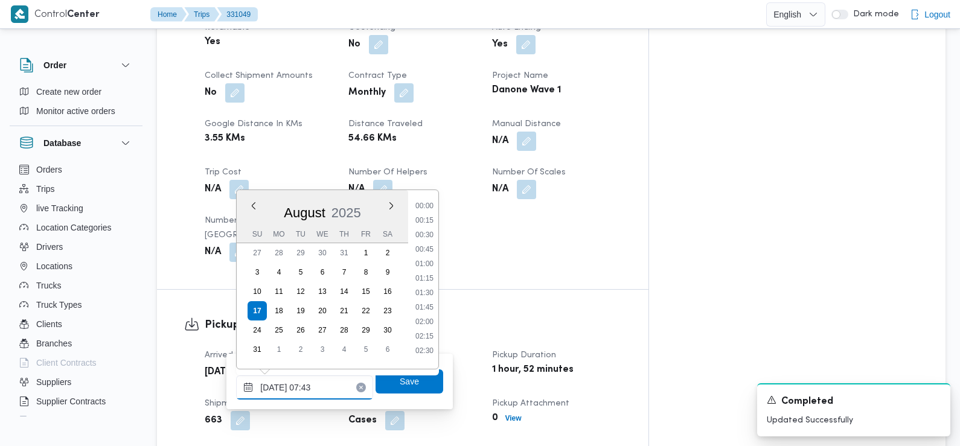
scroll to position [351, 0]
click at [428, 275] on li "07:15" at bounding box center [425, 275] width 28 height 12
type input "17/08/2025 07:15"
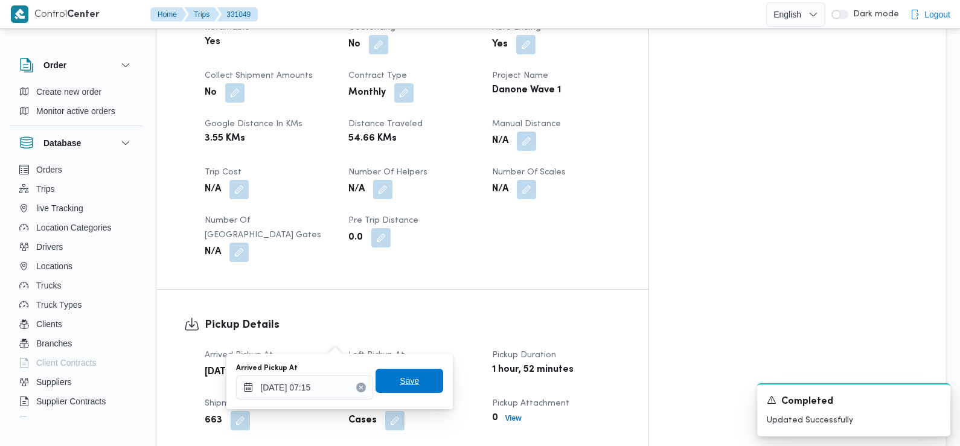
click at [415, 375] on span "Save" at bounding box center [410, 381] width 68 height 24
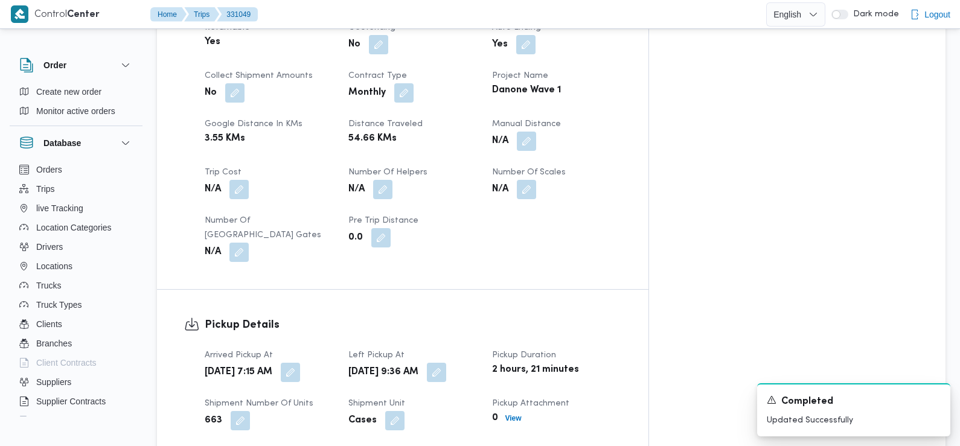
scroll to position [0, 0]
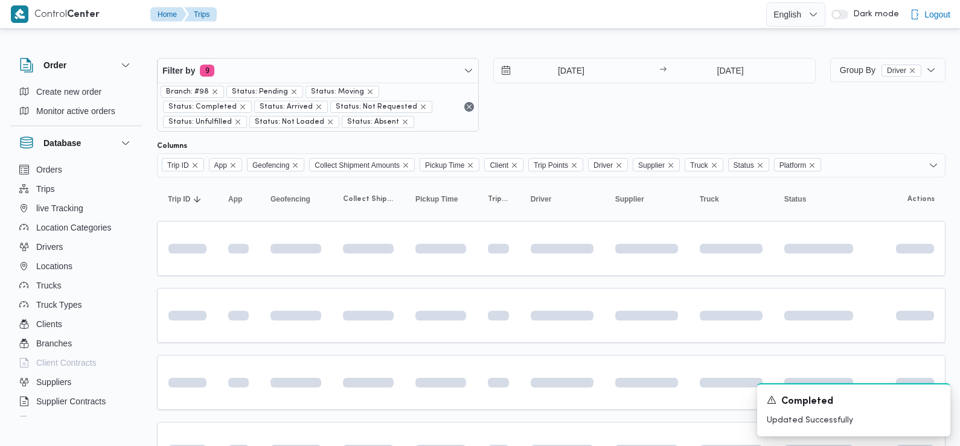
scroll to position [192, 0]
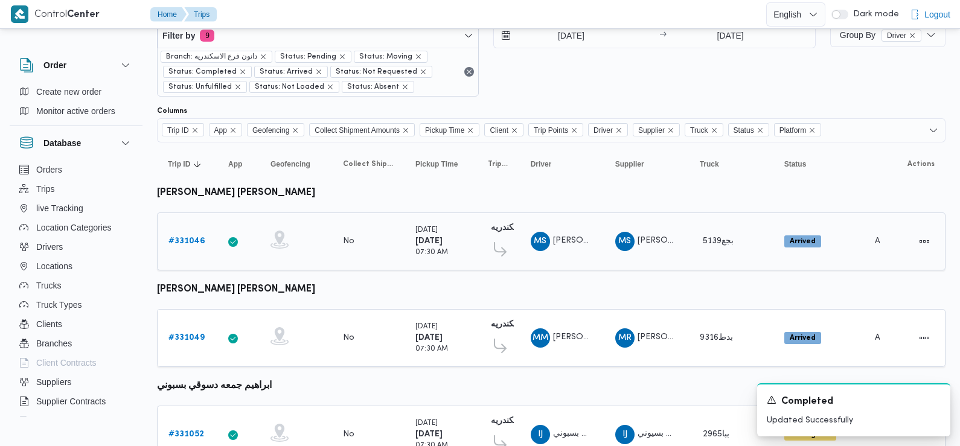
click at [196, 243] on b "# 331046" at bounding box center [186, 241] width 37 height 8
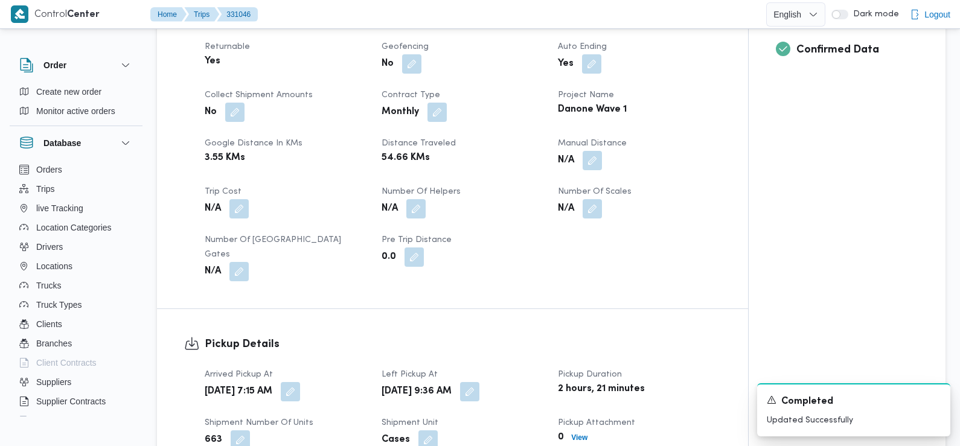
scroll to position [574, 0]
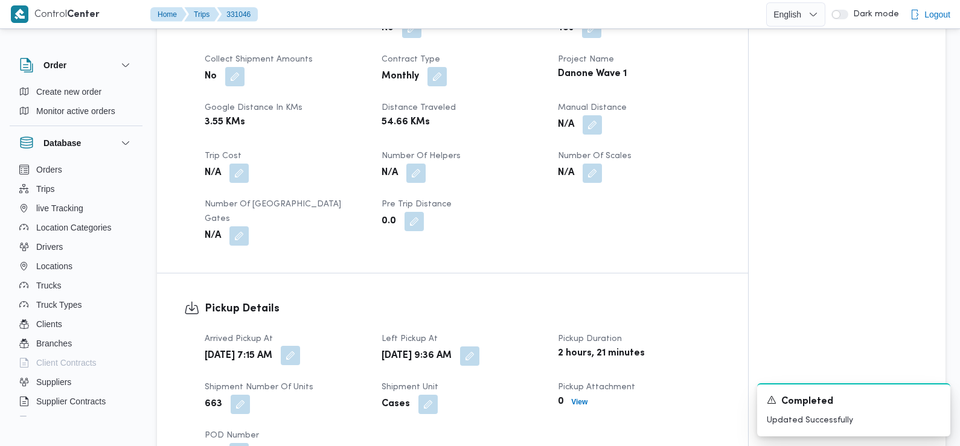
click at [300, 346] on button "button" at bounding box center [290, 355] width 19 height 19
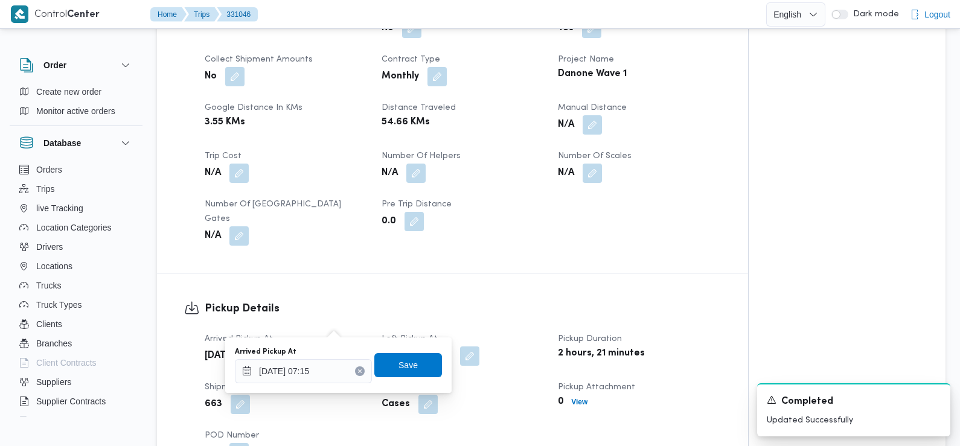
click at [335, 385] on div "You are in a dialog. To close this dialog, hit escape. Arrived Pickup At 17/08/…" at bounding box center [338, 365] width 226 height 56
click at [329, 376] on input "17/08/2025 07:15" at bounding box center [303, 371] width 137 height 24
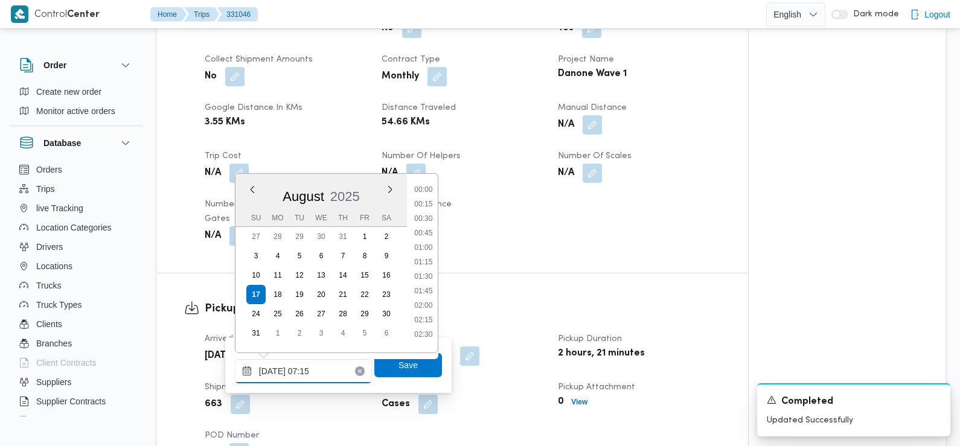
scroll to position [337, 0]
click at [423, 278] on li "07:15" at bounding box center [423, 273] width 28 height 12
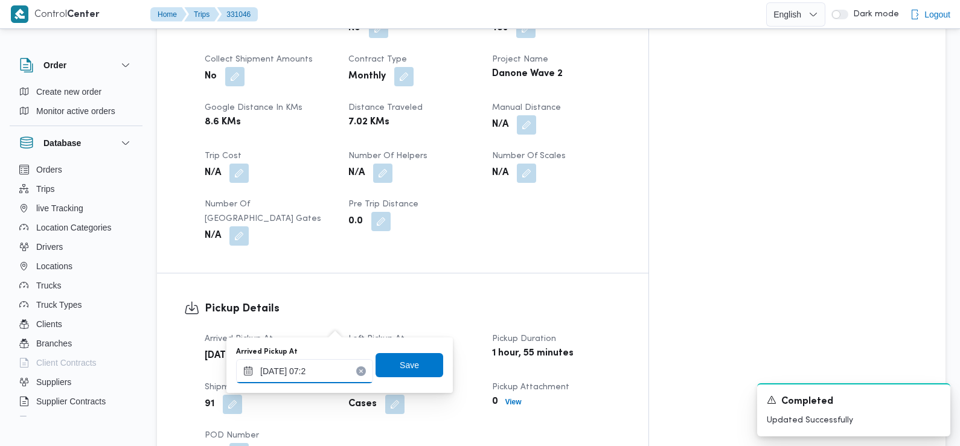
type input "17/08/2025 07:20"
click at [415, 360] on span "Save" at bounding box center [410, 365] width 68 height 24
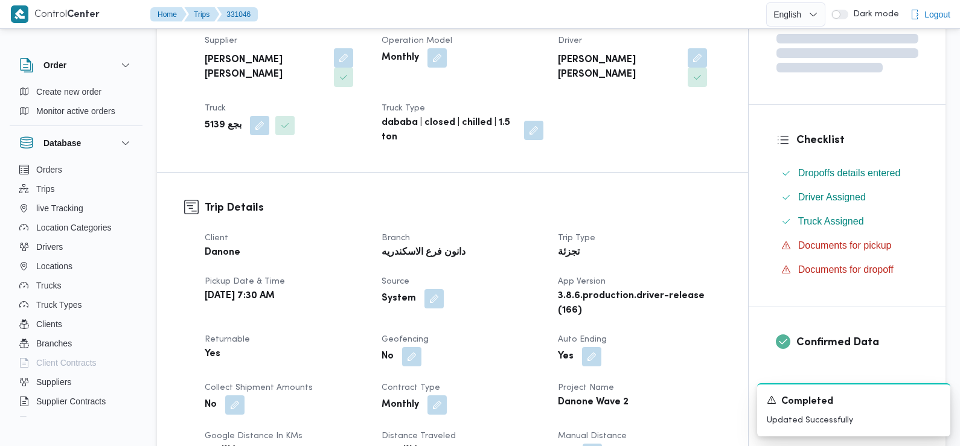
scroll to position [0, 0]
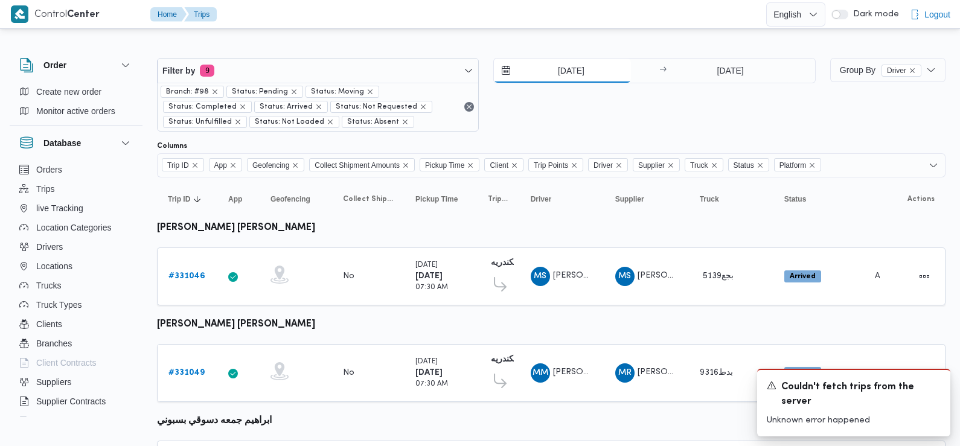
click at [570, 77] on input "17/8/2025" at bounding box center [562, 71] width 137 height 24
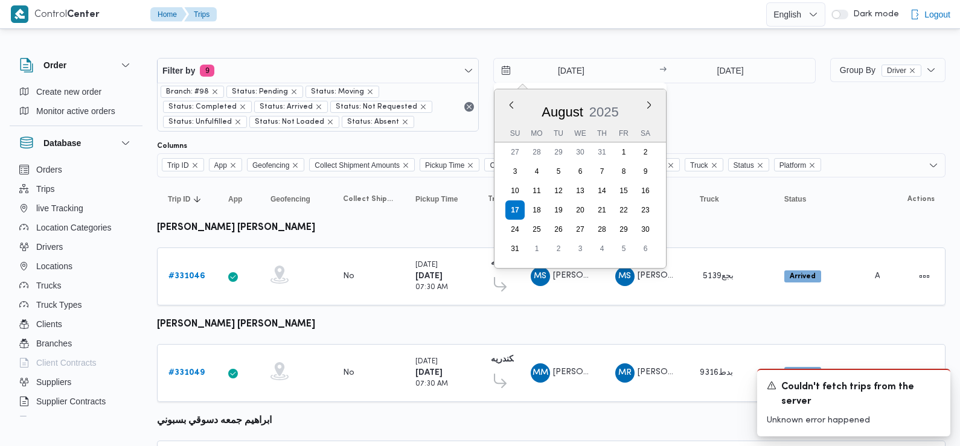
click at [714, 136] on div "Filter by 9 Branch: #98 Status: Pending Status: Moving Status: Completed Status…" at bounding box center [486, 95] width 673 height 88
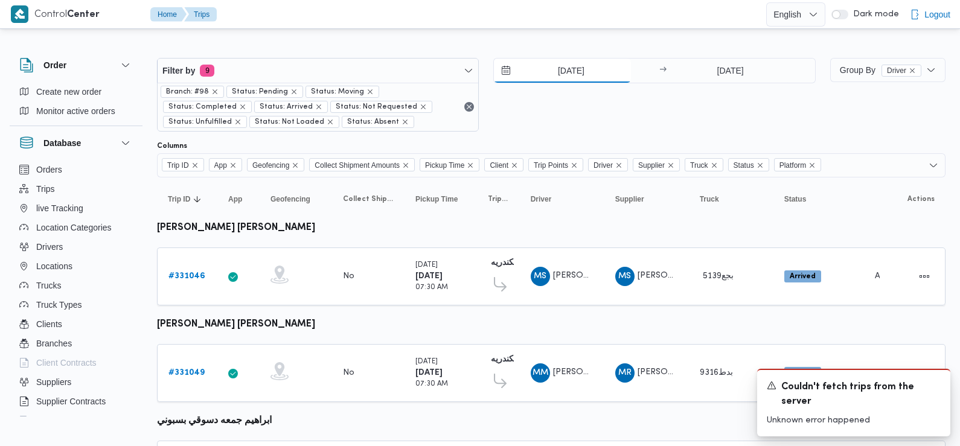
click at [566, 67] on input "17/8/2025" at bounding box center [562, 71] width 137 height 24
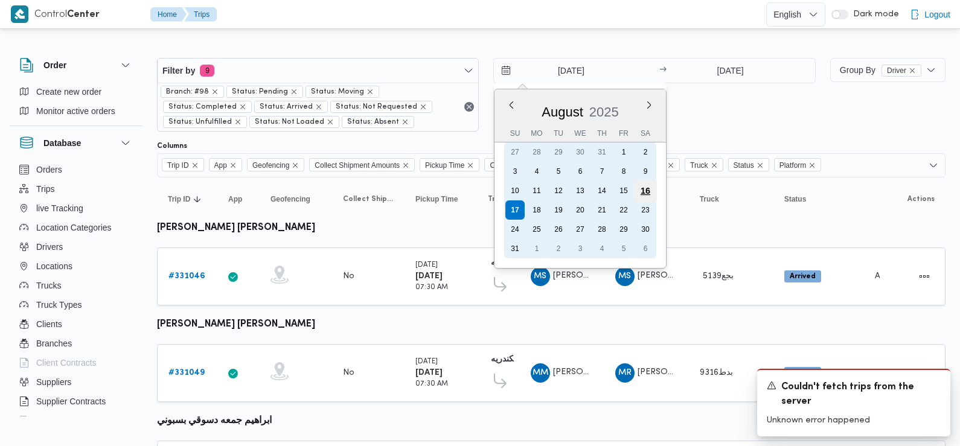
click at [641, 193] on div "16" at bounding box center [645, 190] width 23 height 23
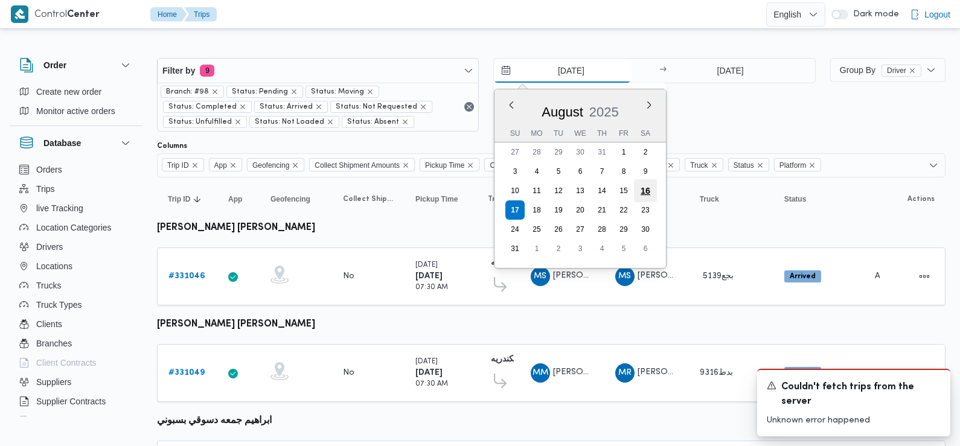
type input "[DATE]"
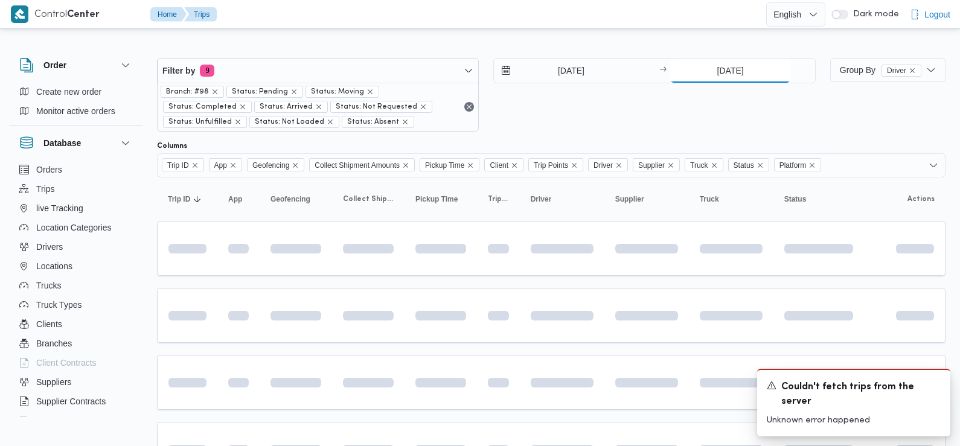
click at [719, 64] on input "17/8/2025" at bounding box center [730, 71] width 120 height 24
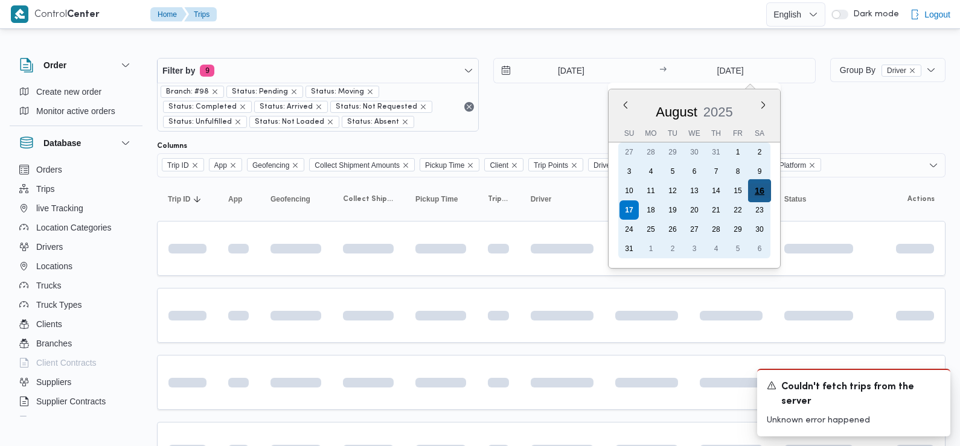
click at [762, 191] on div "16" at bounding box center [759, 190] width 23 height 23
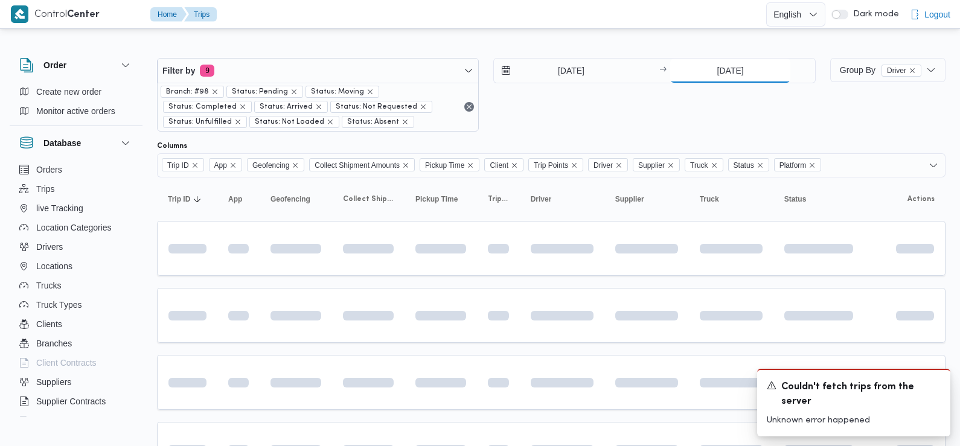
type input "[DATE]"
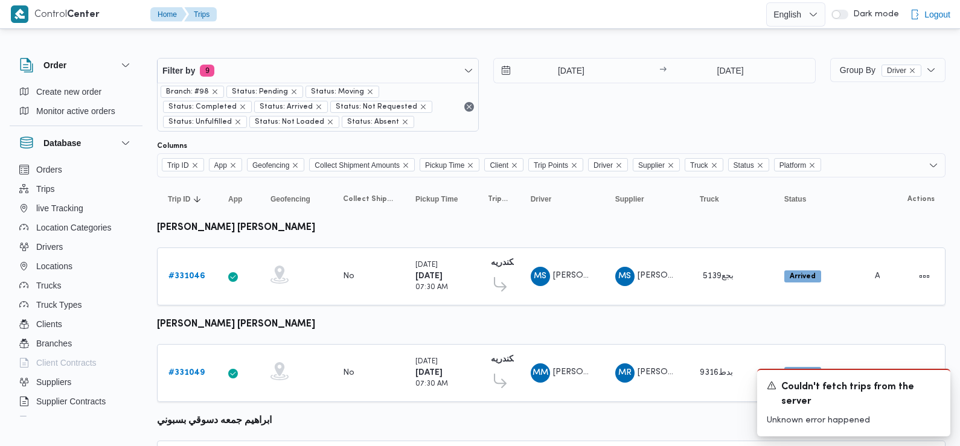
click at [523, 117] on div "[DATE] → [DATE]" at bounding box center [654, 95] width 322 height 74
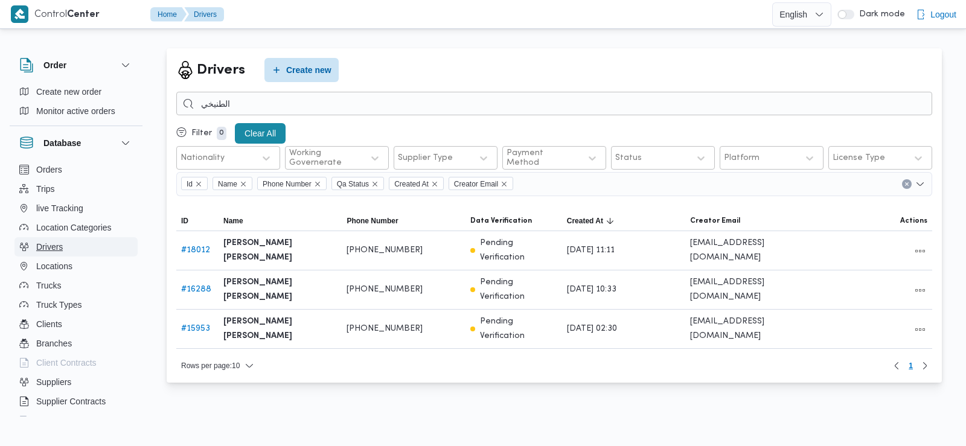
click at [66, 242] on button "Drivers" at bounding box center [75, 246] width 123 height 19
click at [79, 243] on button "Drivers" at bounding box center [75, 246] width 123 height 19
click at [53, 289] on span "Trucks" at bounding box center [48, 285] width 25 height 14
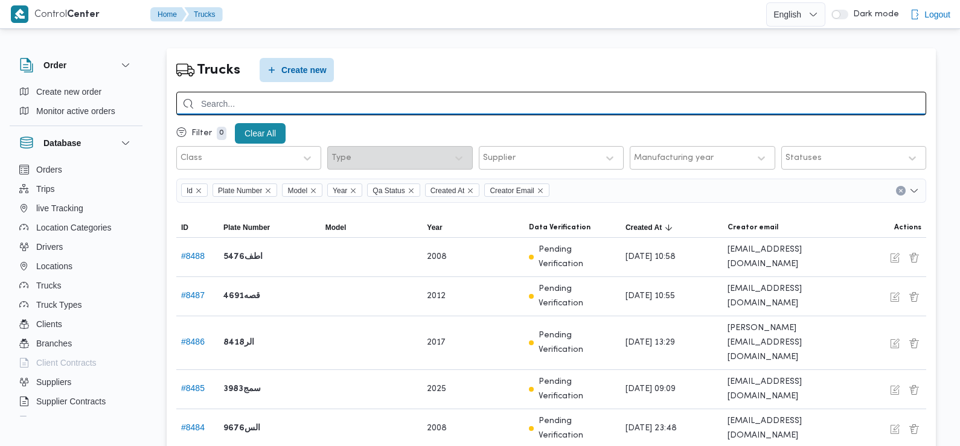
click at [301, 105] on input "search" at bounding box center [551, 104] width 750 height 24
type input "6"
type input "8438"
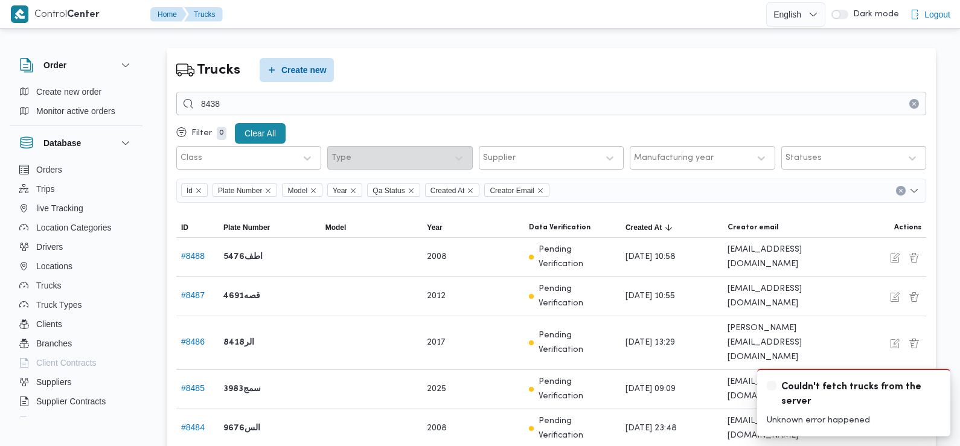
click at [657, 60] on div "Trucks Create new" at bounding box center [551, 70] width 750 height 24
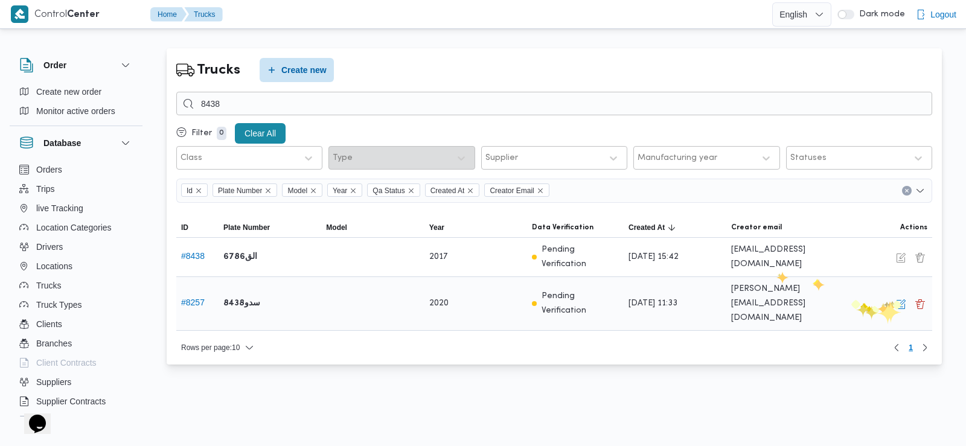
click at [893, 301] on div "Edit Delete" at bounding box center [881, 303] width 103 height 25
click at [900, 301] on button "button" at bounding box center [901, 303] width 14 height 14
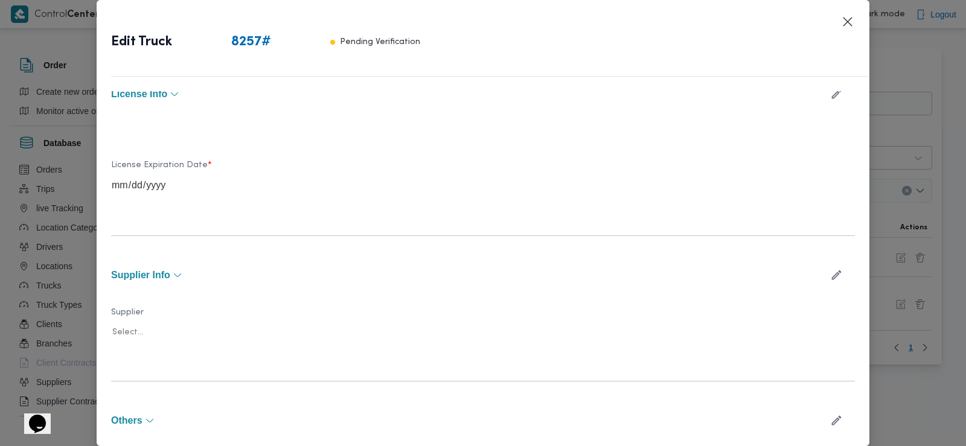
scroll to position [323, 0]
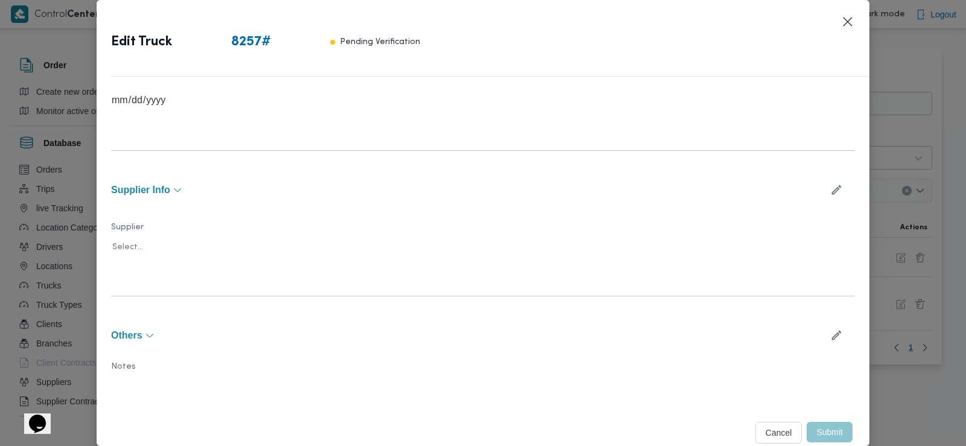
click at [832, 188] on icon "button" at bounding box center [837, 190] width 10 height 10
click at [299, 248] on div at bounding box center [295, 252] width 293 height 12
type input "سعد"
click at [317, 246] on div at bounding box center [295, 252] width 293 height 12
type input "سعد عبدالعزيز"
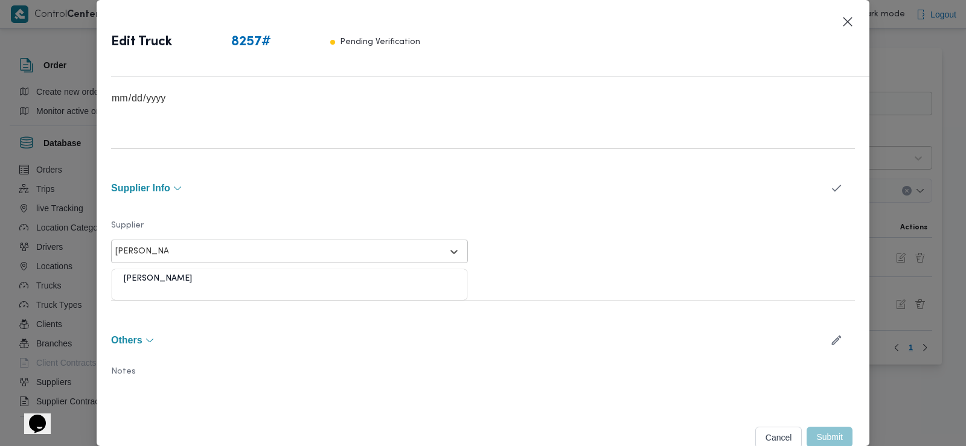
click at [280, 278] on div "[PERSON_NAME]" at bounding box center [290, 283] width 356 height 21
click at [820, 186] on button "button" at bounding box center [836, 188] width 32 height 24
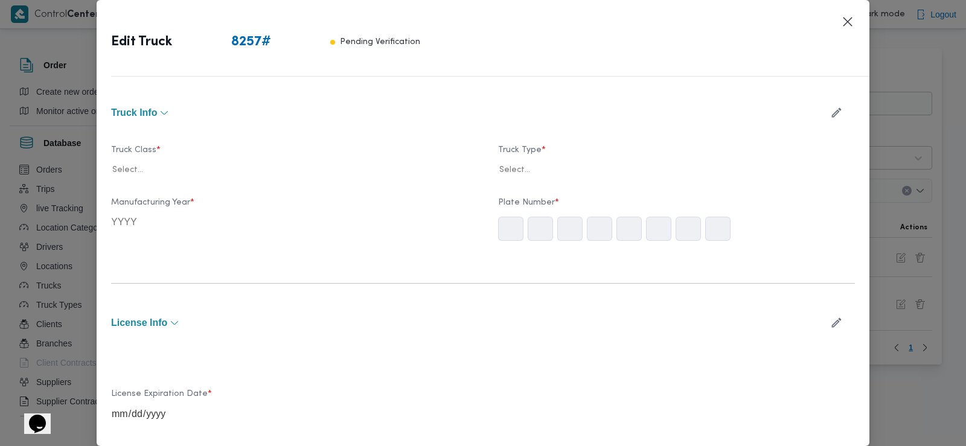
scroll to position [0, 0]
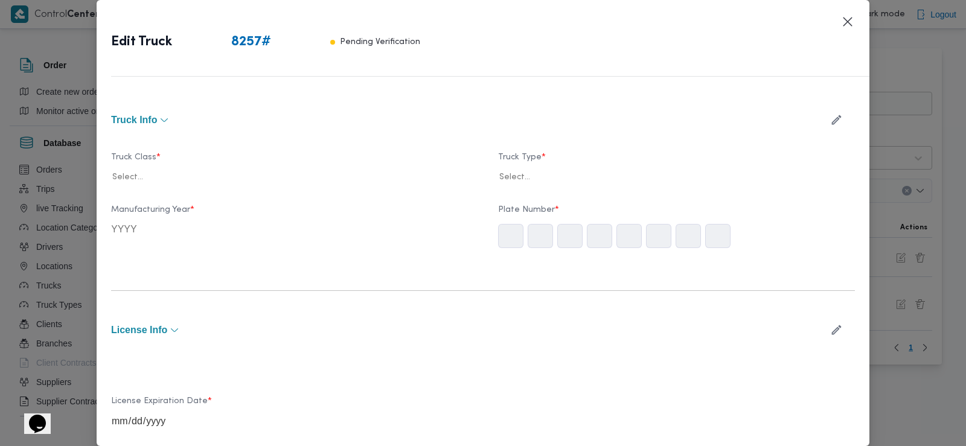
click at [832, 120] on icon "button" at bounding box center [837, 120] width 10 height 10
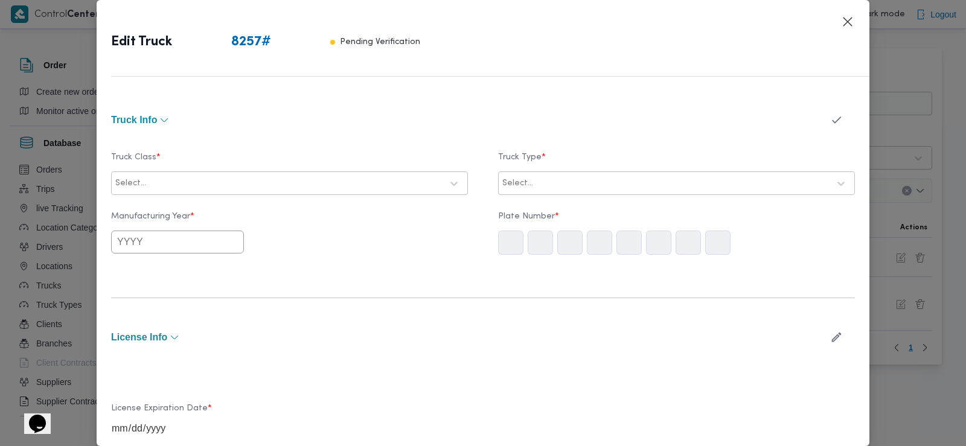
click at [280, 171] on label "Truck Class *" at bounding box center [289, 162] width 357 height 19
click at [279, 182] on div at bounding box center [278, 183] width 327 height 12
click at [280, 184] on div at bounding box center [278, 183] width 327 height 12
click at [278, 186] on div at bounding box center [278, 183] width 327 height 12
click at [537, 179] on div at bounding box center [682, 183] width 293 height 12
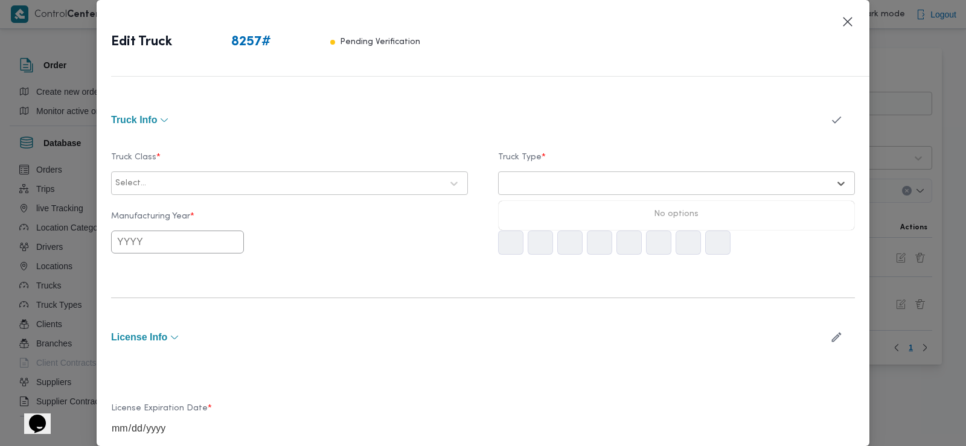
click at [266, 173] on div "Select..." at bounding box center [289, 184] width 351 height 22
type input "ت"
click at [833, 116] on icon "button" at bounding box center [836, 120] width 13 height 13
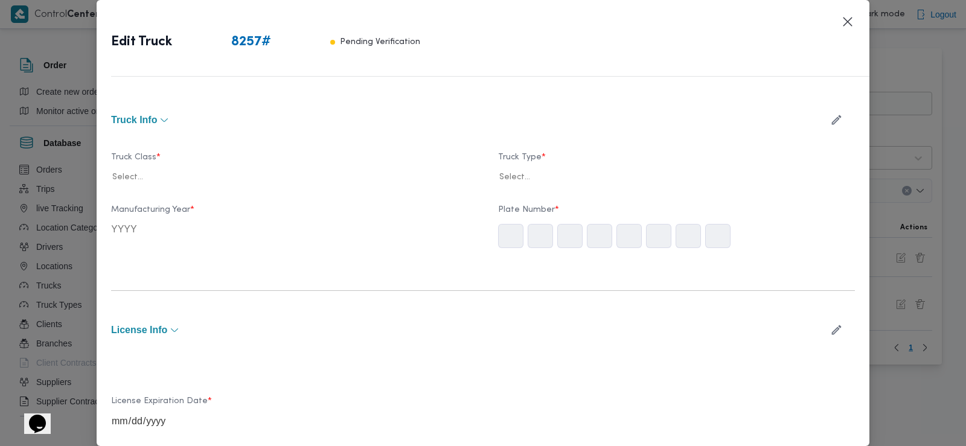
click at [833, 121] on icon "button" at bounding box center [836, 120] width 13 height 13
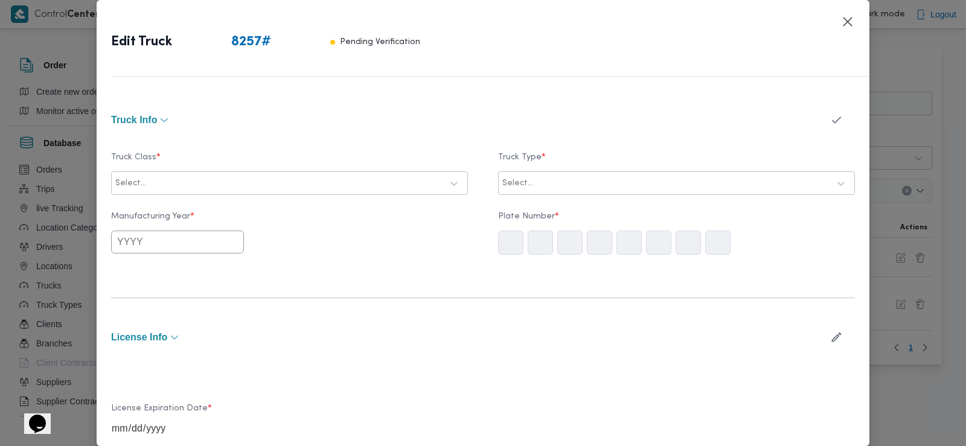
click at [239, 184] on div at bounding box center [295, 183] width 293 height 12
click at [455, 184] on icon at bounding box center [454, 183] width 12 height 12
click at [451, 183] on icon at bounding box center [454, 184] width 7 height 4
click at [513, 187] on div "Select..." at bounding box center [665, 183] width 329 height 17
click at [179, 237] on input "text" at bounding box center [177, 242] width 133 height 23
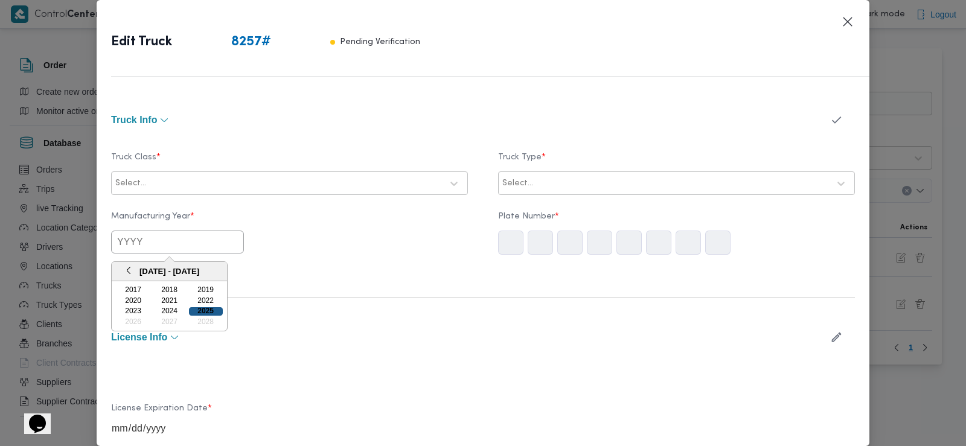
click at [202, 309] on div "2025" at bounding box center [206, 311] width 34 height 8
type input "2025"
click at [169, 166] on label "Truck Class *" at bounding box center [289, 162] width 357 height 19
click at [168, 175] on div "Select..." at bounding box center [278, 183] width 329 height 17
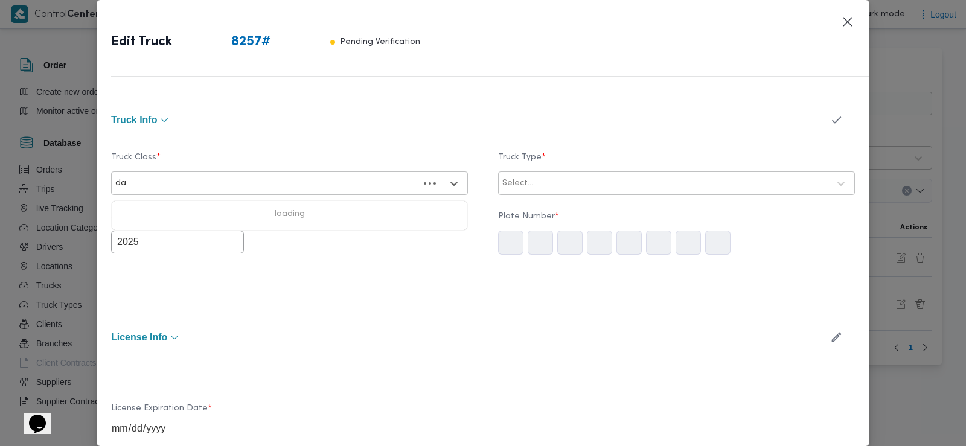
type input "d"
click at [377, 170] on label "Truck Class *" at bounding box center [289, 162] width 357 height 19
click at [451, 184] on icon at bounding box center [454, 184] width 7 height 4
click at [844, 18] on button "Closes this modal window" at bounding box center [847, 21] width 14 height 14
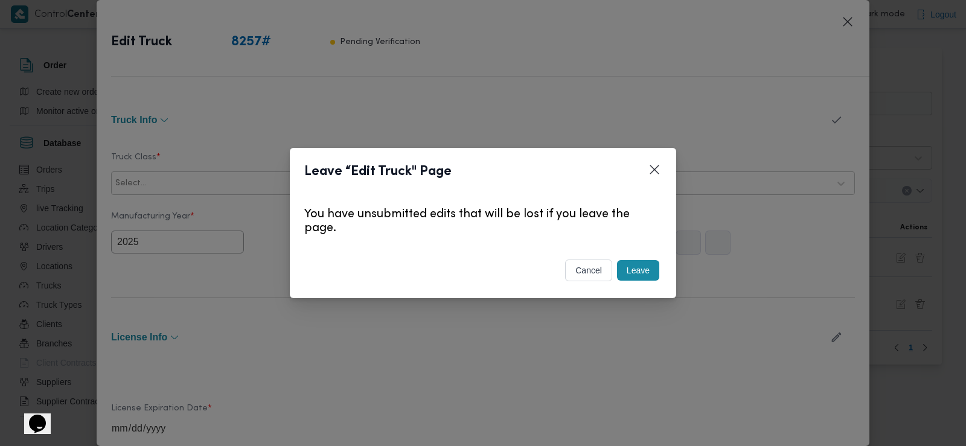
click at [639, 272] on button "Leave" at bounding box center [638, 270] width 42 height 21
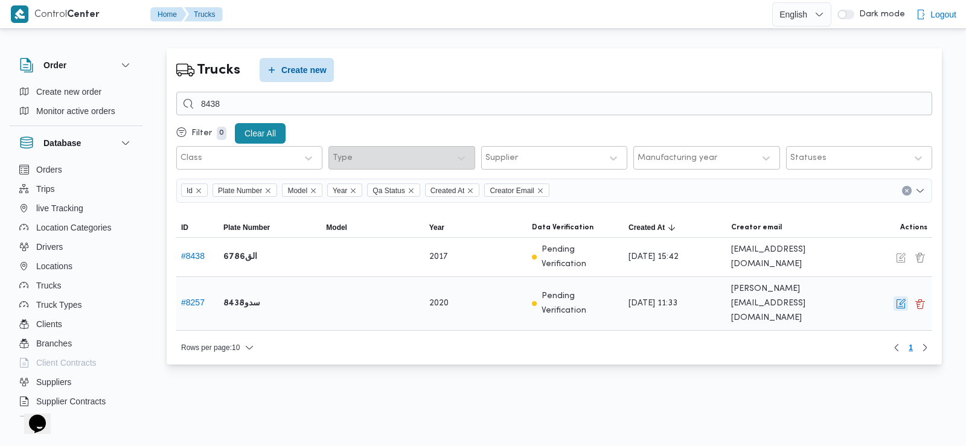
click at [902, 300] on button "button" at bounding box center [901, 303] width 14 height 14
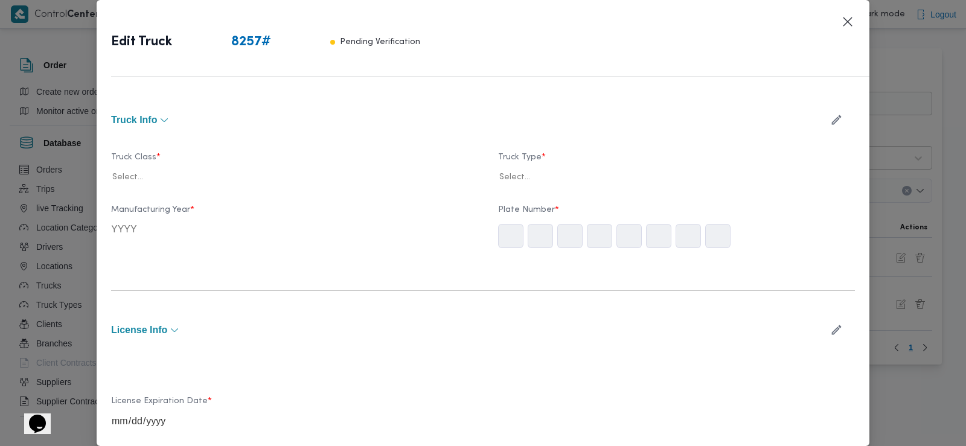
type input "2020"
type input "2025-08-30"
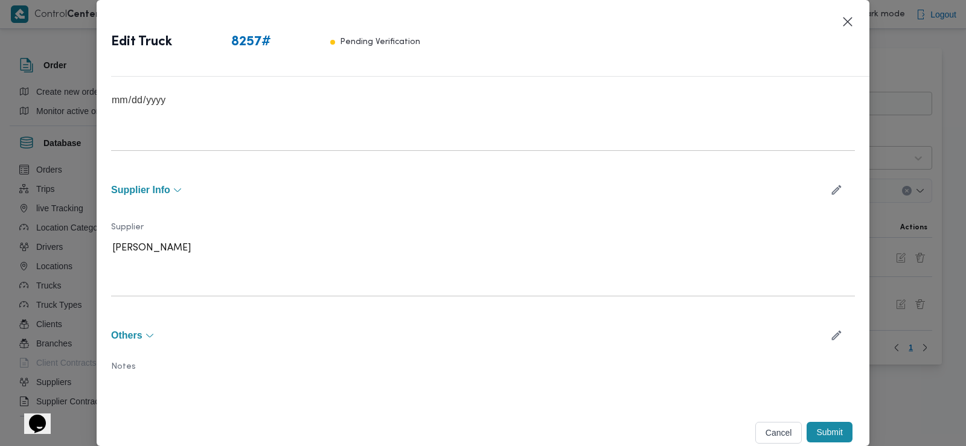
scroll to position [409, 0]
click at [815, 430] on button "Submit" at bounding box center [830, 432] width 46 height 21
click at [694, 241] on div "Supplier سعد عبدالعزيز محمد السيد" at bounding box center [483, 240] width 744 height 67
click at [807, 428] on button "Submit" at bounding box center [830, 432] width 46 height 21
click at [775, 430] on button "Cancel" at bounding box center [778, 433] width 47 height 22
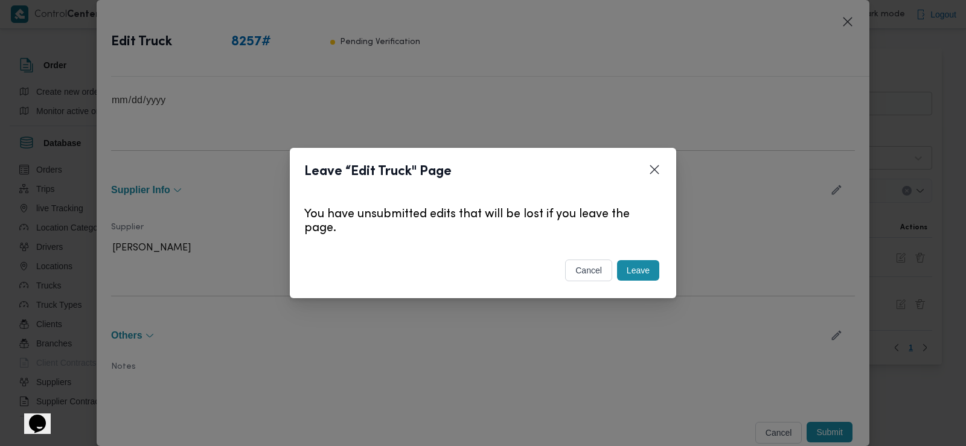
click at [598, 264] on button "cancel" at bounding box center [588, 271] width 47 height 22
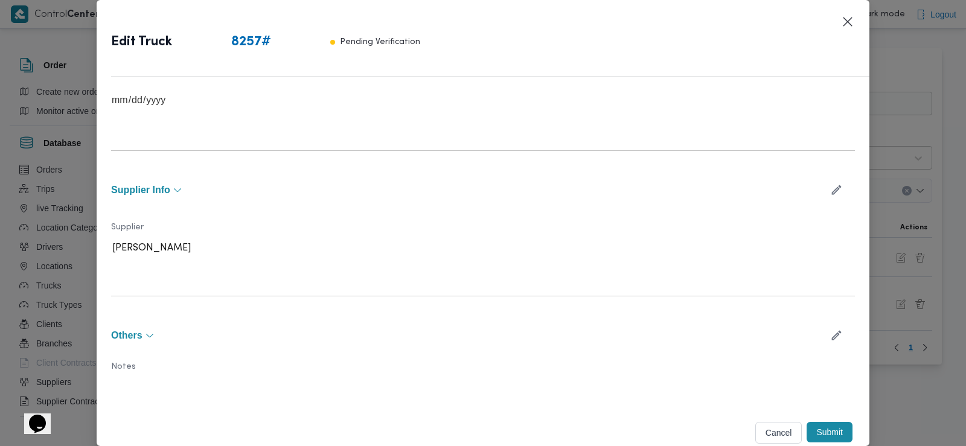
click at [813, 428] on button "Submit" at bounding box center [830, 432] width 46 height 21
click at [823, 425] on button "Submit" at bounding box center [830, 432] width 46 height 21
click at [671, 237] on div "Supplier سعد عبدالعزيز محمد السيد" at bounding box center [483, 240] width 744 height 67
click at [854, 13] on div "Edit Truck 8257 # Pending Verification" at bounding box center [483, 45] width 773 height 91
click at [854, 14] on div "Edit Truck 8257 # Pending Verification" at bounding box center [483, 45] width 773 height 91
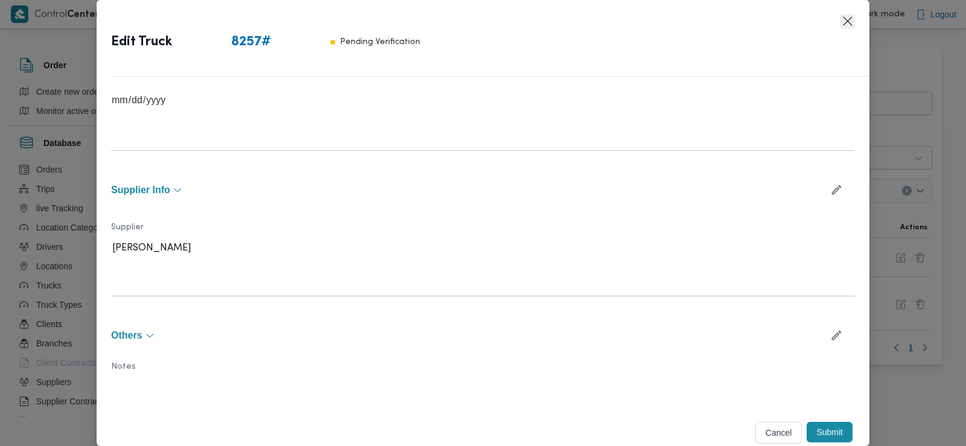
click at [843, 24] on button "Closes this modal window" at bounding box center [847, 21] width 14 height 14
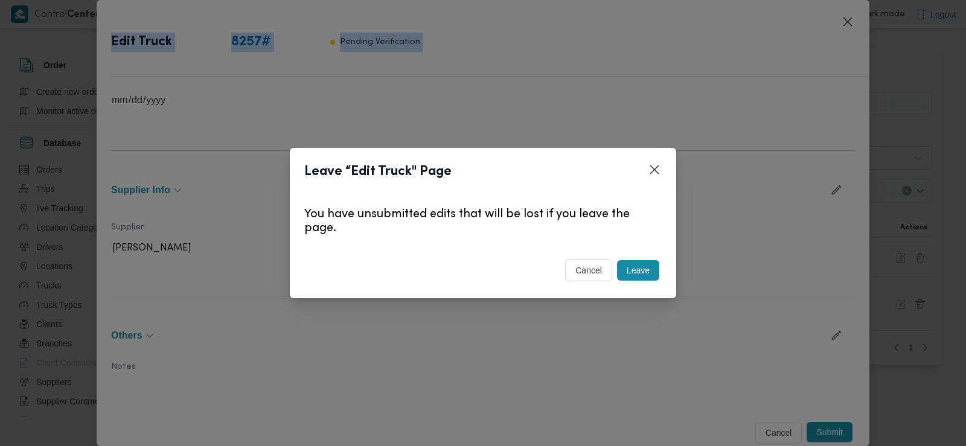
click at [650, 261] on button "Leave" at bounding box center [638, 270] width 42 height 21
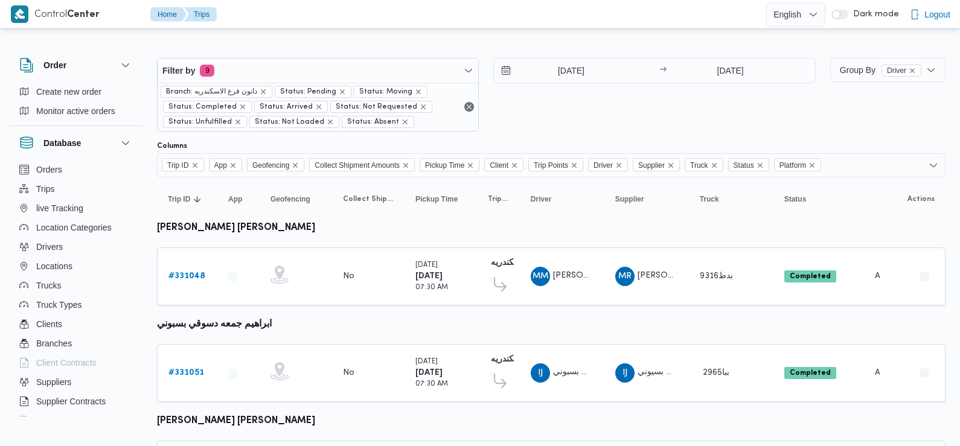
click at [565, 149] on div "Columns" at bounding box center [551, 146] width 788 height 10
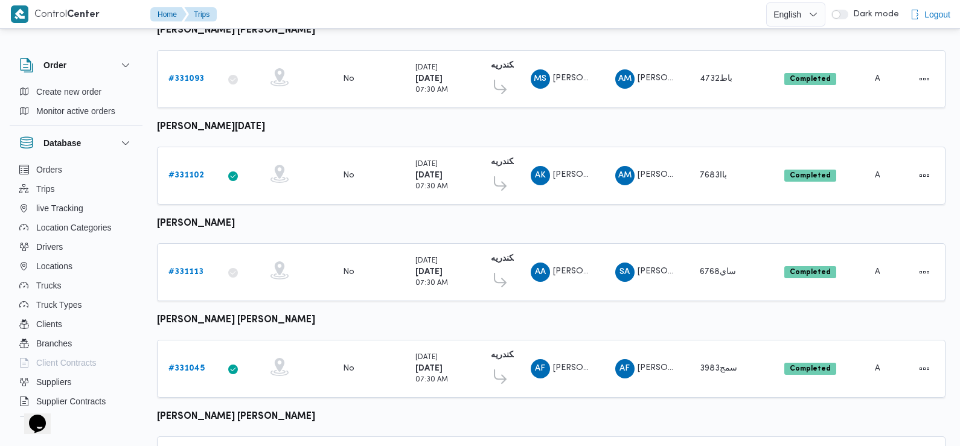
scroll to position [1044, 0]
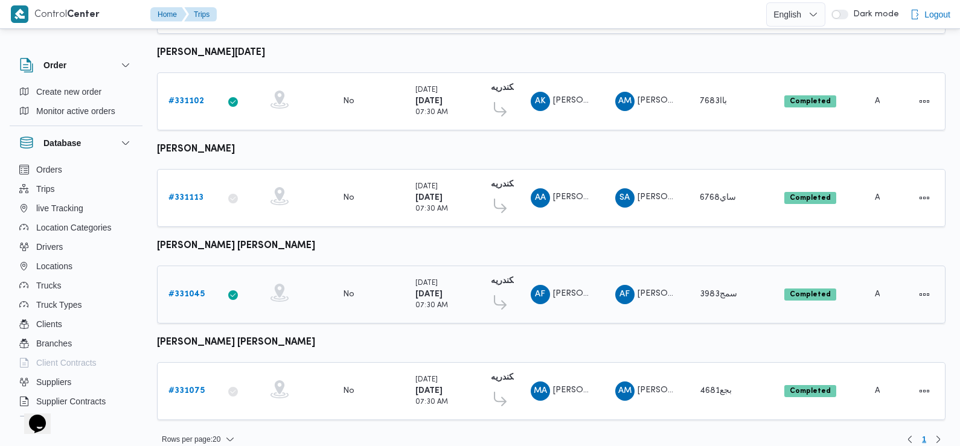
click at [174, 290] on b "# 331045" at bounding box center [186, 294] width 36 height 8
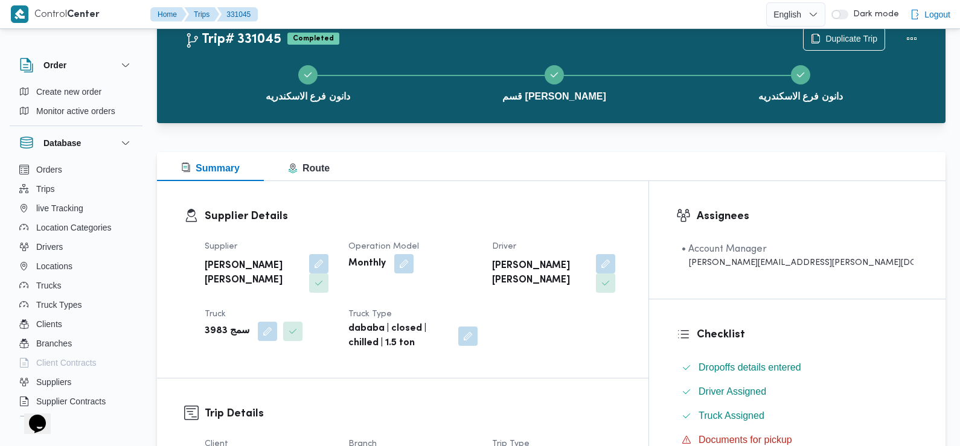
scroll to position [44, 0]
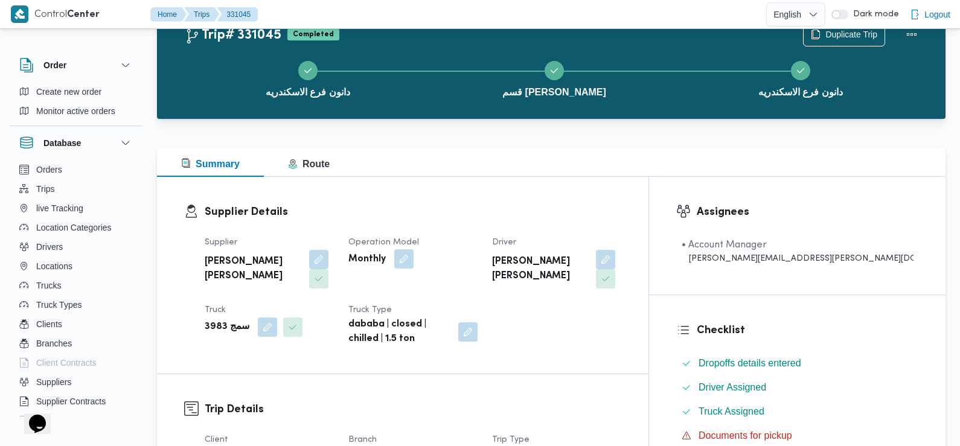
click at [414, 263] on button "button" at bounding box center [403, 258] width 19 height 19
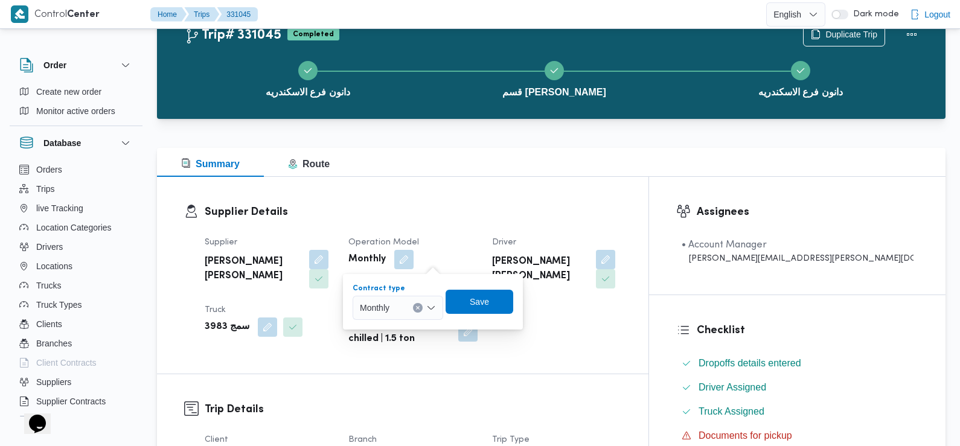
click at [432, 301] on div "Monthly" at bounding box center [398, 308] width 91 height 24
click at [409, 347] on span "On Demand" at bounding box center [405, 347] width 62 height 14
click at [478, 302] on span "Save" at bounding box center [483, 301] width 19 height 14
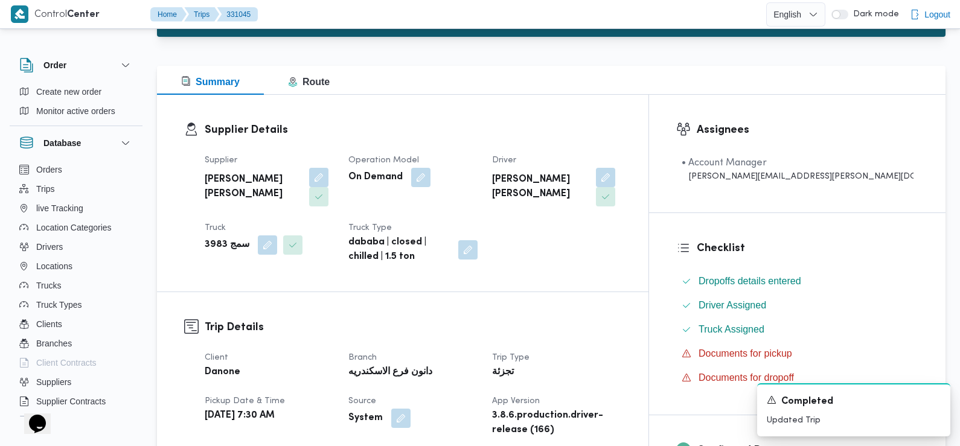
scroll to position [0, 0]
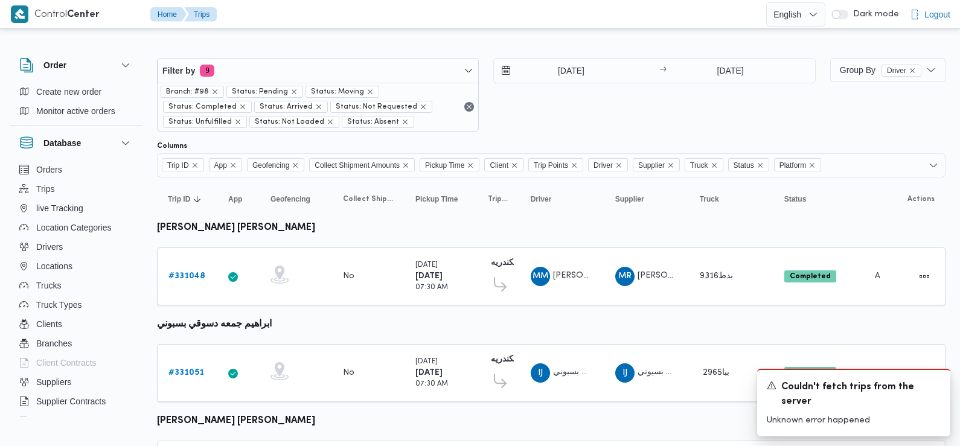
click at [694, 95] on div "[DATE] → [DATE]" at bounding box center [654, 95] width 322 height 74
click at [798, 95] on div "[DATE] → [DATE]" at bounding box center [654, 95] width 322 height 74
drag, startPoint x: 798, startPoint y: 95, endPoint x: 810, endPoint y: 48, distance: 48.6
click at [798, 98] on div "[DATE] → [DATE]" at bounding box center [654, 95] width 322 height 74
drag, startPoint x: 848, startPoint y: 72, endPoint x: 883, endPoint y: 25, distance: 58.6
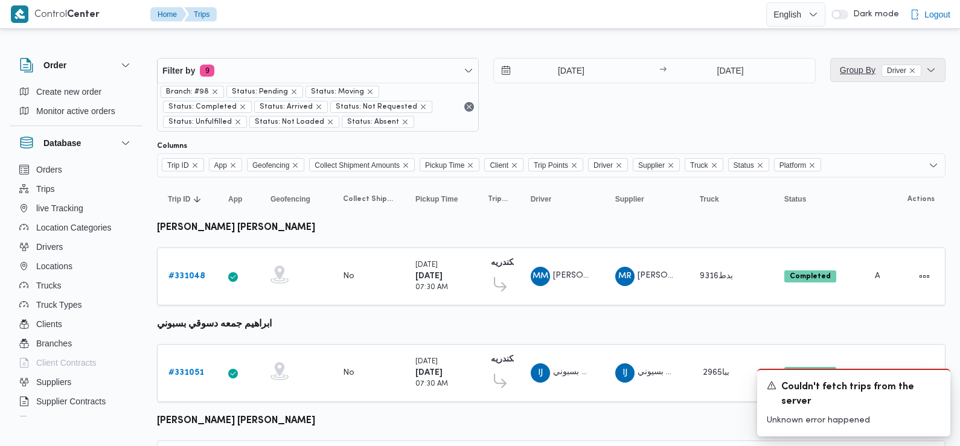
click at [848, 75] on span "Group By Driver" at bounding box center [881, 70] width 82 height 14
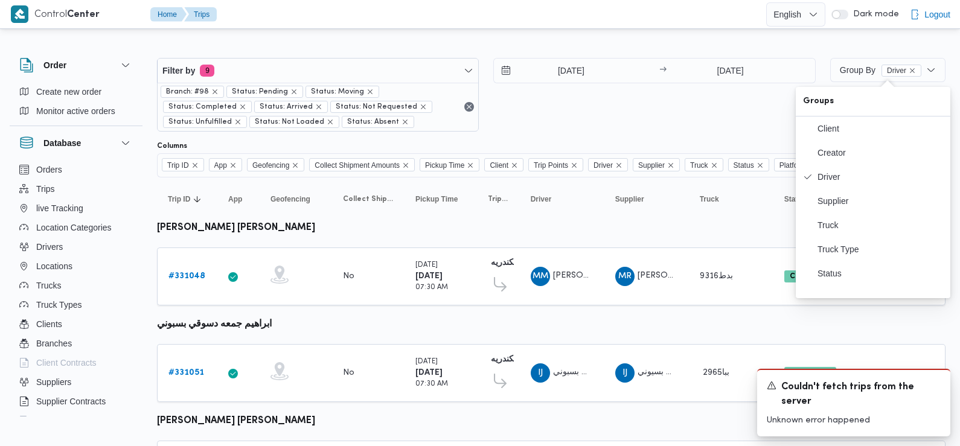
drag, startPoint x: 883, startPoint y: 25, endPoint x: 883, endPoint y: 5, distance: 19.9
click at [883, 0] on html "Control" at bounding box center [480, 223] width 960 height 446
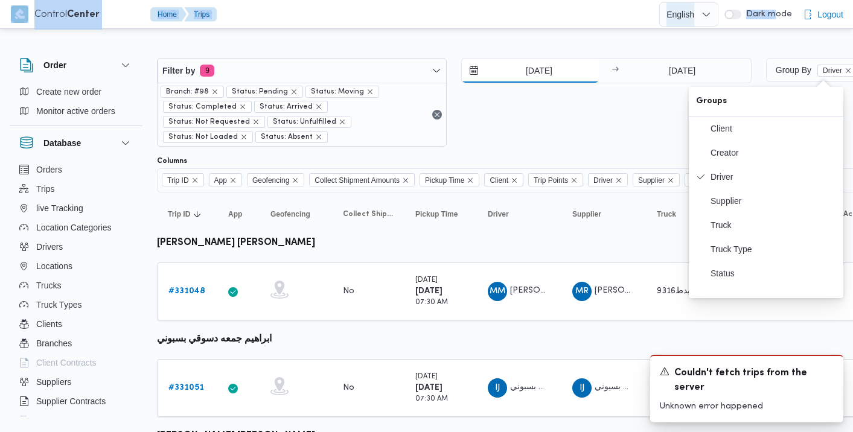
drag, startPoint x: 523, startPoint y: 62, endPoint x: 523, endPoint y: 76, distance: 14.5
click at [523, 62] on input "[DATE]" at bounding box center [530, 71] width 137 height 24
click at [523, 76] on input "[DATE]" at bounding box center [530, 71] width 137 height 24
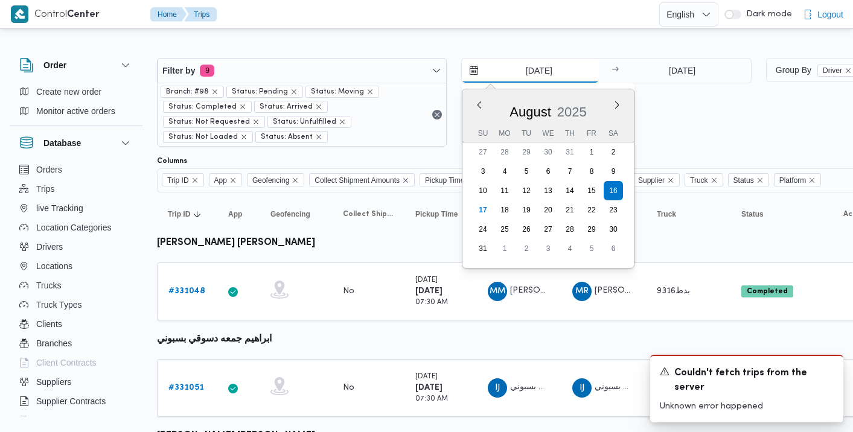
click at [521, 77] on input "[DATE]" at bounding box center [530, 71] width 137 height 24
click at [732, 106] on div "[DATE] Previous Month Next month [DATE] [DATE] Su Mo Tu We Th Fr Sa 27 28 29 30…" at bounding box center [606, 102] width 290 height 89
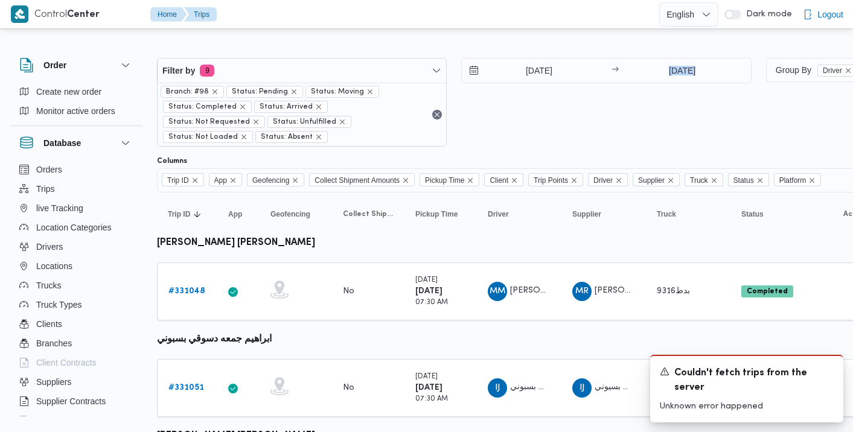
click at [732, 106] on div "[DATE] → [DATE]" at bounding box center [606, 102] width 290 height 89
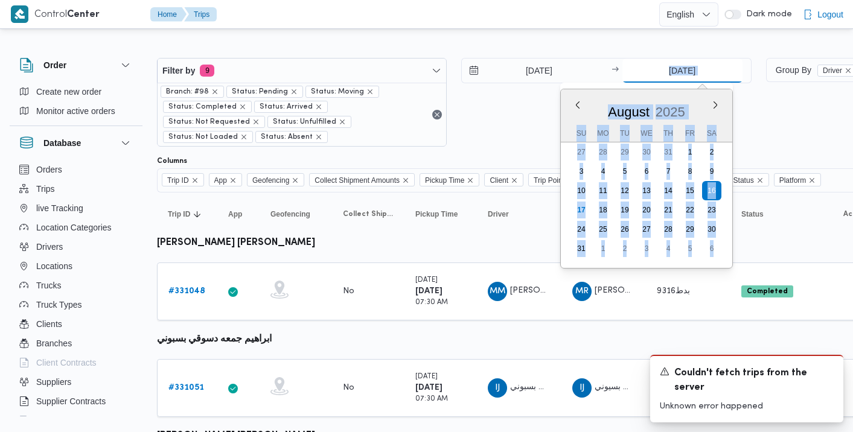
click at [732, 64] on input "[DATE]" at bounding box center [682, 71] width 120 height 24
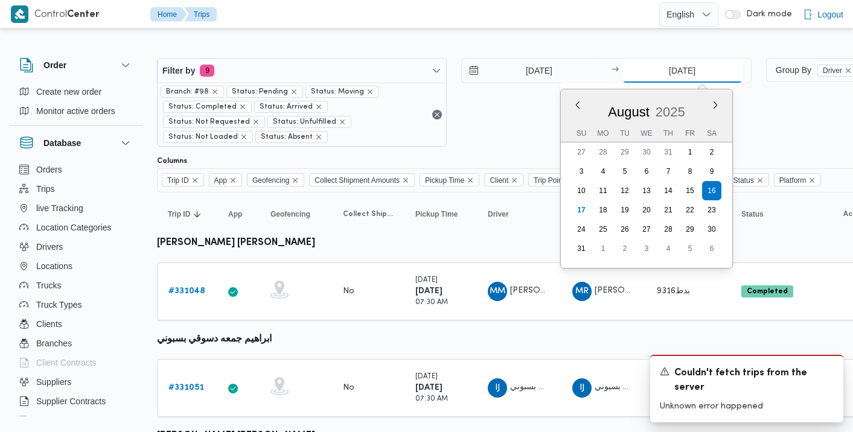
click at [732, 64] on input "[DATE]" at bounding box center [682, 71] width 120 height 24
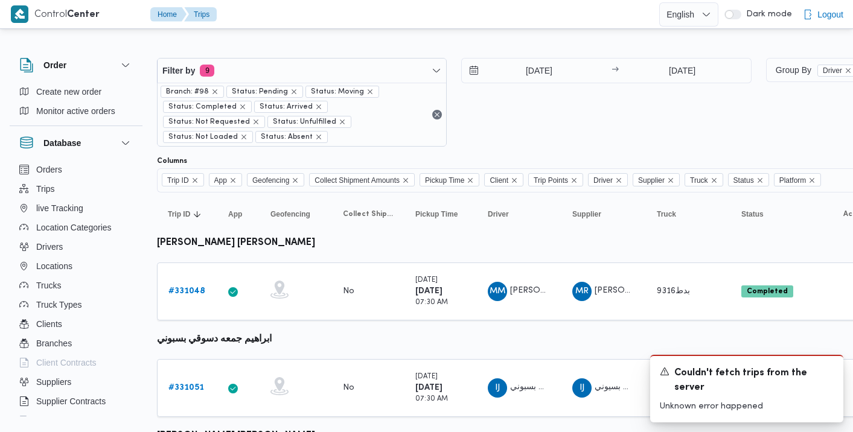
drag, startPoint x: 700, startPoint y: 304, endPoint x: 656, endPoint y: 315, distance: 44.7
